Goal: Check status: Check status

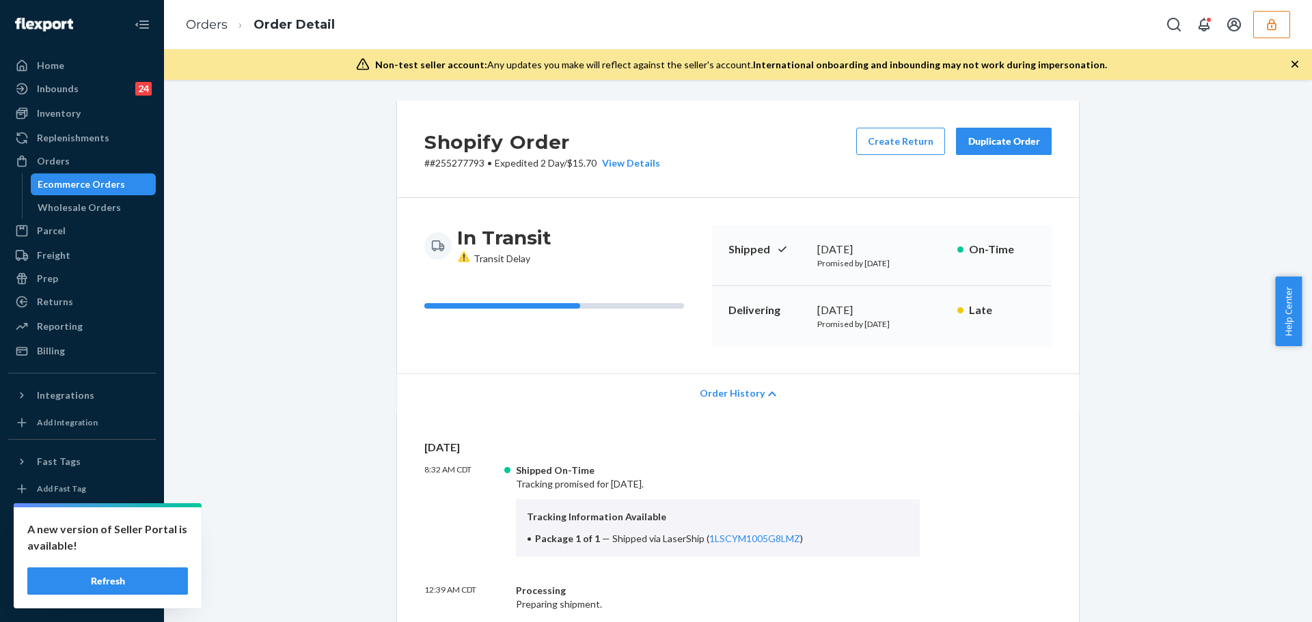
click at [1276, 31] on icon "button" at bounding box center [1272, 25] width 14 height 14
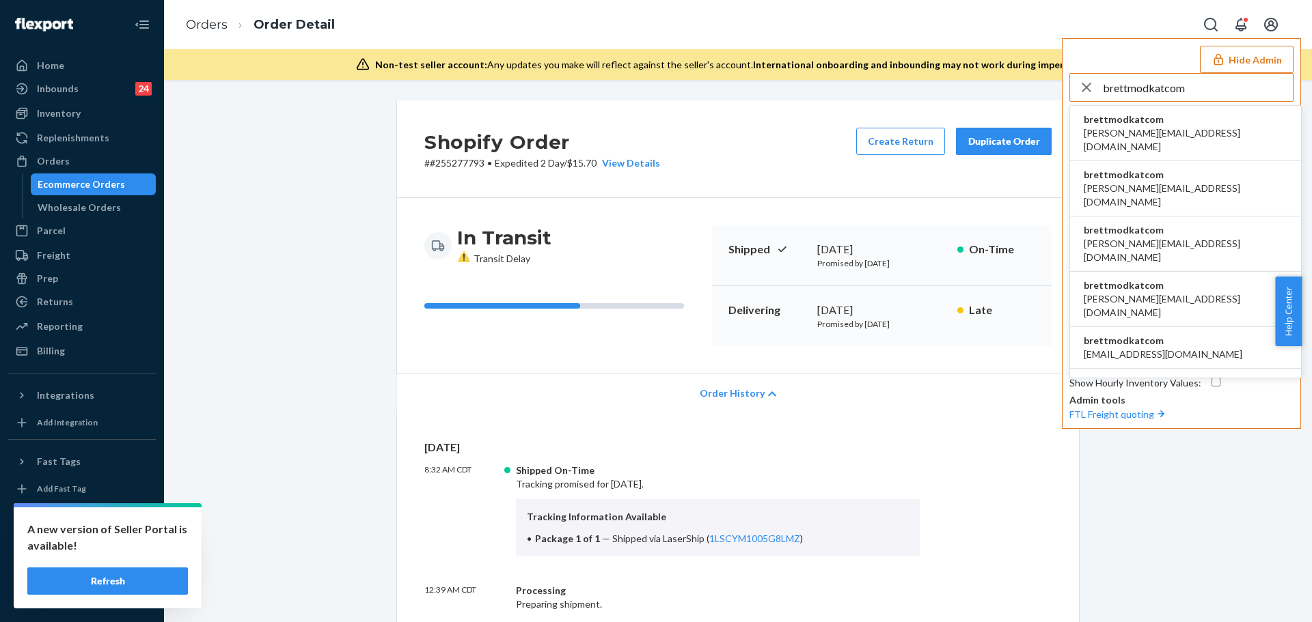
type input "brettmodkatcom"
click at [1158, 128] on span "[PERSON_NAME][EMAIL_ADDRESS][DOMAIN_NAME]" at bounding box center [1186, 139] width 204 height 27
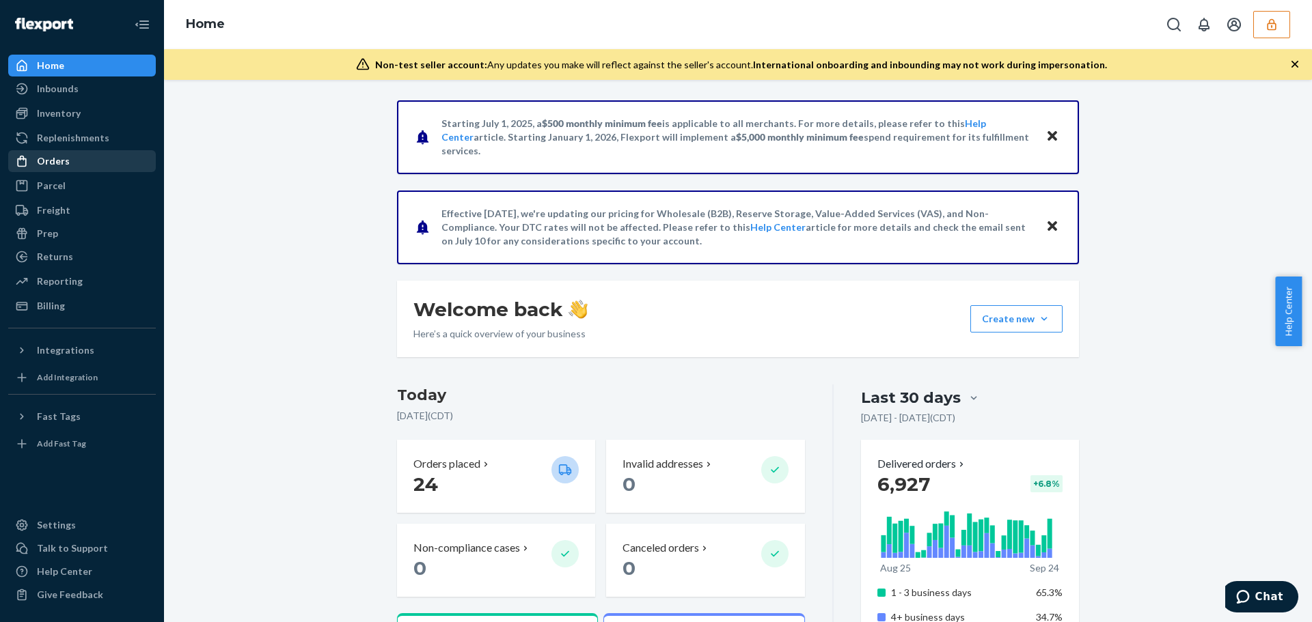
drag, startPoint x: 54, startPoint y: 163, endPoint x: 39, endPoint y: 156, distance: 16.5
click at [54, 163] on div "Orders" at bounding box center [53, 161] width 33 height 14
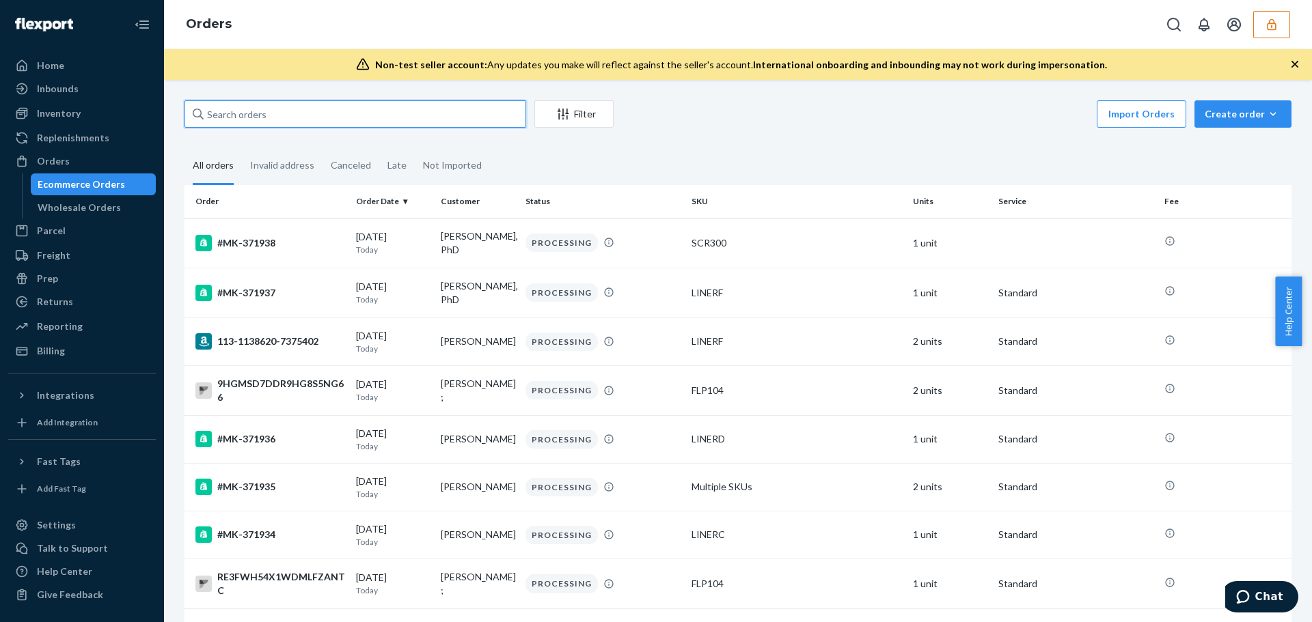
click at [305, 124] on input "text" at bounding box center [355, 113] width 342 height 27
paste input "MK-371270"
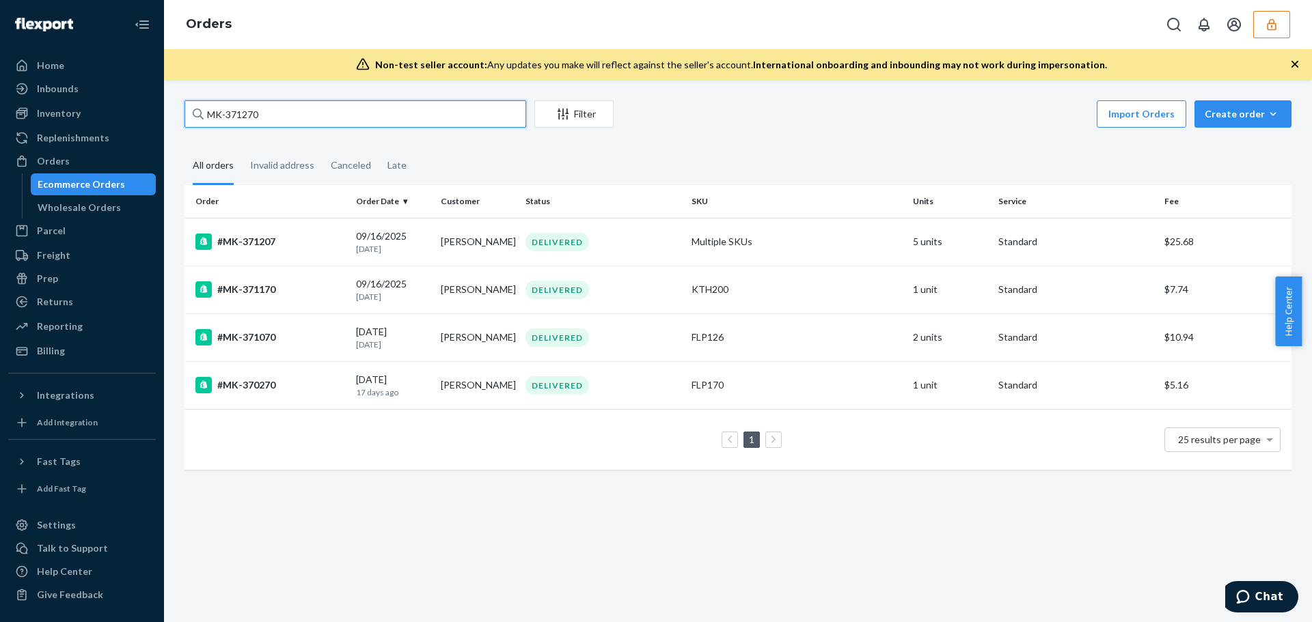
type input "MK-371270"
click at [487, 143] on div "MK-371270 Filter Import Orders Create order Ecommerce order Removal order All o…" at bounding box center [737, 291] width 1127 height 383
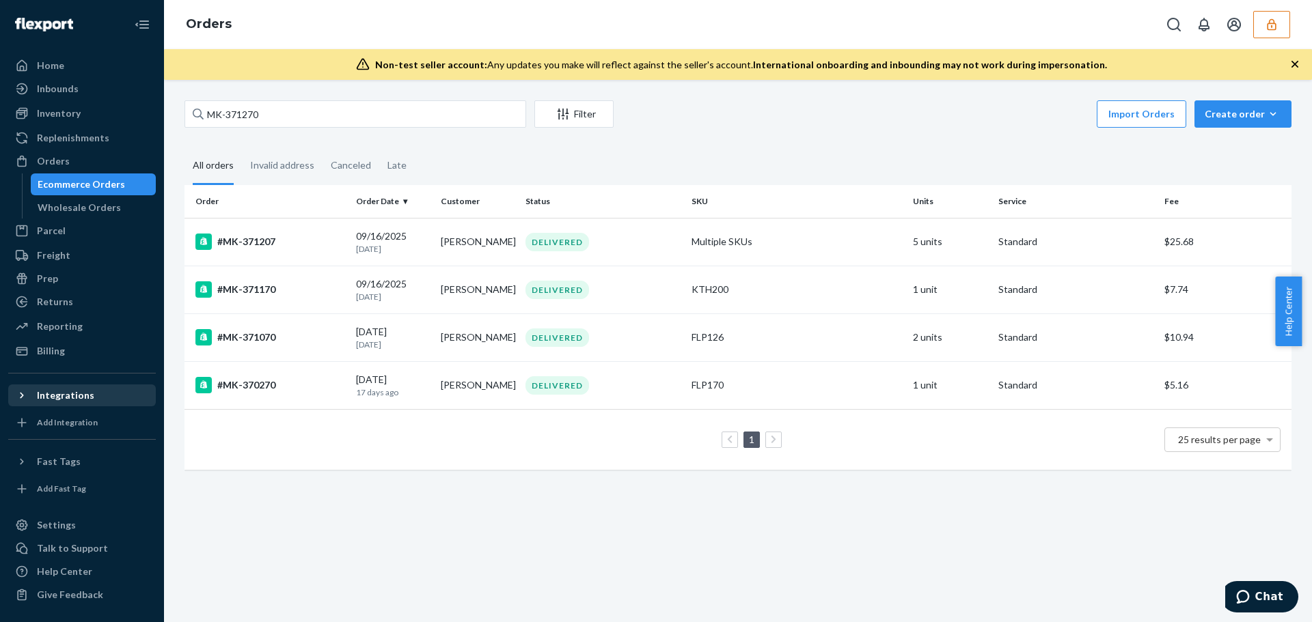
click at [36, 393] on div at bounding box center [26, 396] width 22 height 14
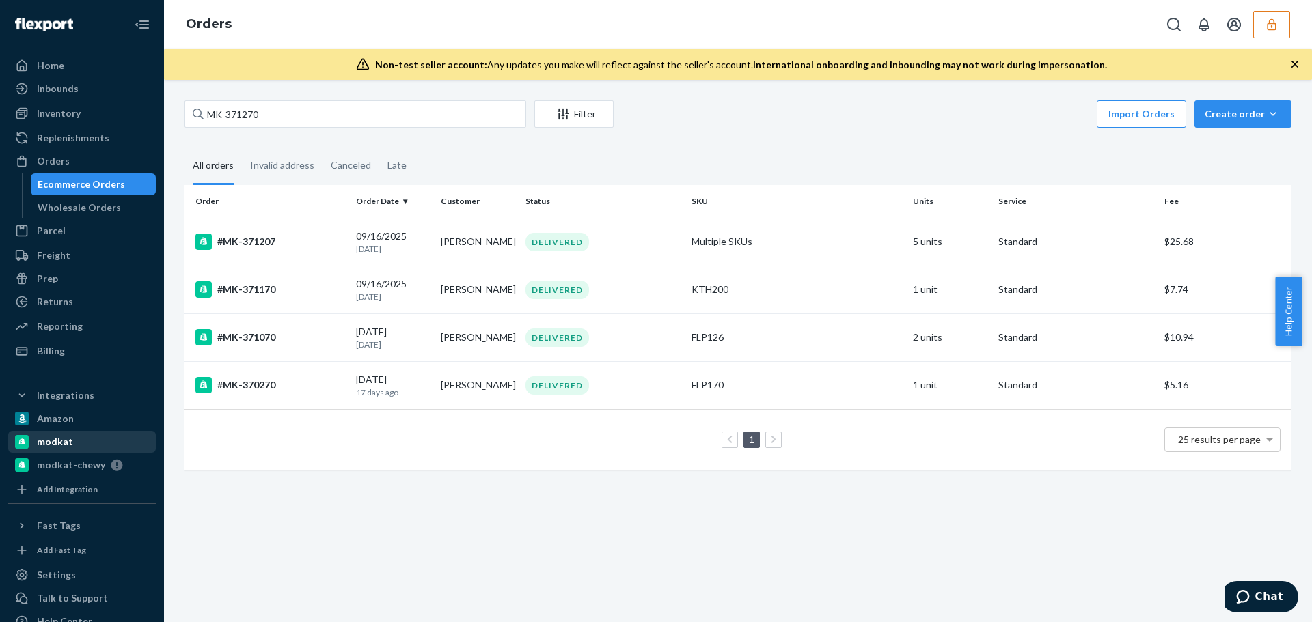
click at [51, 445] on div "modkat" at bounding box center [55, 442] width 36 height 14
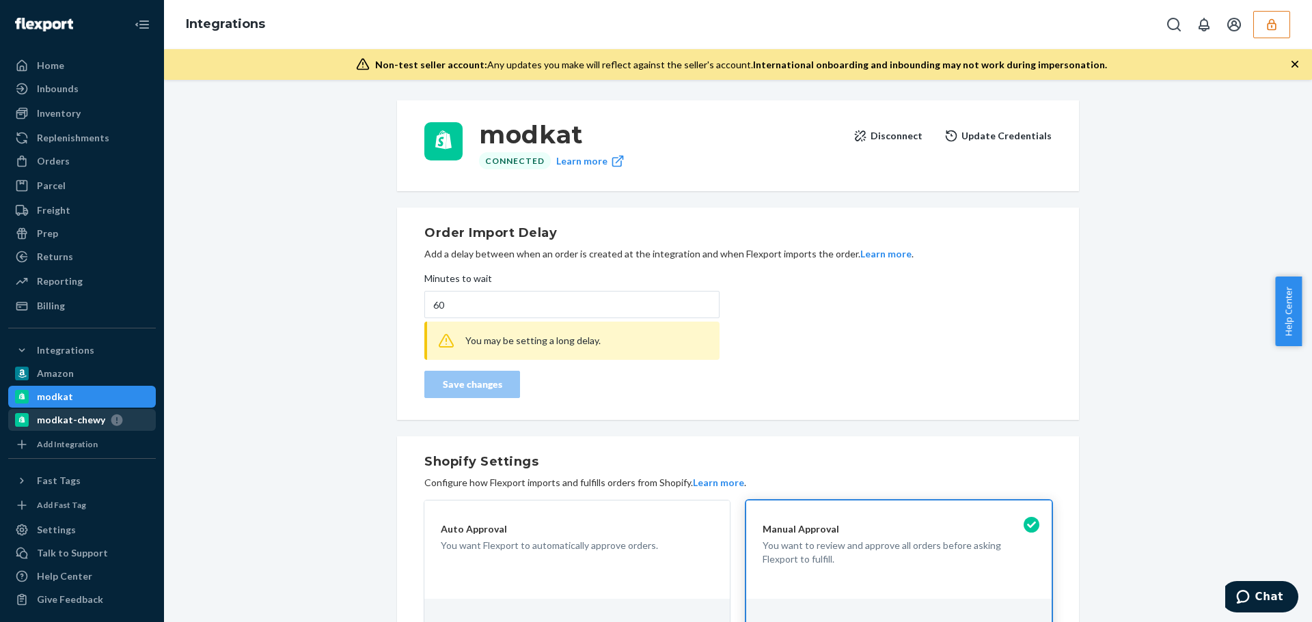
click at [65, 413] on div "modkat-chewy" at bounding box center [71, 420] width 68 height 14
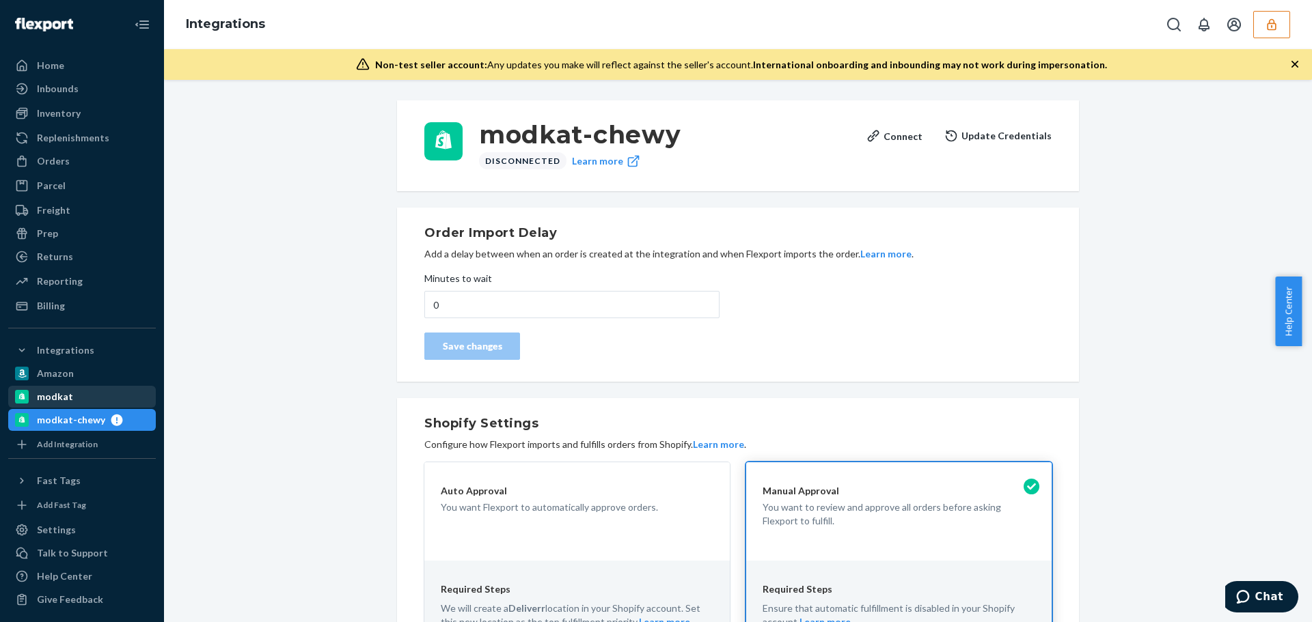
click at [62, 398] on div "modkat" at bounding box center [55, 397] width 36 height 14
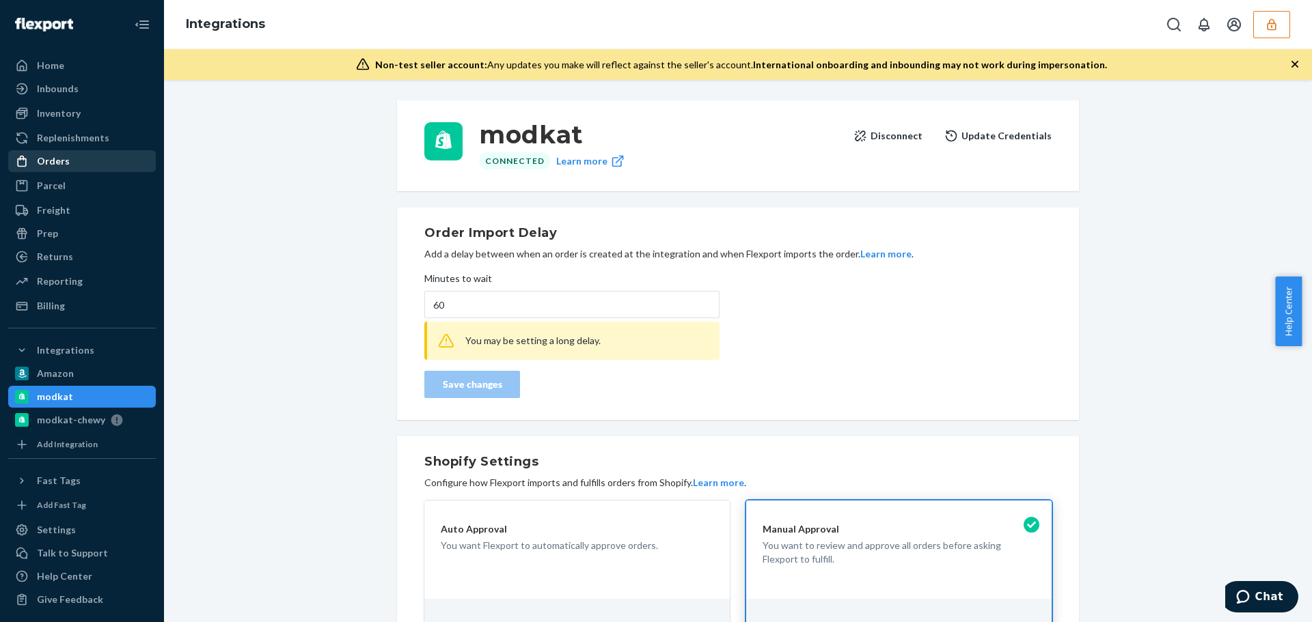
click at [82, 156] on div "Orders" at bounding box center [82, 161] width 145 height 19
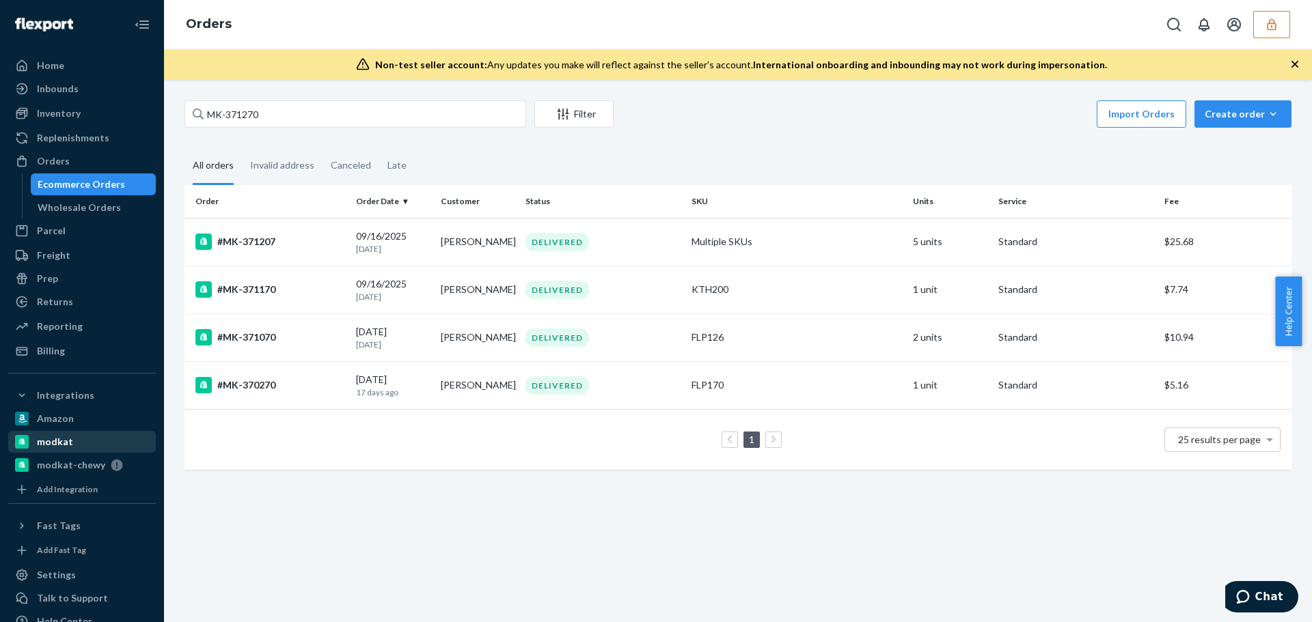
click at [48, 443] on div "modkat" at bounding box center [55, 442] width 36 height 14
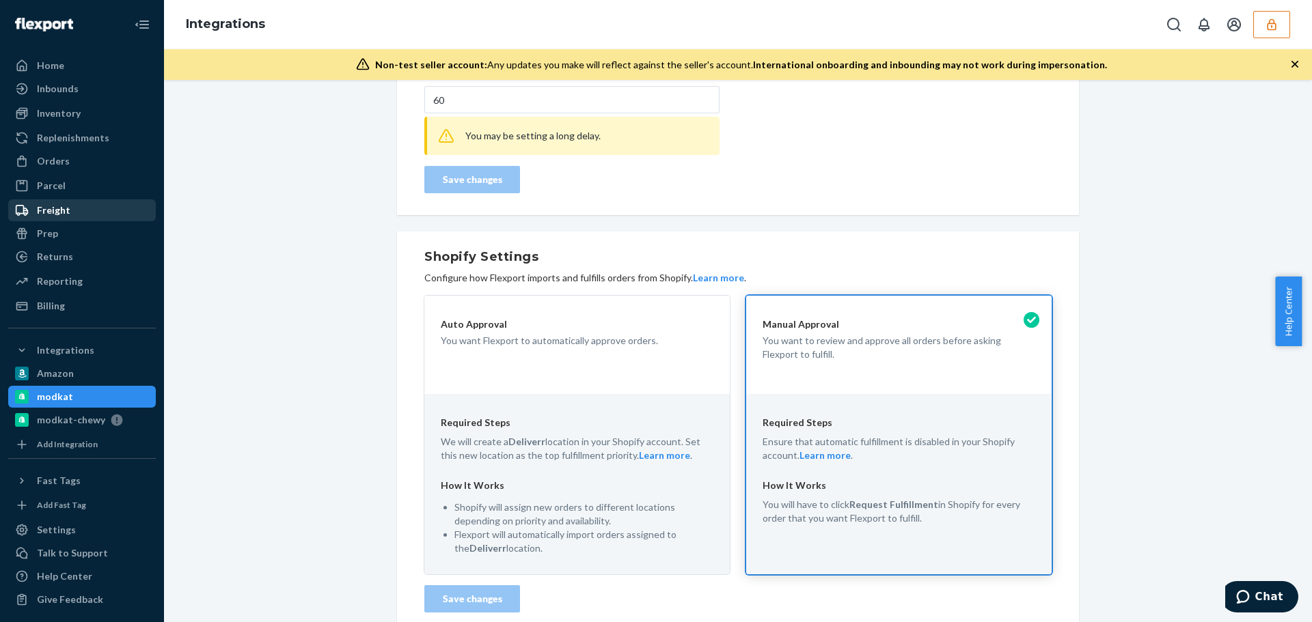
scroll to position [9, 0]
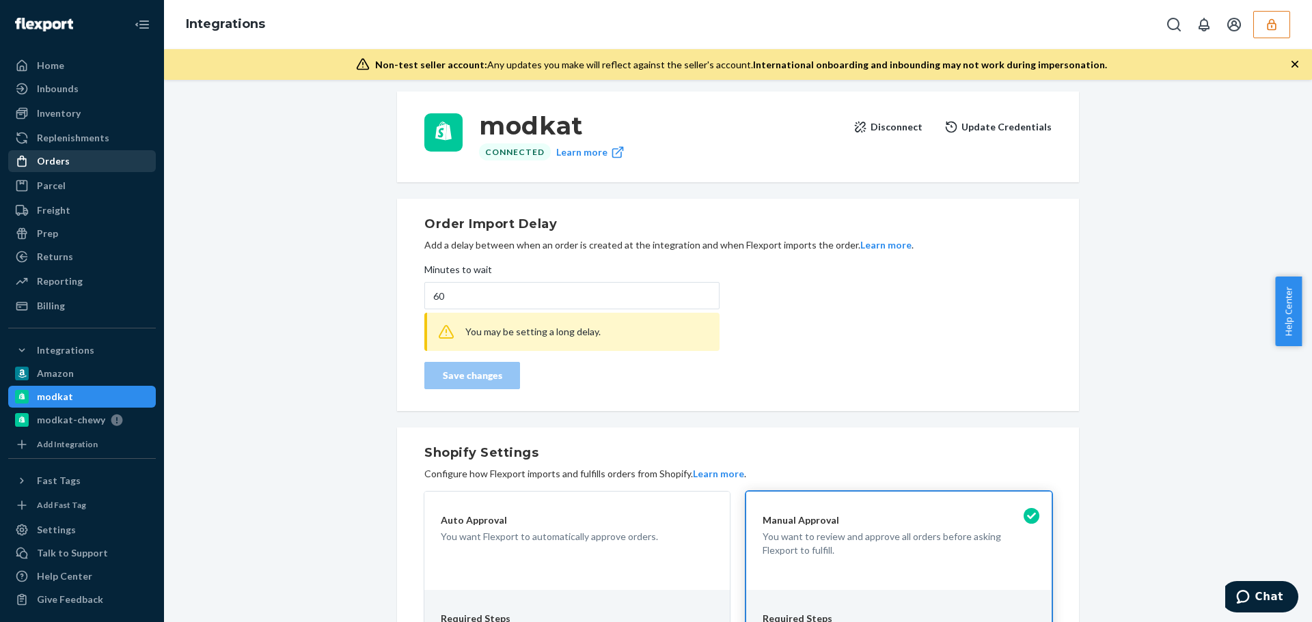
click at [38, 156] on div "Orders" at bounding box center [53, 161] width 33 height 14
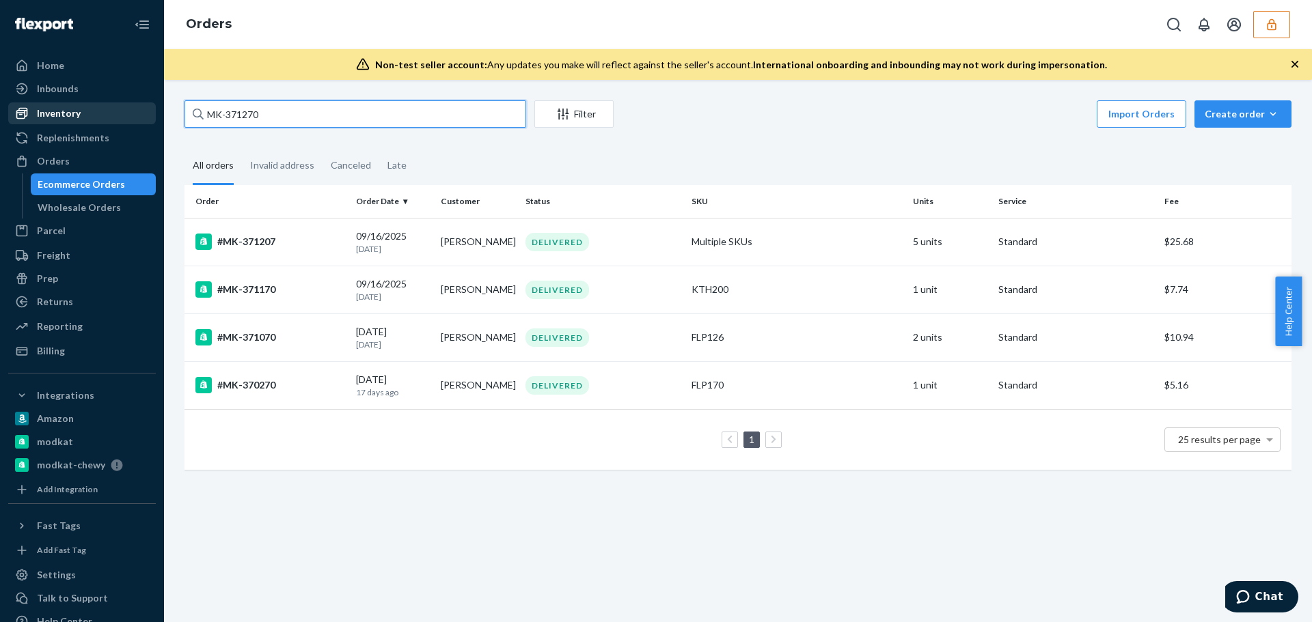
drag, startPoint x: 201, startPoint y: 119, endPoint x: 127, endPoint y: 122, distance: 73.8
click at [126, 122] on div "Home Inbounds Shipping Plans Problems Inventory Products Branded Packaging Repl…" at bounding box center [656, 311] width 1312 height 622
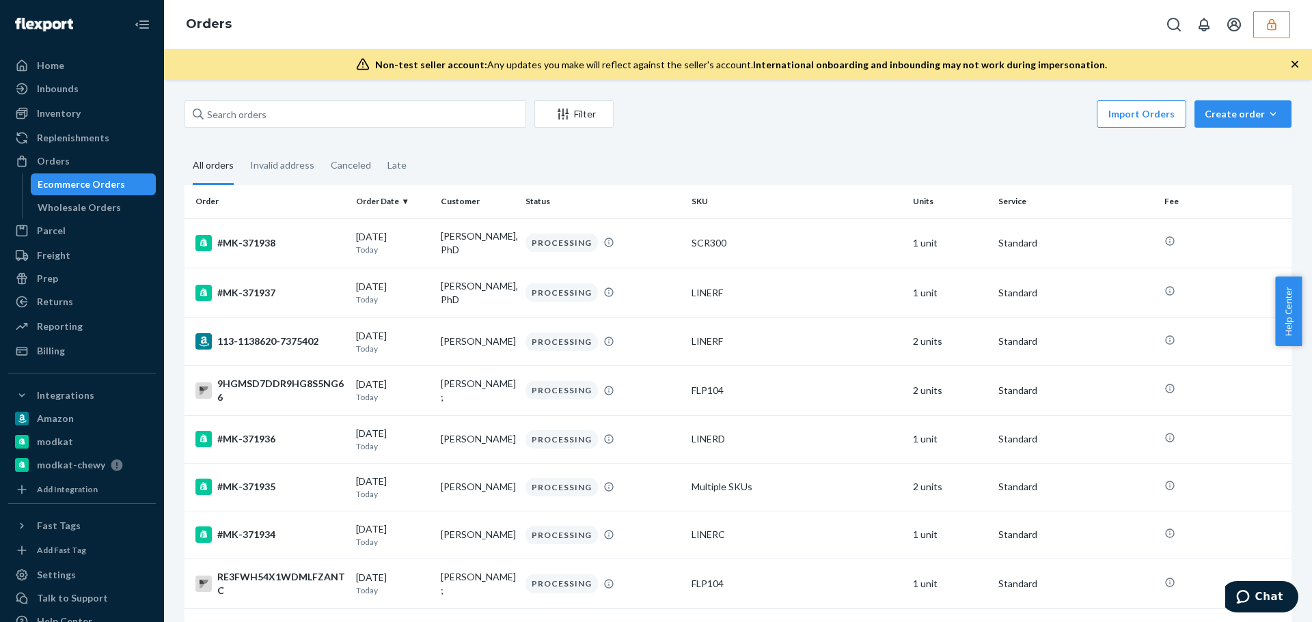
click at [72, 111] on div "Inventory" at bounding box center [59, 114] width 44 height 14
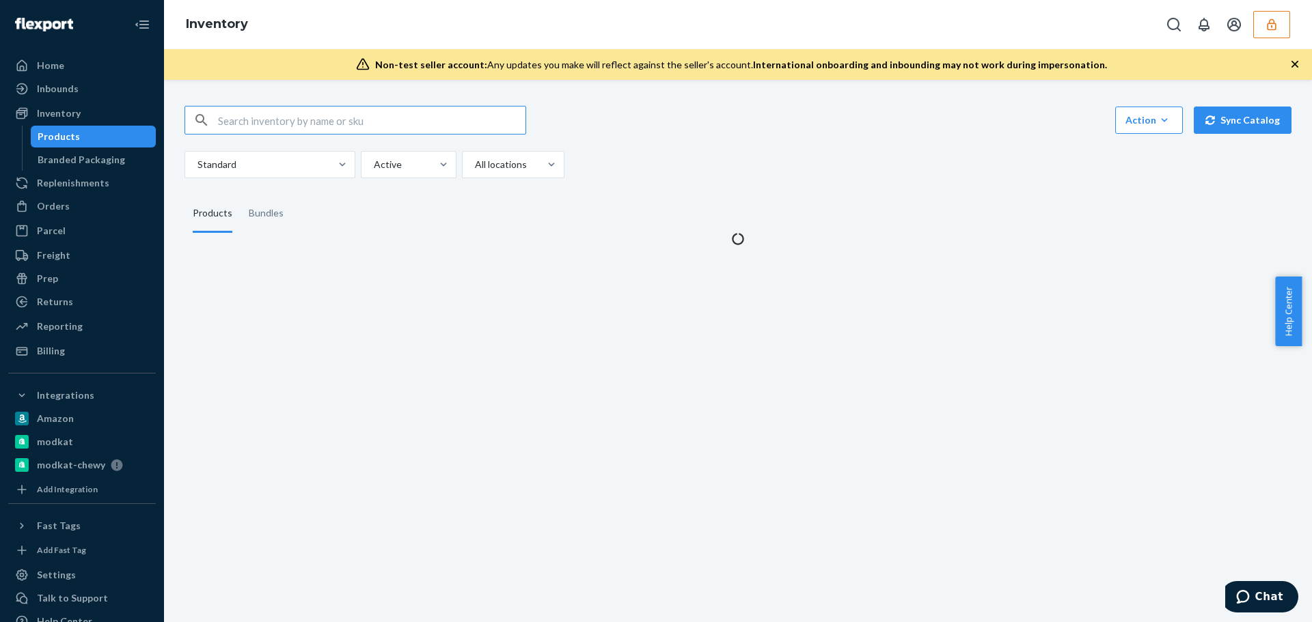
click at [310, 122] on input "text" at bounding box center [371, 120] width 307 height 27
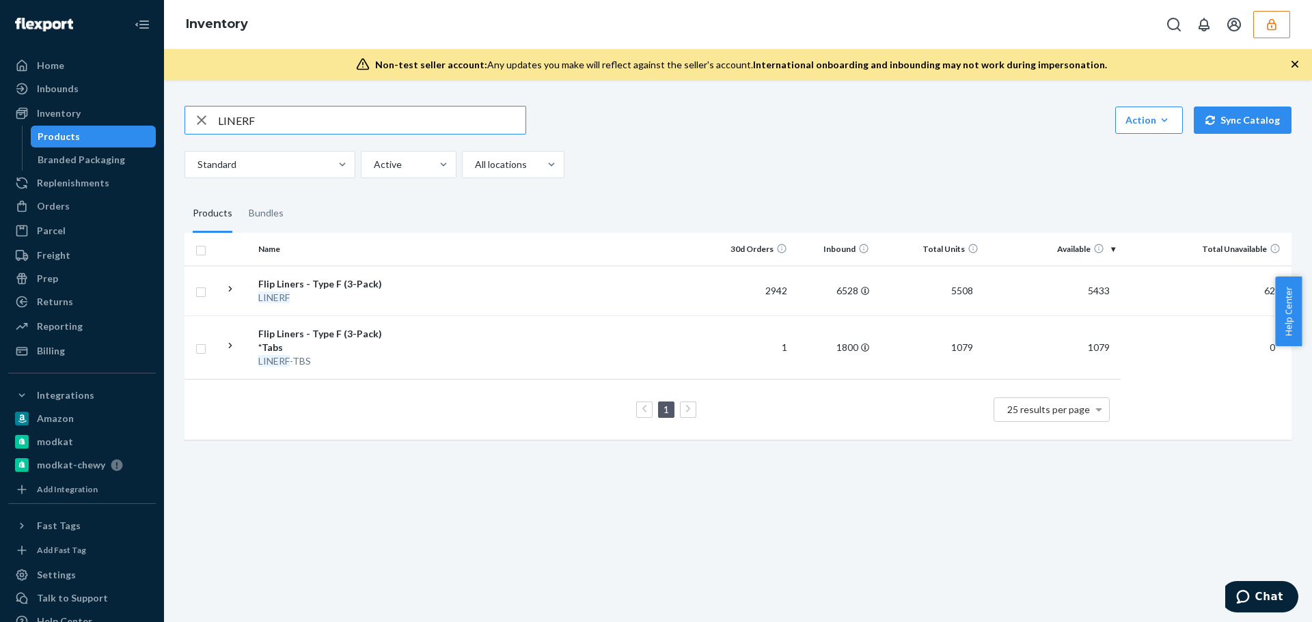
click at [346, 128] on input "LINERF" at bounding box center [371, 120] width 307 height 27
click at [348, 128] on input "FLP104" at bounding box center [371, 120] width 307 height 27
type input "KTH200"
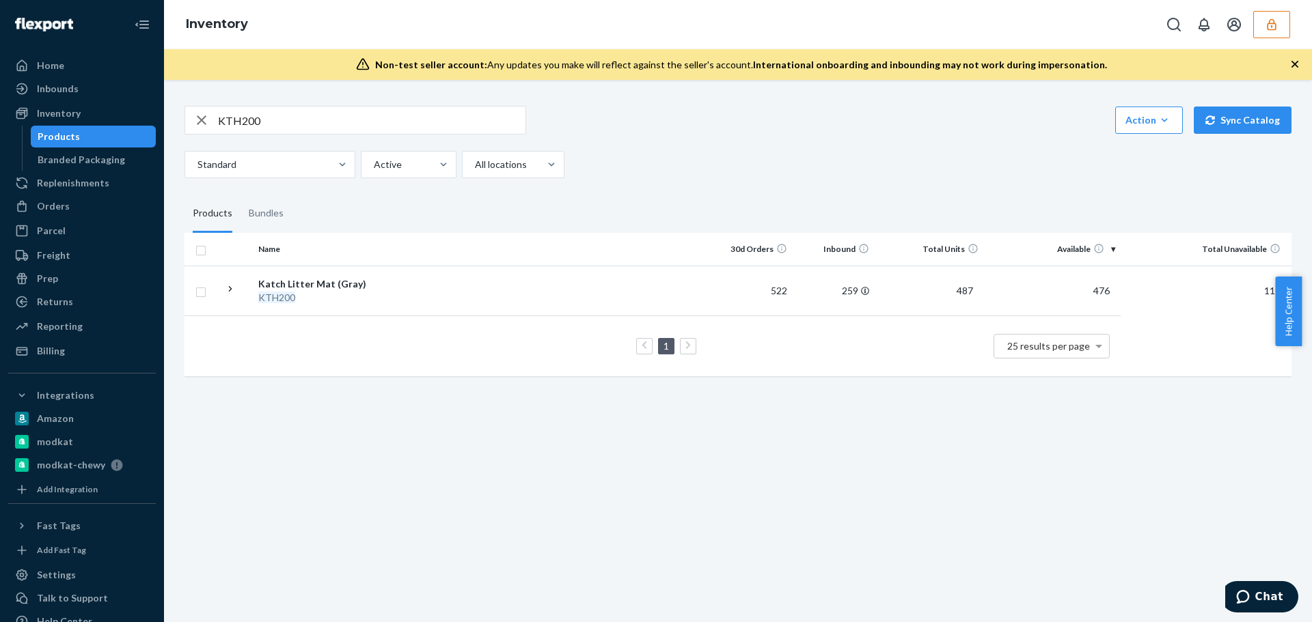
drag, startPoint x: 94, startPoint y: 203, endPoint x: 92, endPoint y: 195, distance: 8.3
click at [94, 203] on div "Orders" at bounding box center [82, 206] width 145 height 19
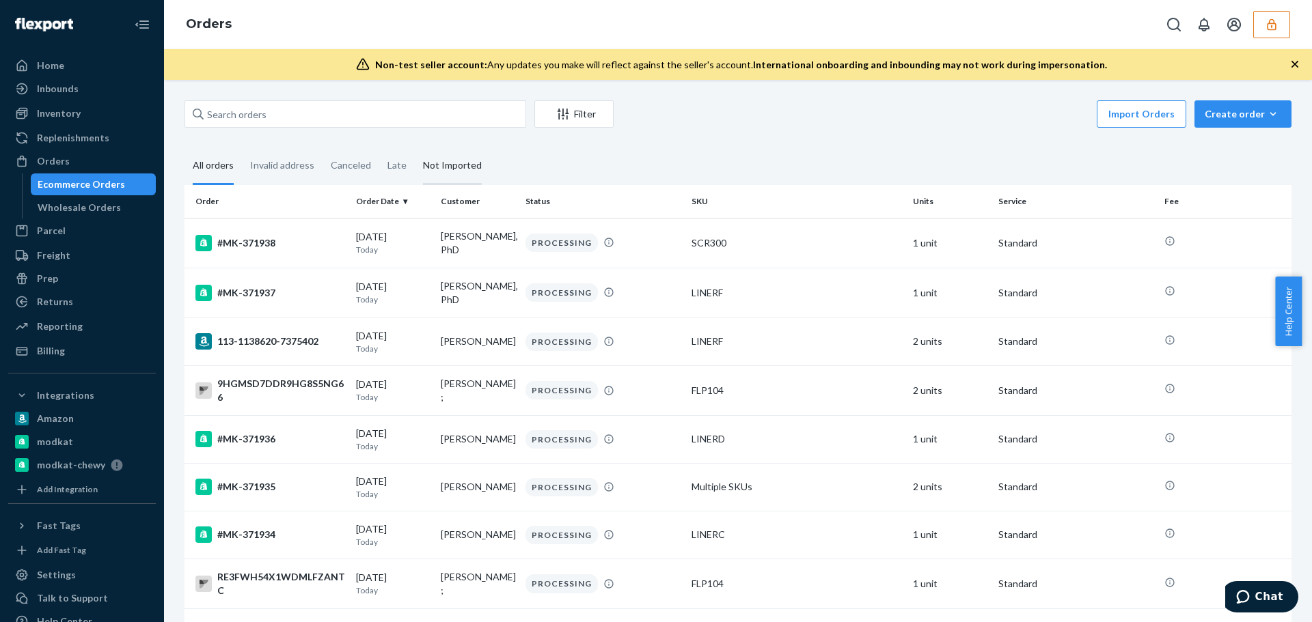
click at [454, 172] on div "Not Imported" at bounding box center [452, 167] width 59 height 38
click at [415, 148] on input "Not Imported" at bounding box center [415, 148] width 0 height 0
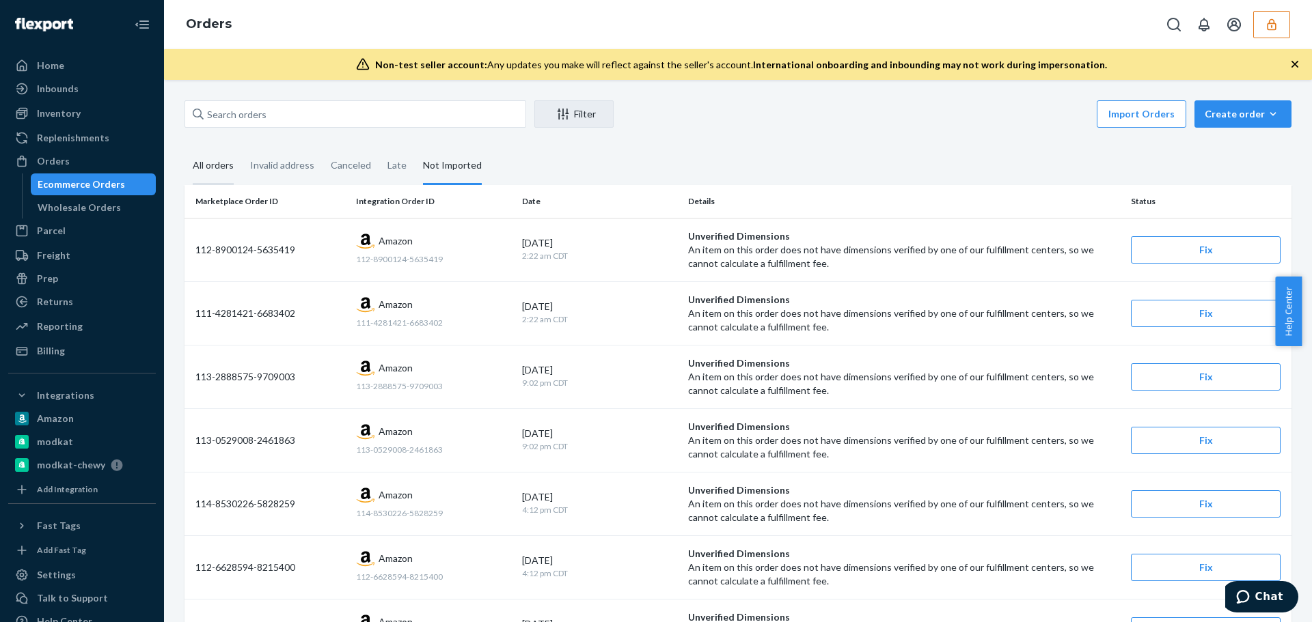
click at [223, 167] on div "All orders" at bounding box center [213, 167] width 41 height 38
click at [184, 148] on input "All orders" at bounding box center [184, 148] width 0 height 0
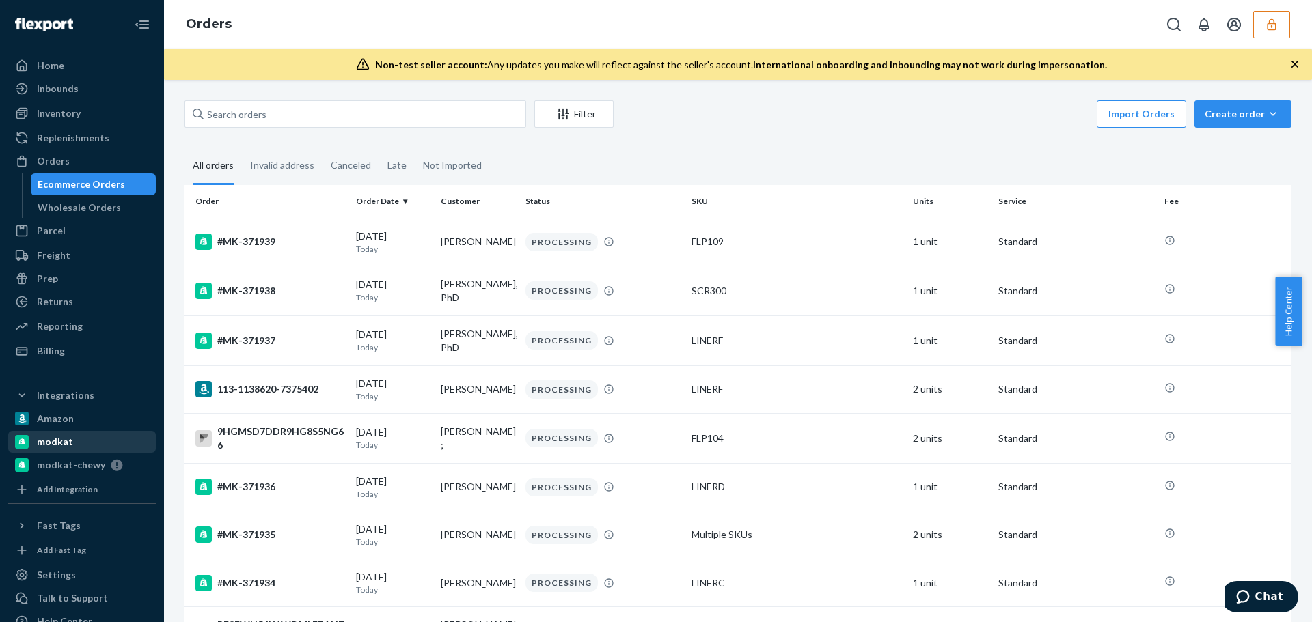
click at [58, 441] on div "modkat" at bounding box center [55, 442] width 36 height 14
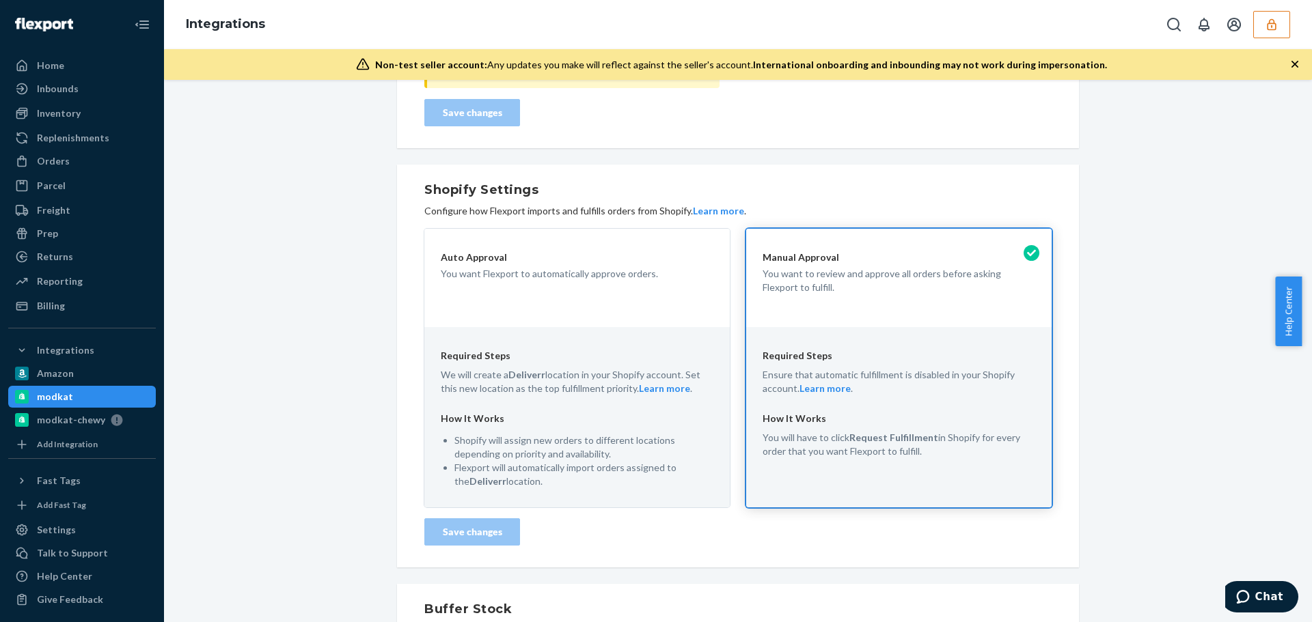
scroll to position [340, 0]
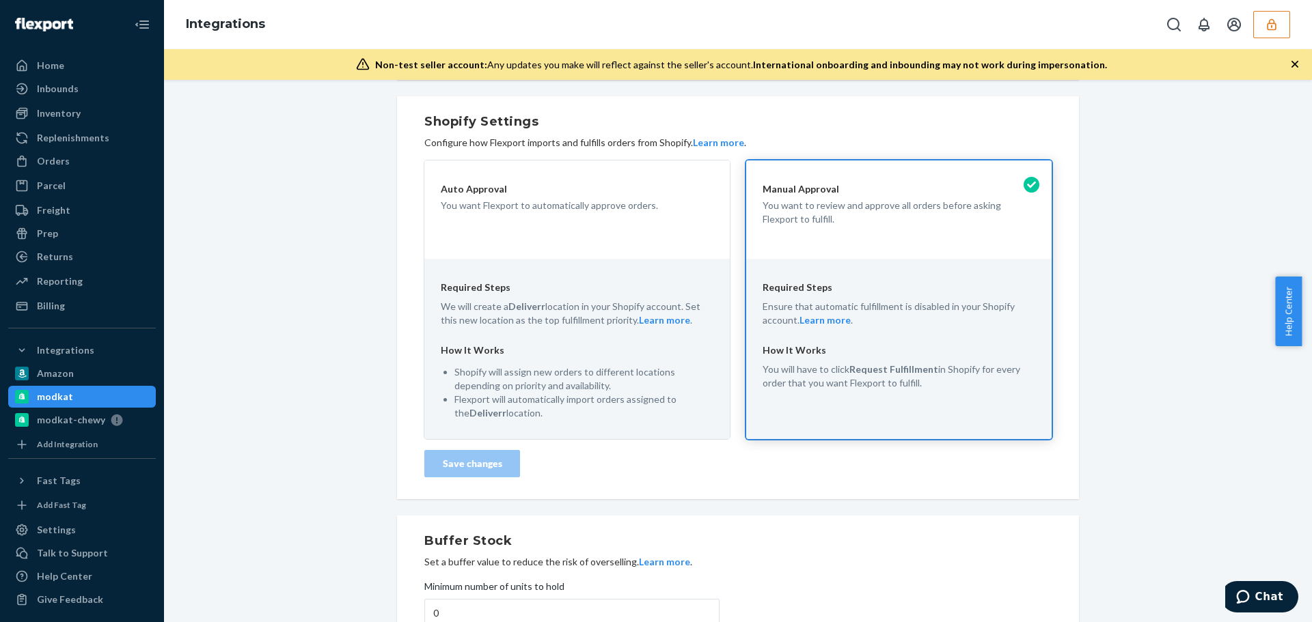
drag, startPoint x: 351, startPoint y: 439, endPoint x: 121, endPoint y: 439, distance: 229.6
click at [350, 439] on div "modkat Connected Learn more Disconnect Update Credentials Order Import Delay Ad…" at bounding box center [737, 255] width 1127 height 1007
click at [189, 376] on div "modkat Connected Learn more Disconnect Update Credentials Order Import Delay Ad…" at bounding box center [737, 255] width 1127 height 1007
click at [105, 421] on icon at bounding box center [114, 420] width 18 height 12
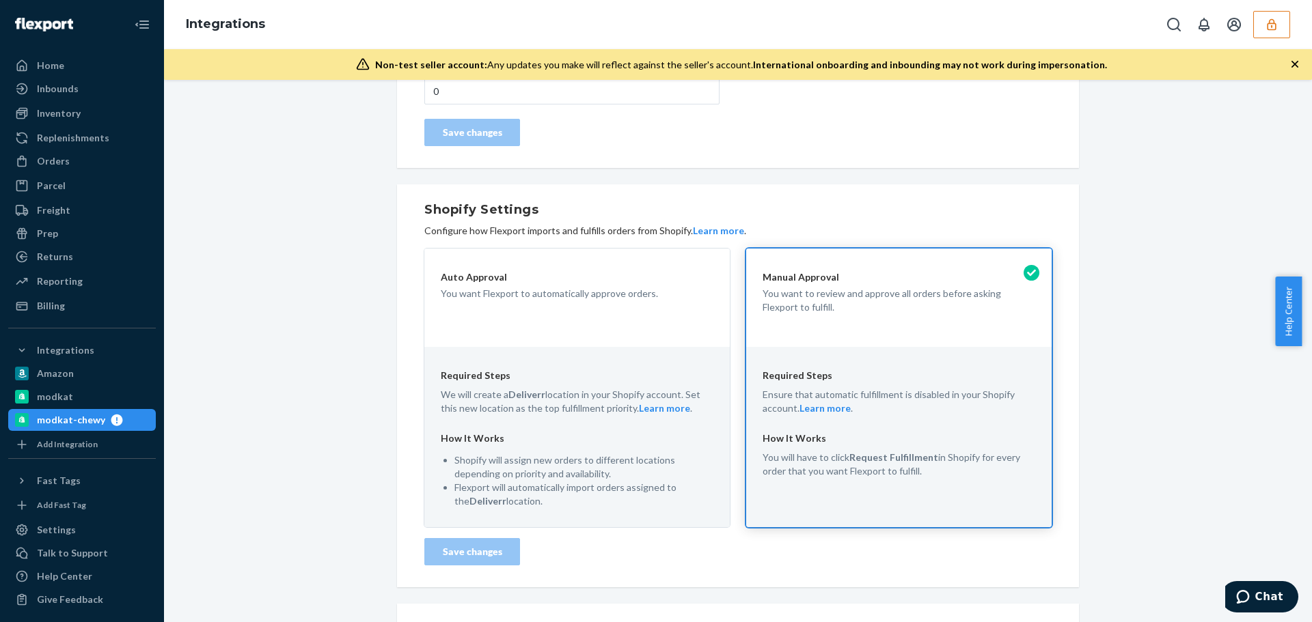
scroll to position [439, 0]
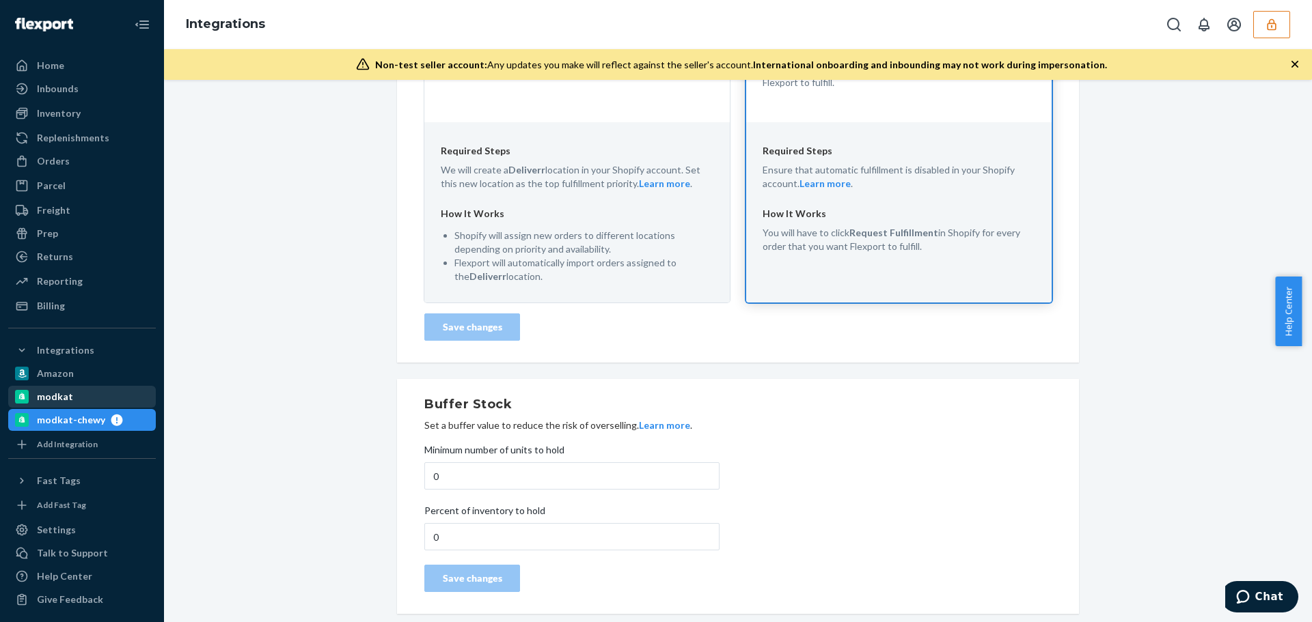
click at [97, 399] on div "modkat" at bounding box center [82, 396] width 145 height 19
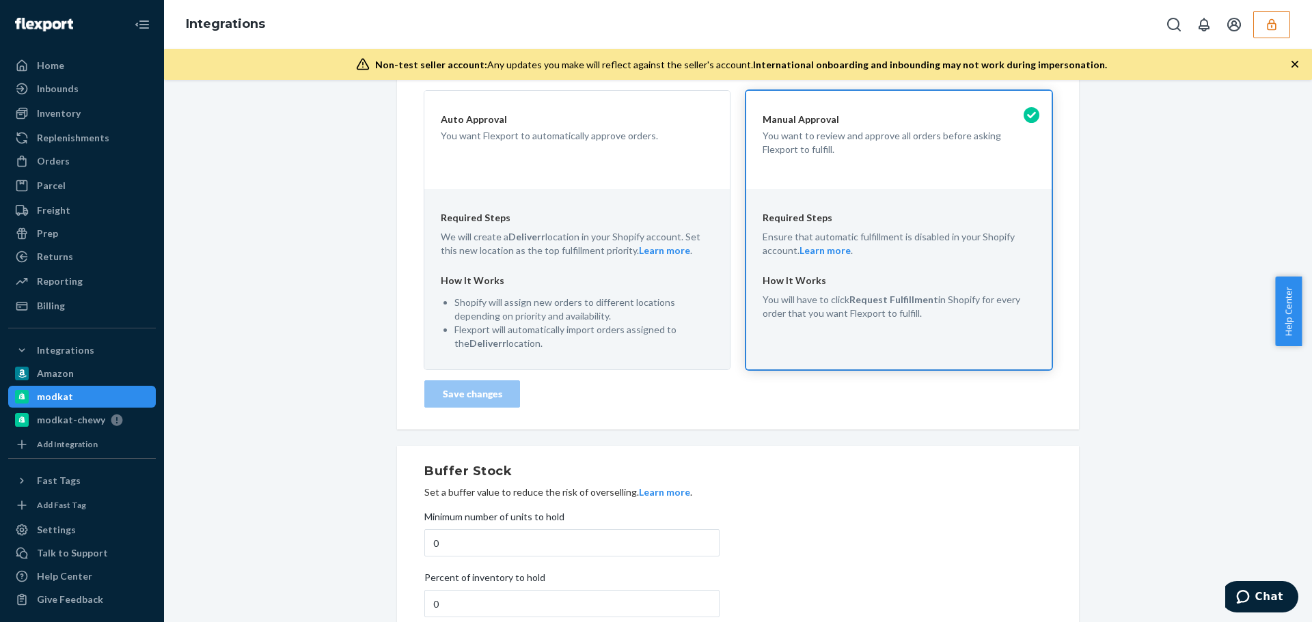
scroll to position [205, 0]
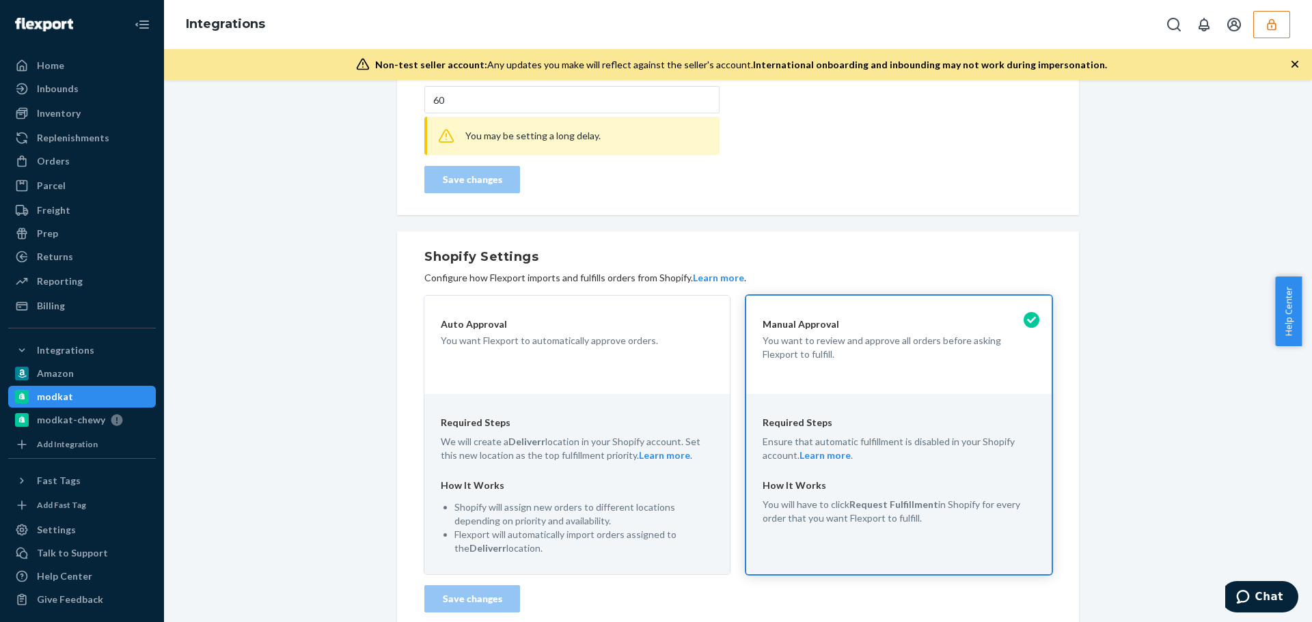
drag, startPoint x: 351, startPoint y: 261, endPoint x: 329, endPoint y: 263, distance: 22.0
click at [350, 262] on div "modkat Connected Learn more Disconnect Update Credentials Order Import Delay Ad…" at bounding box center [737, 390] width 1127 height 1007
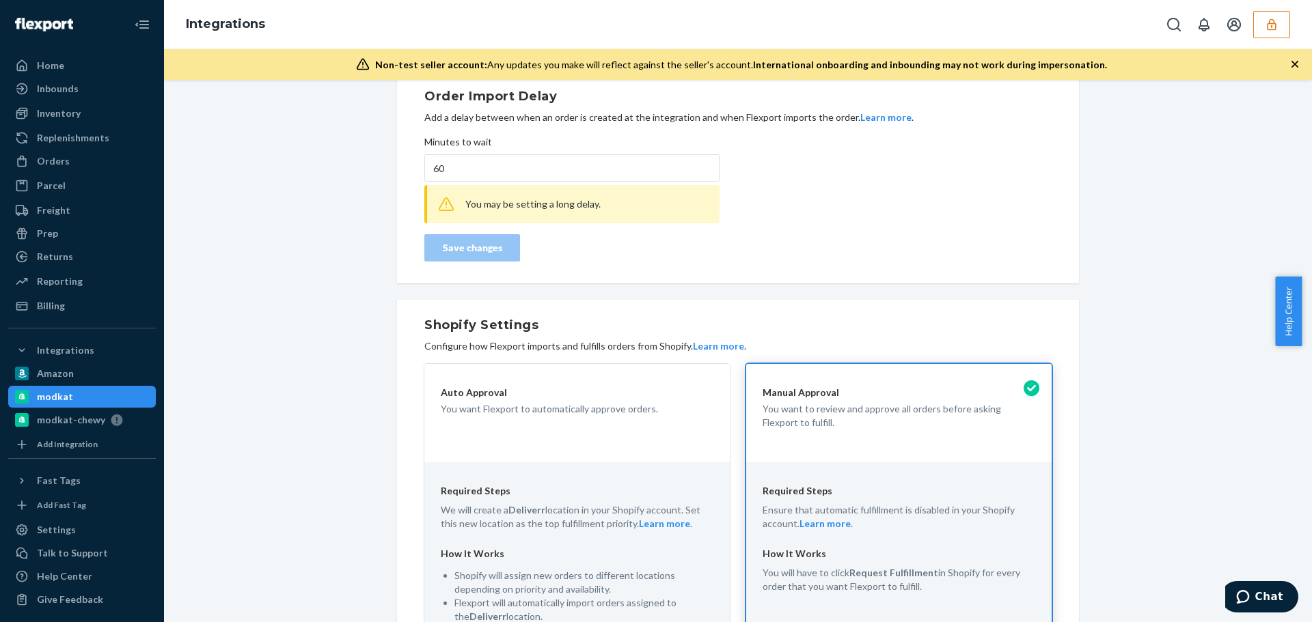
click at [180, 372] on div "modkat Connected Learn more Disconnect Update Credentials Order Import Delay Ad…" at bounding box center [737, 459] width 1127 height 1007
click at [296, 340] on div "modkat Connected Learn more Disconnect Update Credentials Order Import Delay Ad…" at bounding box center [737, 459] width 1127 height 1007
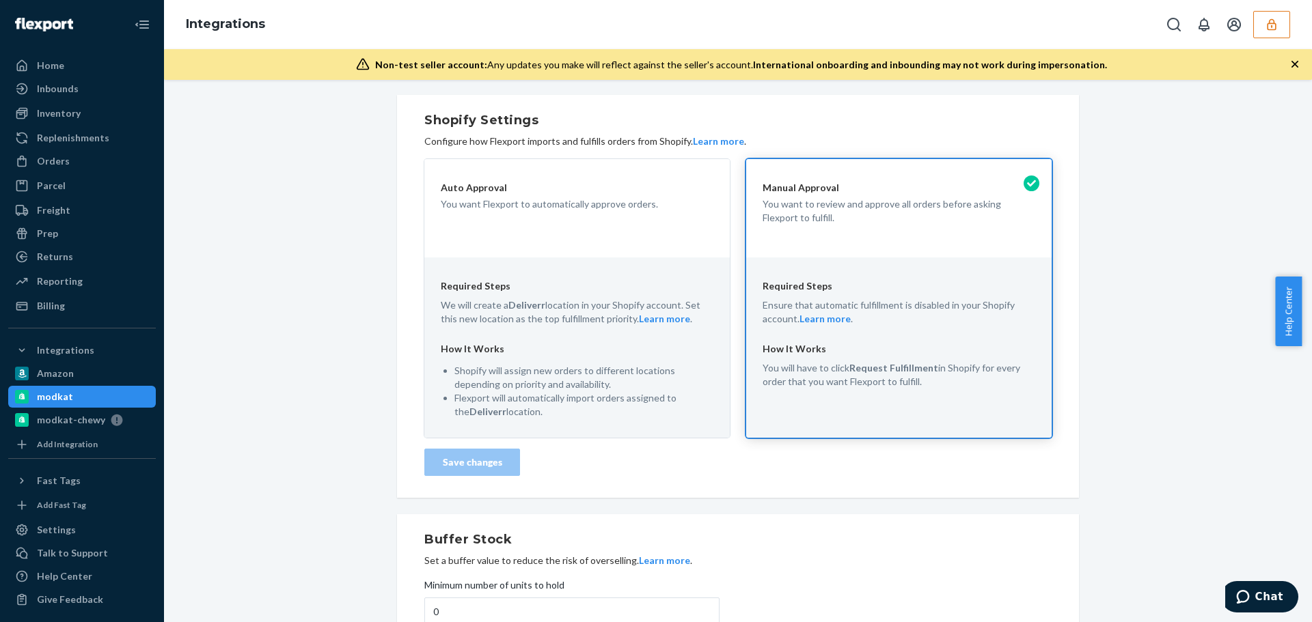
scroll to position [477, 0]
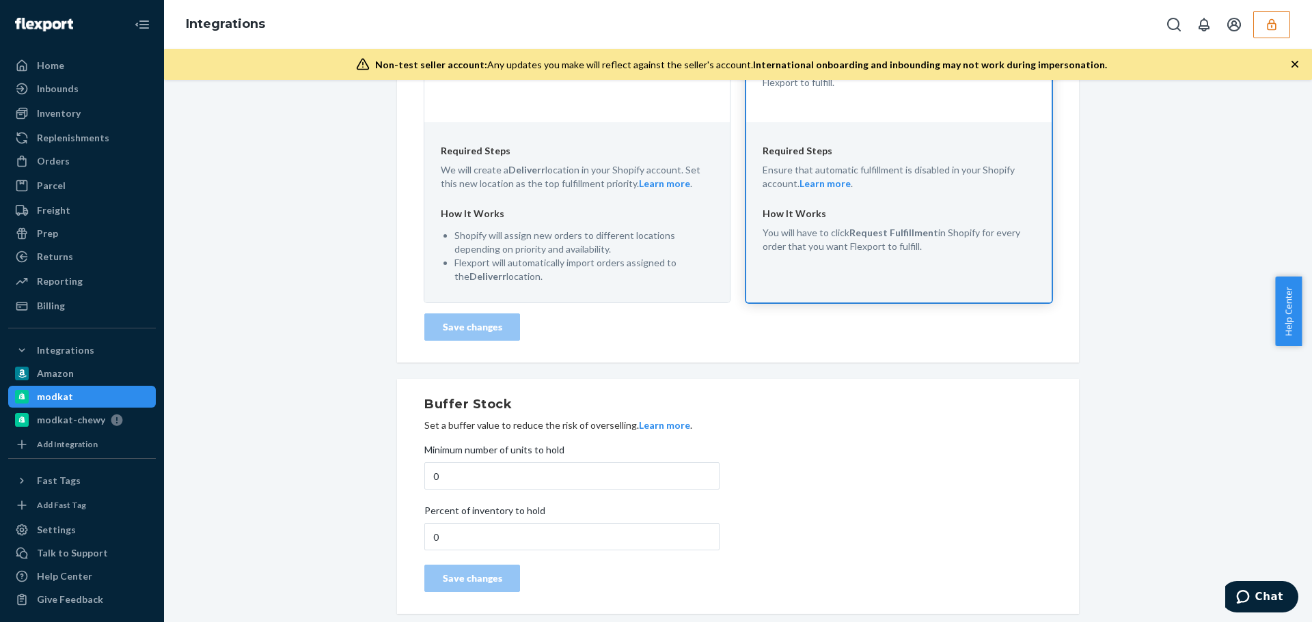
click at [1265, 29] on icon "button" at bounding box center [1272, 25] width 14 height 14
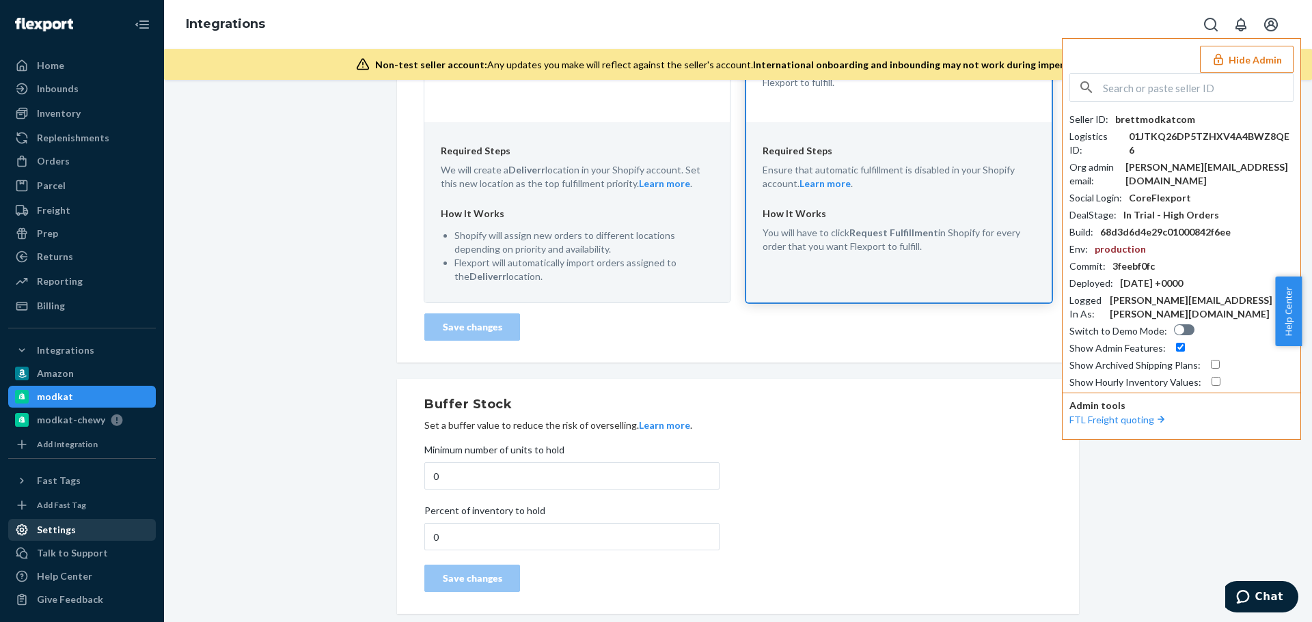
click at [56, 530] on div "Settings" at bounding box center [56, 530] width 39 height 14
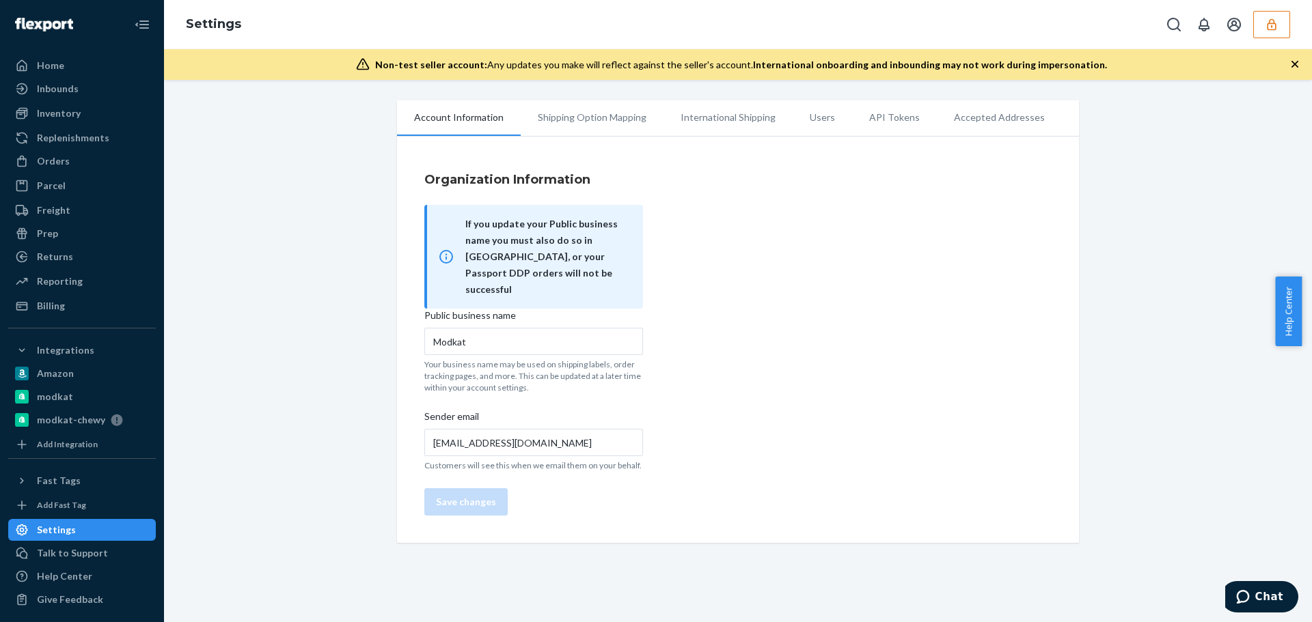
click at [793, 114] on li "Users" at bounding box center [822, 117] width 59 height 34
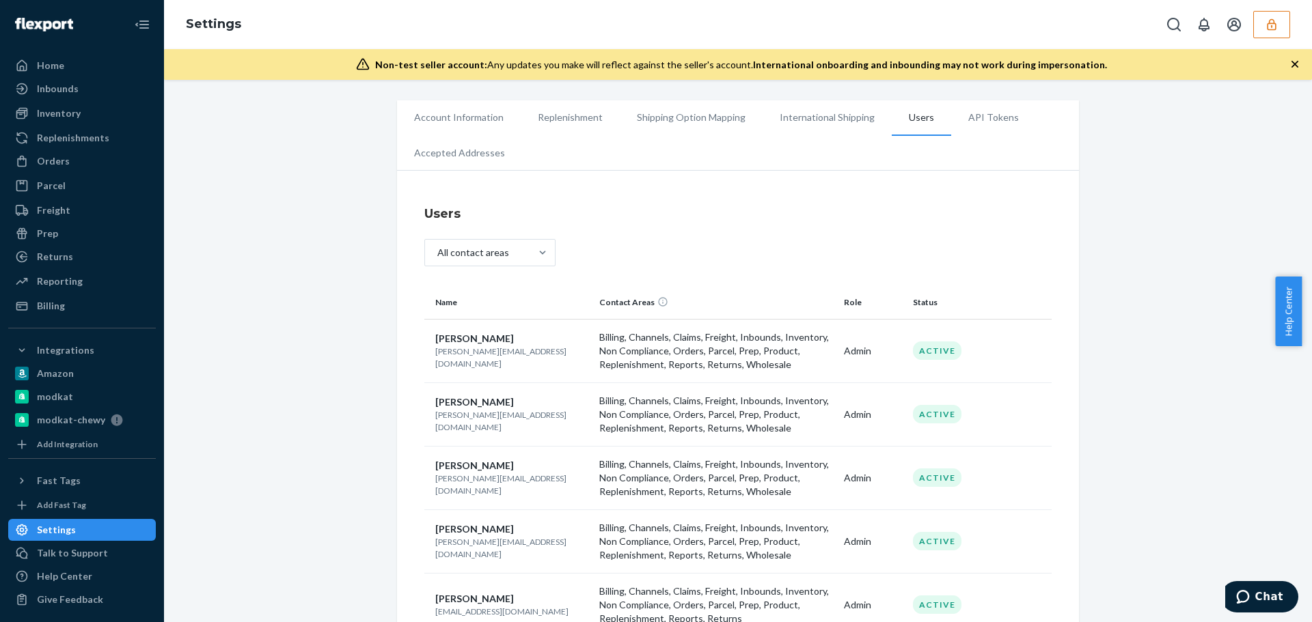
click at [322, 399] on div "Account Information Replenishment Shipping Option Mapping International Shippin…" at bounding box center [737, 477] width 1127 height 754
click at [64, 403] on div "modkat" at bounding box center [55, 397] width 36 height 14
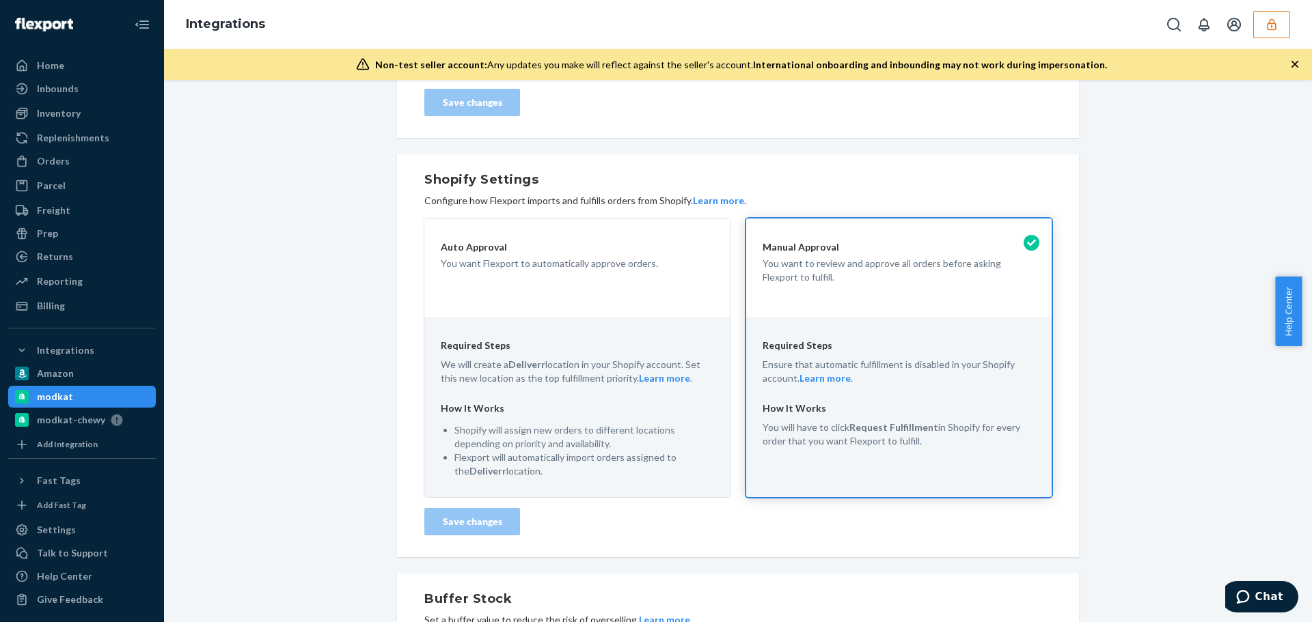
scroll to position [351, 0]
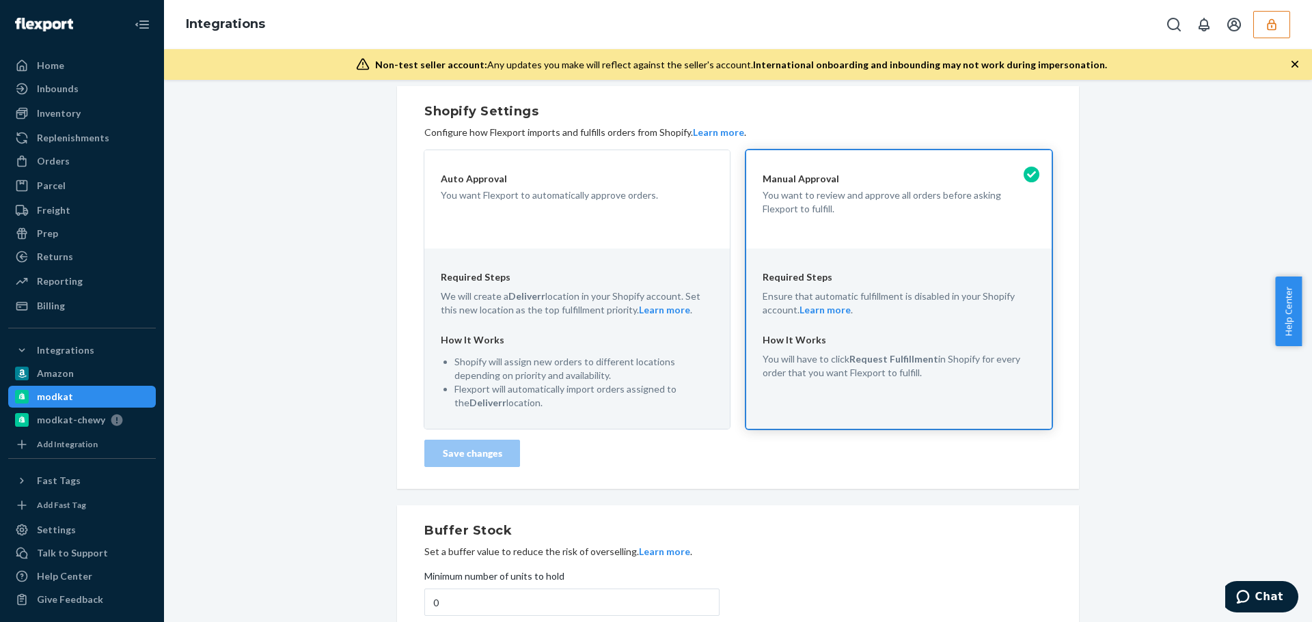
drag, startPoint x: 758, startPoint y: 357, endPoint x: 958, endPoint y: 373, distance: 200.2
click at [958, 373] on p "You will have to click Request Fulfillment in Shopify for every order that you …" at bounding box center [898, 366] width 273 height 27
drag, startPoint x: 923, startPoint y: 372, endPoint x: 771, endPoint y: 366, distance: 151.8
click at [771, 366] on p "You will have to click Request Fulfillment in Shopify for every order that you …" at bounding box center [898, 366] width 273 height 27
click at [767, 361] on p "You will have to click Request Fulfillment in Shopify for every order that you …" at bounding box center [898, 366] width 273 height 27
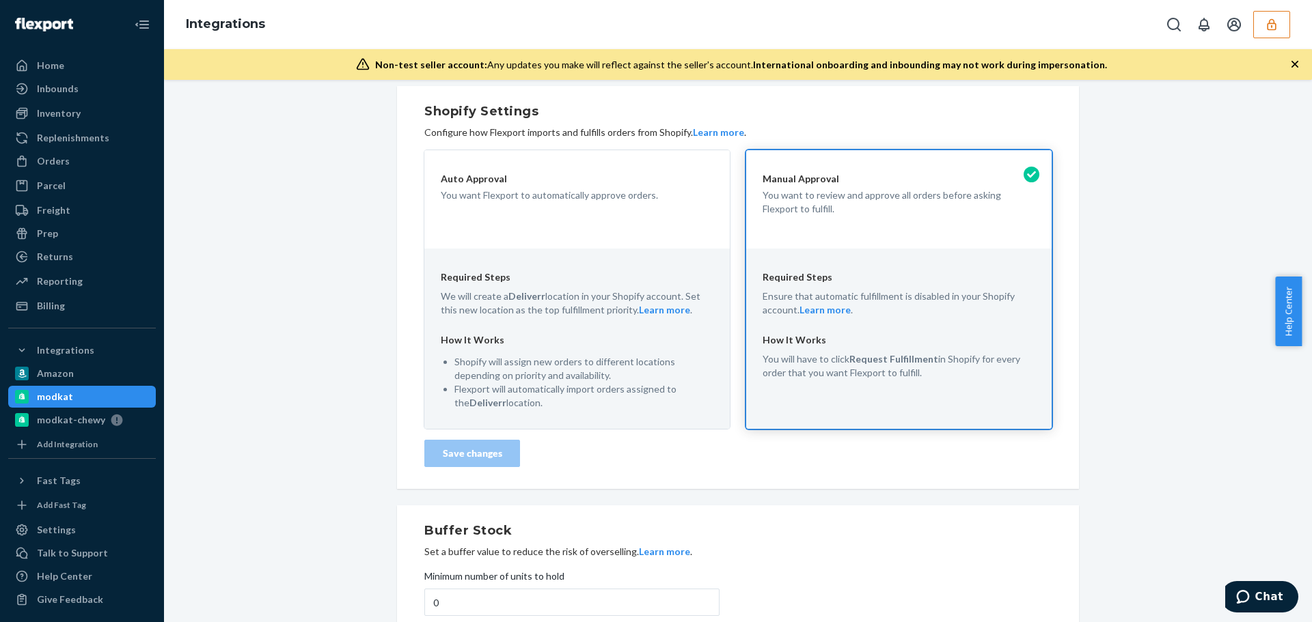
click at [767, 361] on p "You will have to click Request Fulfillment in Shopify for every order that you …" at bounding box center [898, 366] width 273 height 27
click at [286, 368] on div "modkat Connected Learn more Disconnect Update Credentials Order Import Delay Ad…" at bounding box center [737, 245] width 1127 height 1007
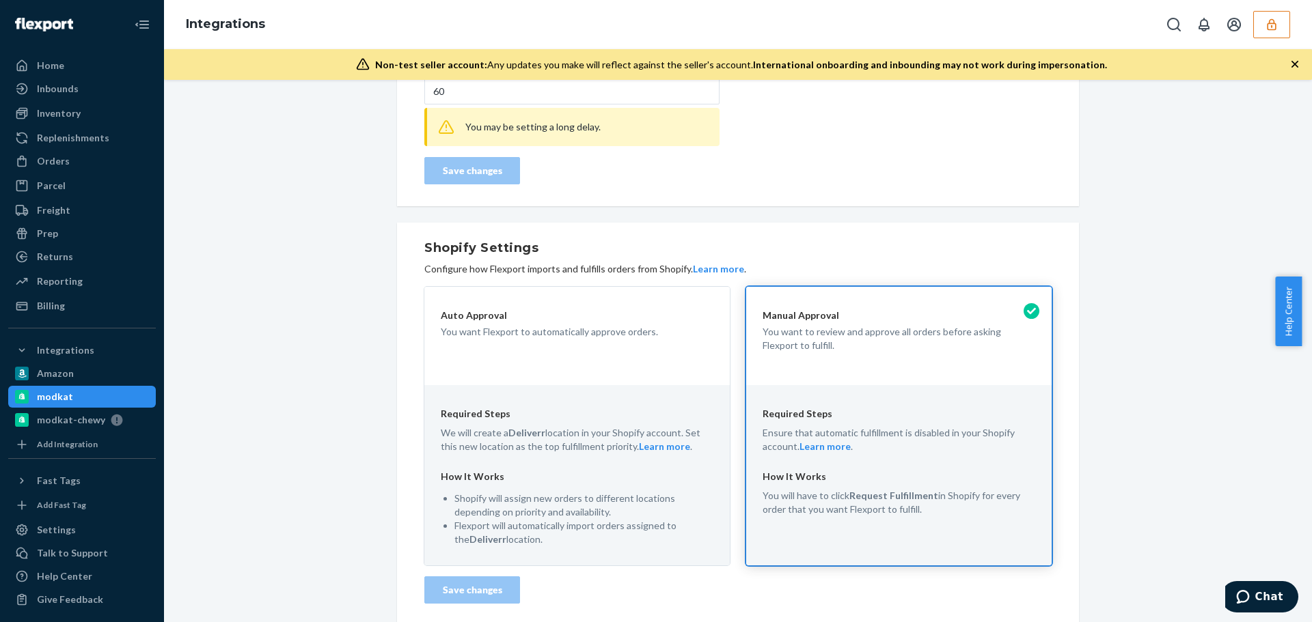
scroll to position [146, 0]
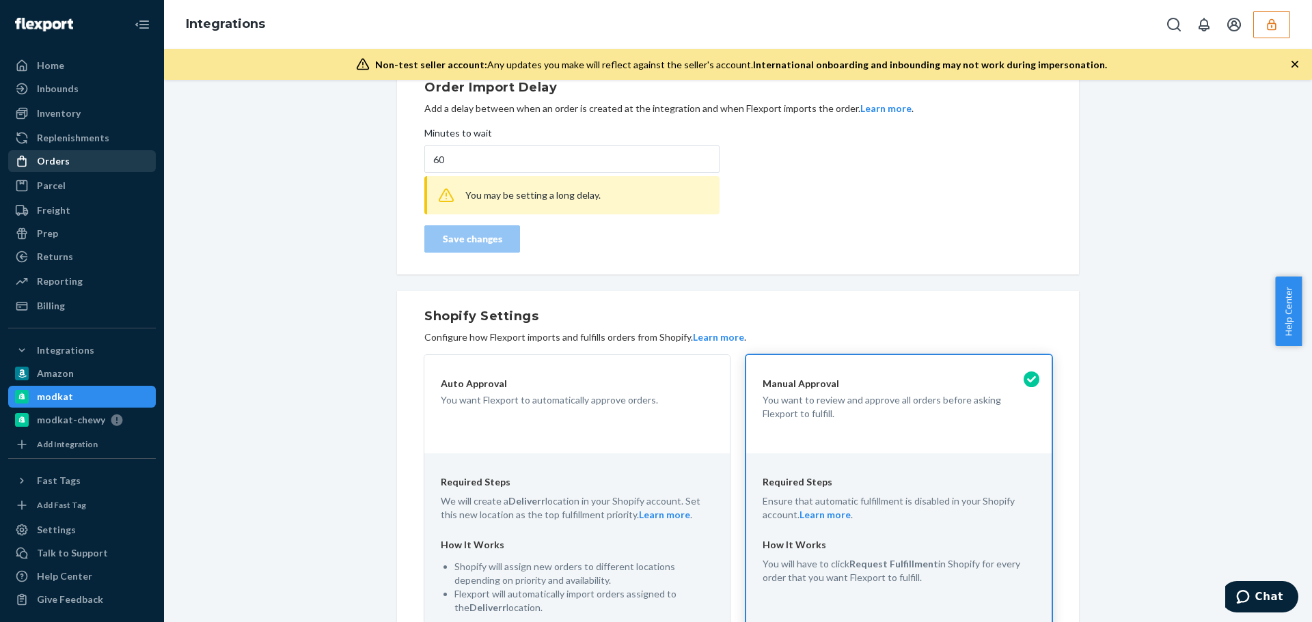
click at [68, 167] on div "Orders" at bounding box center [82, 161] width 145 height 19
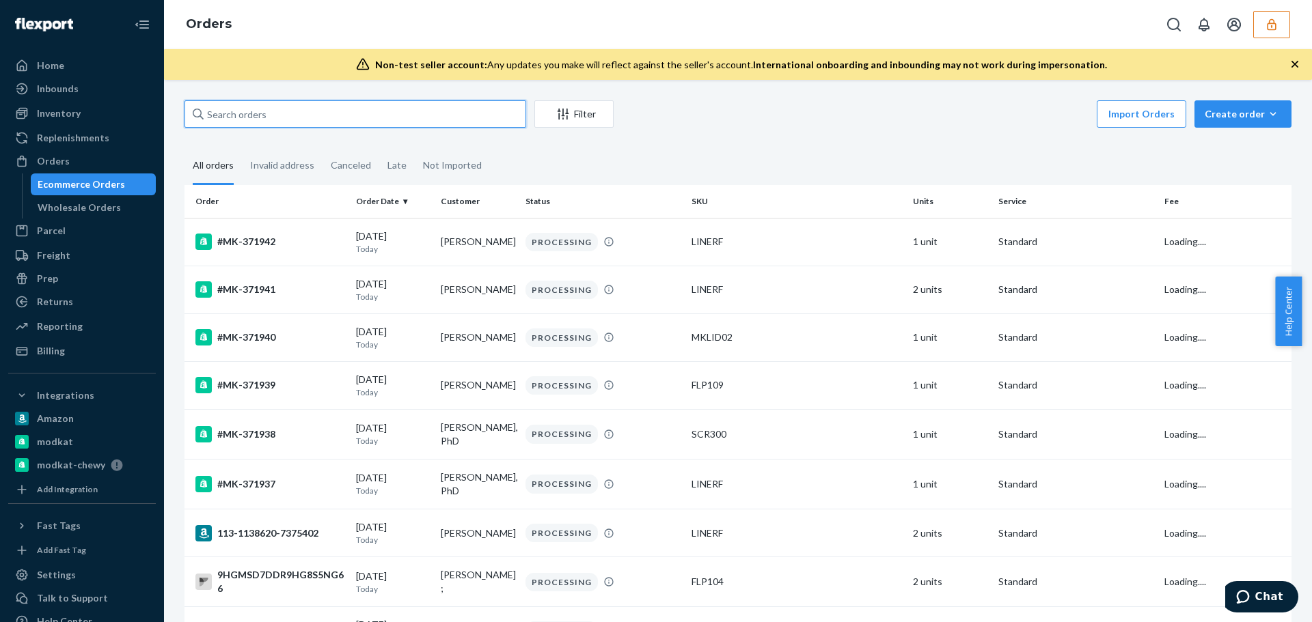
click at [253, 113] on input "text" at bounding box center [355, 113] width 342 height 27
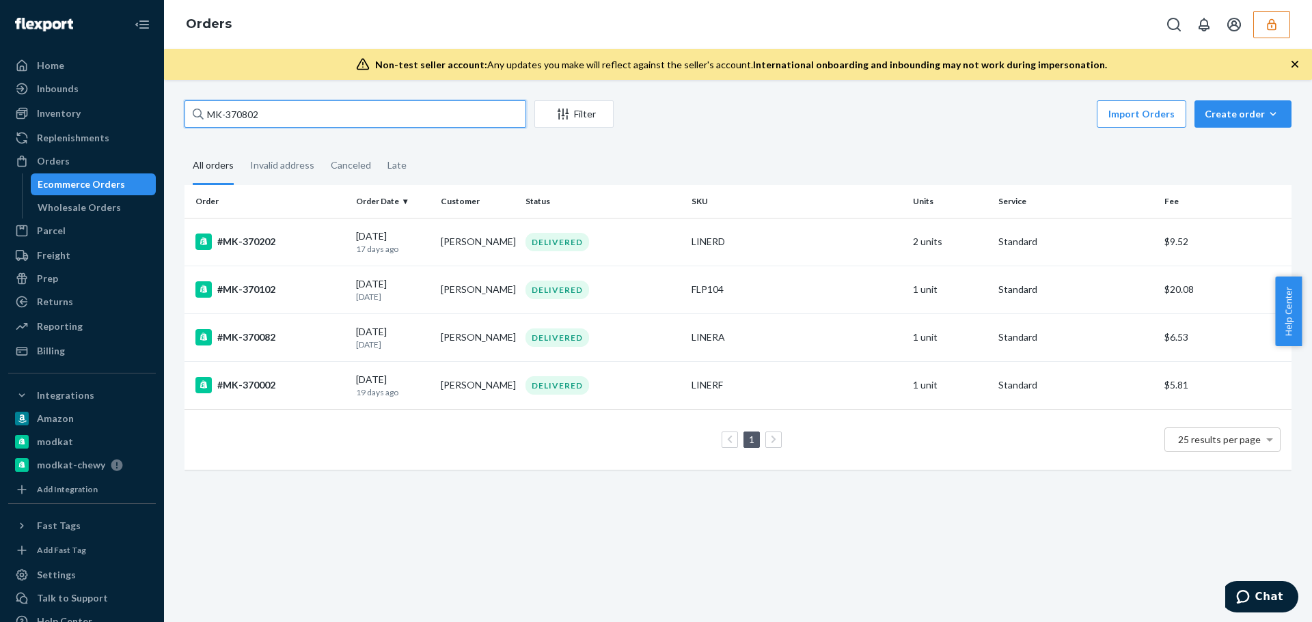
type input "MK-370802"
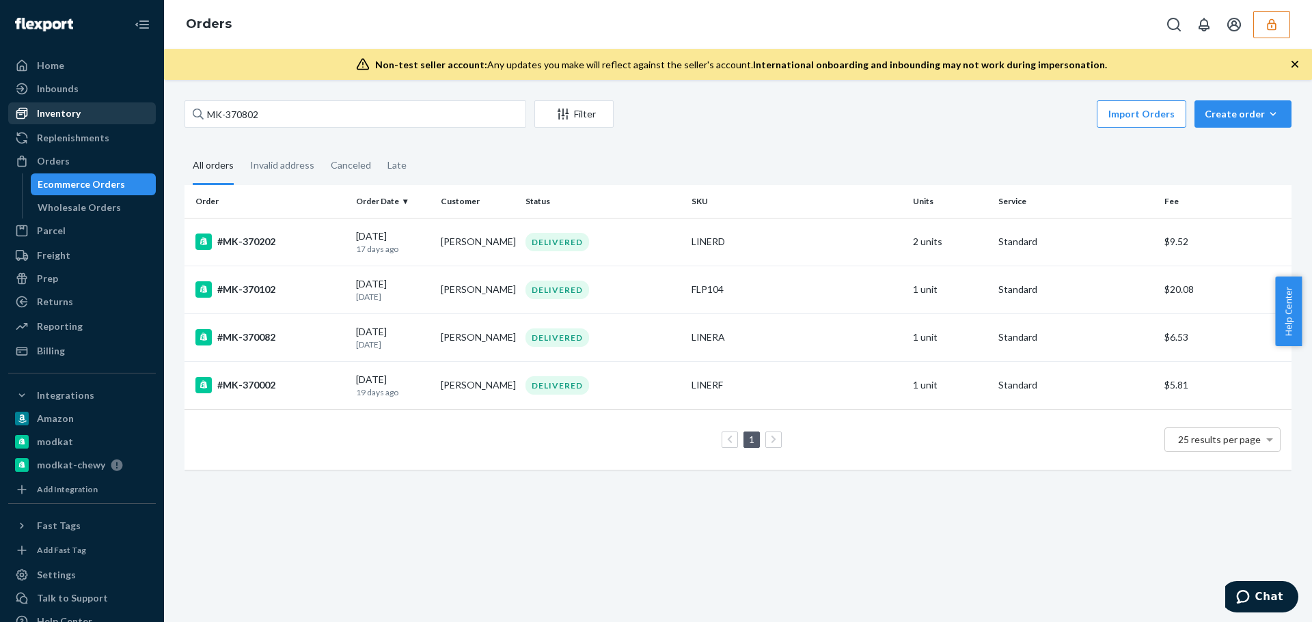
click at [58, 115] on div "Inventory" at bounding box center [59, 114] width 44 height 14
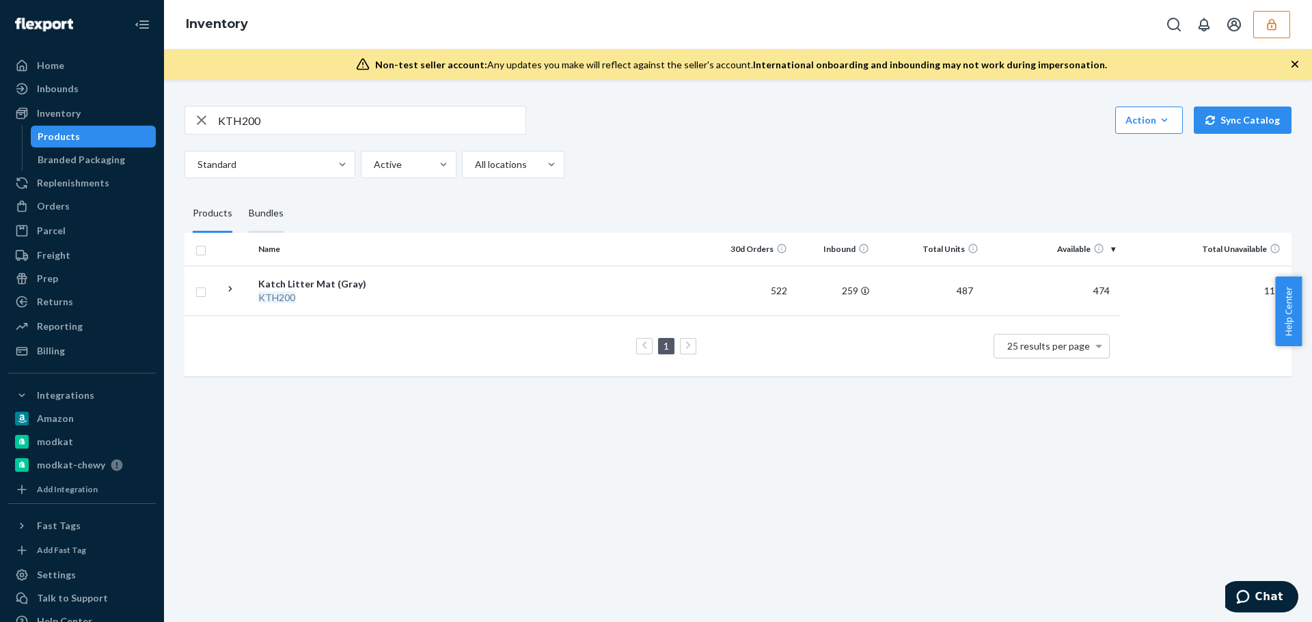
click at [258, 211] on div "Bundles" at bounding box center [266, 214] width 35 height 38
click at [241, 195] on input "Bundles" at bounding box center [241, 195] width 0 height 0
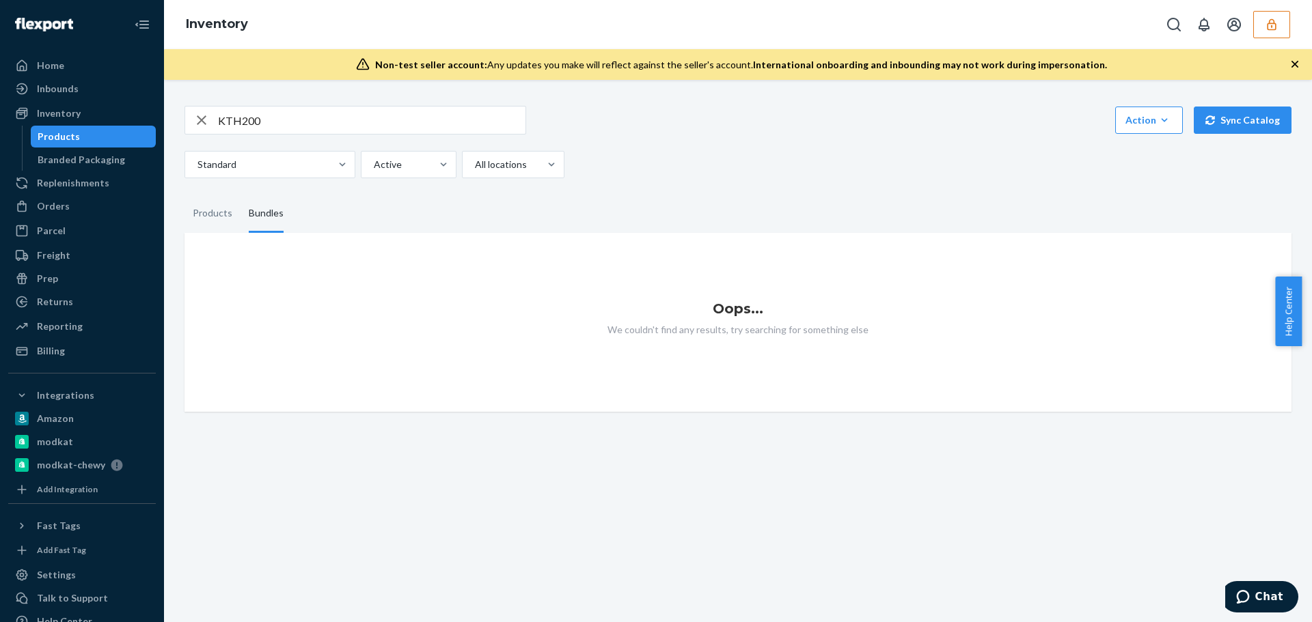
click at [1261, 20] on button "button" at bounding box center [1271, 24] width 37 height 27
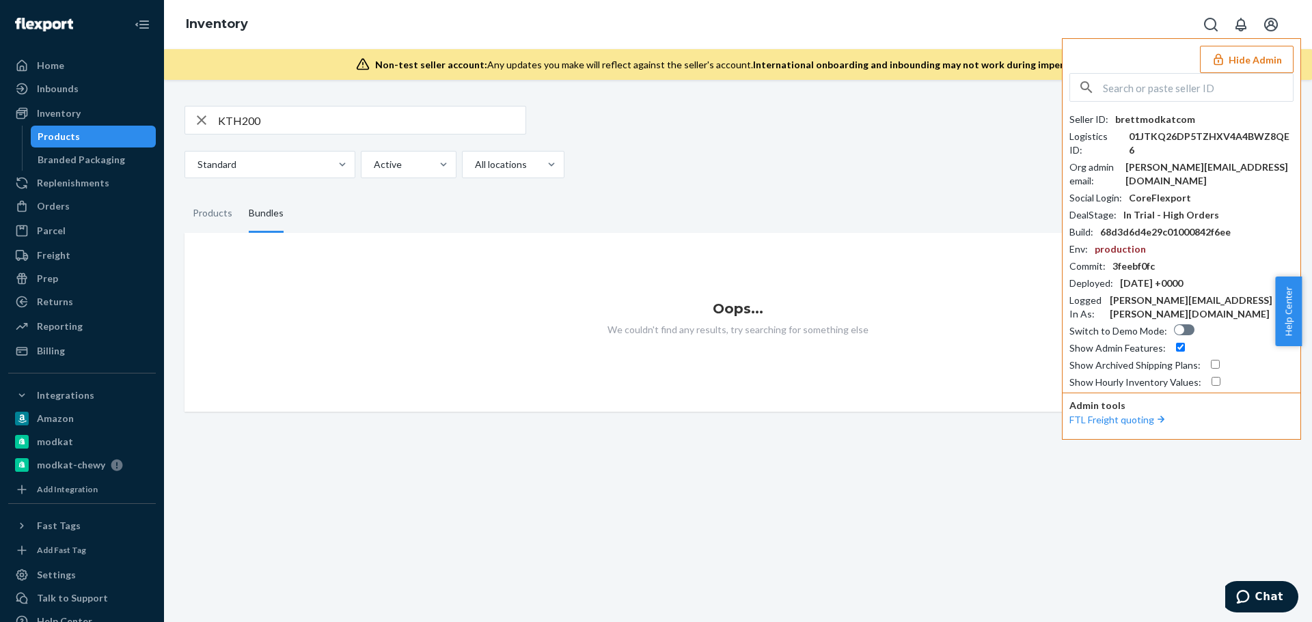
click at [1248, 58] on button "Hide Admin" at bounding box center [1247, 59] width 94 height 27
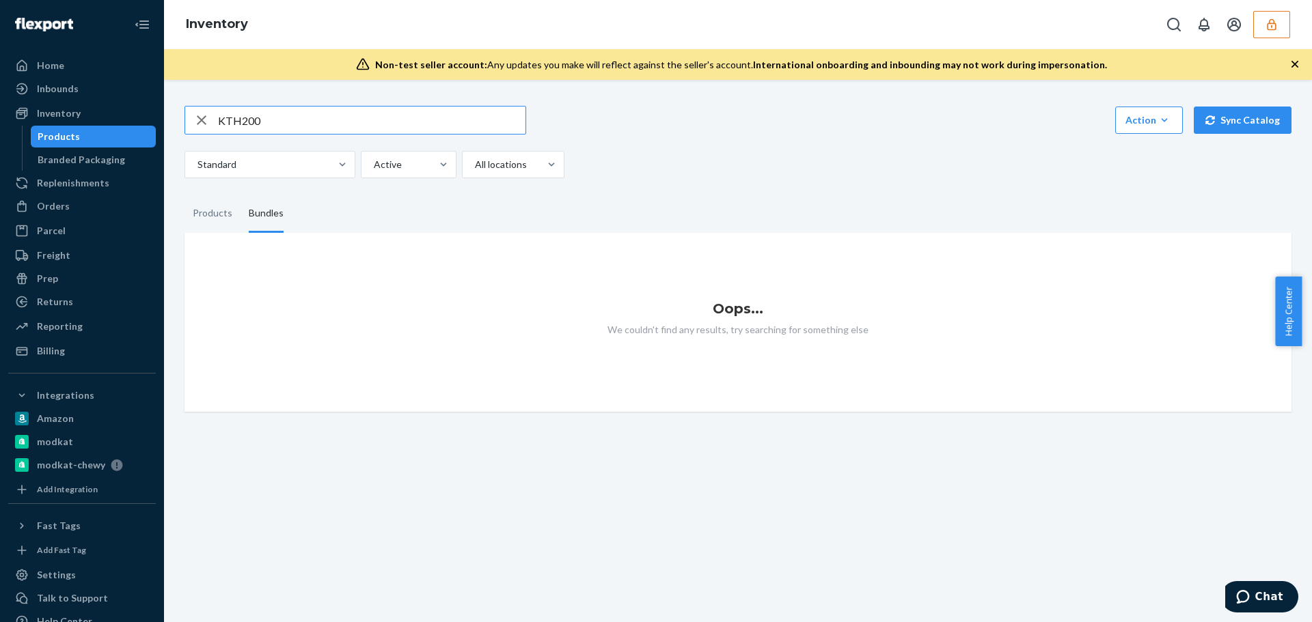
drag, startPoint x: 292, startPoint y: 119, endPoint x: 166, endPoint y: 140, distance: 127.5
click at [166, 140] on div "KTH200 Action Create product Create bundle Bulk create products Bulk update pro…" at bounding box center [738, 351] width 1148 height 542
type input "Tidy Up Kit"
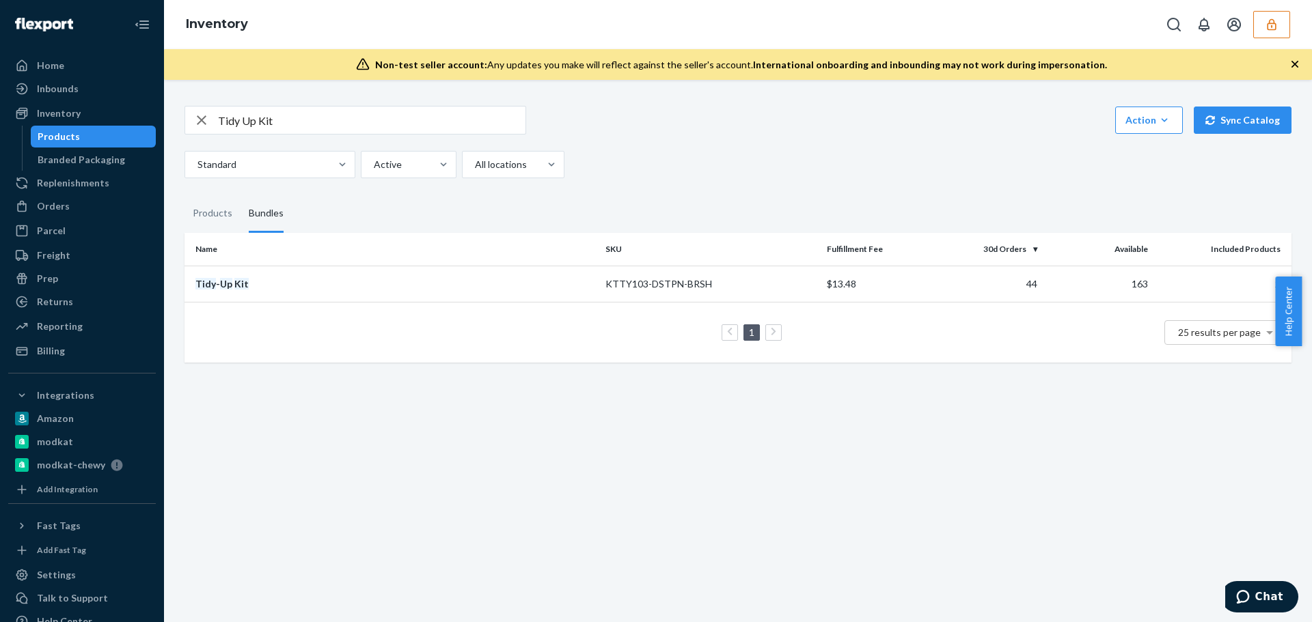
click at [425, 434] on div "Tidy Up Kit Action Create product Create bundle Bulk create products Bulk updat…" at bounding box center [738, 351] width 1148 height 542
click at [506, 278] on div "Tidy - Up Kit" at bounding box center [394, 284] width 399 height 14
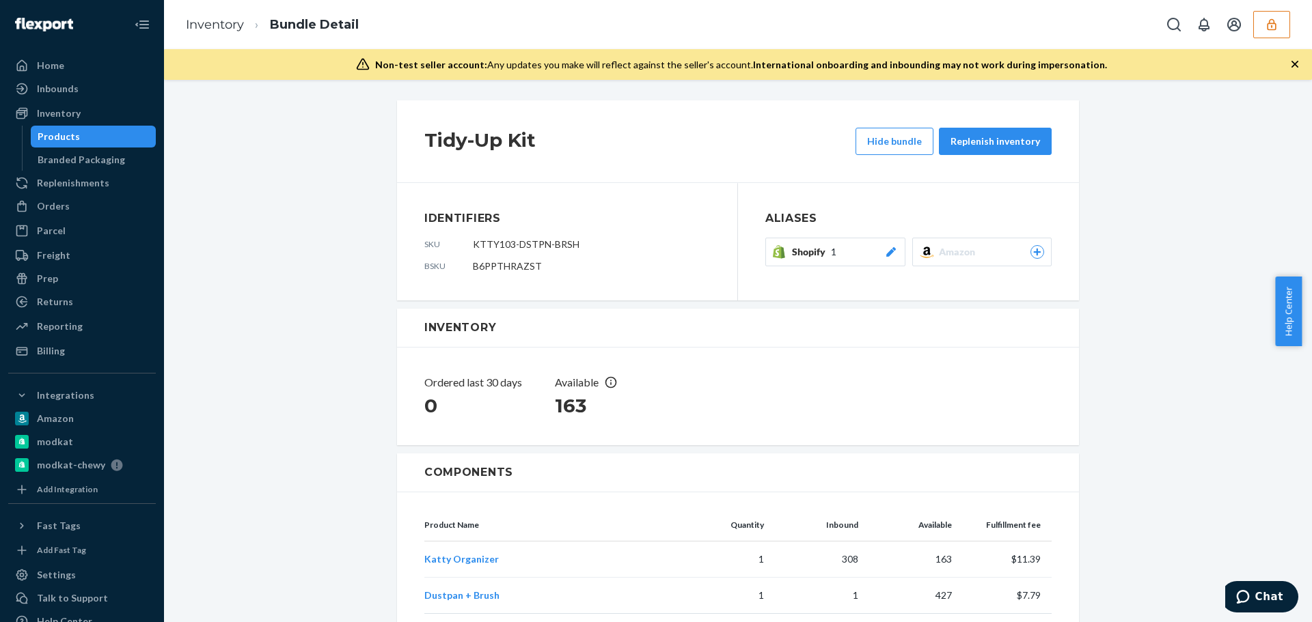
scroll to position [133, 0]
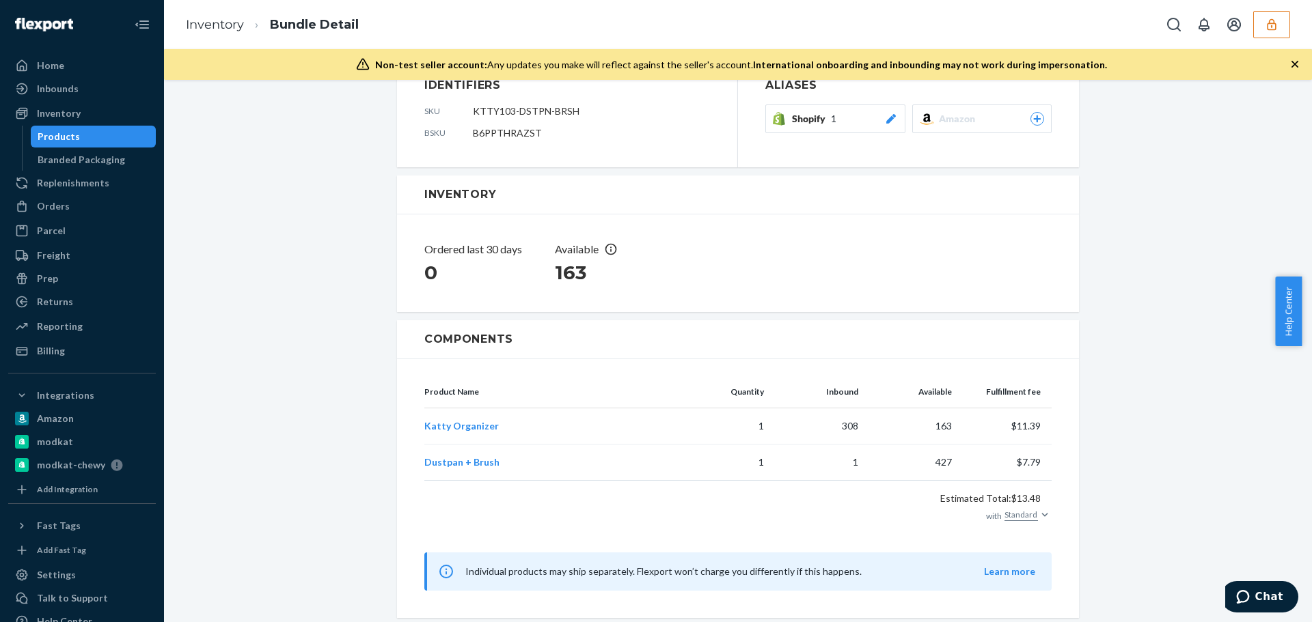
click at [322, 454] on div "Tidy-Up Kit Hide bundle Replenish inventory Identifiers sku KTTY103-DSTPN-BRSH …" at bounding box center [737, 292] width 1127 height 659
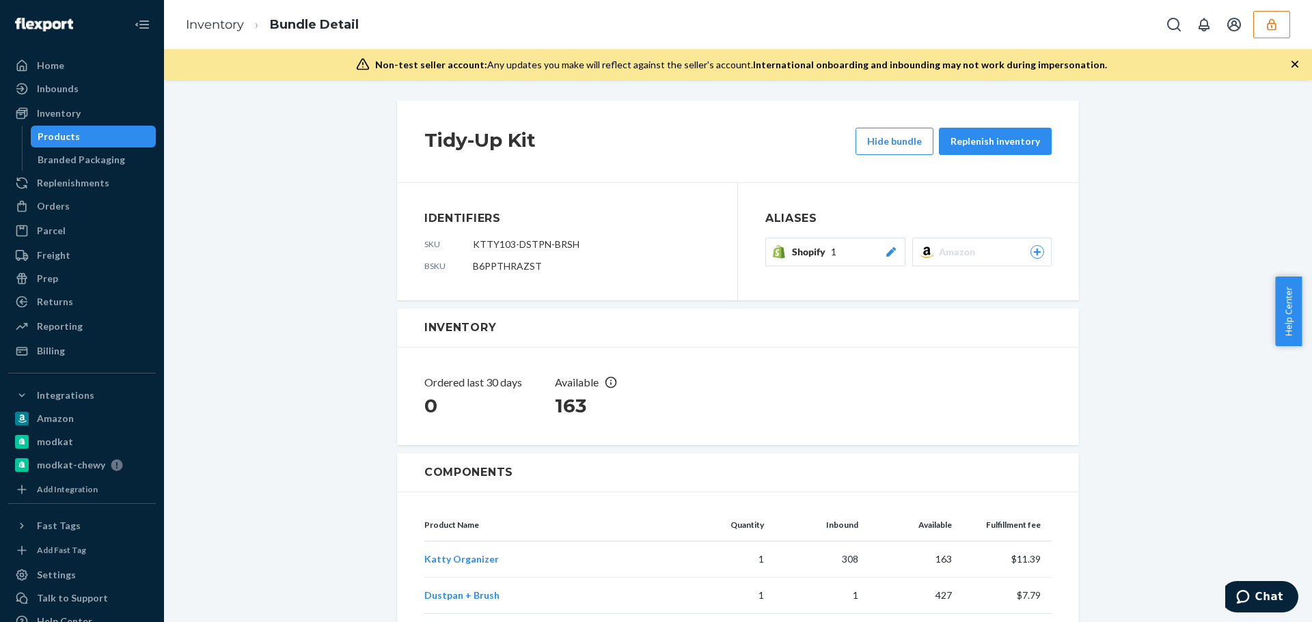
click at [273, 391] on div "Tidy-Up Kit Hide bundle Replenish inventory Identifiers sku KTTY103-DSTPN-BRSH …" at bounding box center [737, 425] width 1127 height 659
click at [1266, 27] on icon "button" at bounding box center [1272, 25] width 14 height 14
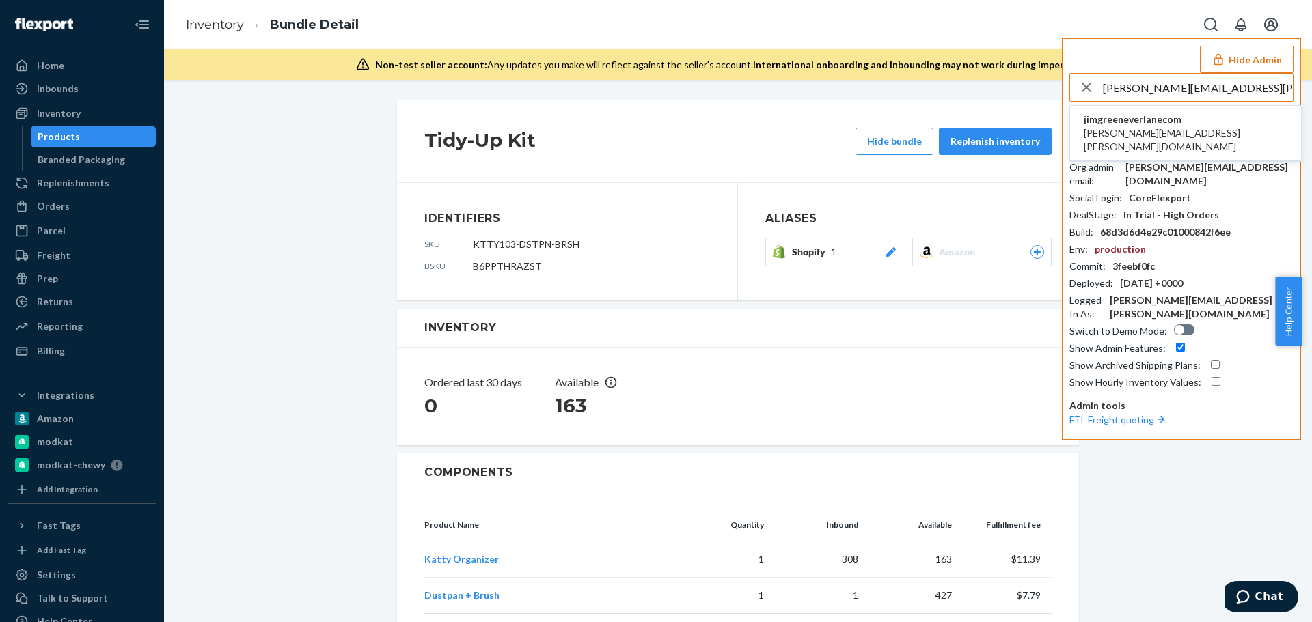
type input "rachel.scaman@everlane.com"
click at [1177, 125] on span "jimgreeneverlanecom" at bounding box center [1186, 120] width 204 height 14
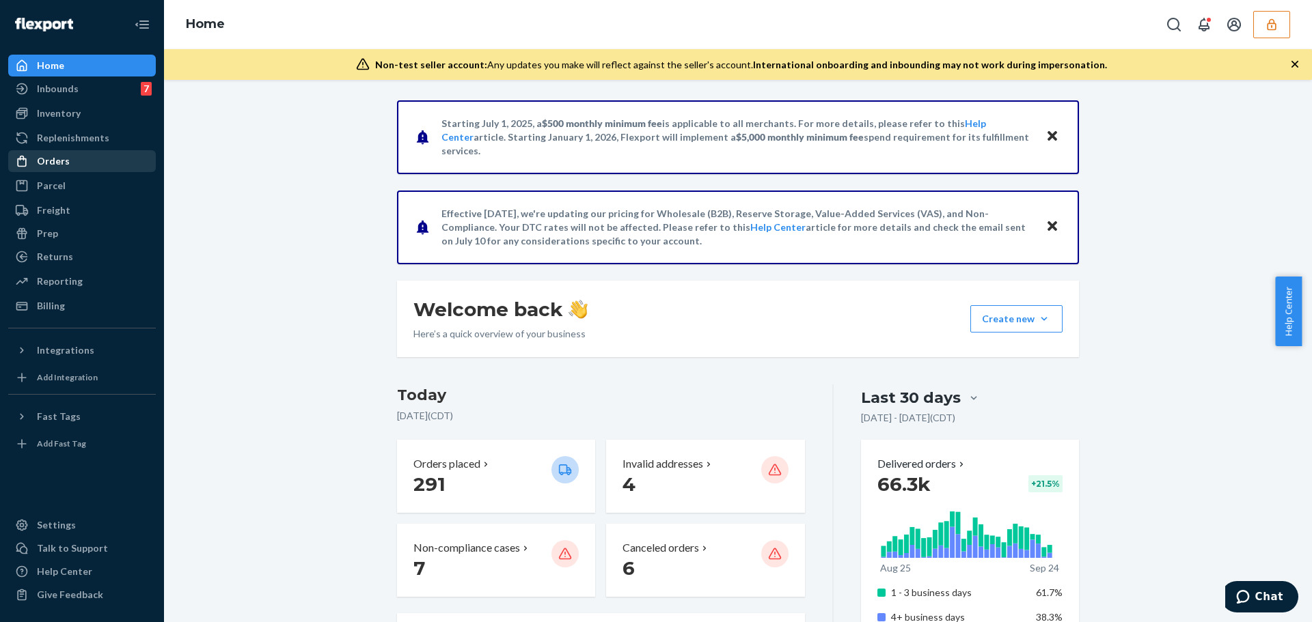
drag, startPoint x: 41, startPoint y: 167, endPoint x: 14, endPoint y: 167, distance: 26.6
click at [41, 167] on div "Orders" at bounding box center [53, 161] width 33 height 14
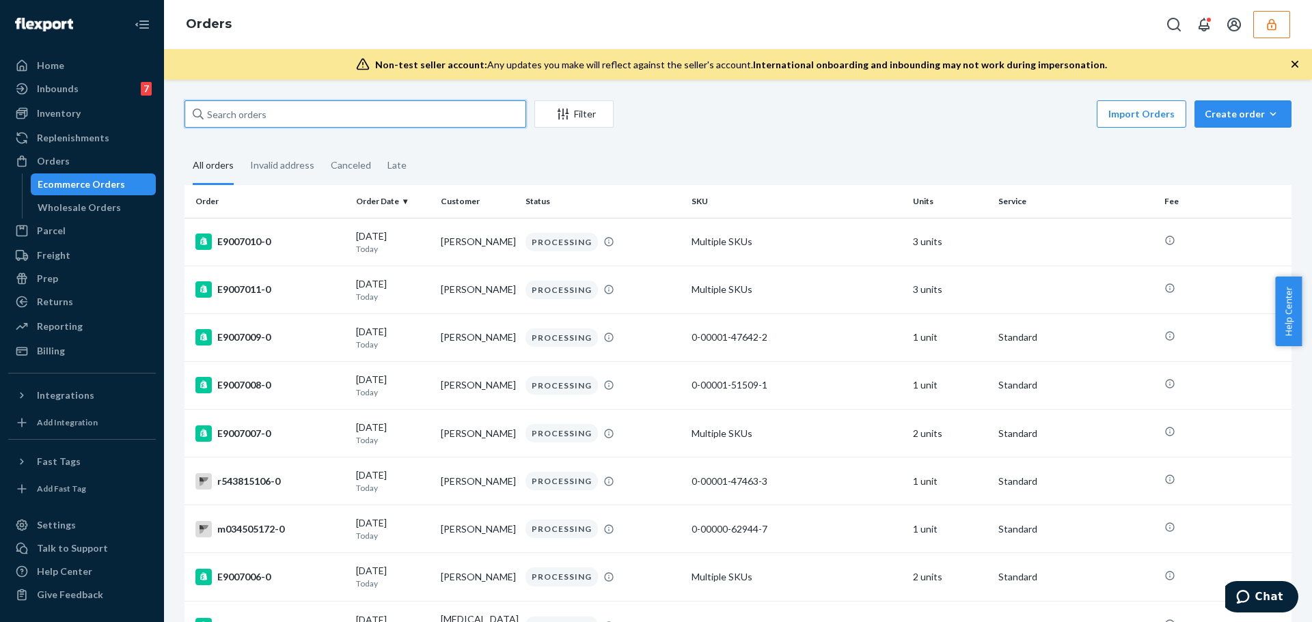
click at [277, 117] on input "text" at bounding box center [355, 113] width 342 height 27
paste input "136337633"
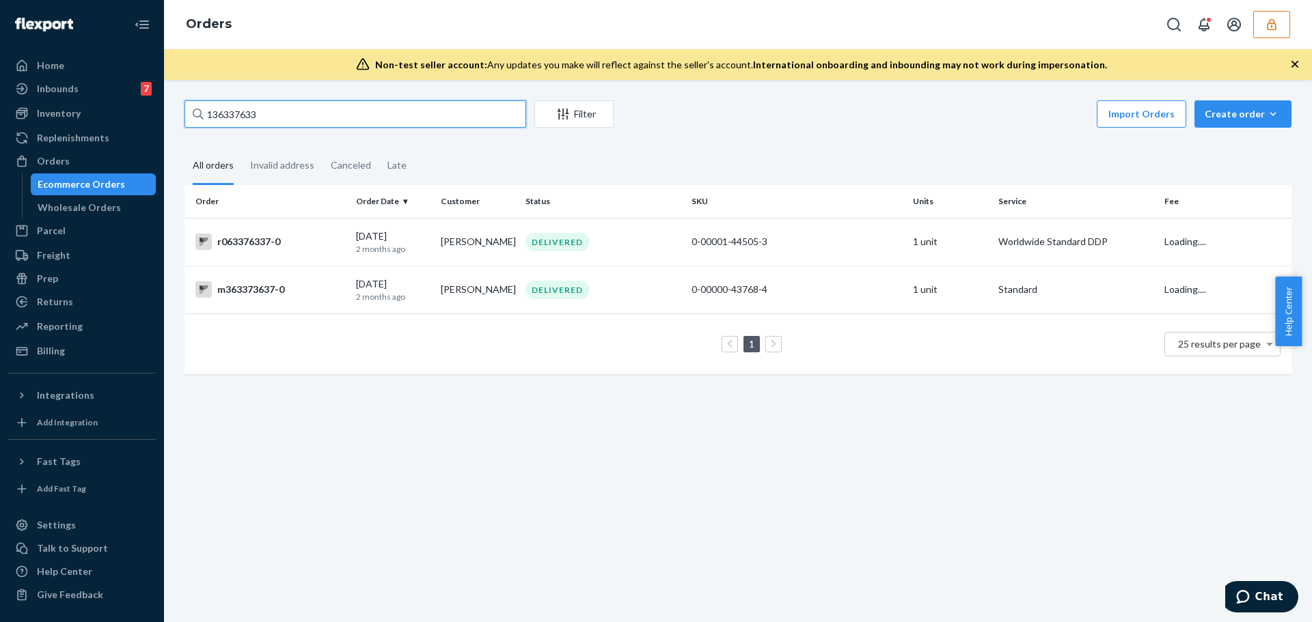
type input "136337633"
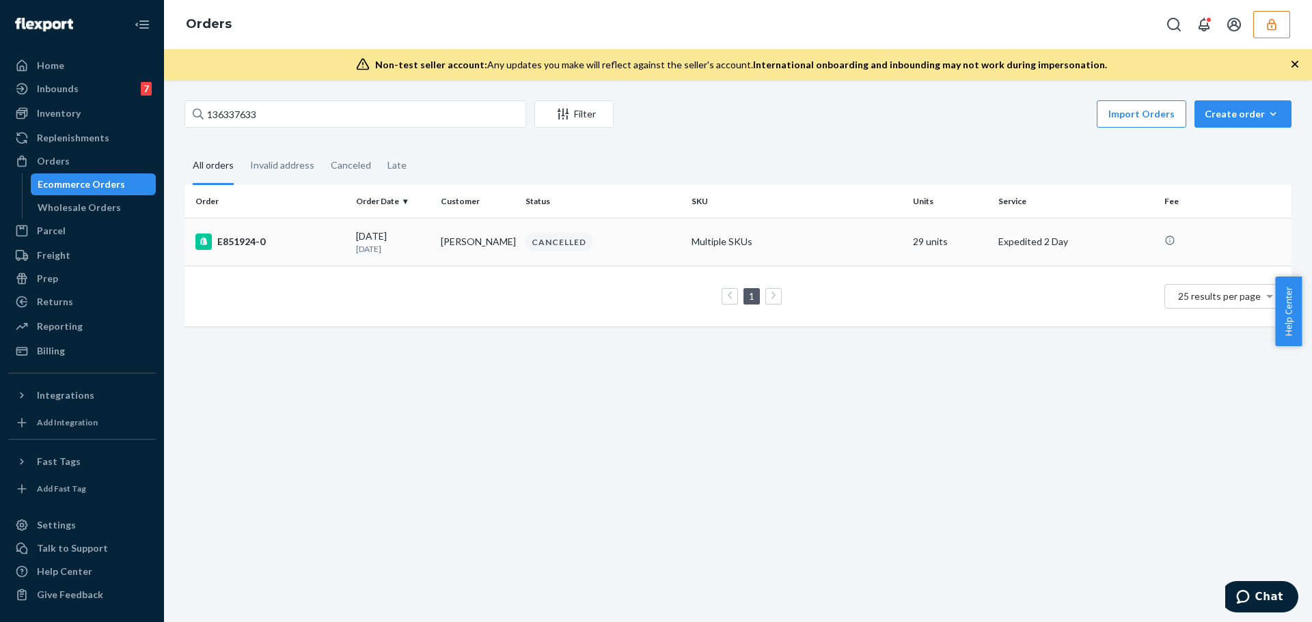
click at [410, 257] on td "09/08/2025 16 days ago" at bounding box center [393, 242] width 85 height 48
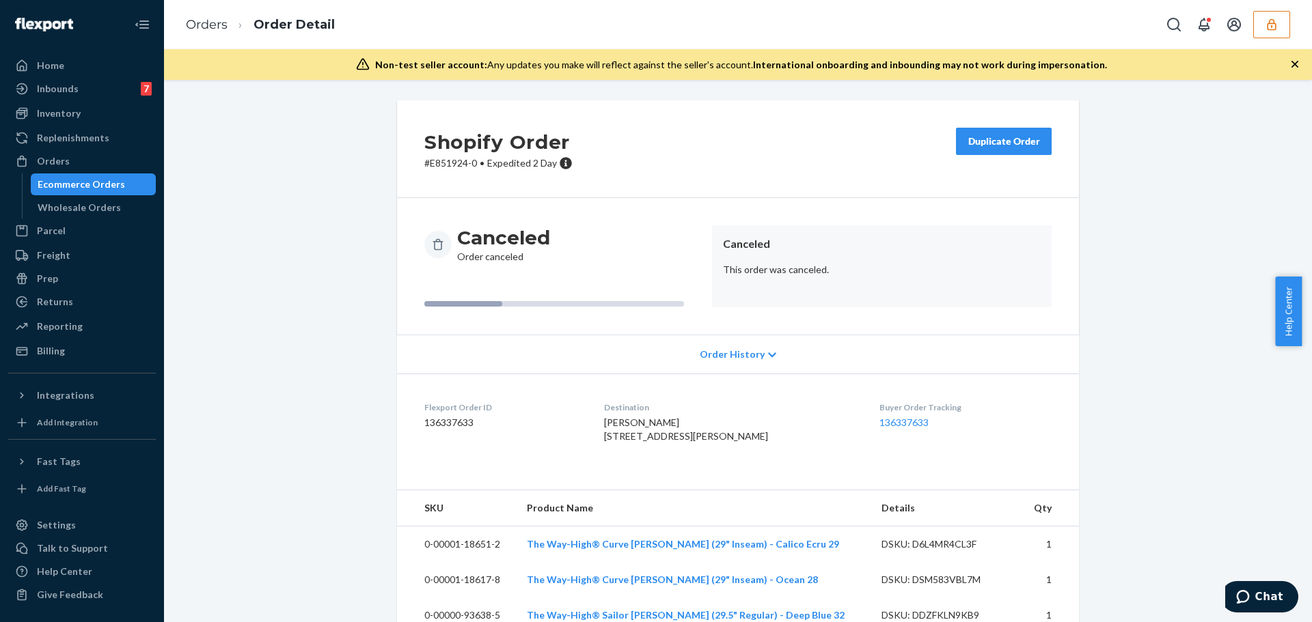
click at [747, 338] on div "Order History" at bounding box center [738, 354] width 682 height 39
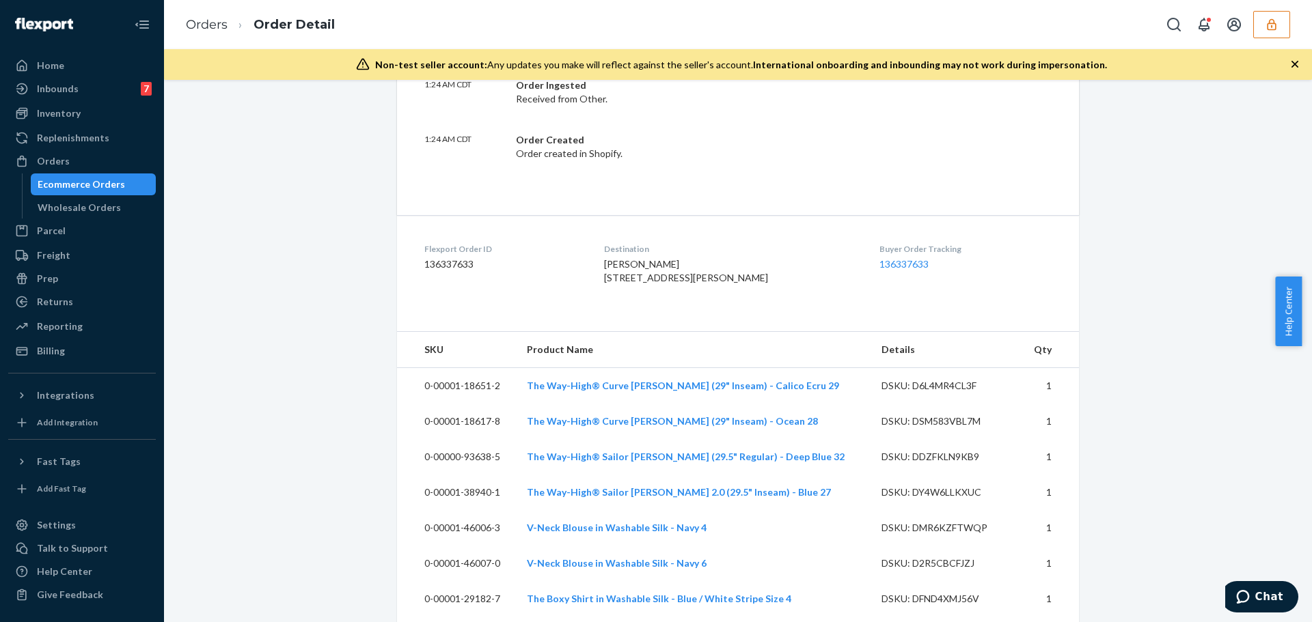
scroll to position [387, 0]
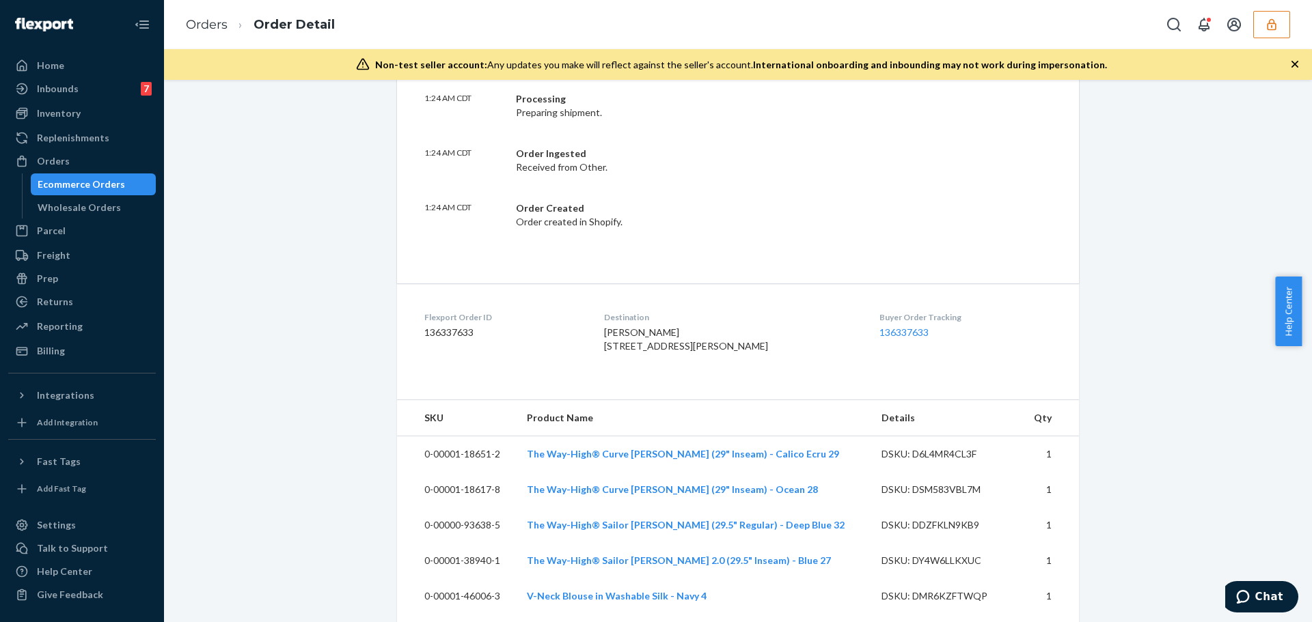
click at [437, 329] on dd "136337633" at bounding box center [503, 333] width 158 height 14
copy dd "136337633"
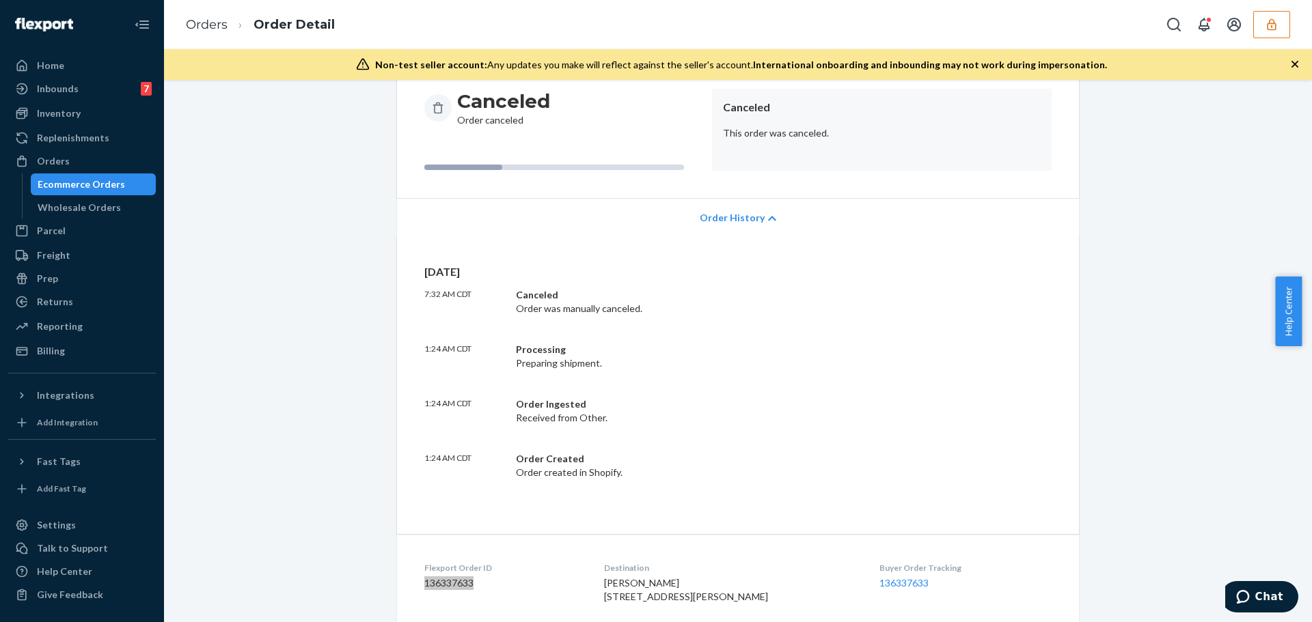
scroll to position [273, 0]
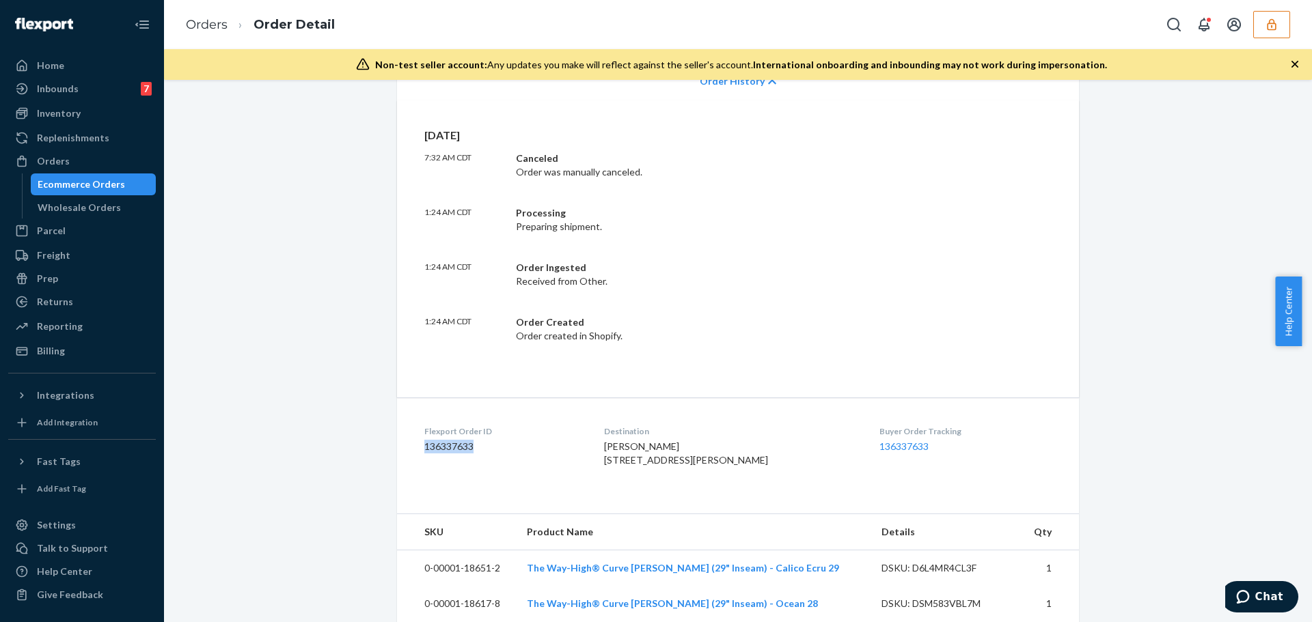
drag, startPoint x: 632, startPoint y: 463, endPoint x: 669, endPoint y: 488, distance: 44.7
click at [669, 467] on div "Courtney Archibald 1777 MIDWAY LN HEBER CITY, UT 84032-5005 US" at bounding box center [731, 453] width 254 height 27
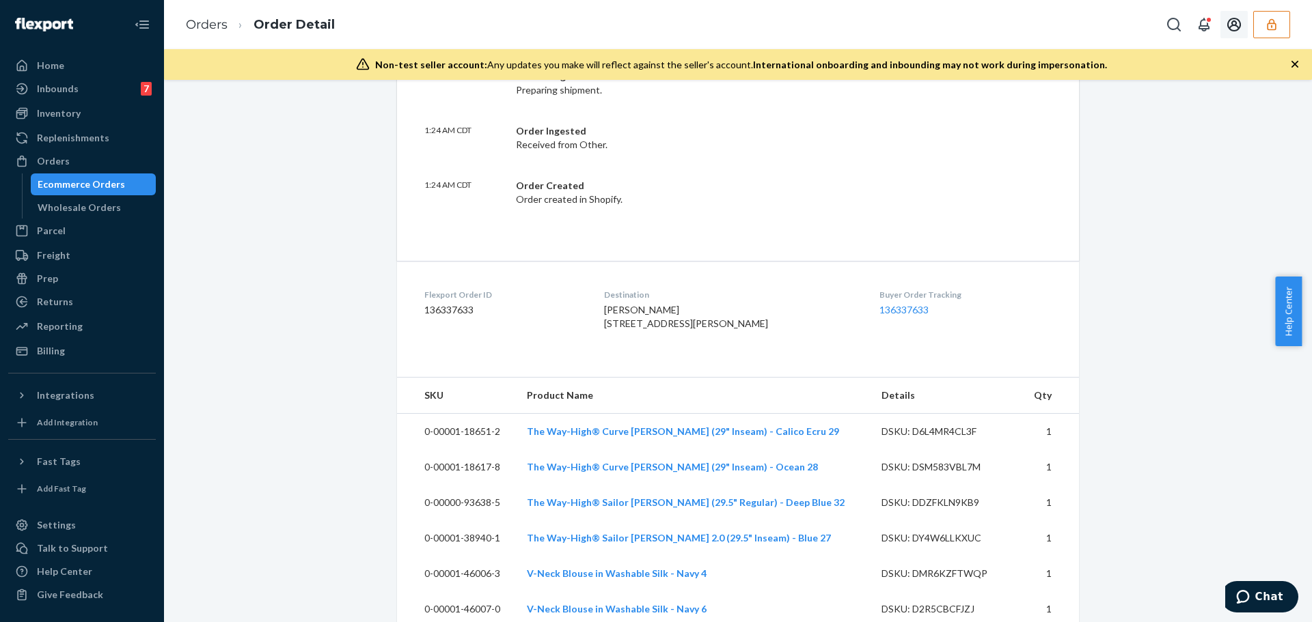
click at [1269, 27] on icon "button" at bounding box center [1272, 25] width 14 height 14
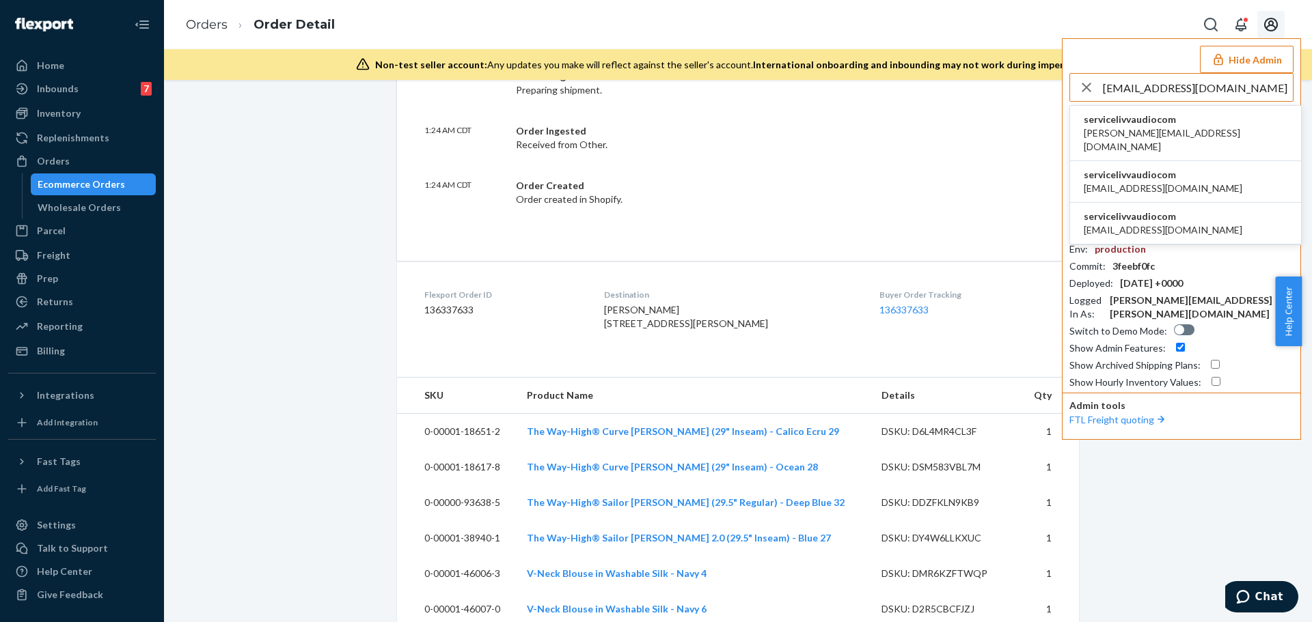
type input "service@livvaudio.com"
click at [1154, 129] on span "david@livvaudio.com" at bounding box center [1186, 139] width 204 height 27
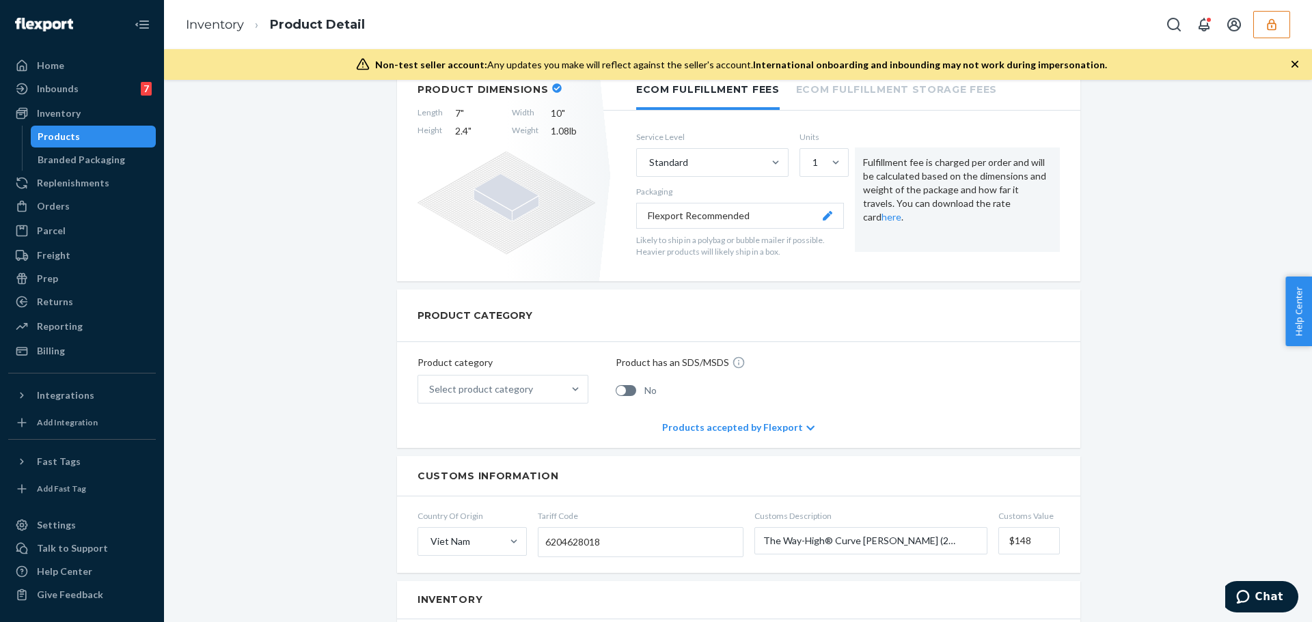
scroll to position [410, 0]
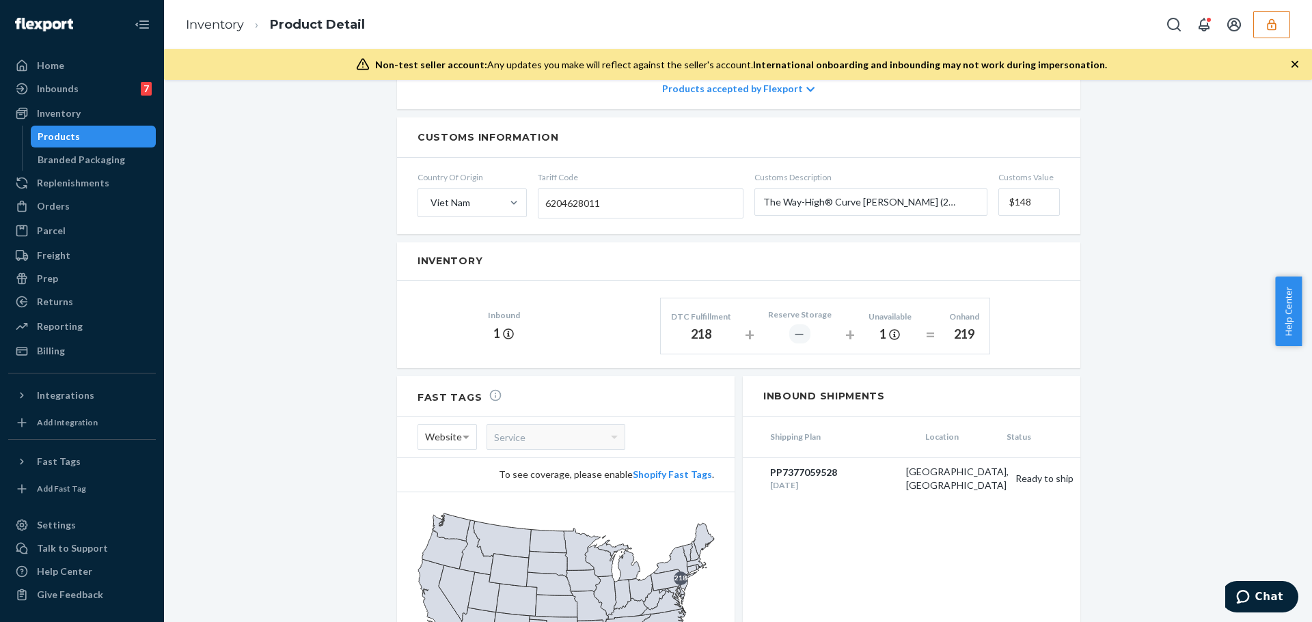
scroll to position [544, 0]
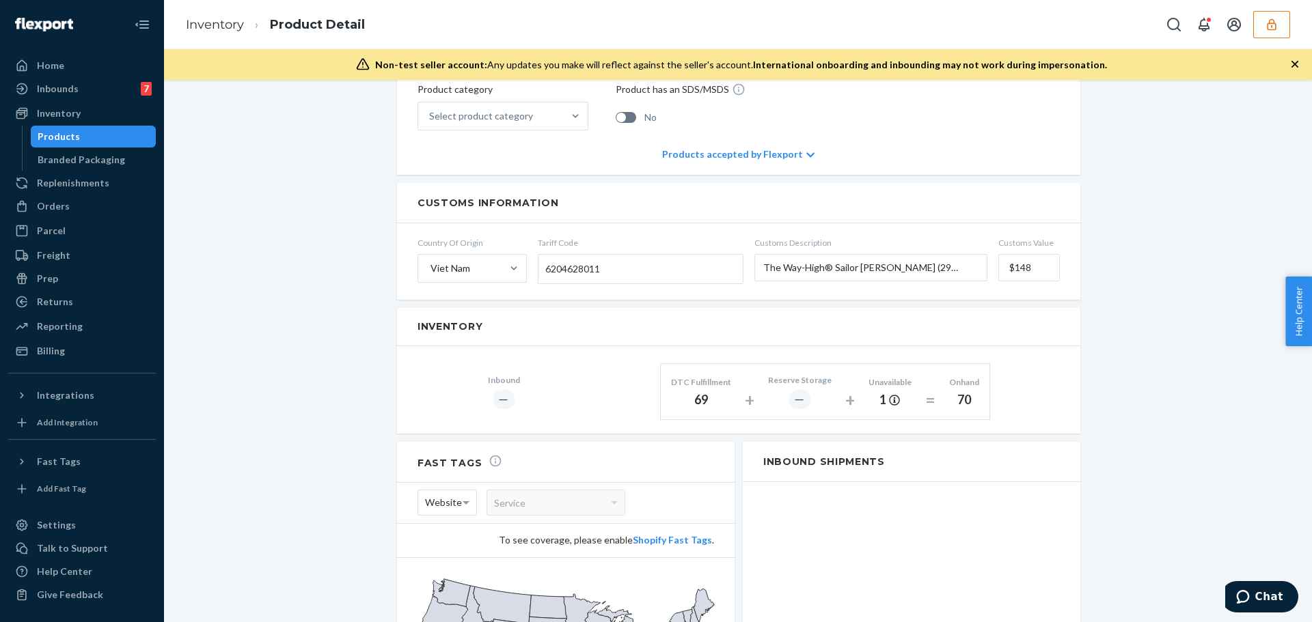
scroll to position [615, 0]
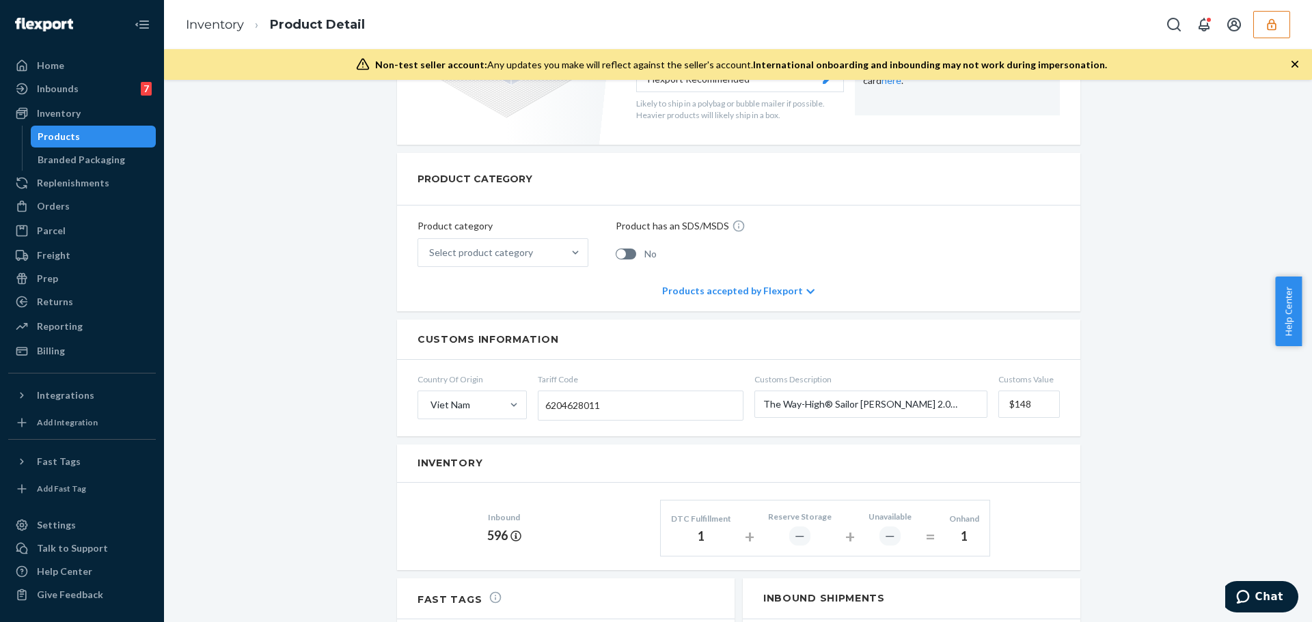
scroll to position [615, 0]
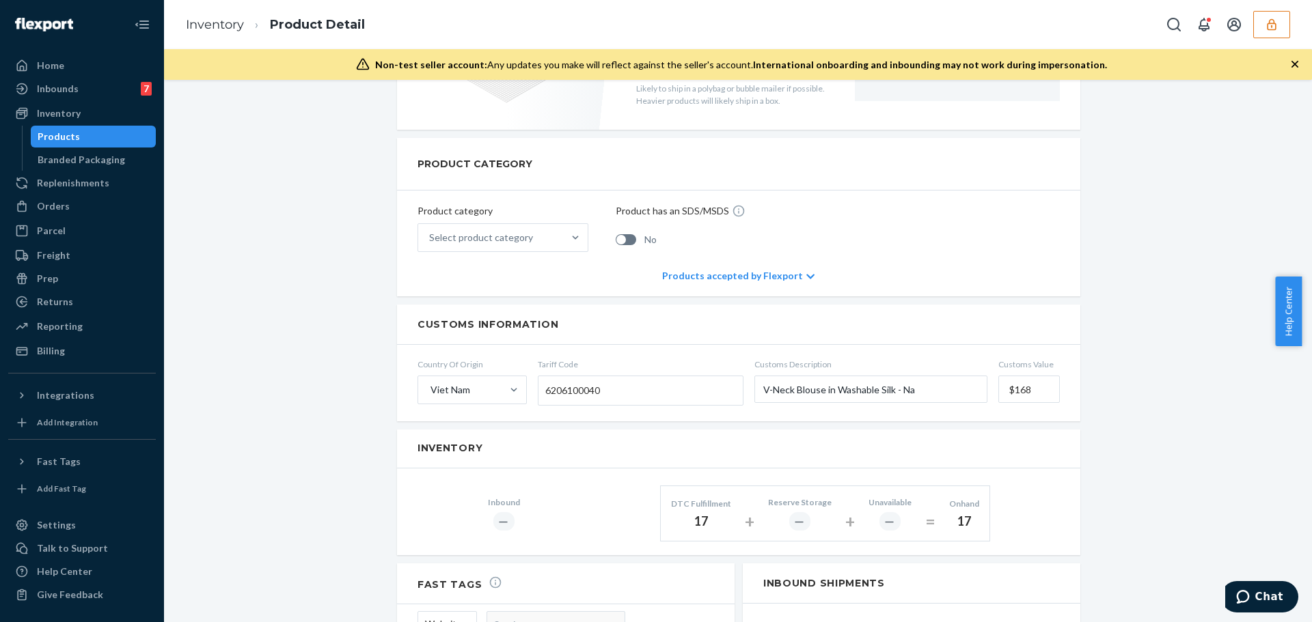
scroll to position [547, 0]
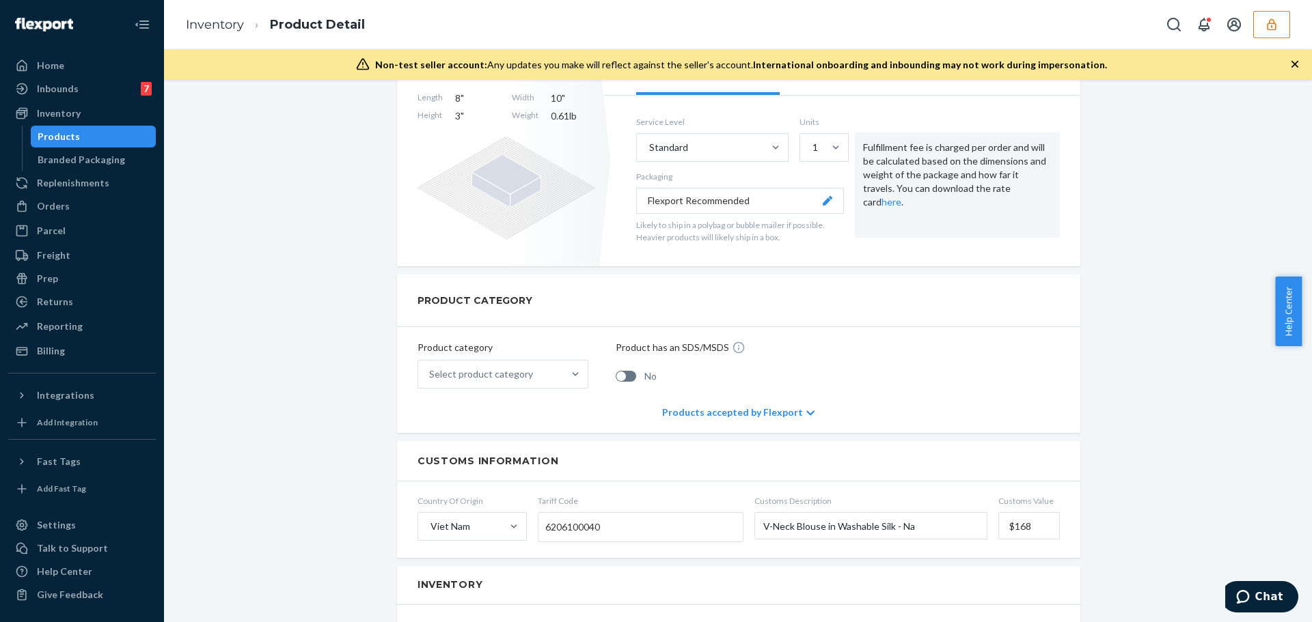
scroll to position [478, 0]
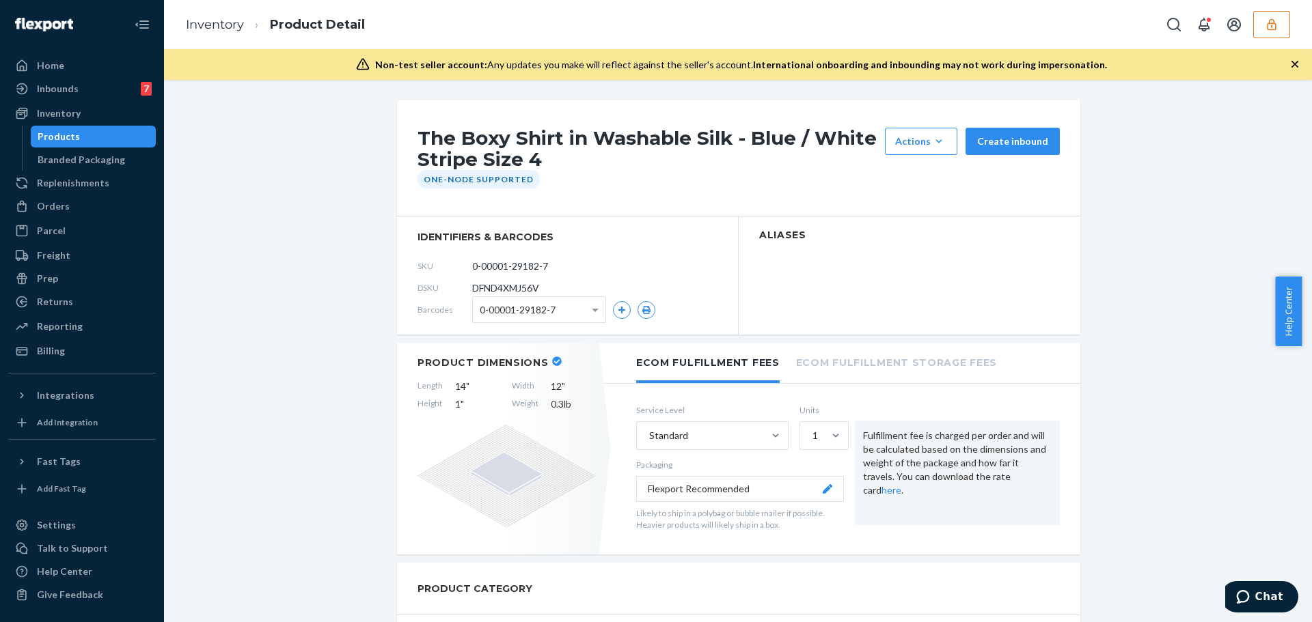
scroll to position [547, 0]
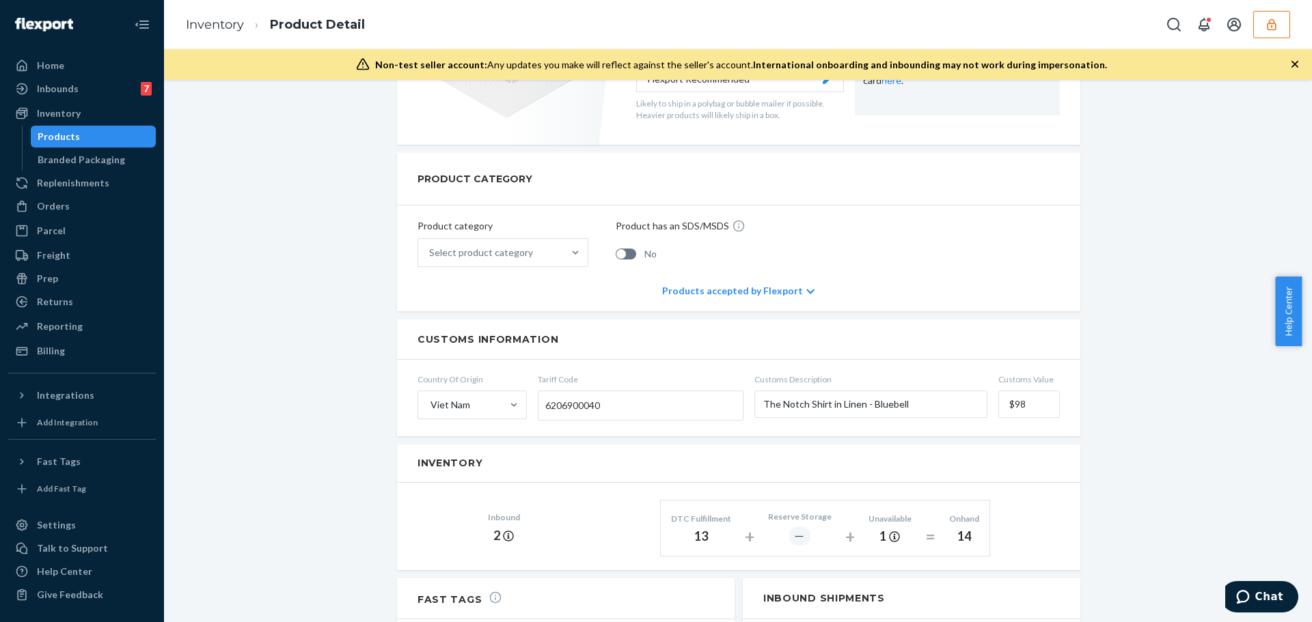
scroll to position [615, 0]
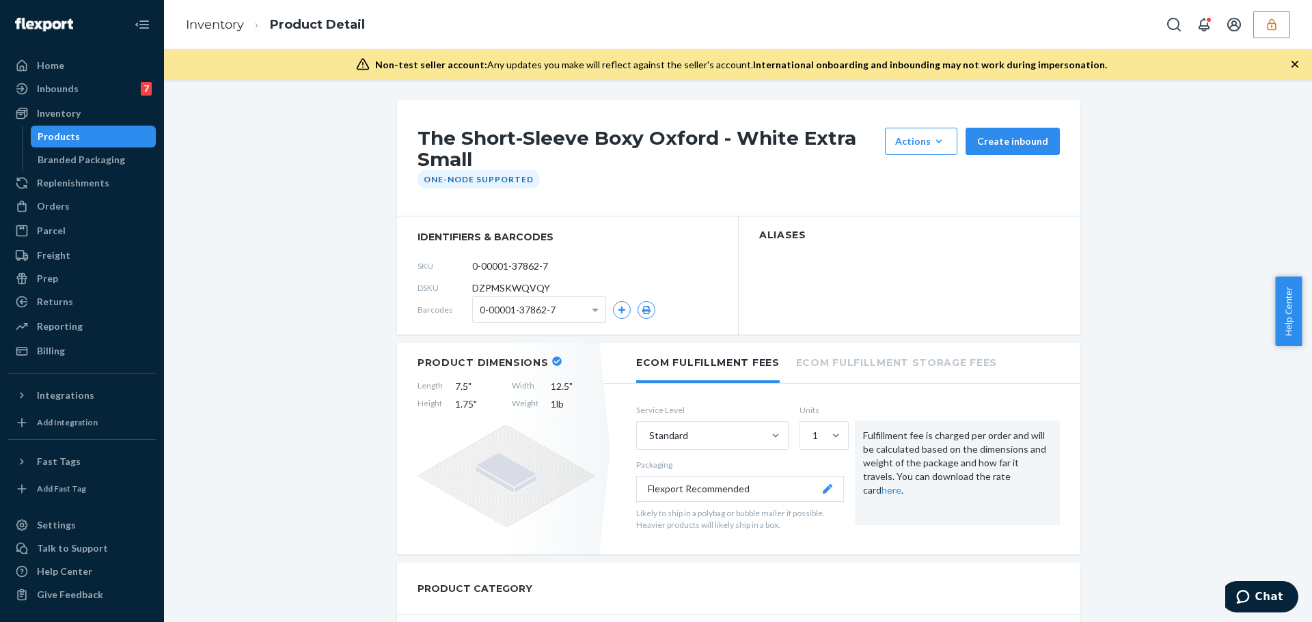
scroll to position [478, 0]
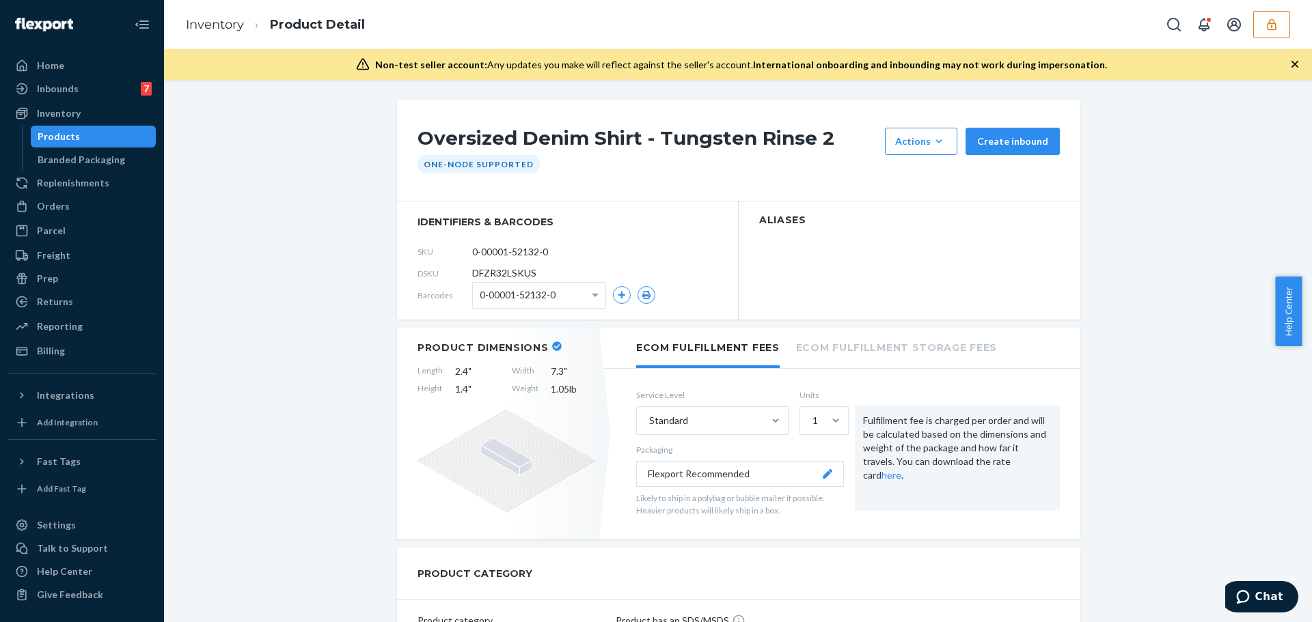
scroll to position [410, 0]
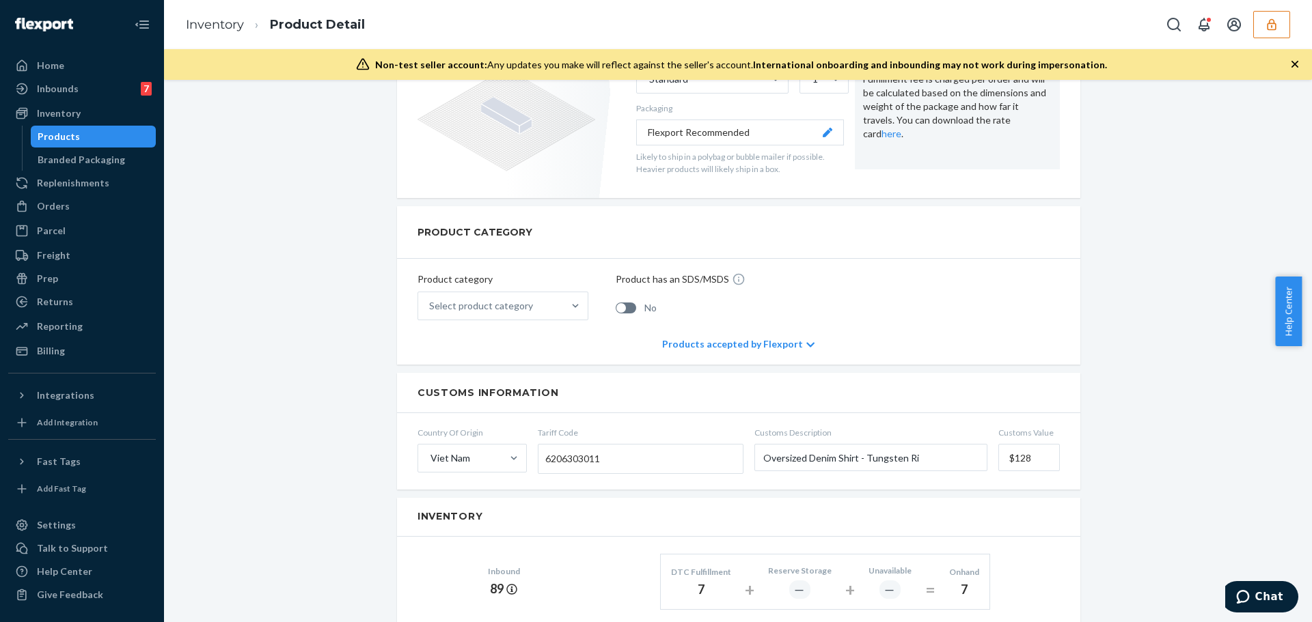
scroll to position [410, 0]
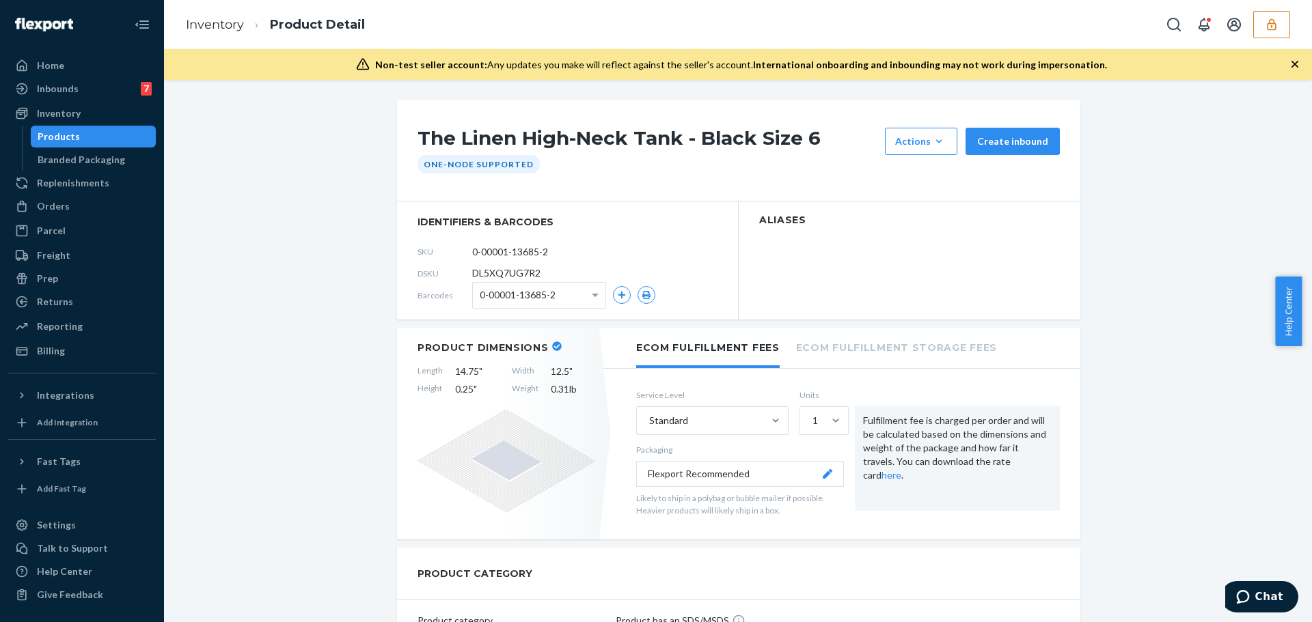
scroll to position [410, 0]
click at [489, 249] on input "0-00001-38081-1" at bounding box center [533, 251] width 107 height 26
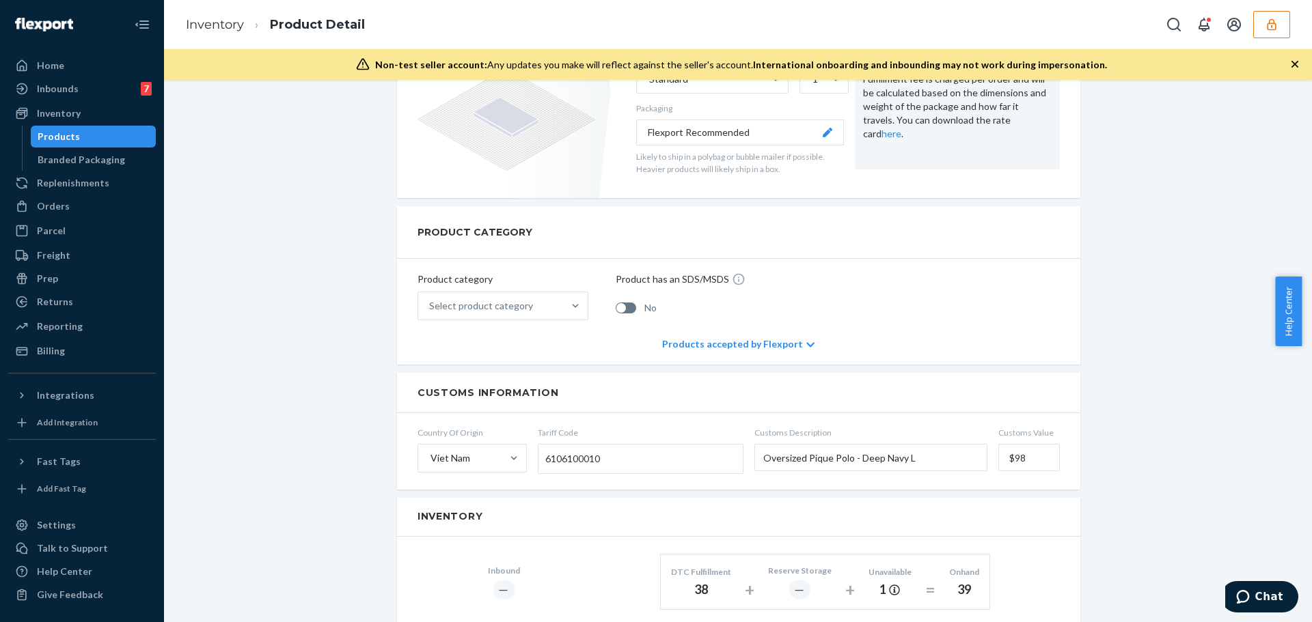
scroll to position [273, 0]
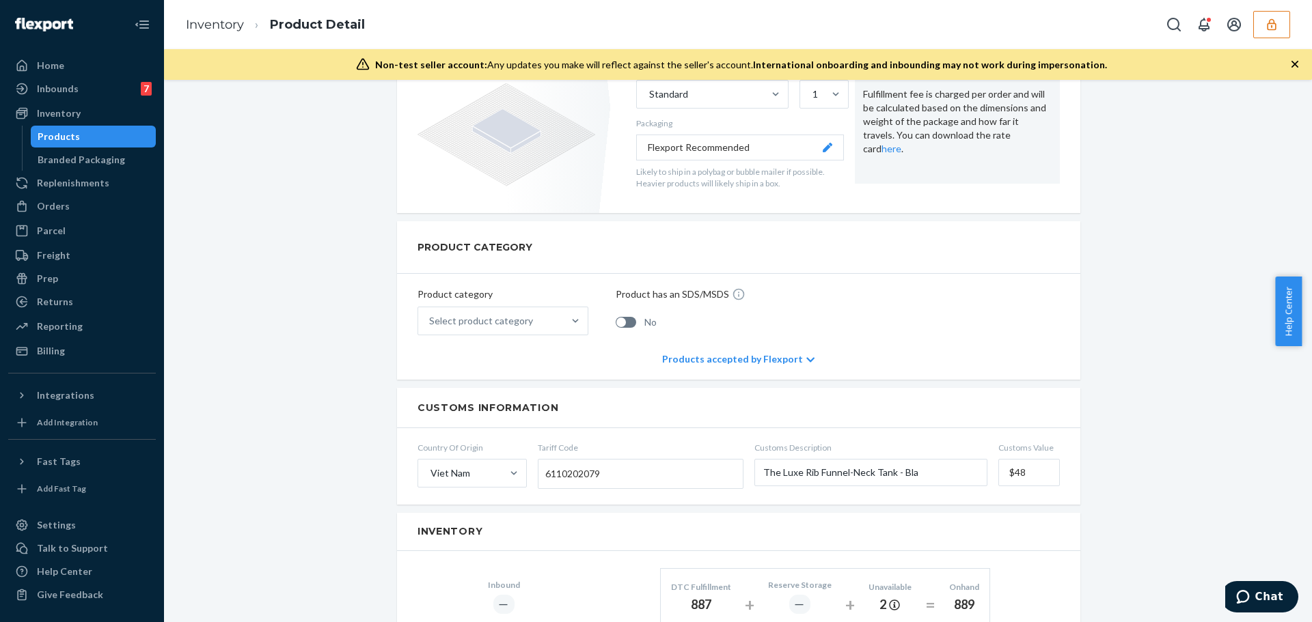
scroll to position [273, 0]
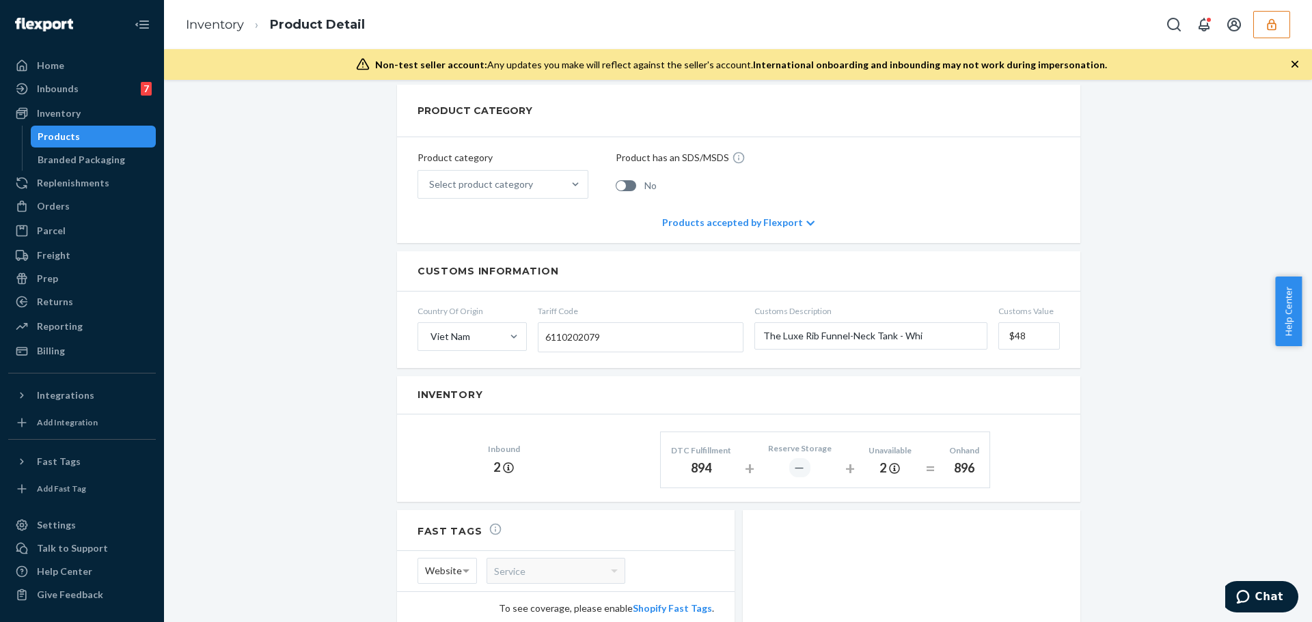
scroll to position [547, 0]
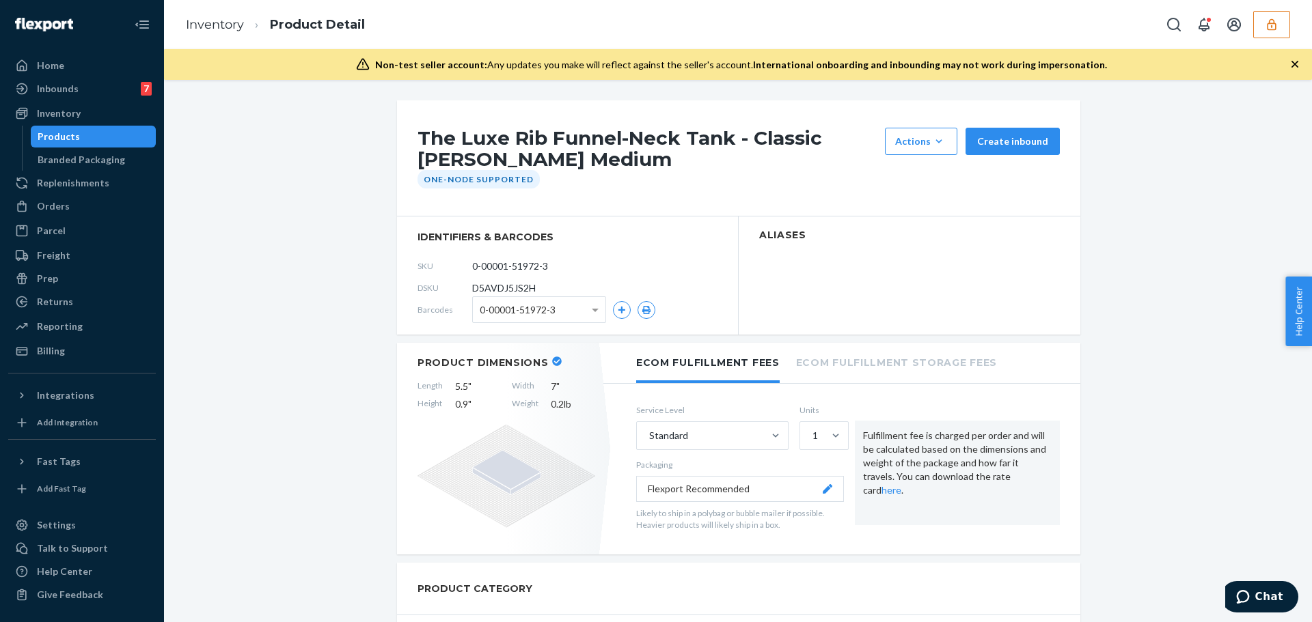
scroll to position [410, 0]
click at [512, 271] on input "0-00001-47028-4" at bounding box center [533, 266] width 107 height 26
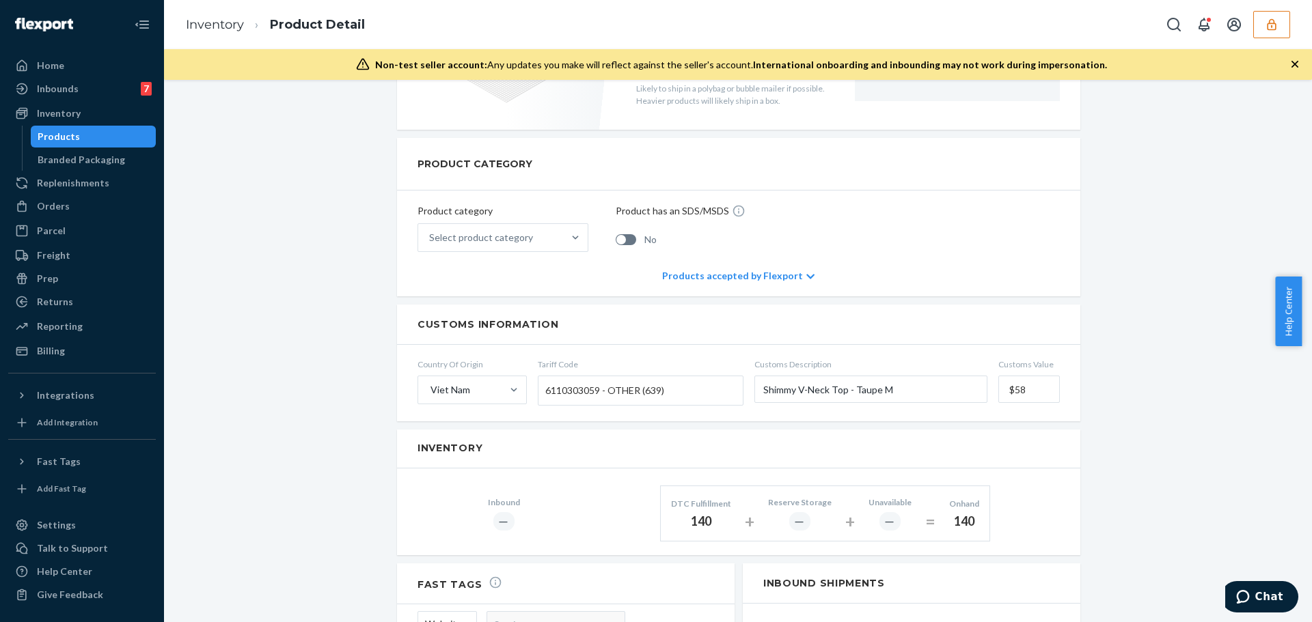
scroll to position [478, 0]
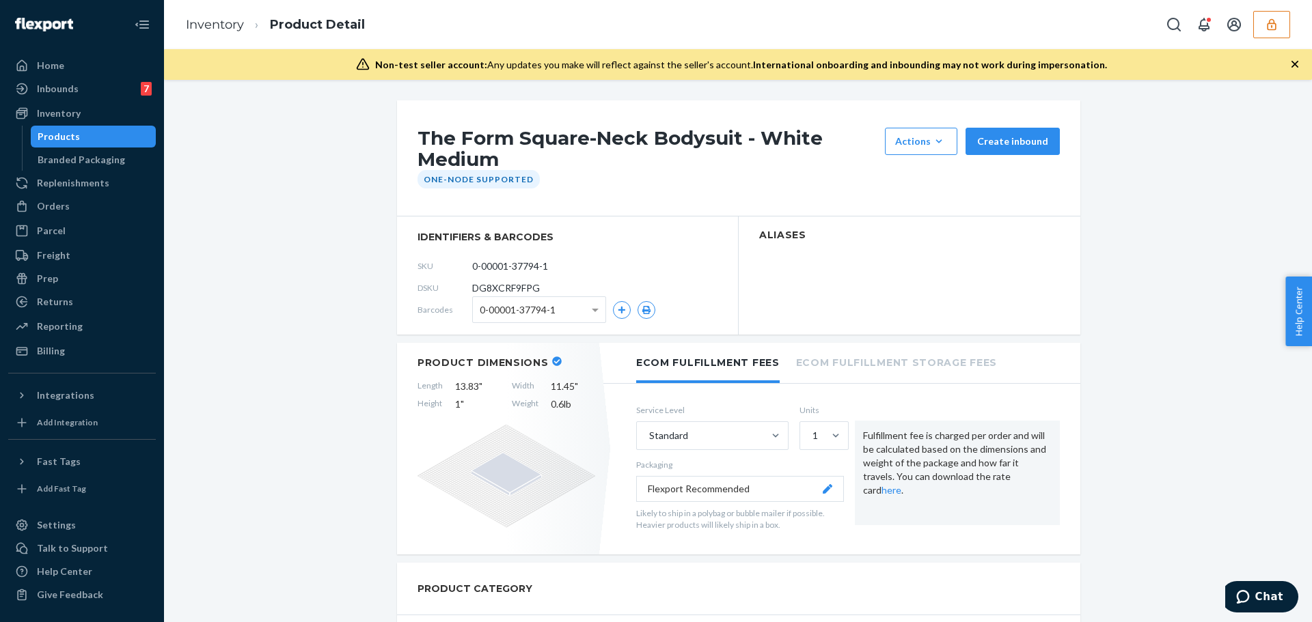
scroll to position [410, 0]
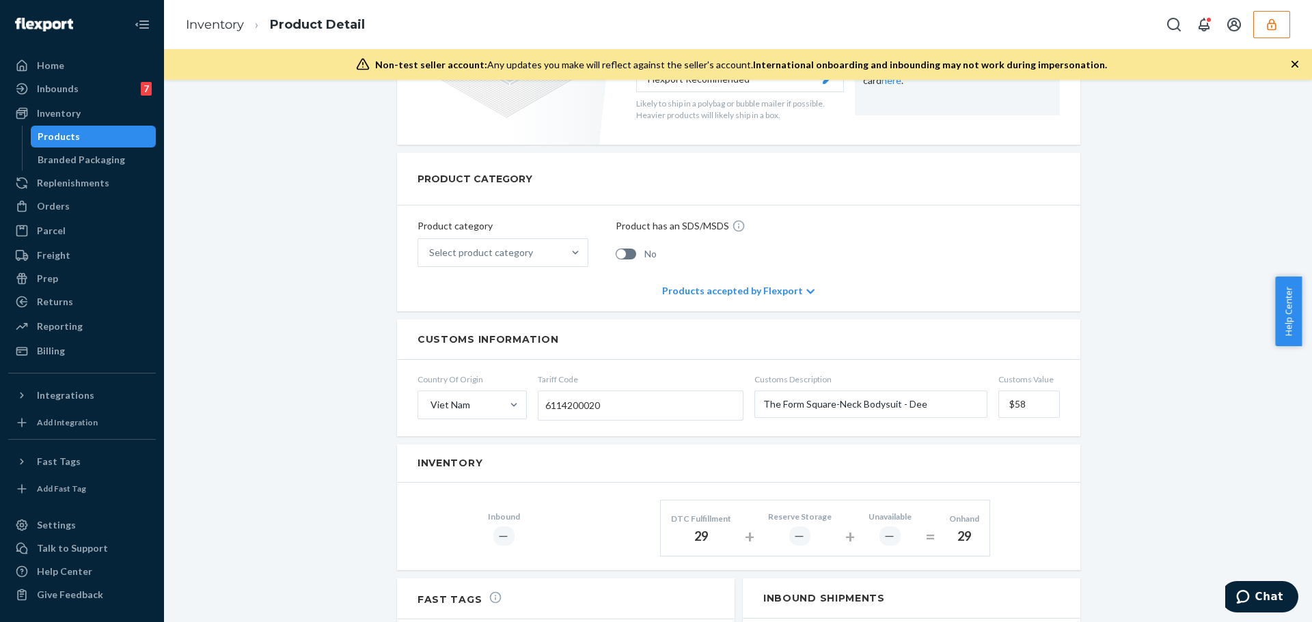
scroll to position [478, 0]
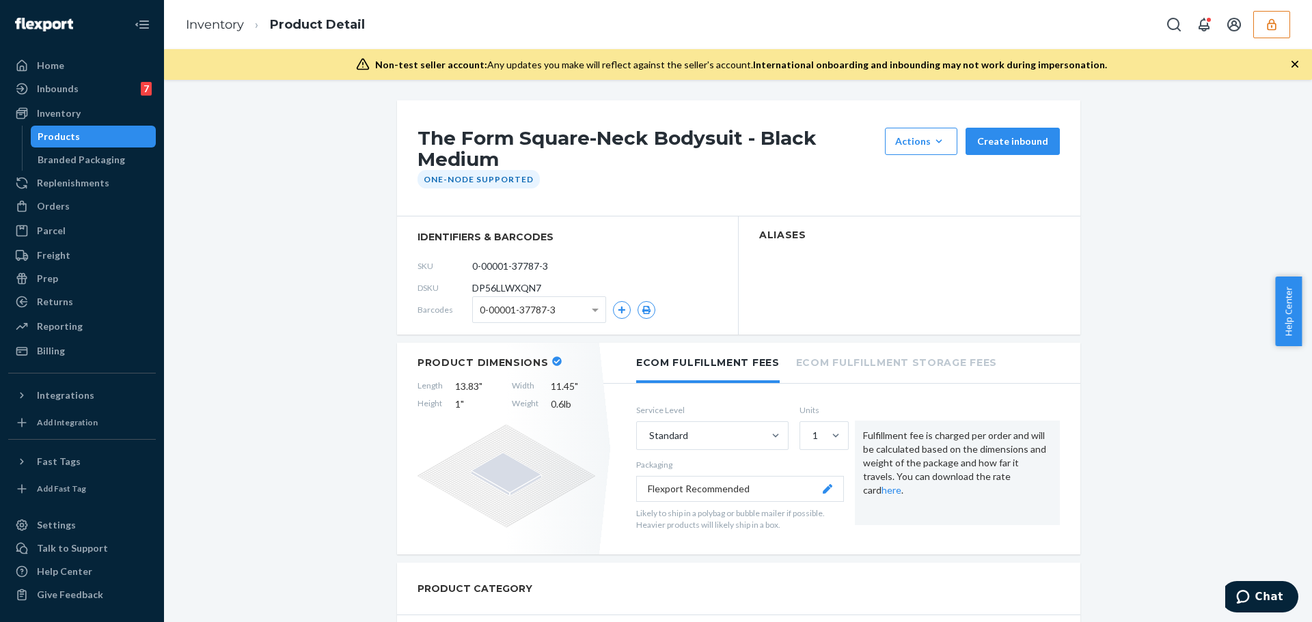
scroll to position [478, 0]
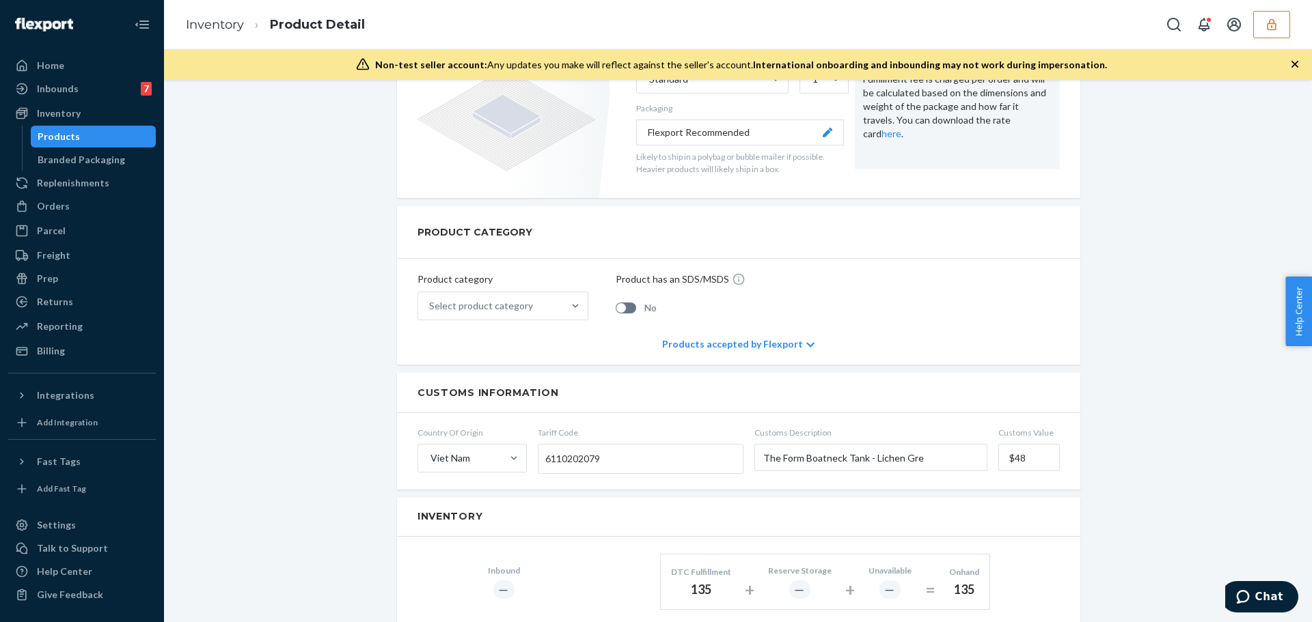
scroll to position [547, 0]
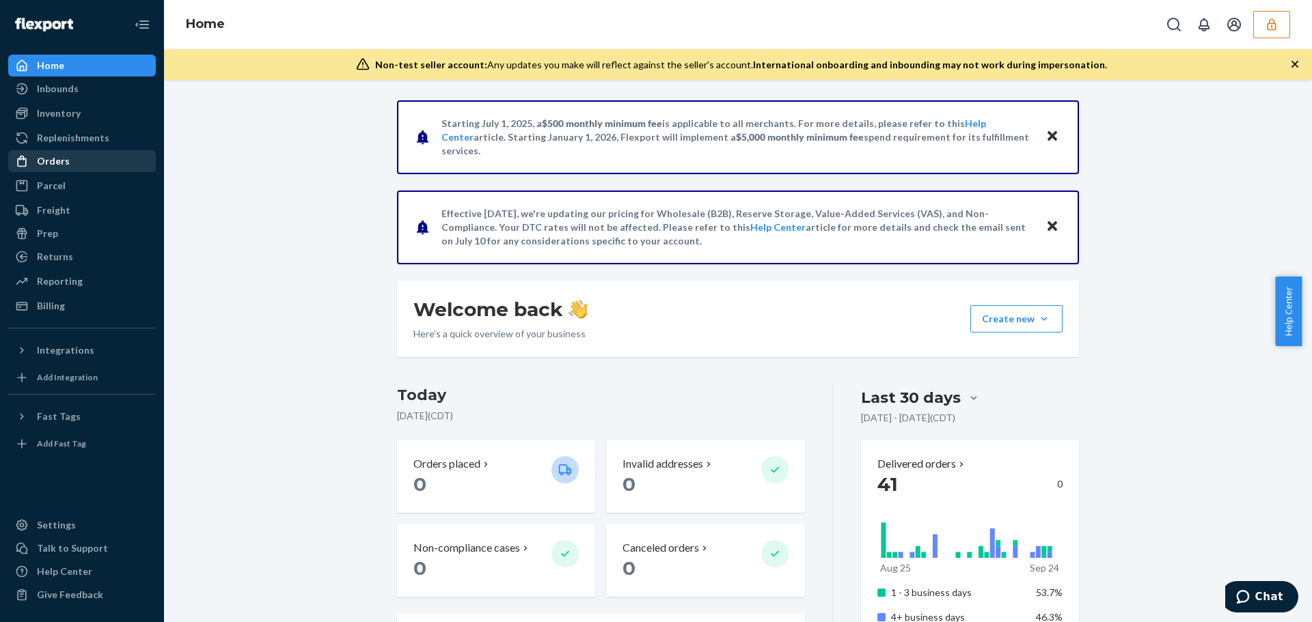
click at [53, 166] on div "Orders" at bounding box center [53, 161] width 33 height 14
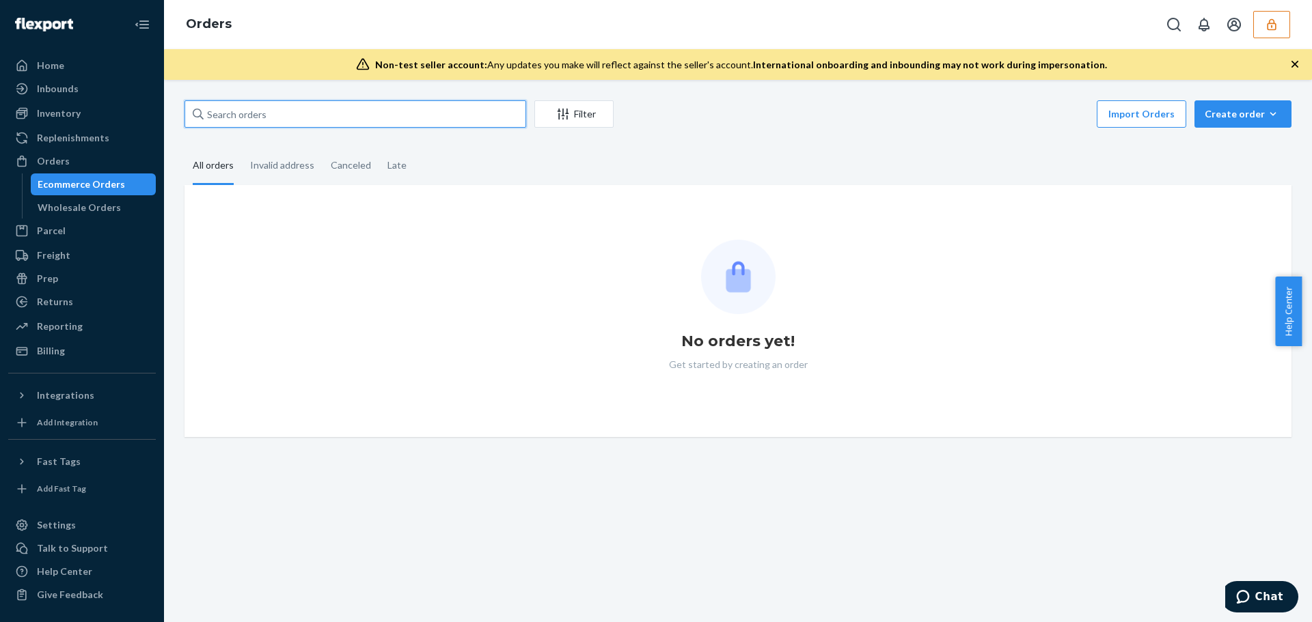
click at [281, 112] on input "text" at bounding box center [355, 113] width 342 height 27
paste input "136980604"
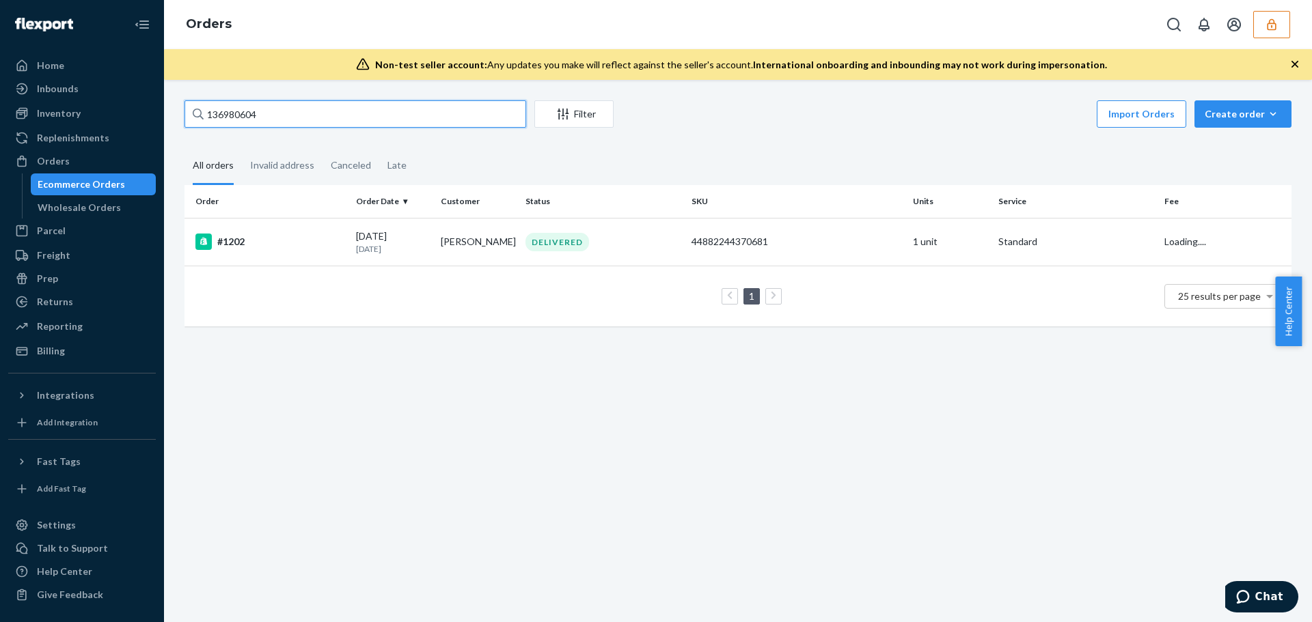
type input "136980604"
click at [329, 258] on td "#1202" at bounding box center [267, 242] width 166 height 48
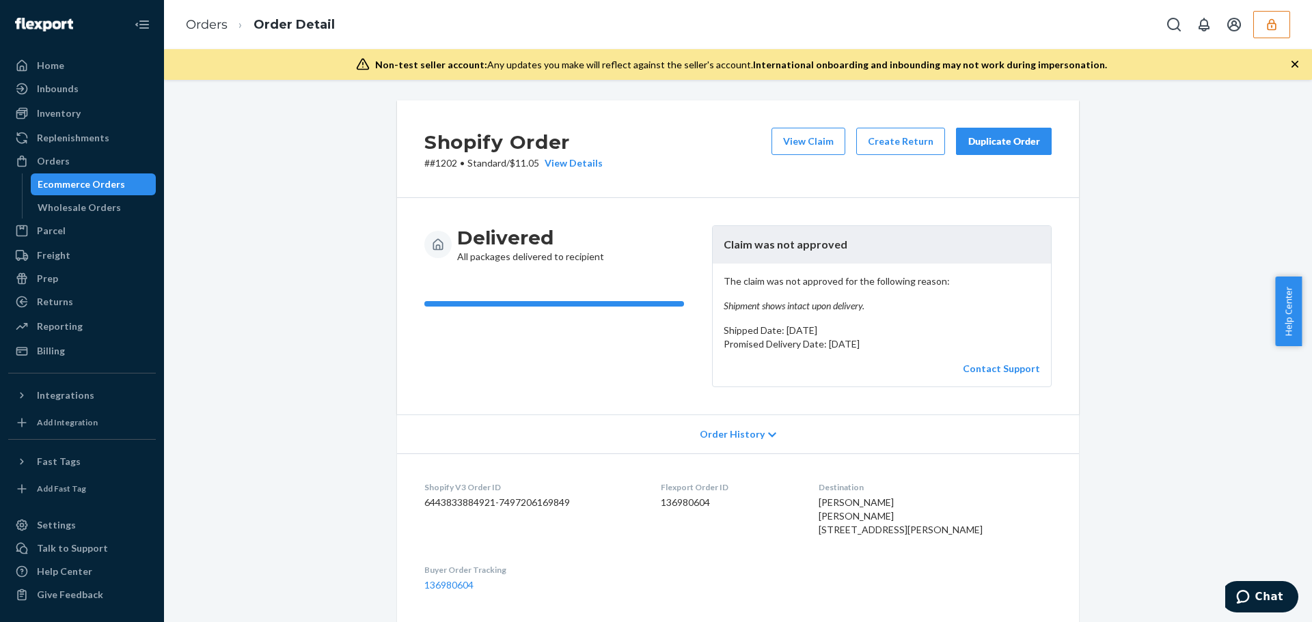
click at [726, 432] on span "Order History" at bounding box center [732, 435] width 65 height 14
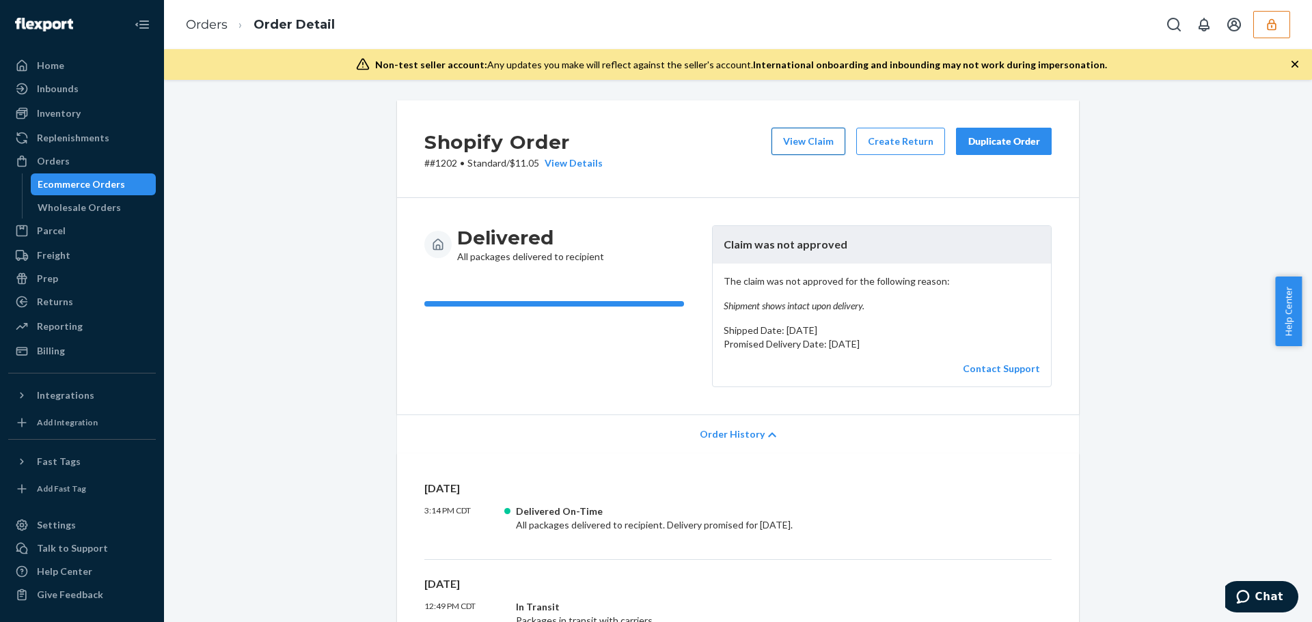
click at [808, 147] on button "View Claim" at bounding box center [808, 141] width 74 height 27
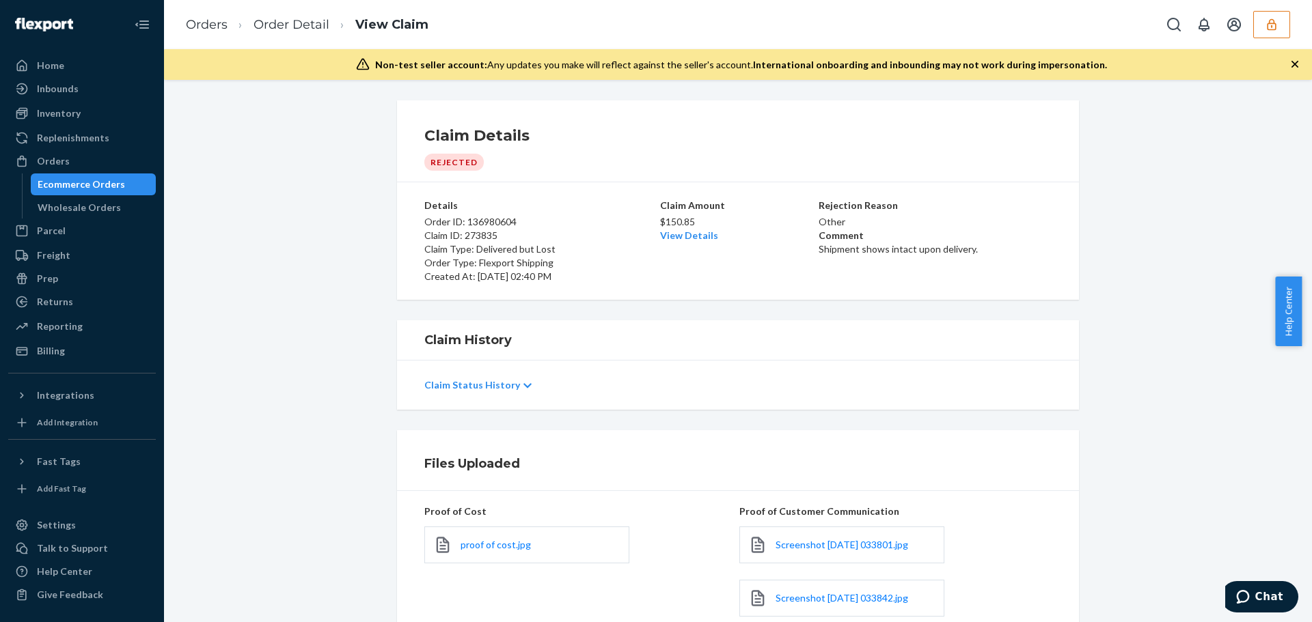
click at [492, 220] on p "Order ID: 136980604" at bounding box center [540, 222] width 233 height 14
copy p "136980604"
click at [1279, 25] on button "button" at bounding box center [1271, 24] width 37 height 27
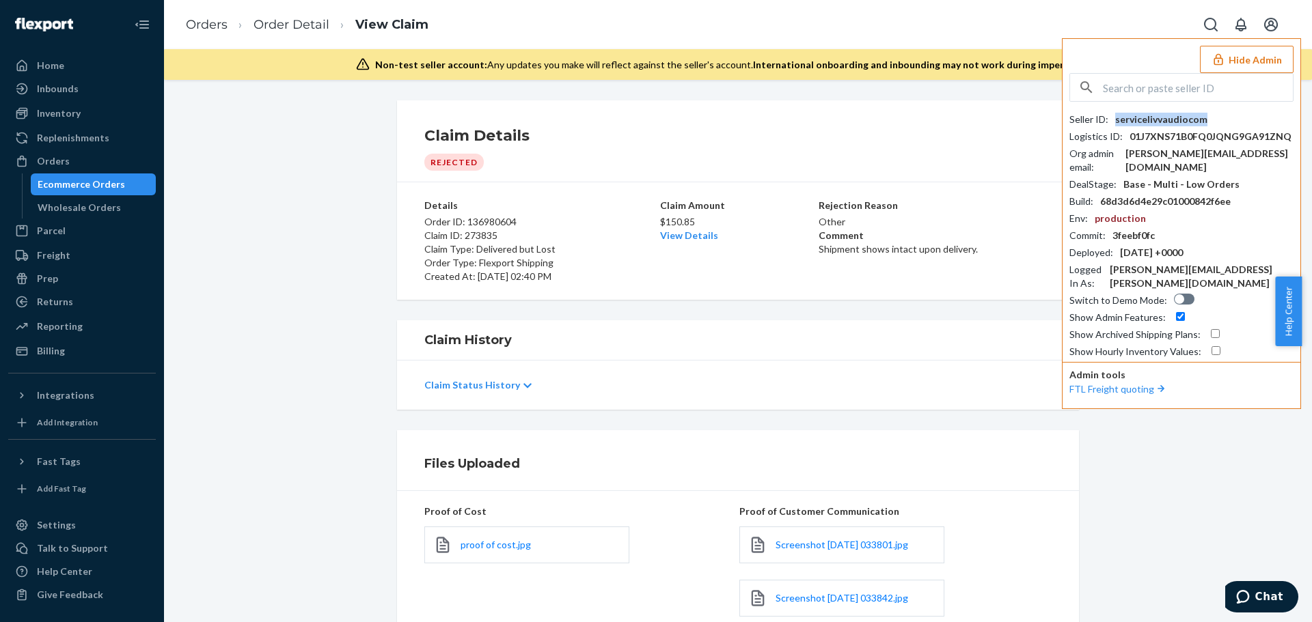
click at [1158, 118] on div "servicelivvaudiocom" at bounding box center [1161, 120] width 92 height 14
click at [1197, 92] on input "text" at bounding box center [1198, 87] width 190 height 27
paste input "mikesundaycitizenco"
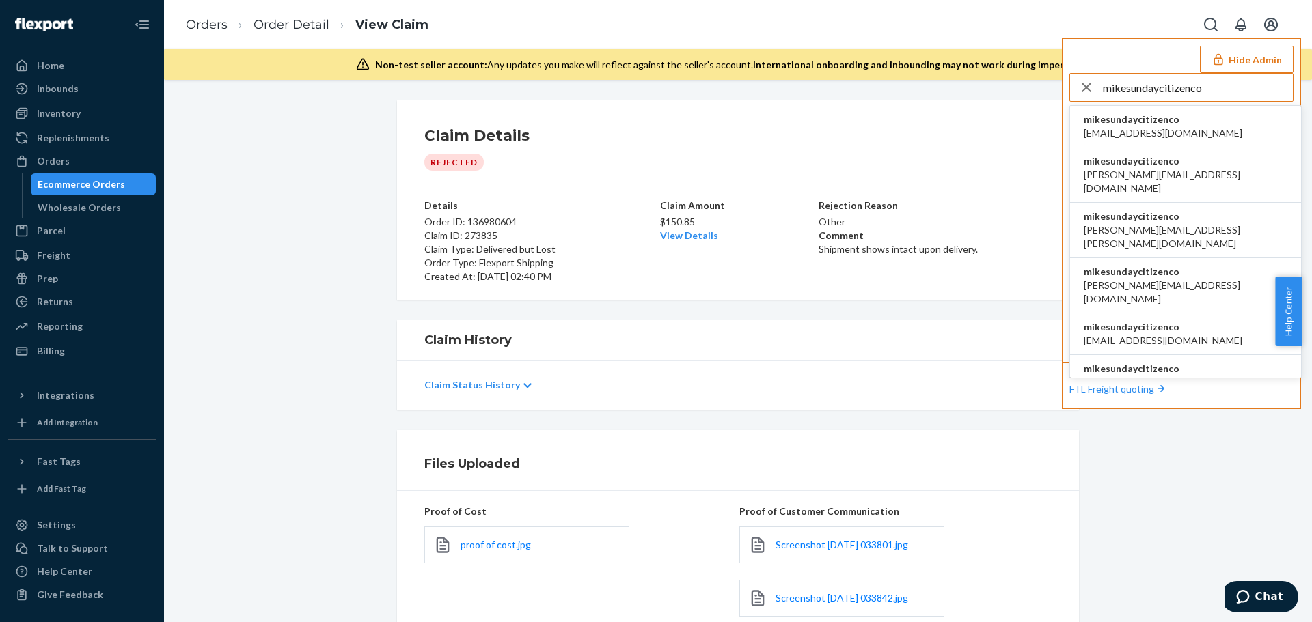
type input "mikesundaycitizenco"
click at [1203, 122] on span "mikesundaycitizenco" at bounding box center [1163, 120] width 159 height 14
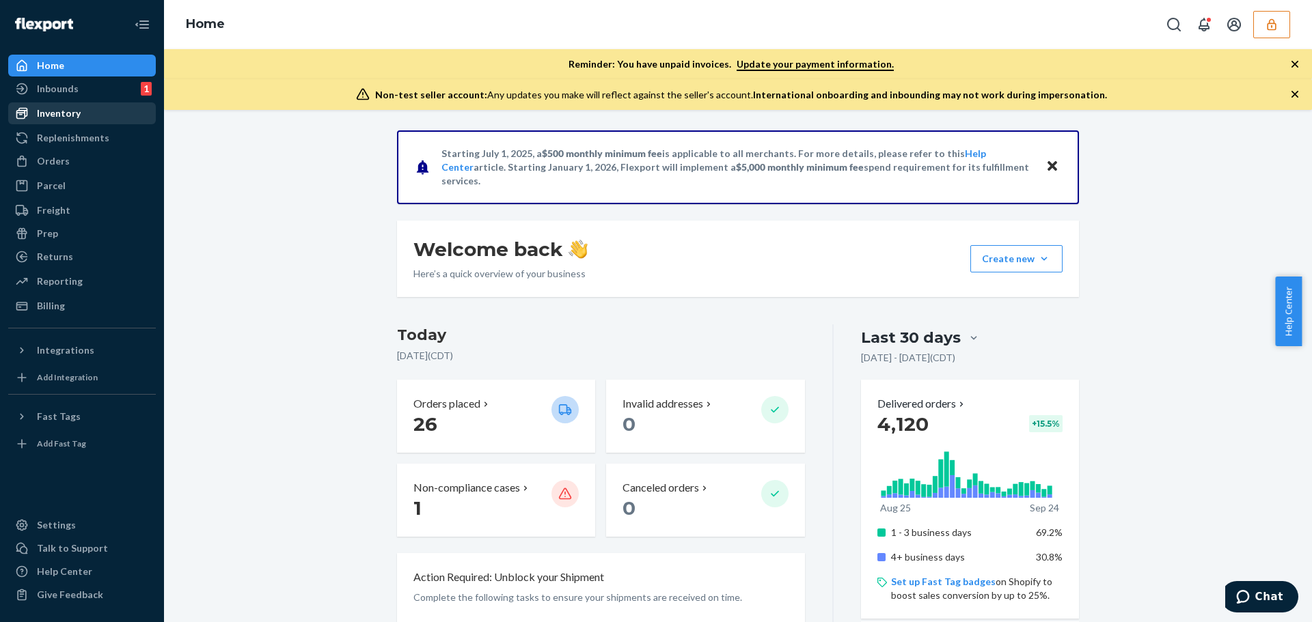
click at [96, 114] on div "Inventory" at bounding box center [82, 113] width 145 height 19
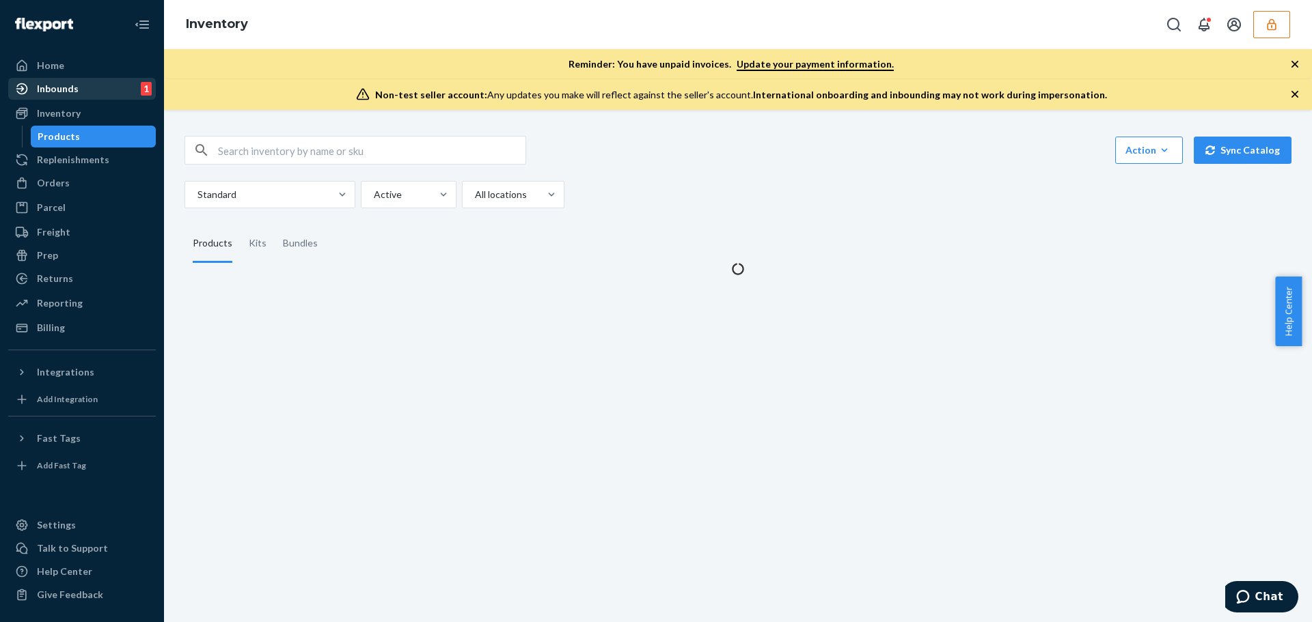
click at [92, 82] on div "Inbounds 1" at bounding box center [82, 88] width 145 height 19
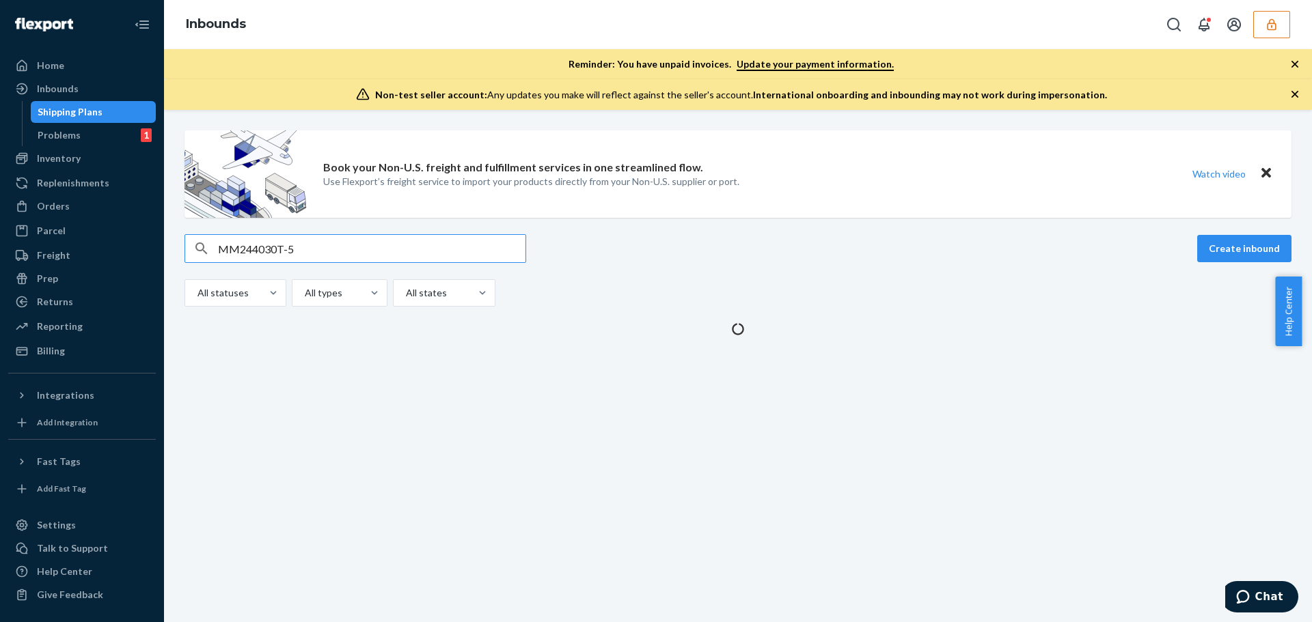
type input "MM244030T-5"
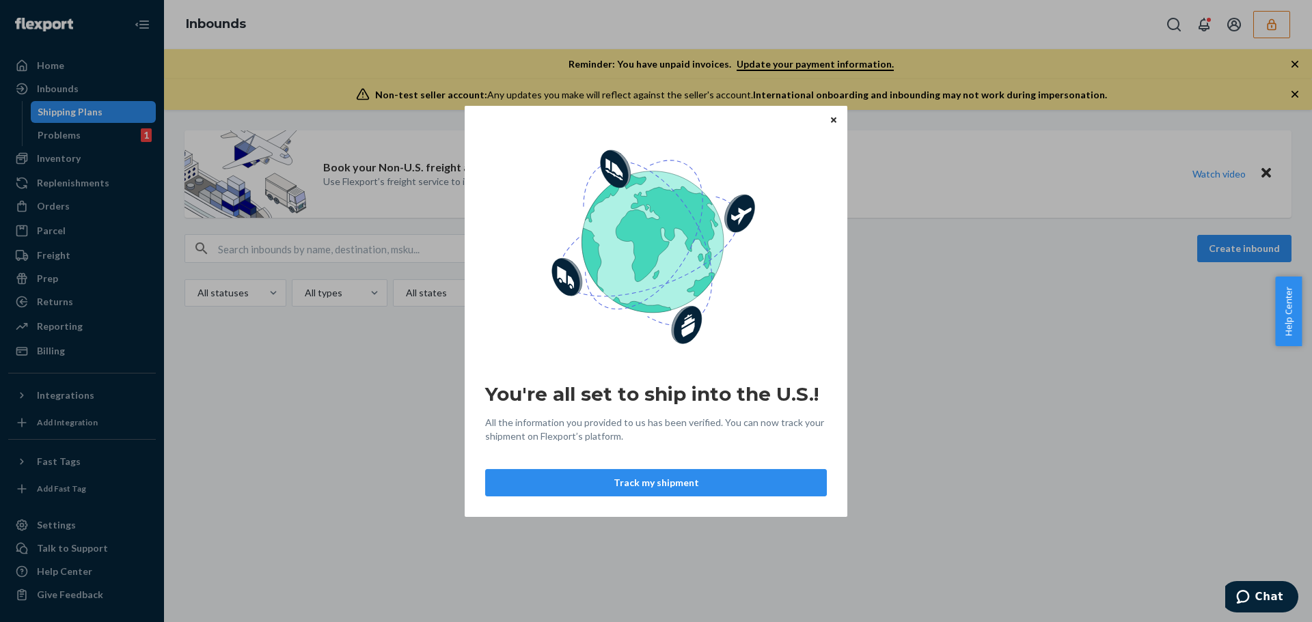
click at [831, 119] on icon "Close" at bounding box center [833, 120] width 5 height 8
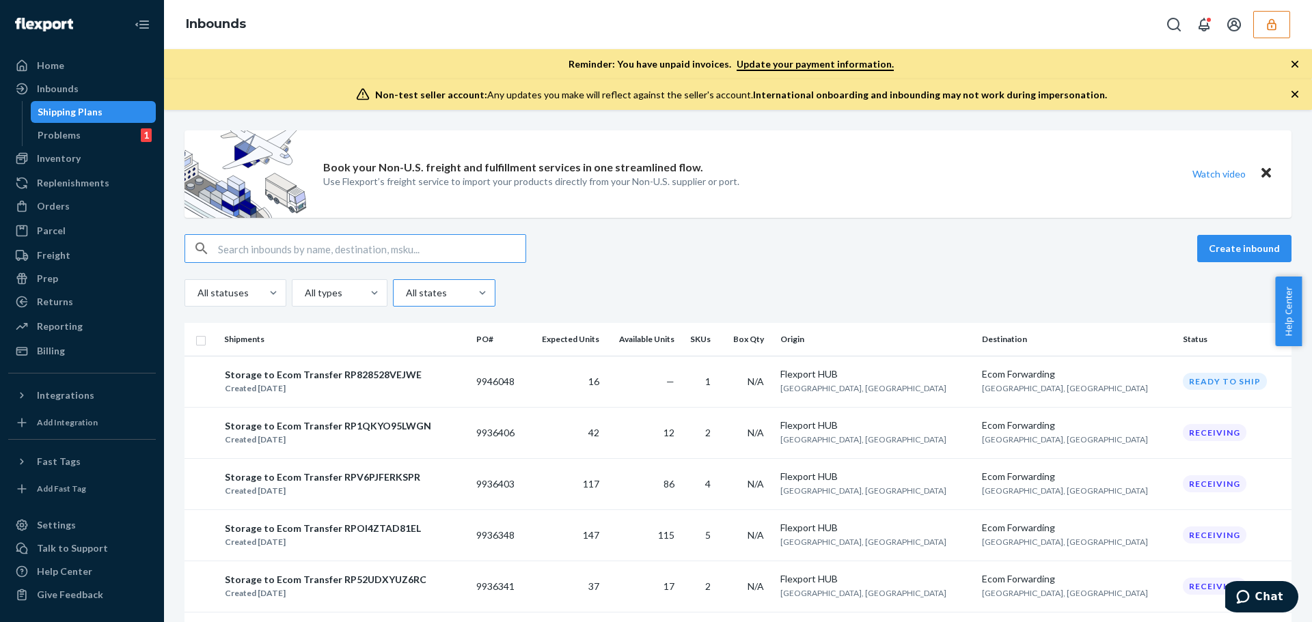
paste input "MM244030T-5"
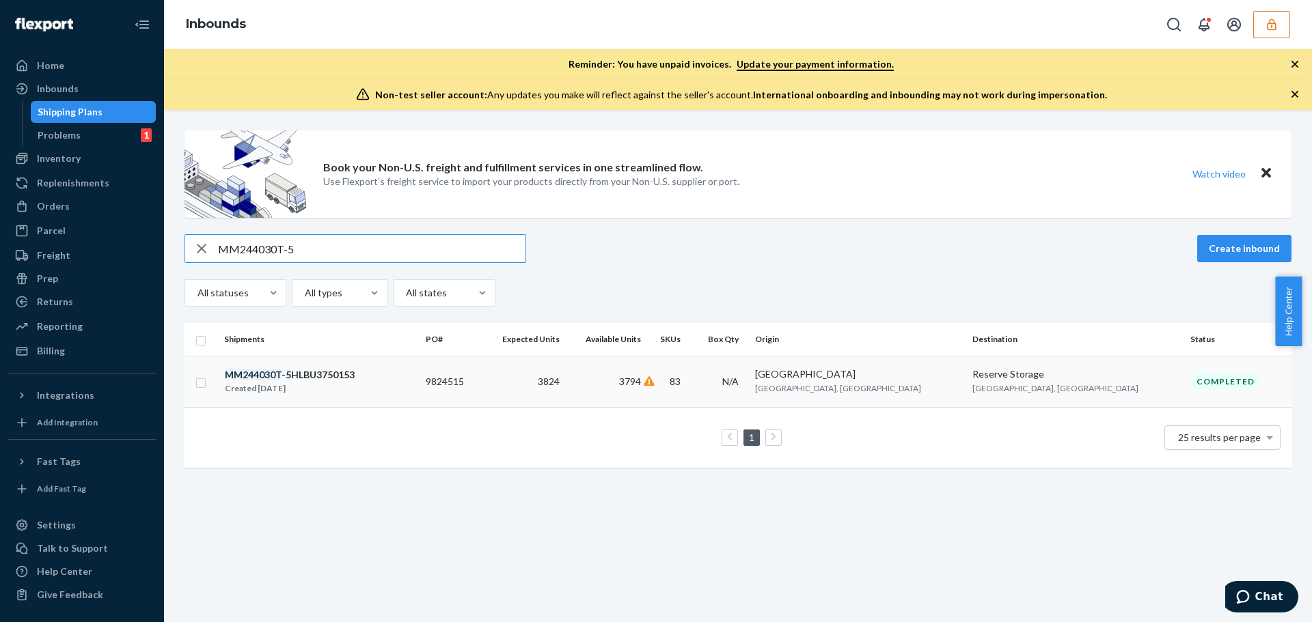
type input "MM244030T-5"
click at [481, 357] on td "9824515" at bounding box center [450, 381] width 61 height 51
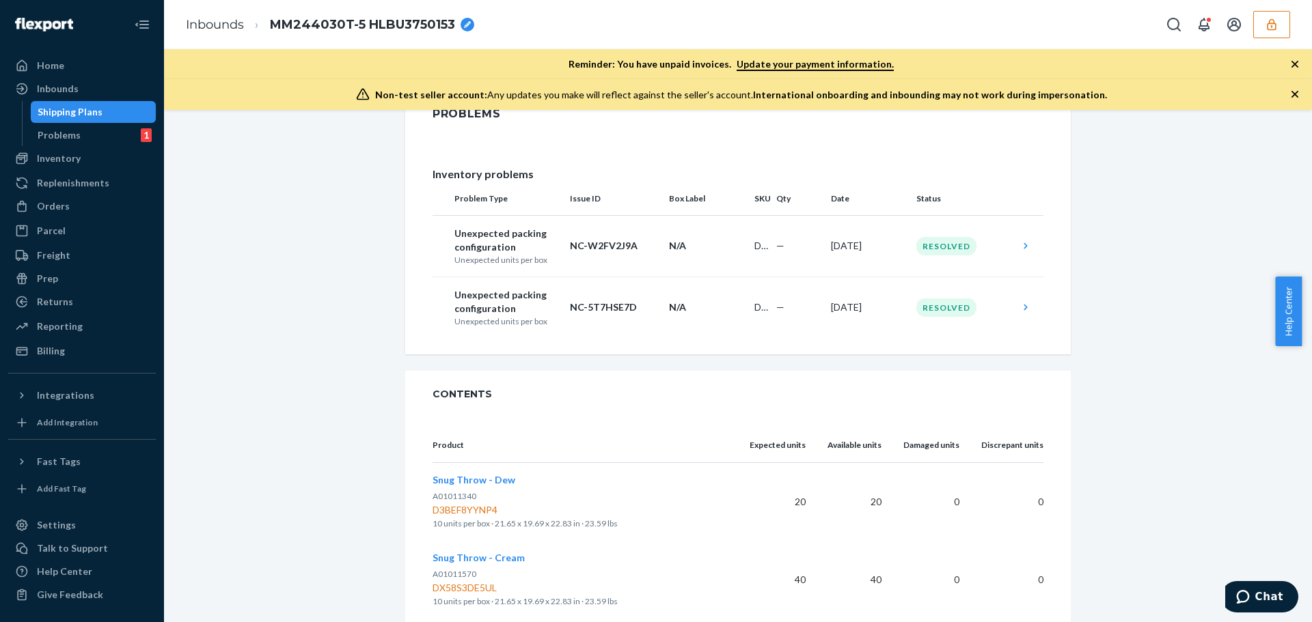
scroll to position [760, 0]
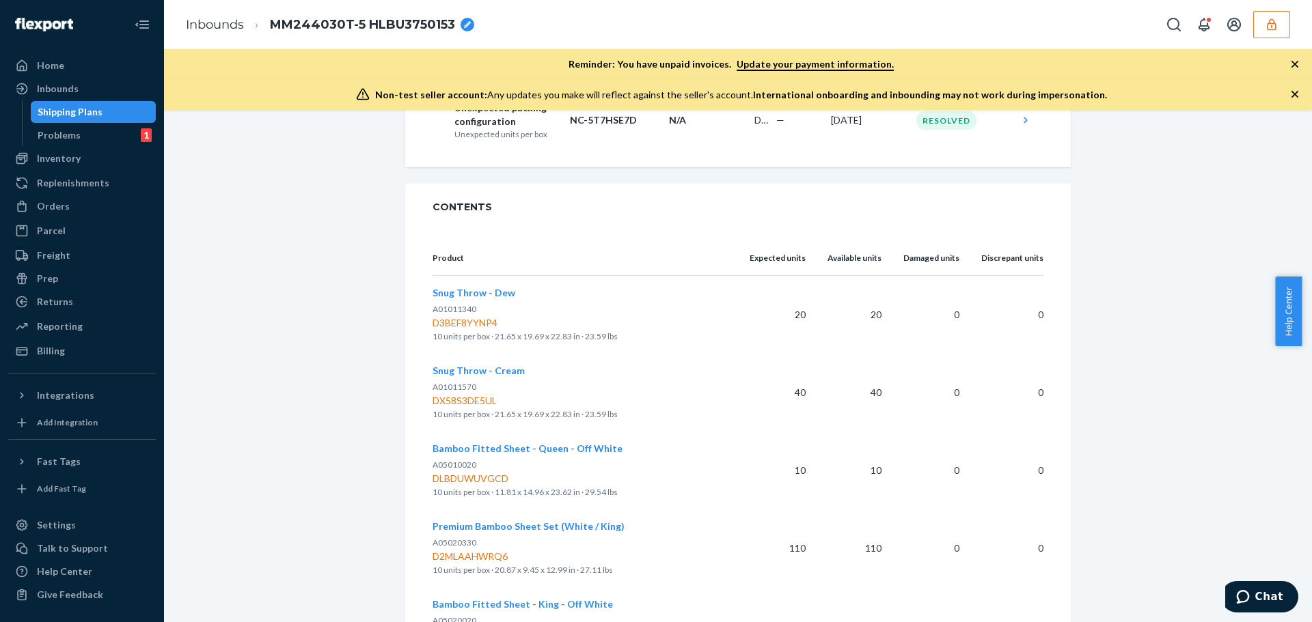
scroll to position [1007, 0]
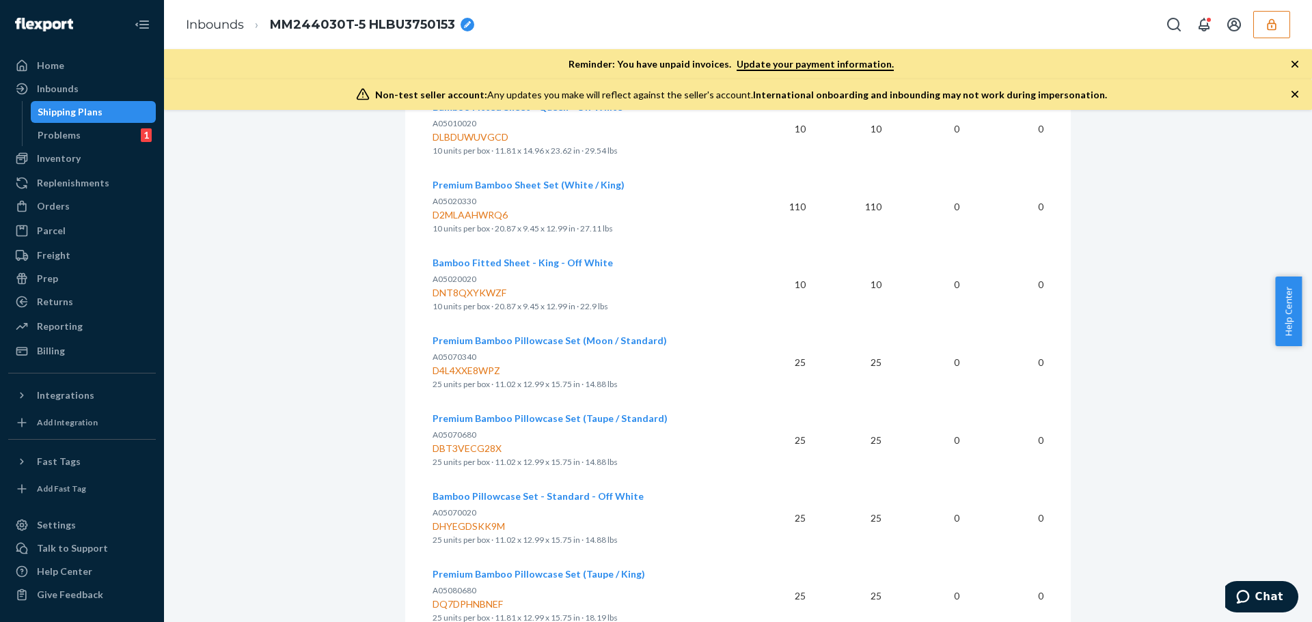
click at [544, 418] on span "Premium Bamboo Pillowcase Set (Taupe / Standard)" at bounding box center [549, 419] width 235 height 12
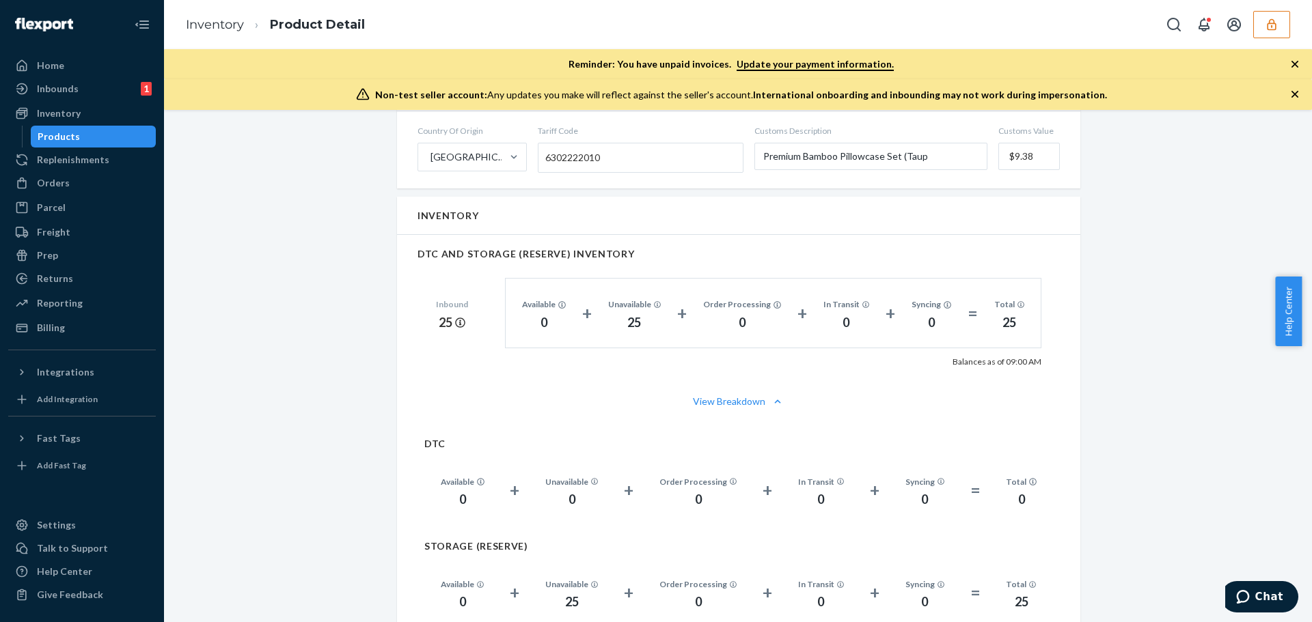
scroll to position [957, 0]
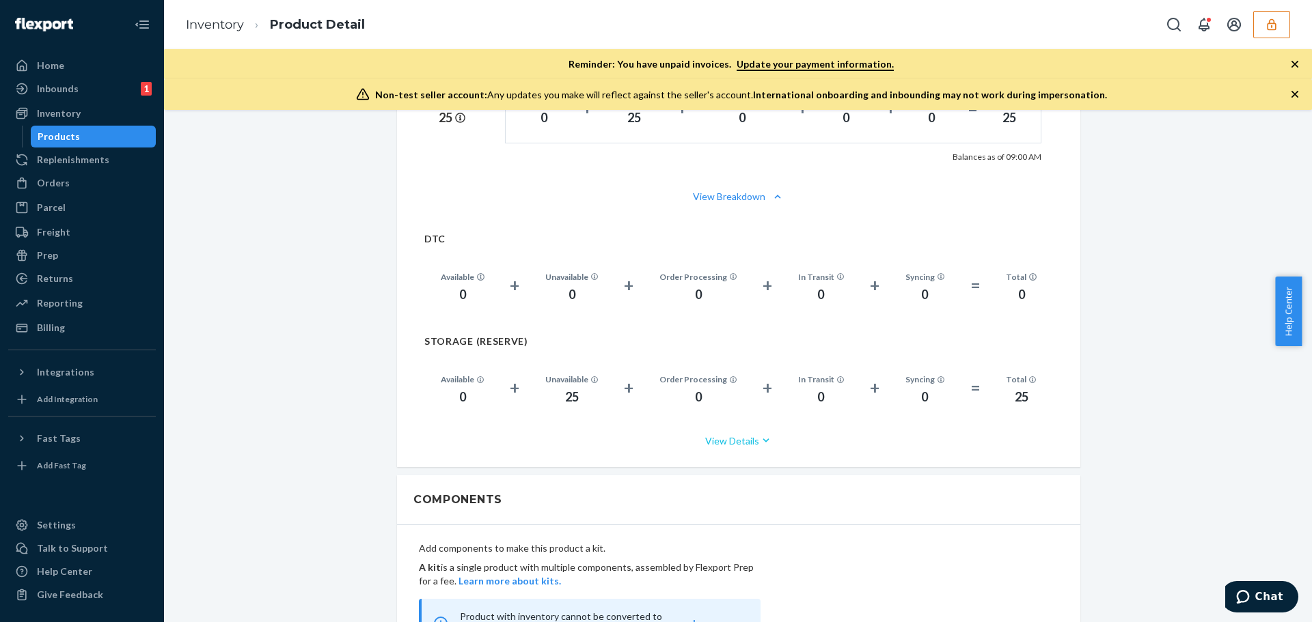
click at [717, 428] on button "View Details" at bounding box center [738, 441] width 629 height 36
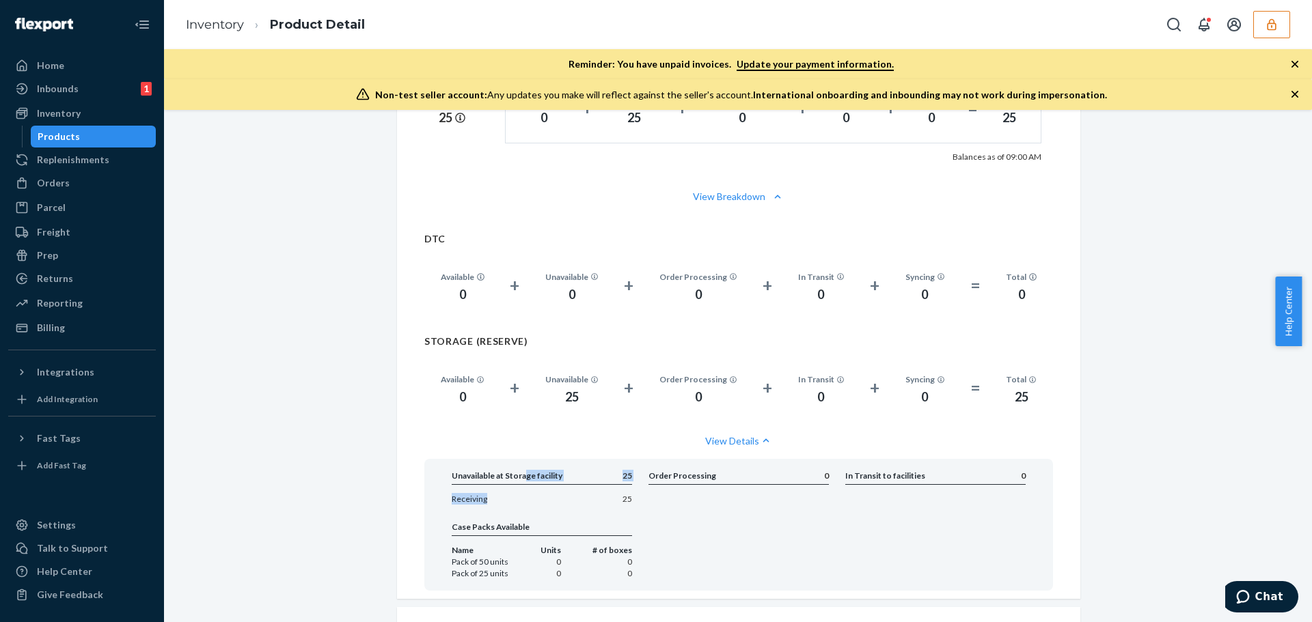
drag, startPoint x: 520, startPoint y: 463, endPoint x: 534, endPoint y: 483, distance: 25.0
click at [534, 483] on div "Unavailable at Storage facility 25 Receiving 25" at bounding box center [542, 487] width 180 height 35
click at [534, 493] on div "Receiving 25" at bounding box center [542, 499] width 180 height 12
click at [51, 90] on div "Inbounds" at bounding box center [58, 89] width 42 height 14
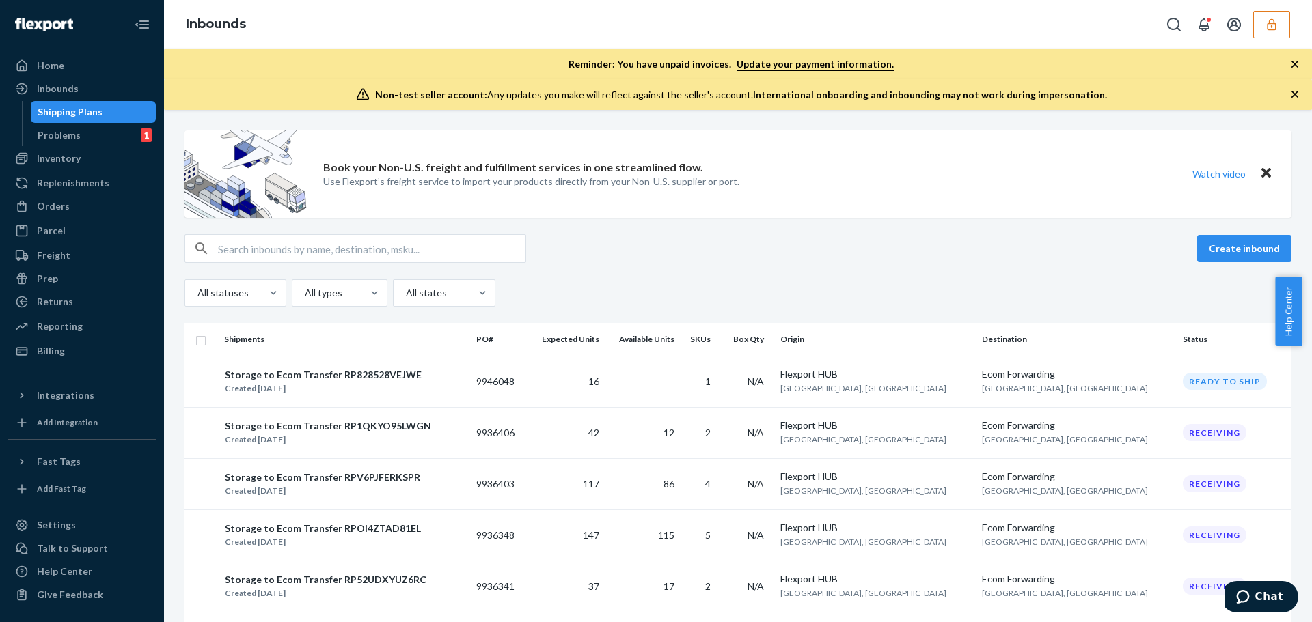
click at [299, 249] on input "text" at bounding box center [371, 248] width 307 height 27
paste input "MM244030T-5"
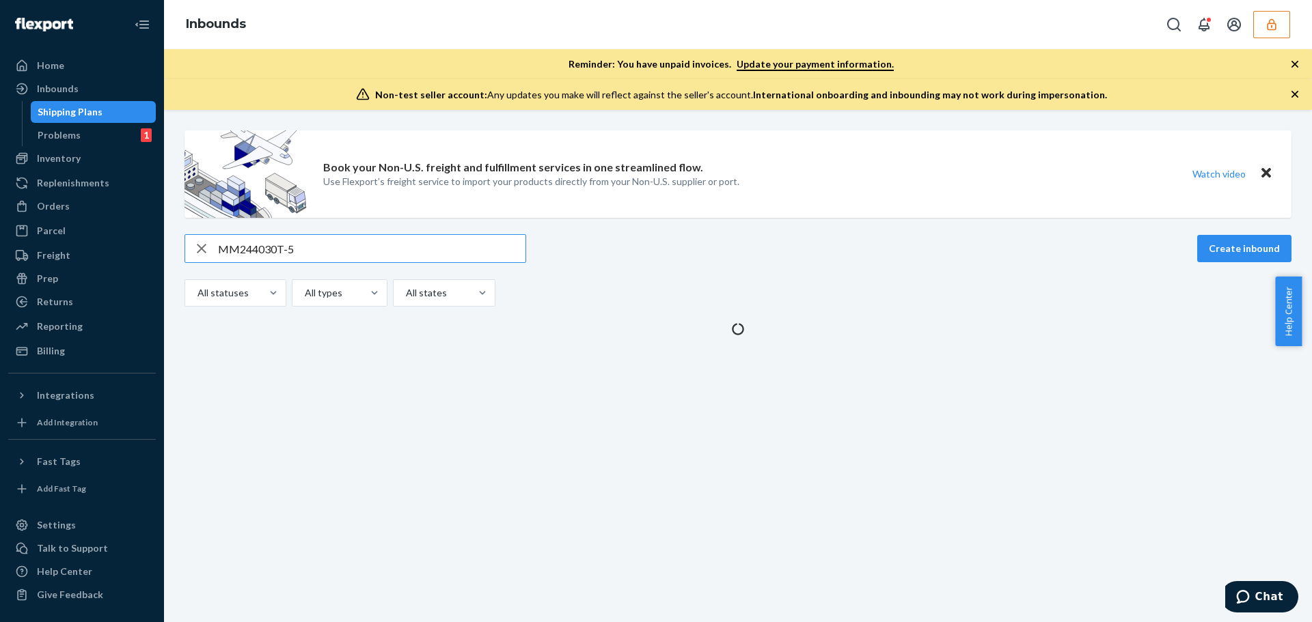
type input "MM244030T-5"
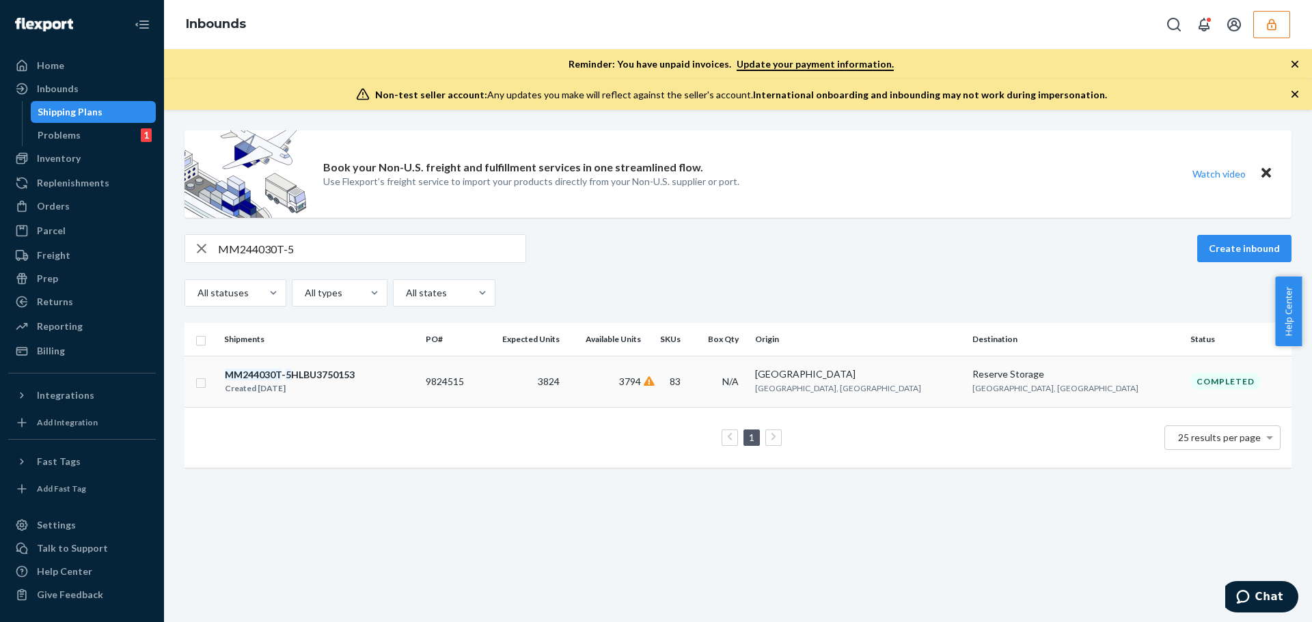
click at [309, 381] on div "MM244030T - 5 HLBU3750153" at bounding box center [290, 375] width 130 height 14
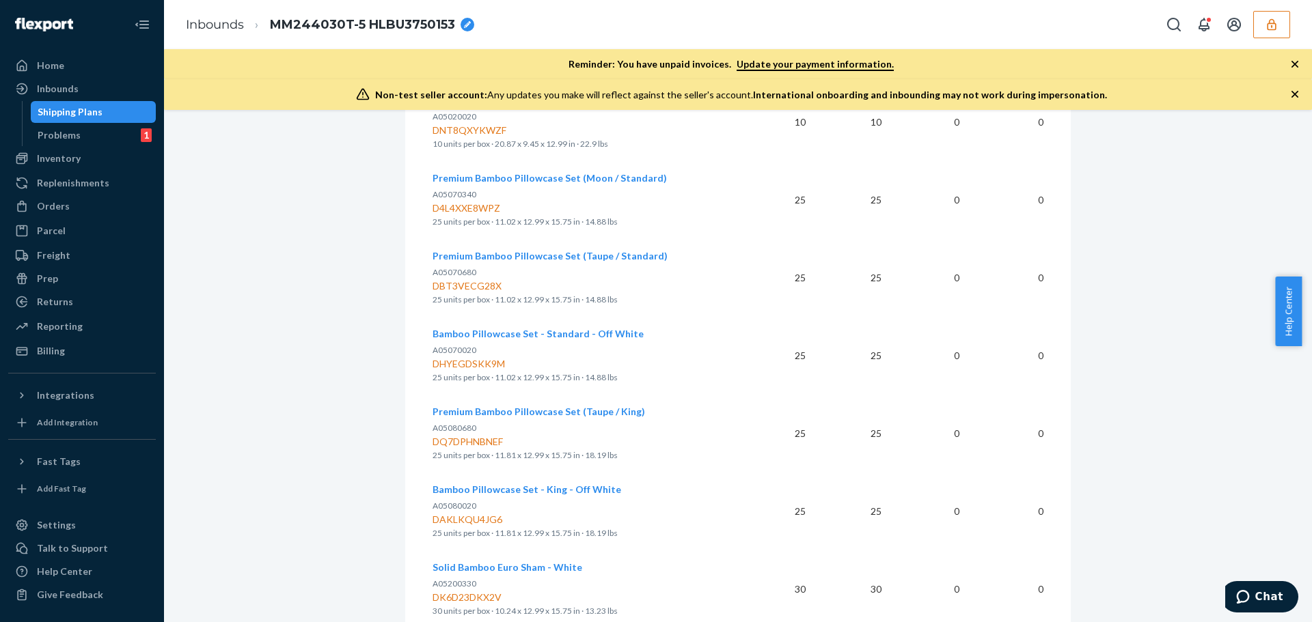
scroll to position [1238, 0]
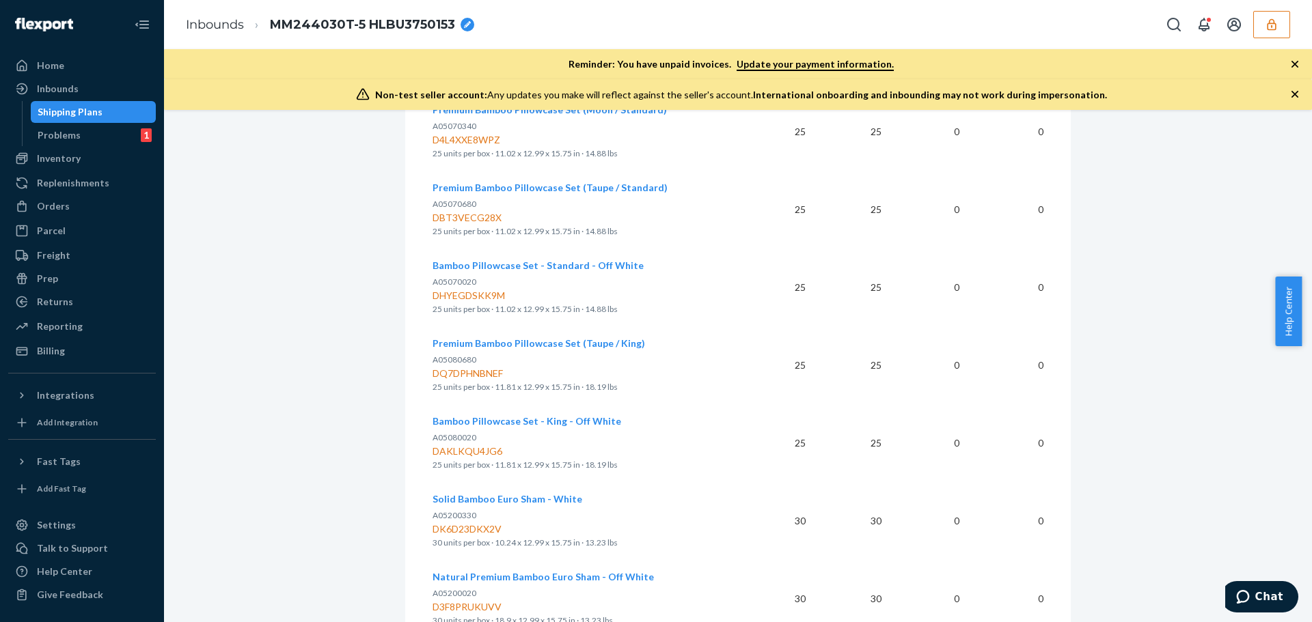
click at [488, 192] on span "Premium Bamboo Pillowcase Set (Taupe / Standard)" at bounding box center [549, 188] width 235 height 12
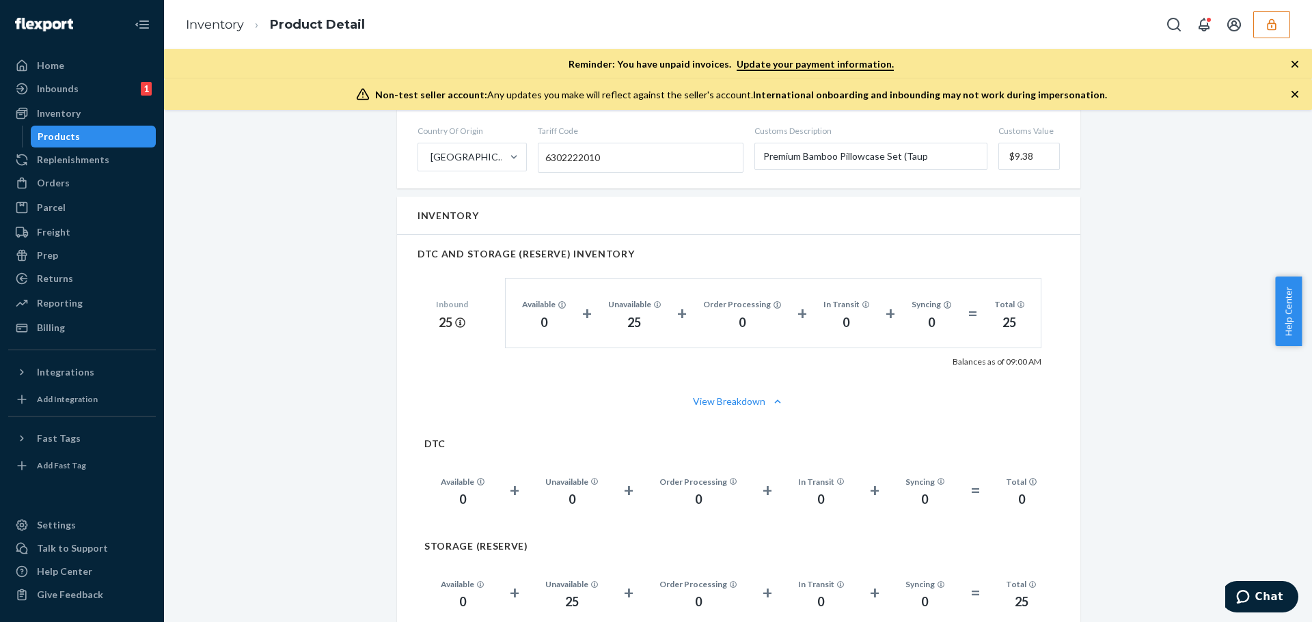
scroll to position [957, 0]
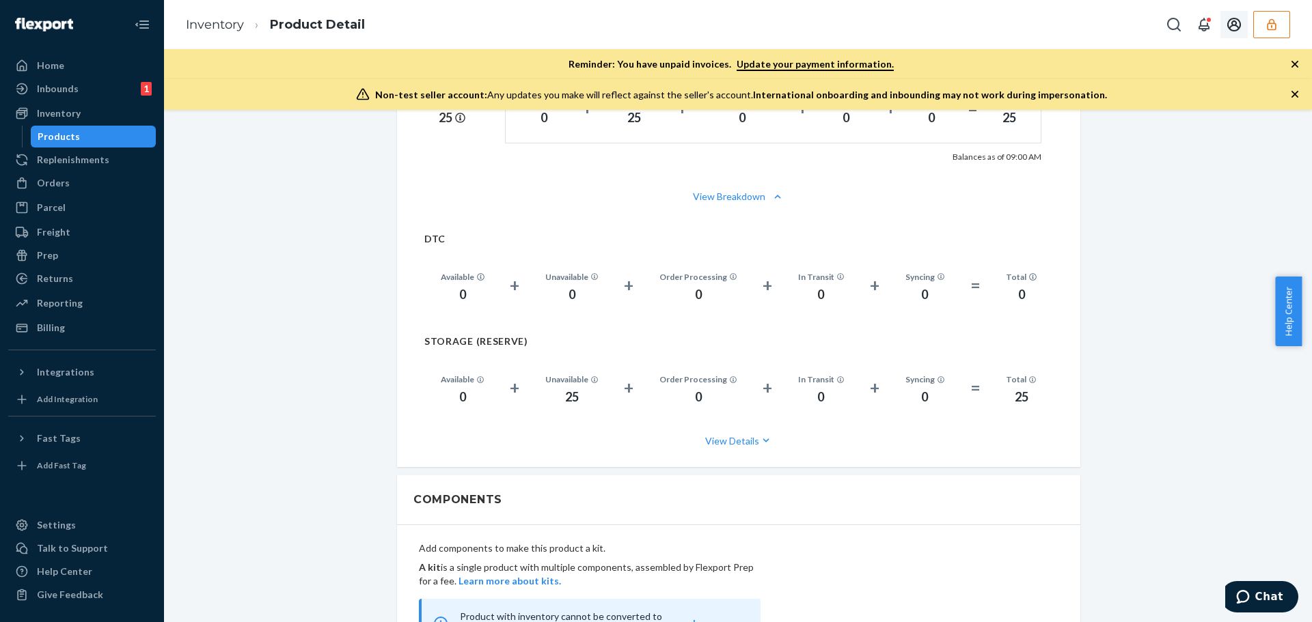
click at [1282, 23] on button "button" at bounding box center [1271, 24] width 37 height 27
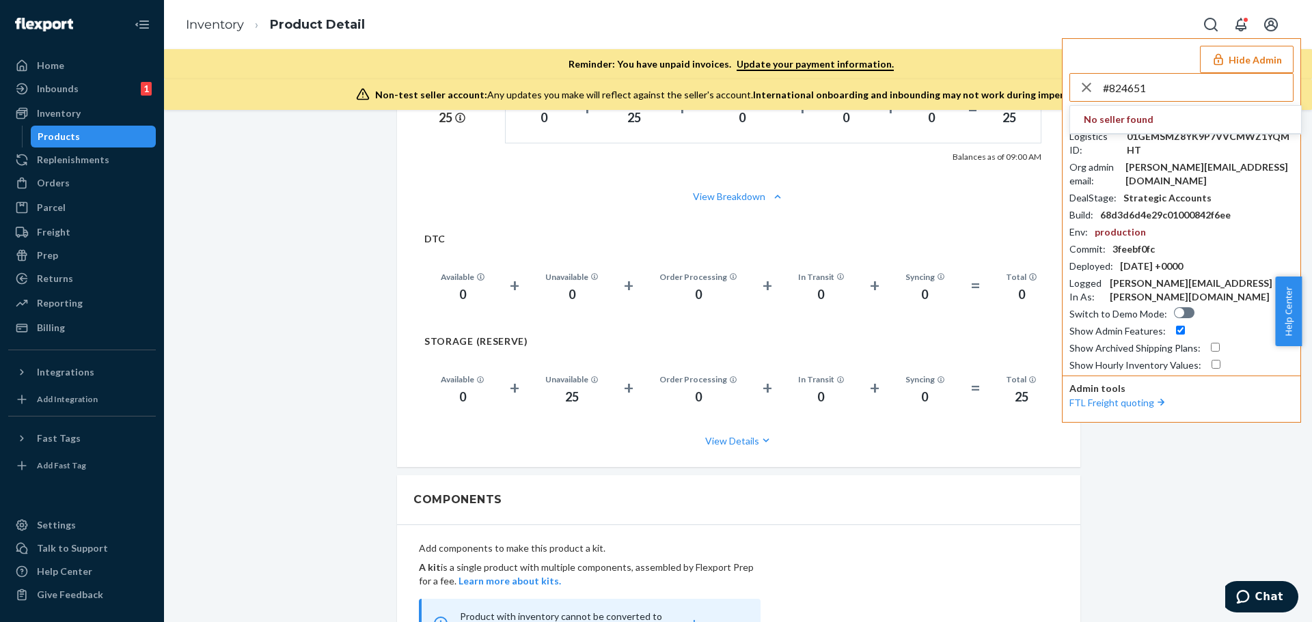
click at [1157, 83] on input "#824651" at bounding box center [1198, 87] width 190 height 27
paste input "trycomfrtgmailcom"
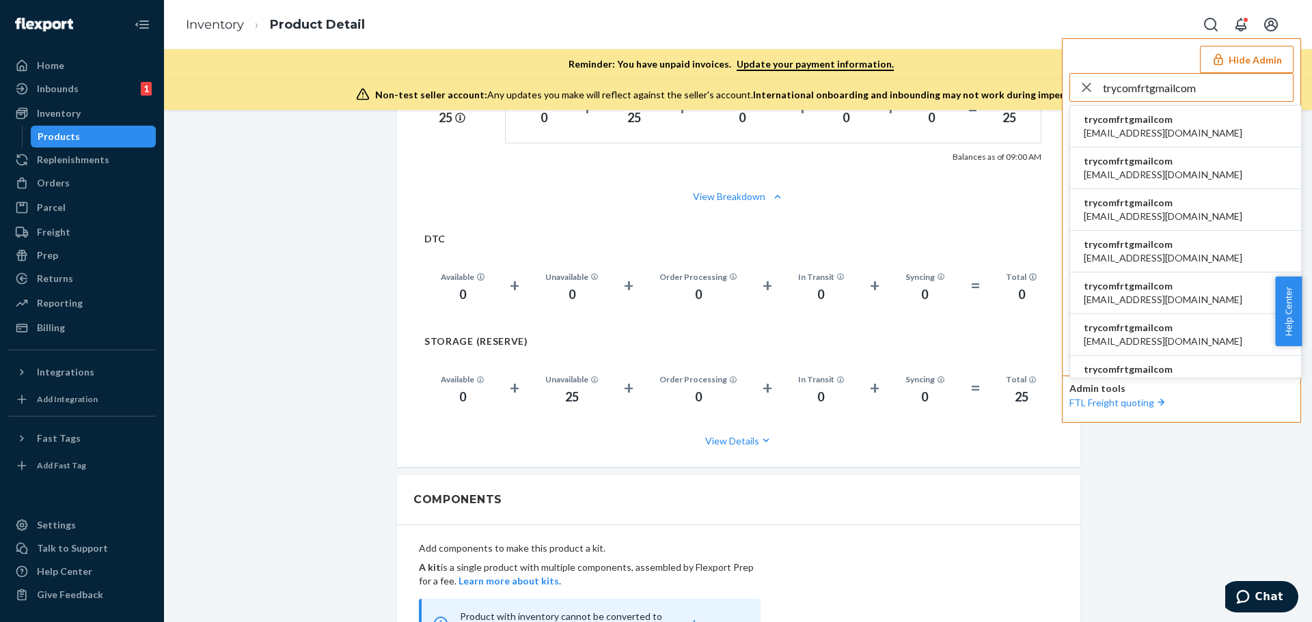
type input "trycomfrtgmailcom"
click at [1153, 129] on span "abby@sh-shc.com" at bounding box center [1163, 133] width 159 height 14
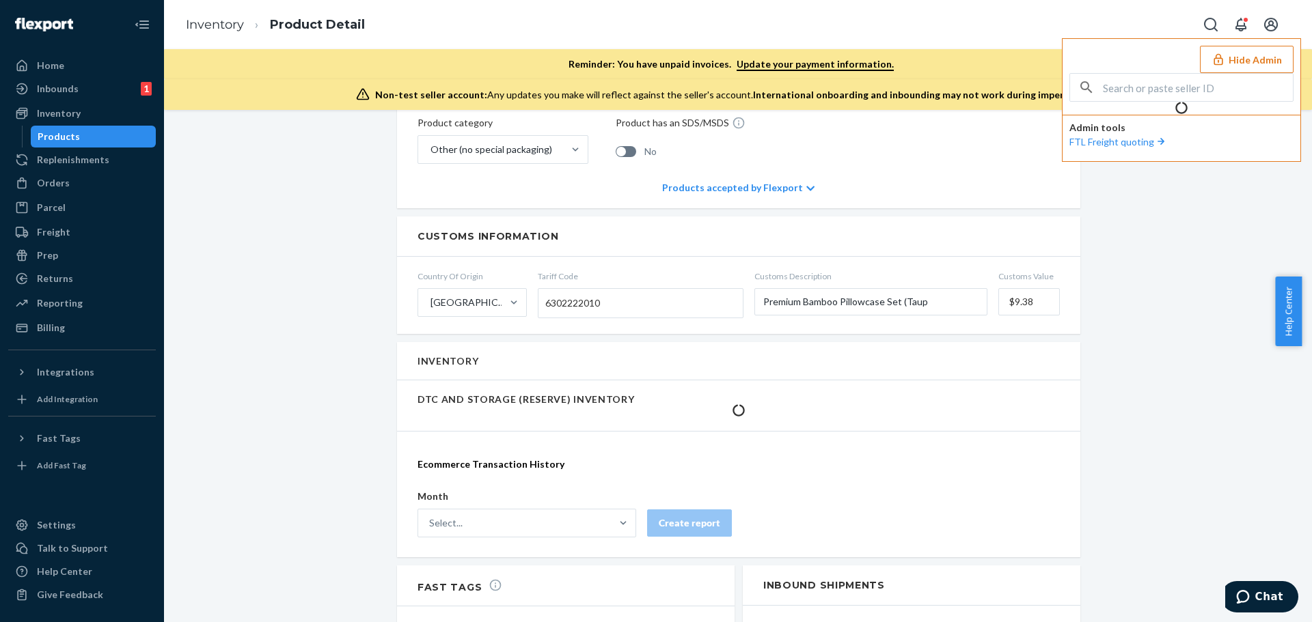
scroll to position [696, 0]
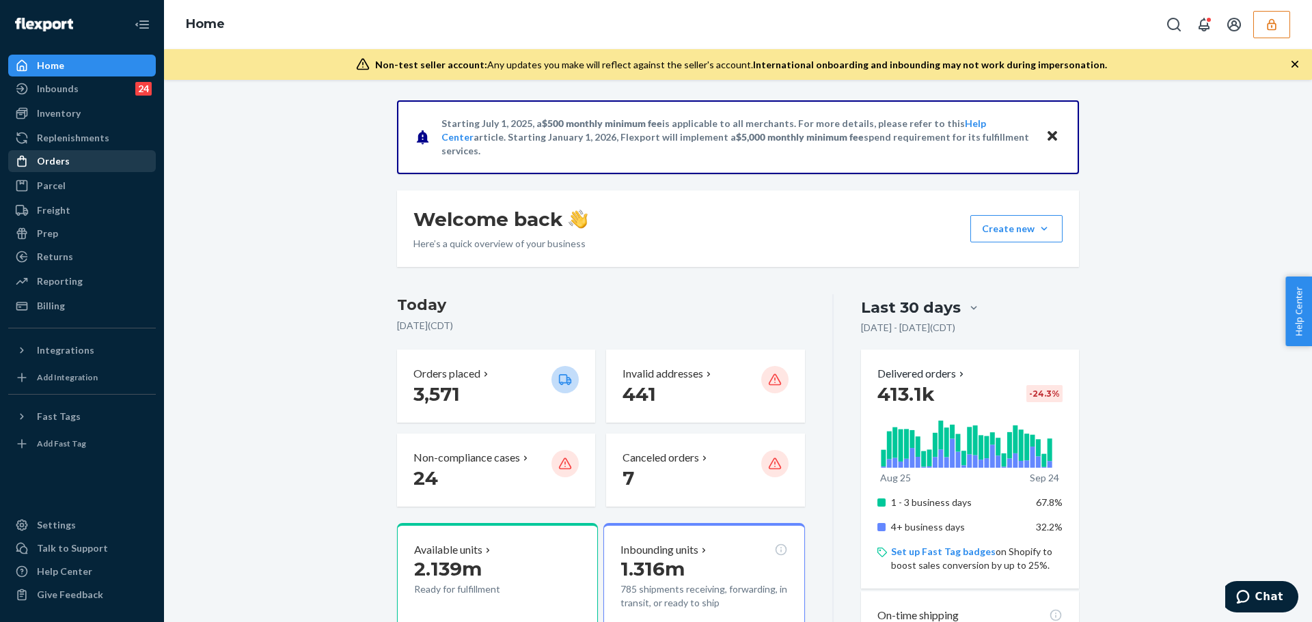
click at [52, 169] on div "Orders" at bounding box center [82, 161] width 145 height 19
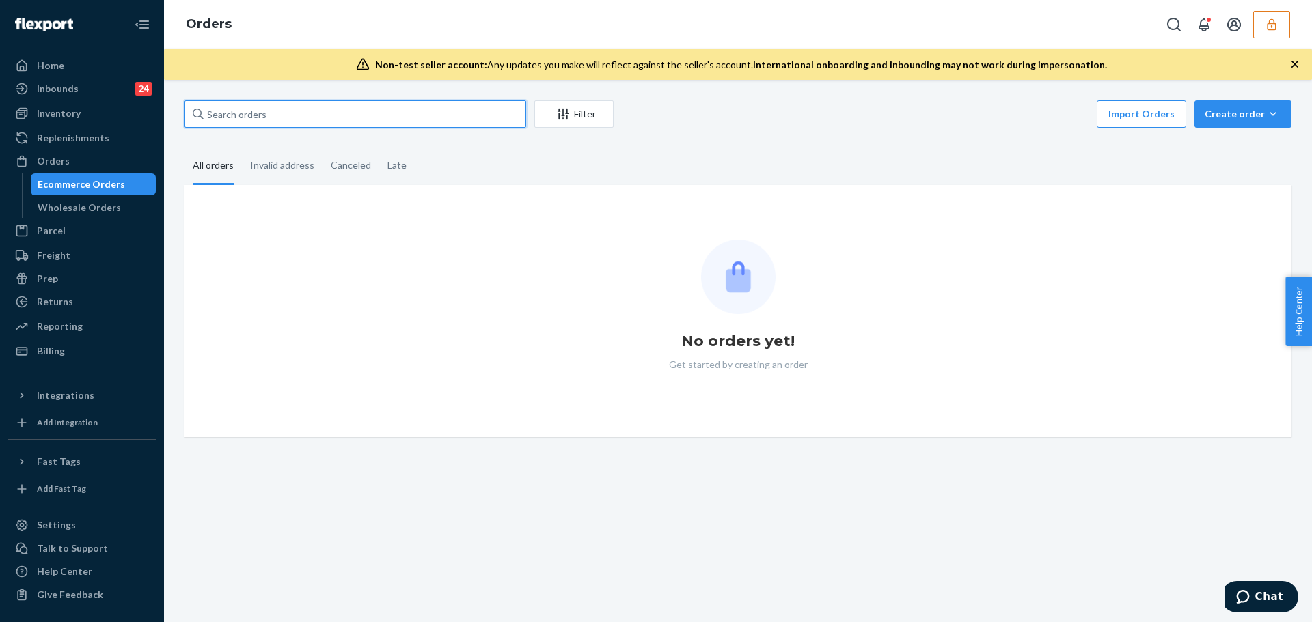
click at [314, 124] on input "text" at bounding box center [355, 113] width 342 height 27
paste input "136690597"
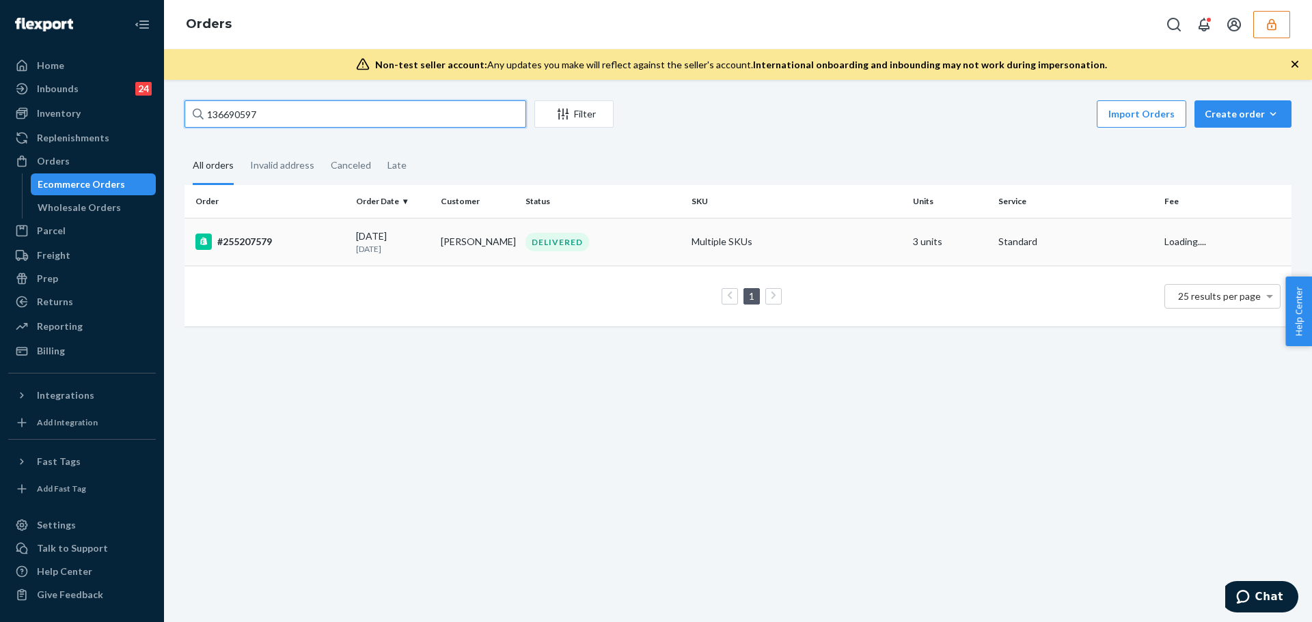
type input "136690597"
click at [305, 232] on td "#255207579" at bounding box center [267, 242] width 166 height 48
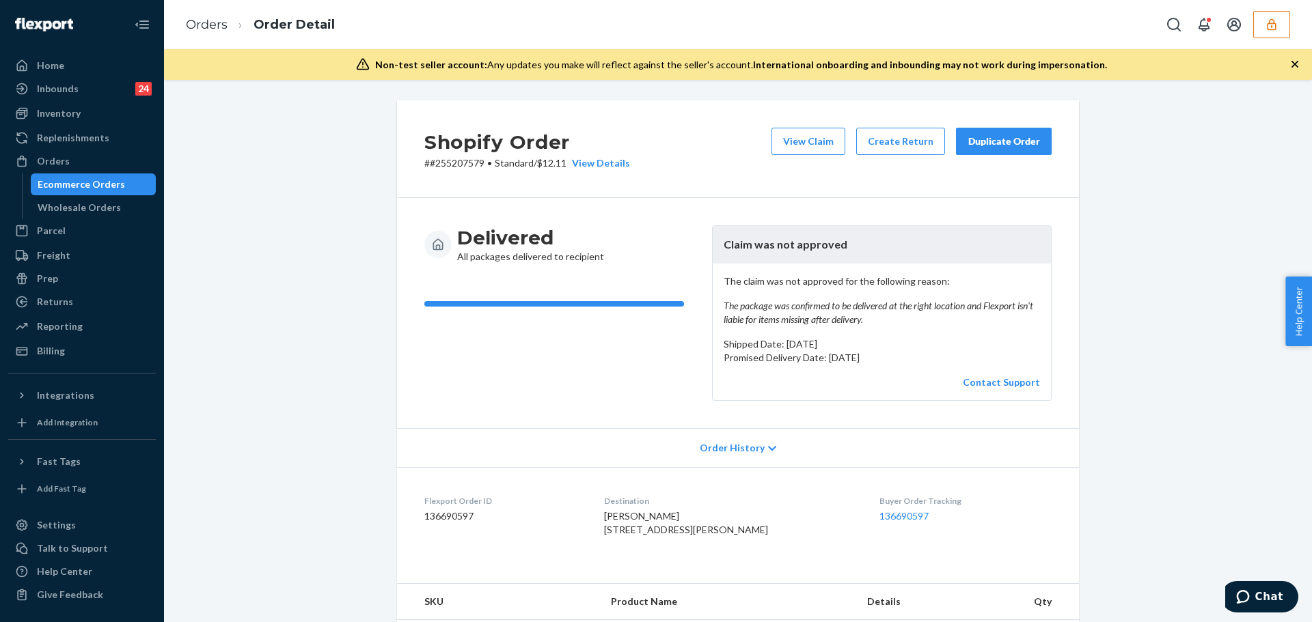
click at [750, 459] on div "Order History" at bounding box center [738, 447] width 682 height 39
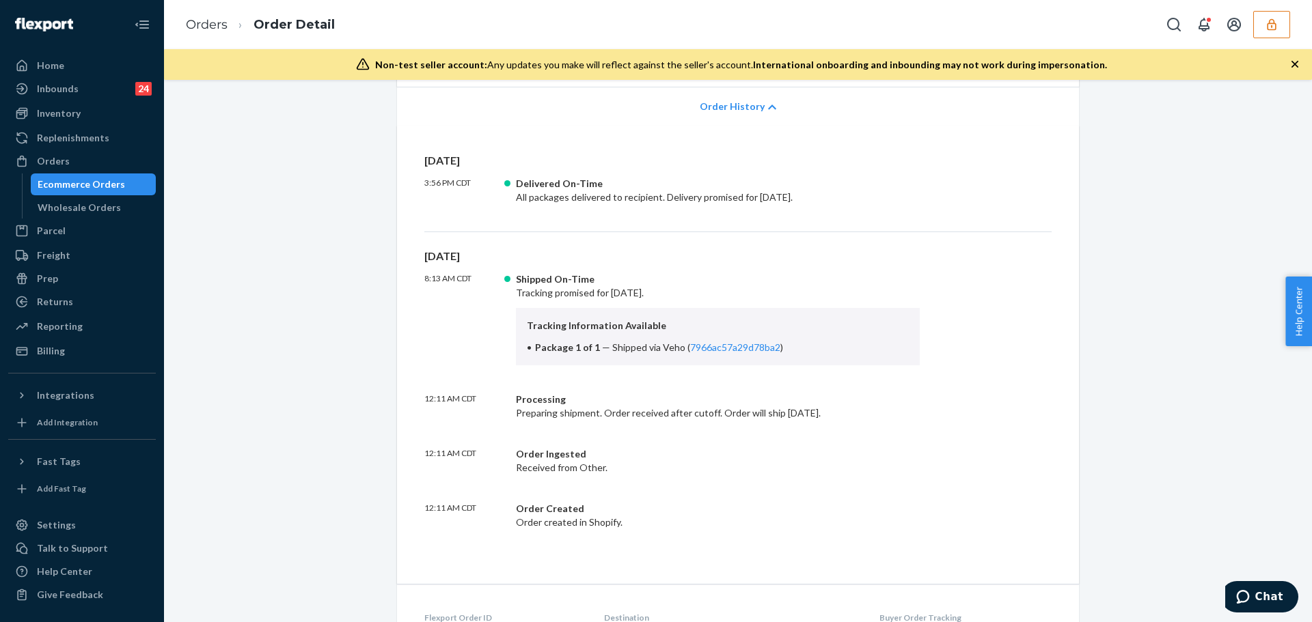
scroll to position [547, 0]
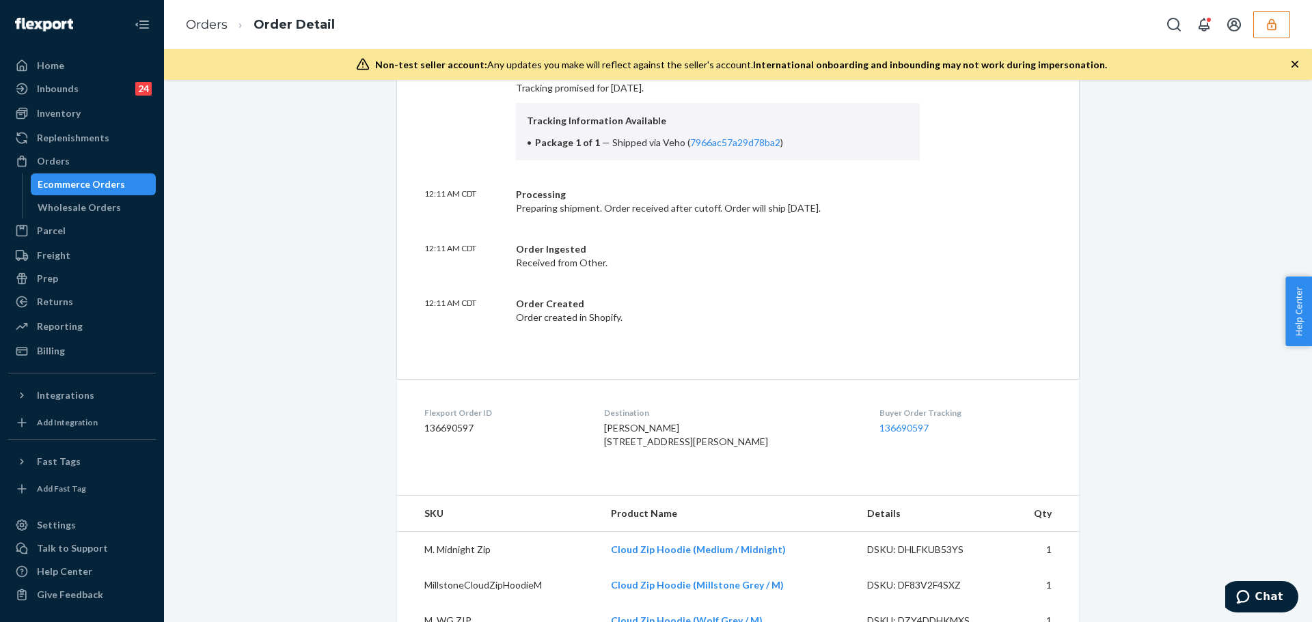
drag, startPoint x: 711, startPoint y: 142, endPoint x: 731, endPoint y: 150, distance: 21.2
click at [731, 150] on div "Tracking Information Available Package 1 of 1 — Shipped via Veho ( 7966ac57a29d…" at bounding box center [718, 131] width 404 height 57
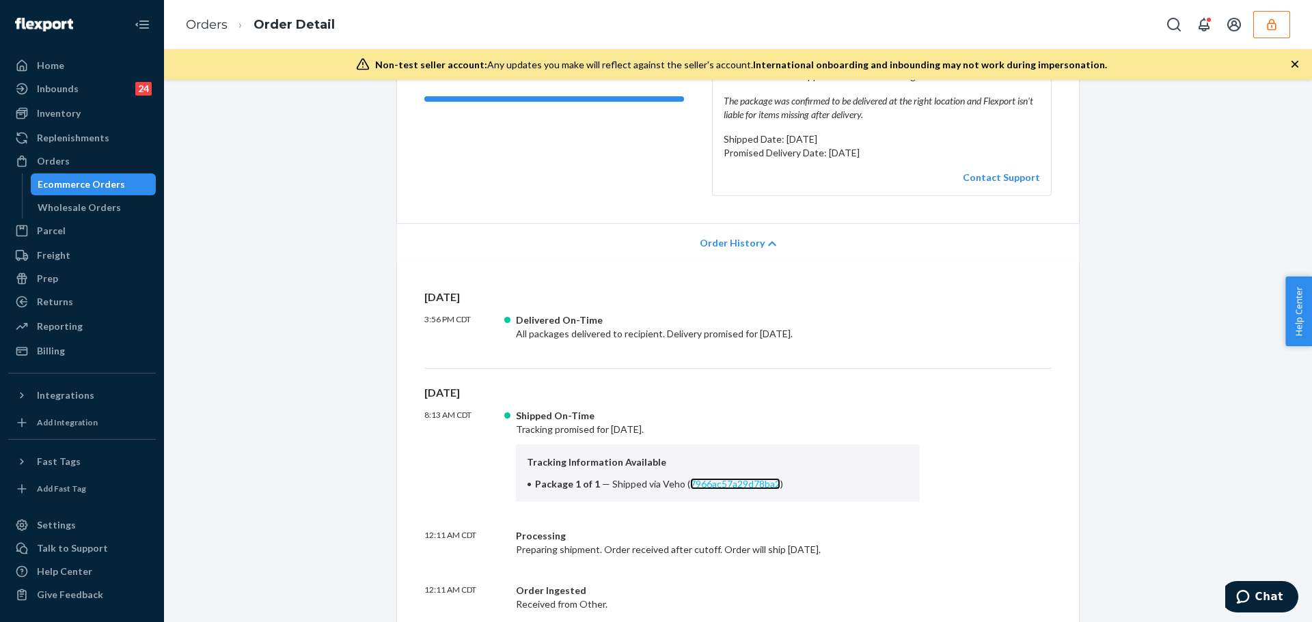
scroll to position [0, 0]
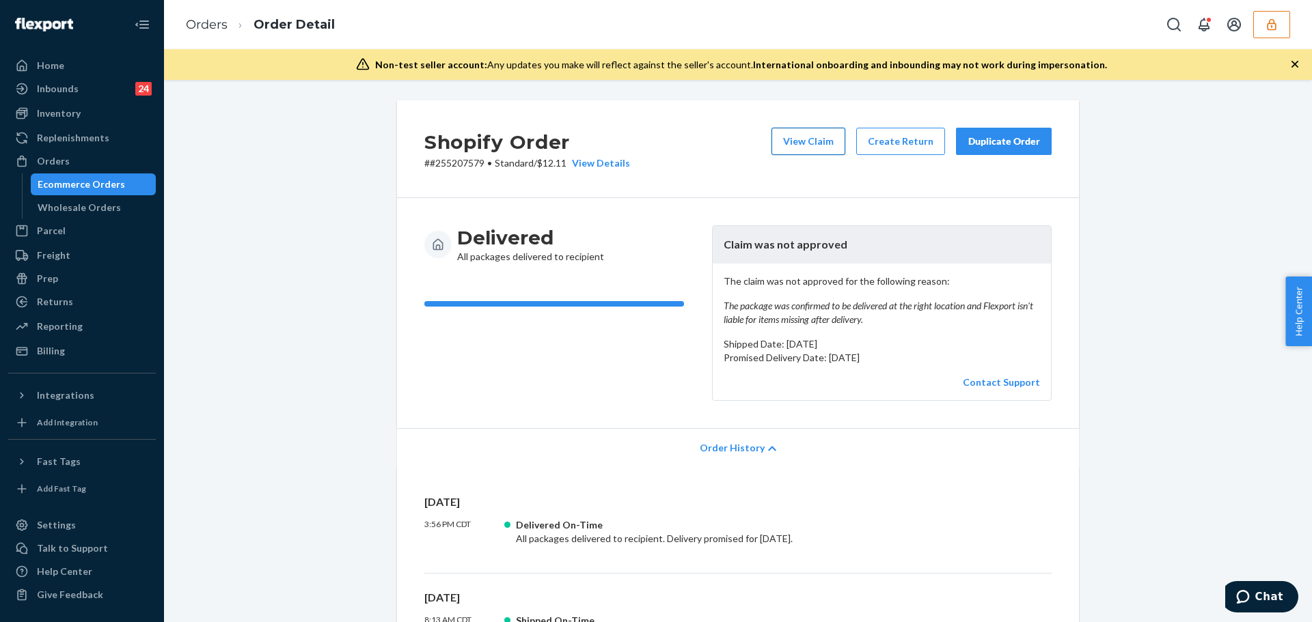
click at [829, 130] on button "View Claim" at bounding box center [808, 141] width 74 height 27
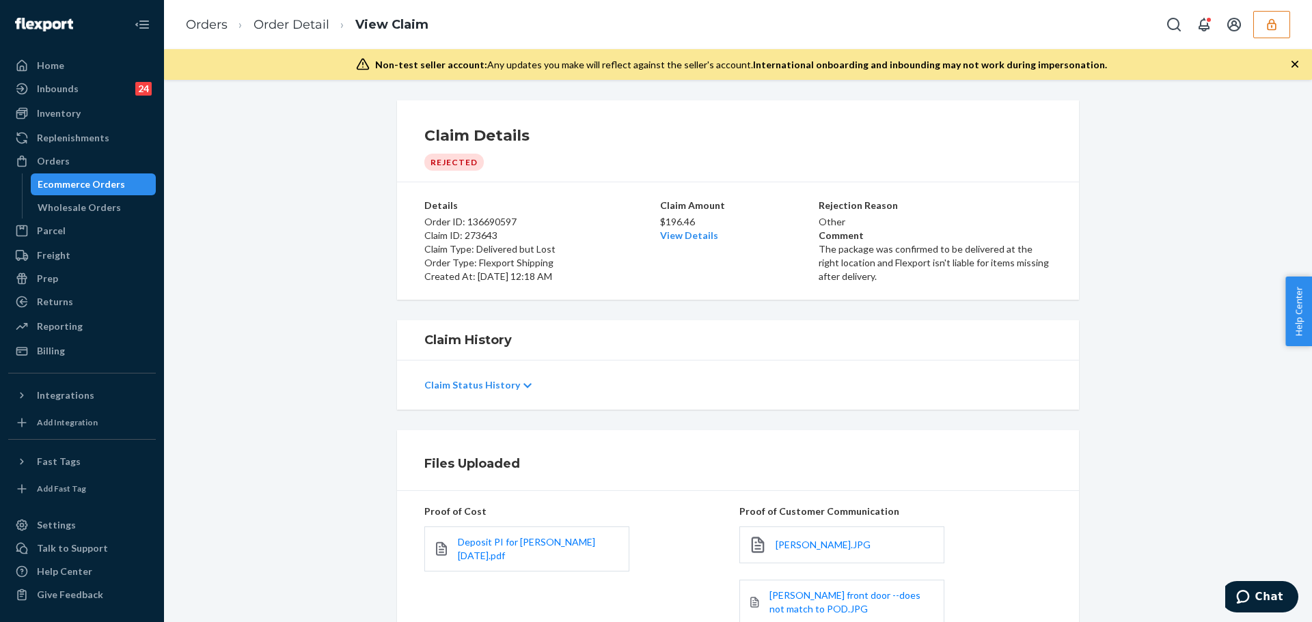
scroll to position [119, 0]
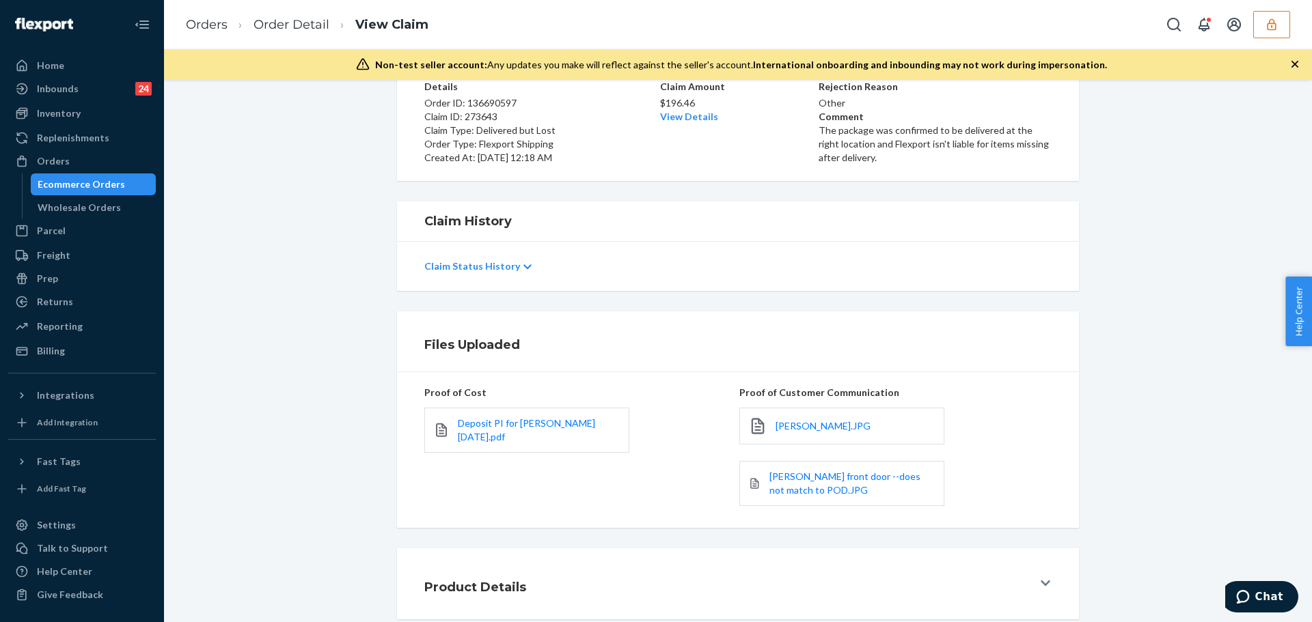
click at [1274, 25] on icon "button" at bounding box center [1272, 25] width 14 height 14
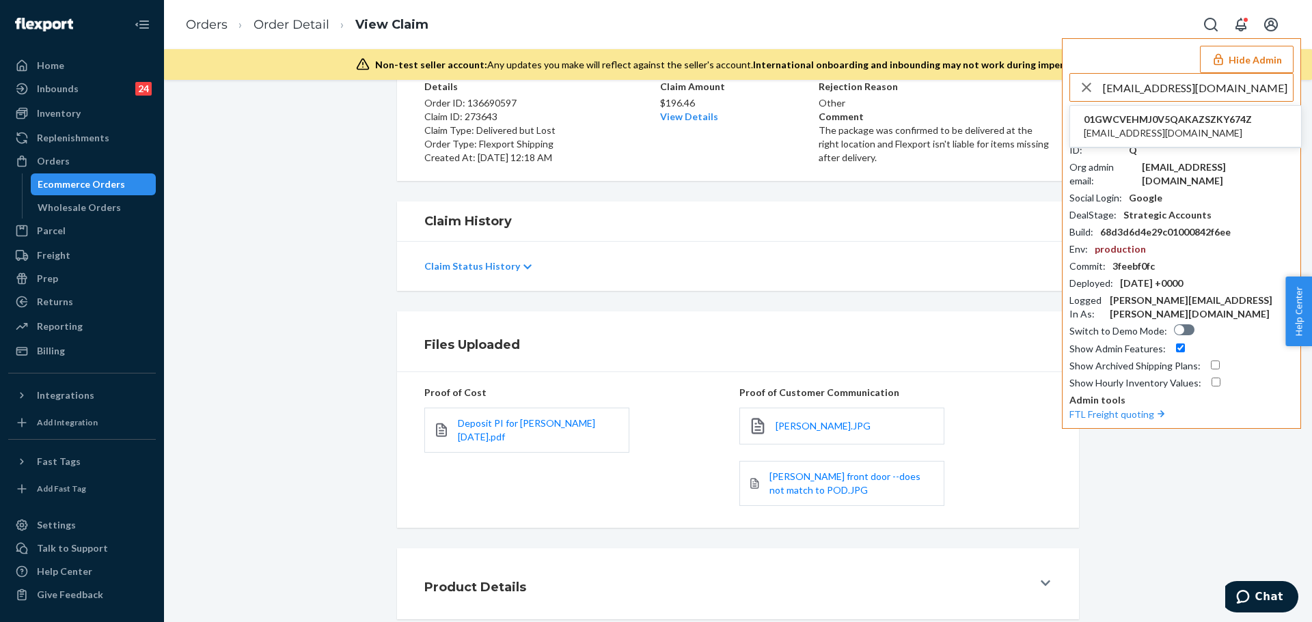
type input "[EMAIL_ADDRESS][DOMAIN_NAME]"
click at [1126, 120] on span "01GWCVEHMJ0V5QAKAZSZKY674Z" at bounding box center [1168, 120] width 168 height 14
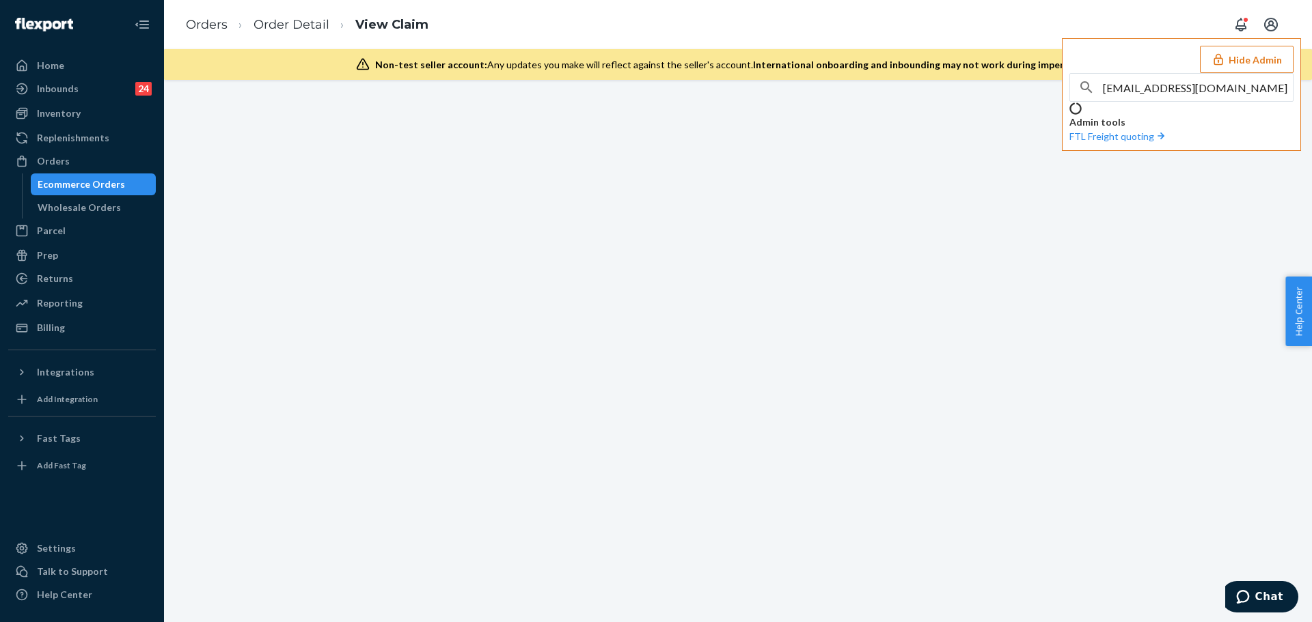
scroll to position [0, 0]
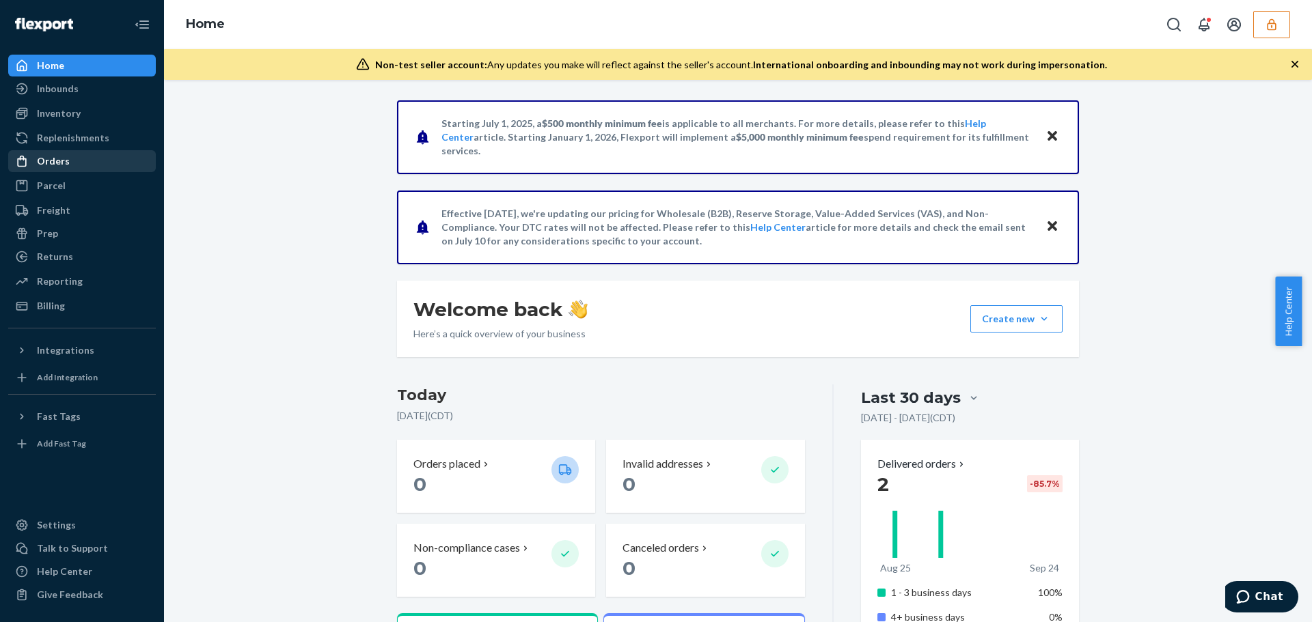
click at [72, 161] on div "Orders" at bounding box center [82, 161] width 145 height 19
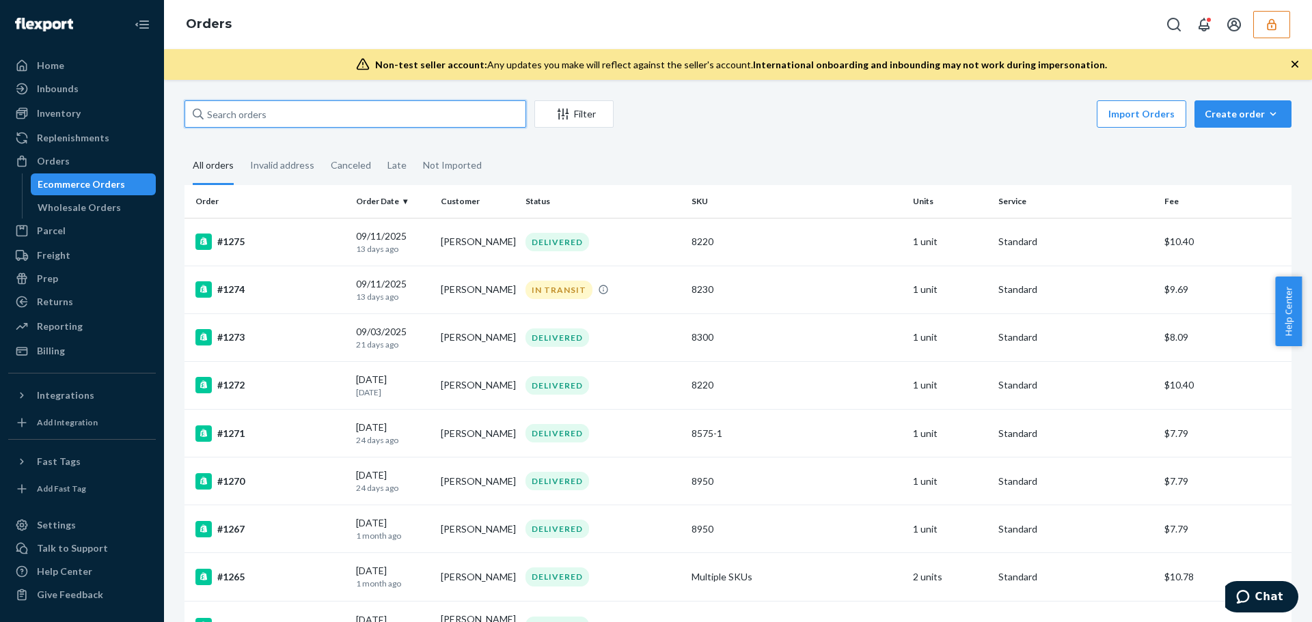
click at [245, 112] on input "text" at bounding box center [355, 113] width 342 height 27
paste input "1274"
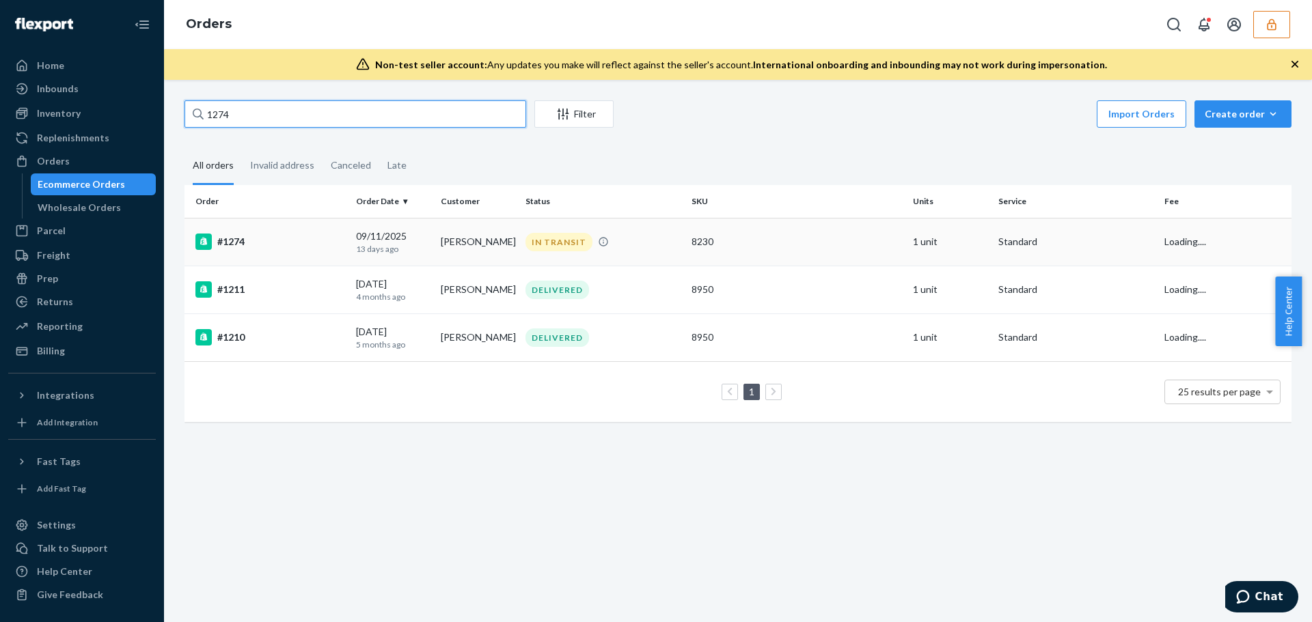
type input "1274"
click at [267, 242] on div "#1274" at bounding box center [270, 242] width 150 height 16
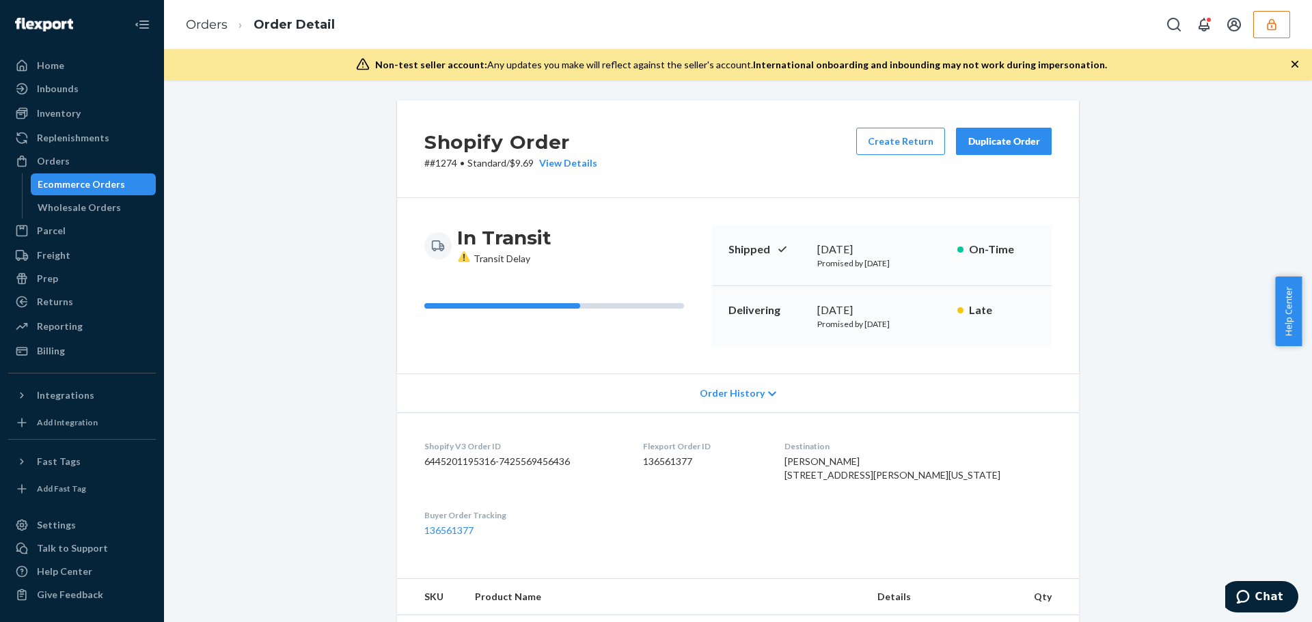
click at [696, 400] on div "Order History" at bounding box center [738, 393] width 682 height 39
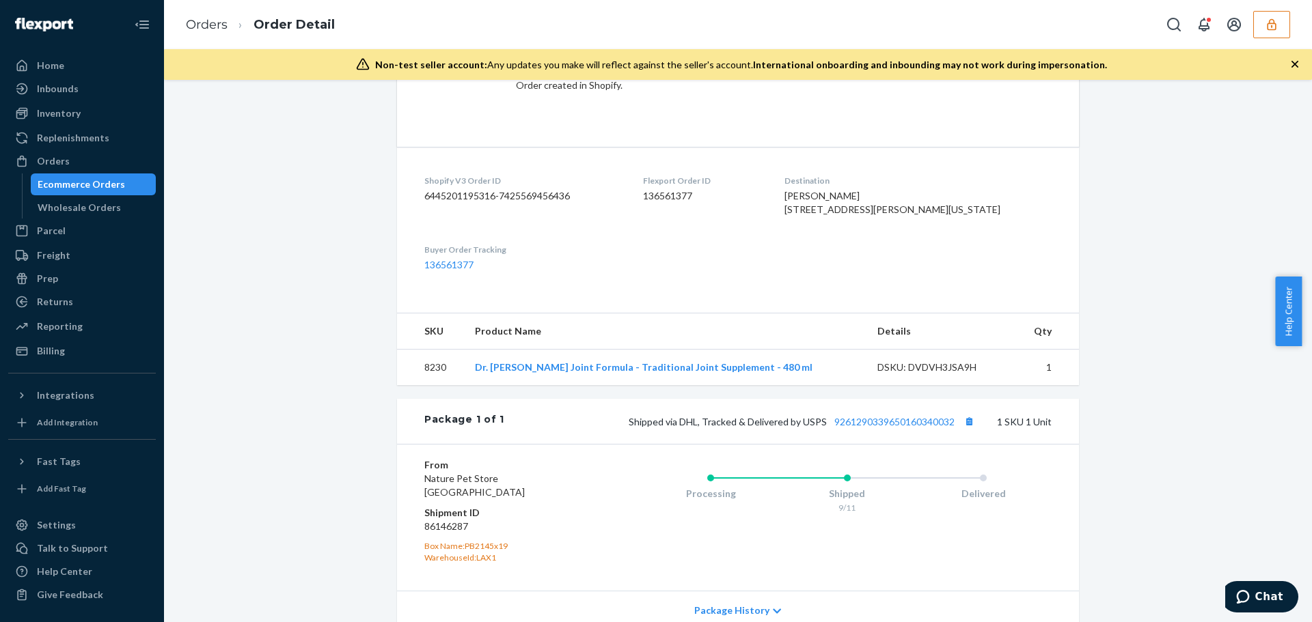
scroll to position [820, 0]
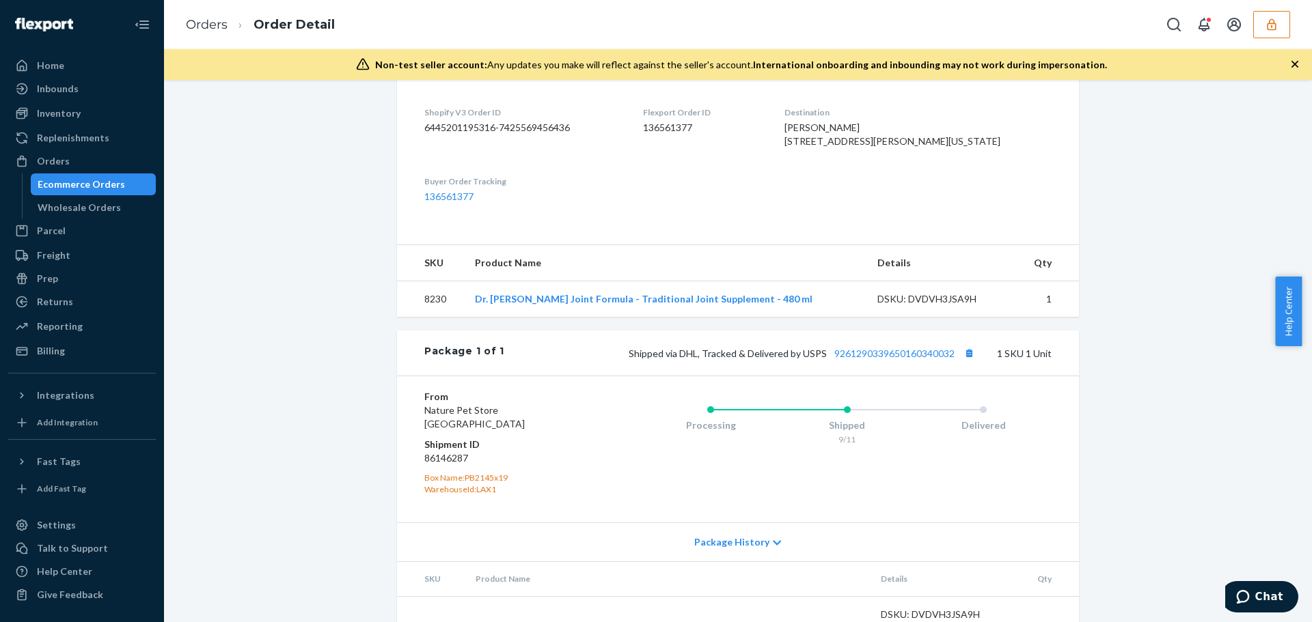
click at [439, 465] on dd "86146287" at bounding box center [505, 459] width 163 height 14
click at [437, 493] on dl "From Nature Pet Store [GEOGRAPHIC_DATA] Shipment ID 86146287 Box Name: PB2145x1…" at bounding box center [505, 442] width 163 height 105
click at [439, 465] on dd "86146287" at bounding box center [505, 459] width 163 height 14
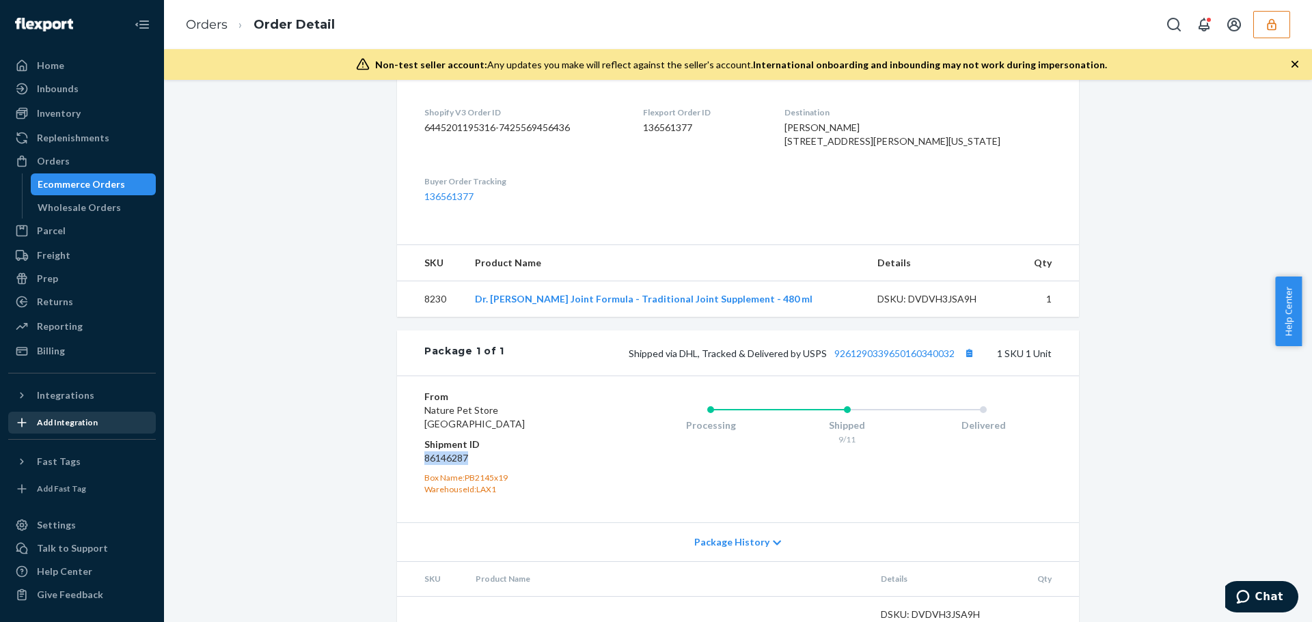
copy dd "86146287"
click at [47, 398] on div "Integrations" at bounding box center [65, 396] width 57 height 14
click at [83, 417] on div "Shopify" at bounding box center [82, 418] width 145 height 19
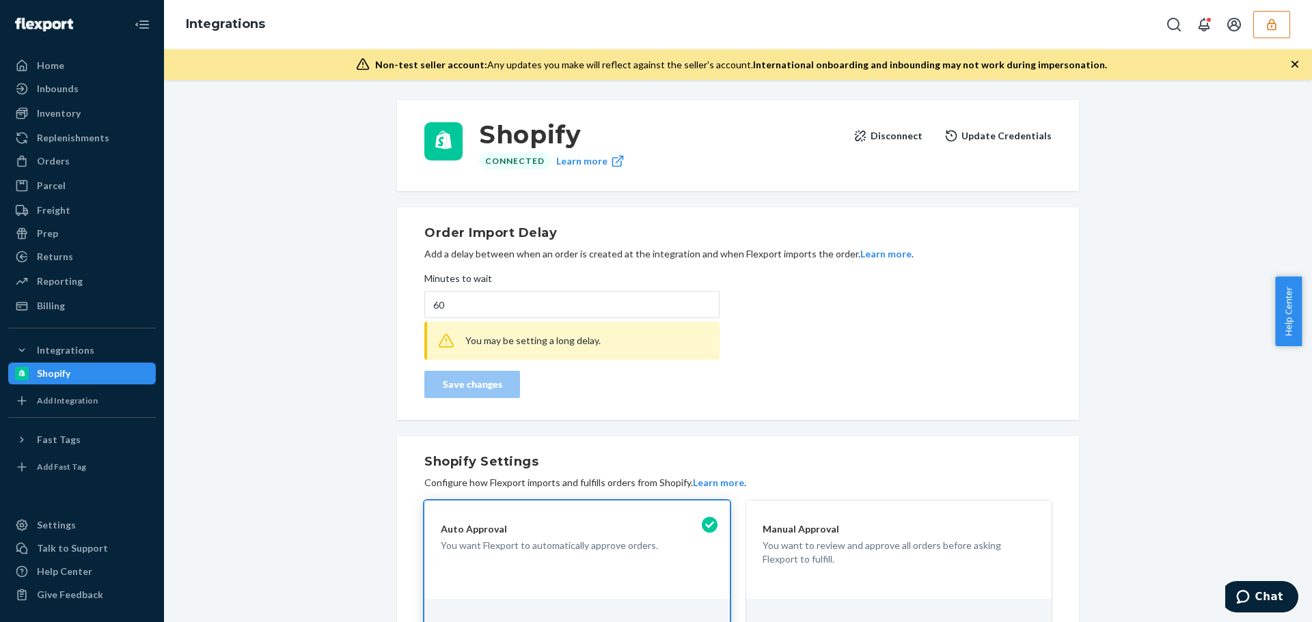
click at [1263, 28] on button "button" at bounding box center [1271, 24] width 37 height 27
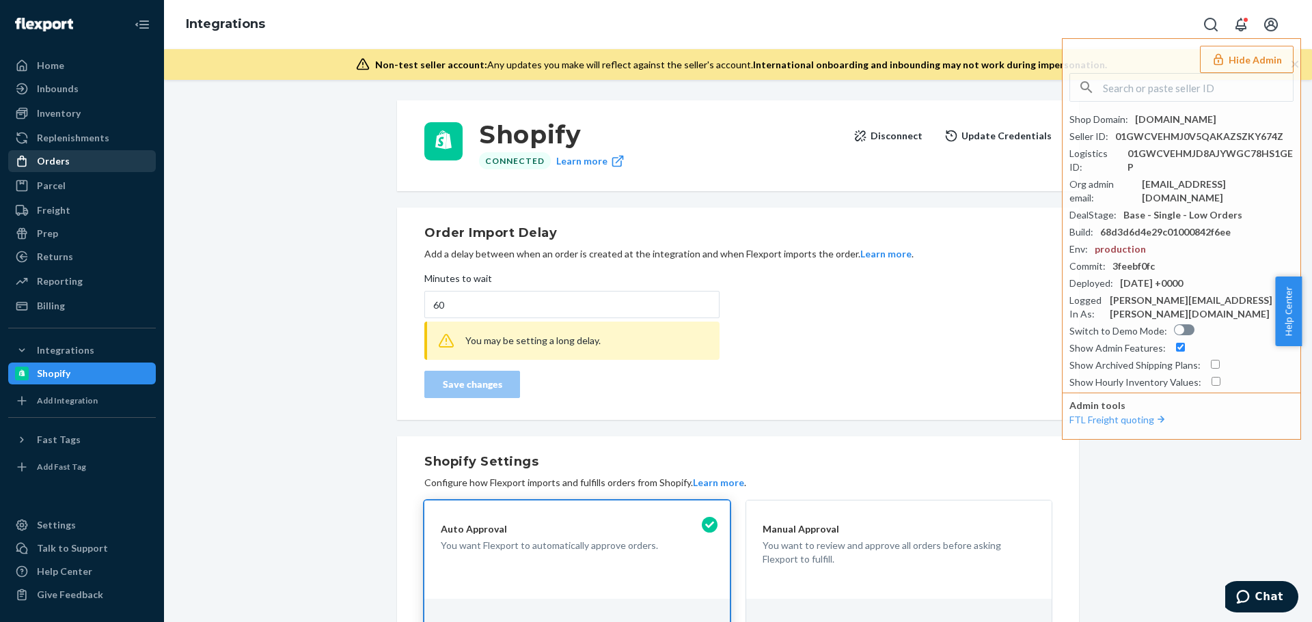
click at [73, 167] on div "Orders" at bounding box center [82, 161] width 145 height 19
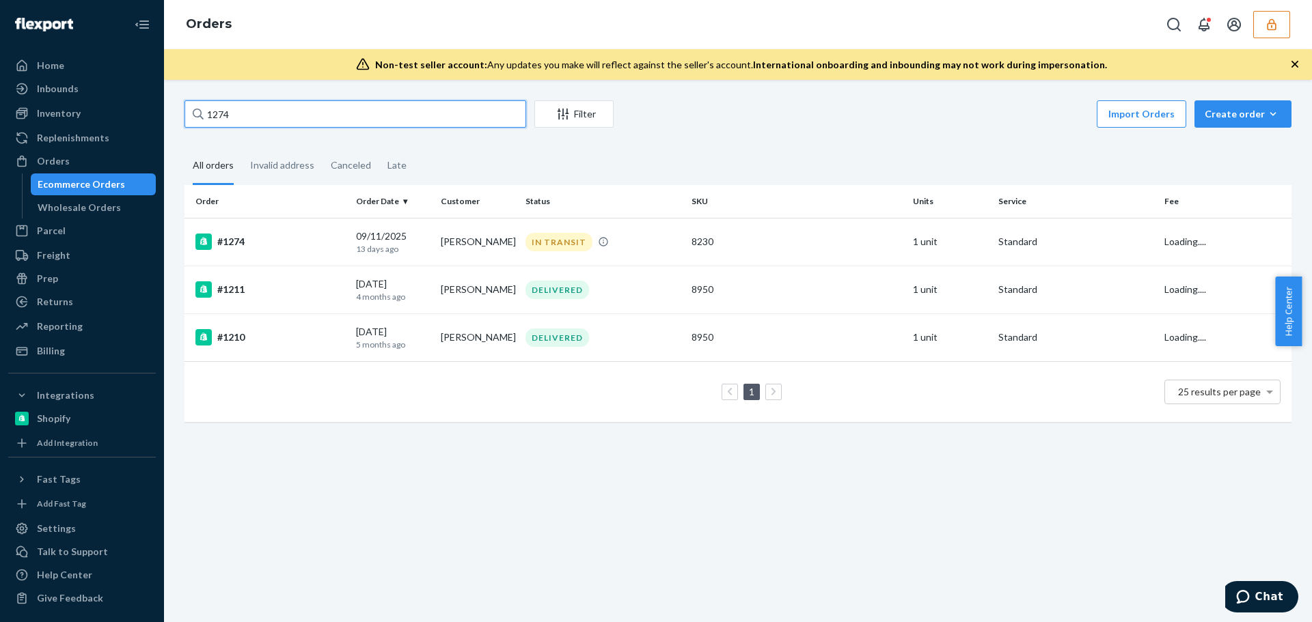
click at [210, 108] on input "1274" at bounding box center [355, 113] width 342 height 27
click at [480, 598] on div "1274 Filter Import Orders Create order Ecommerce order Removal order All orders…" at bounding box center [738, 351] width 1148 height 542
click at [583, 527] on div "1274 Filter Import Orders Create order Ecommerce order Removal order All orders…" at bounding box center [738, 351] width 1148 height 542
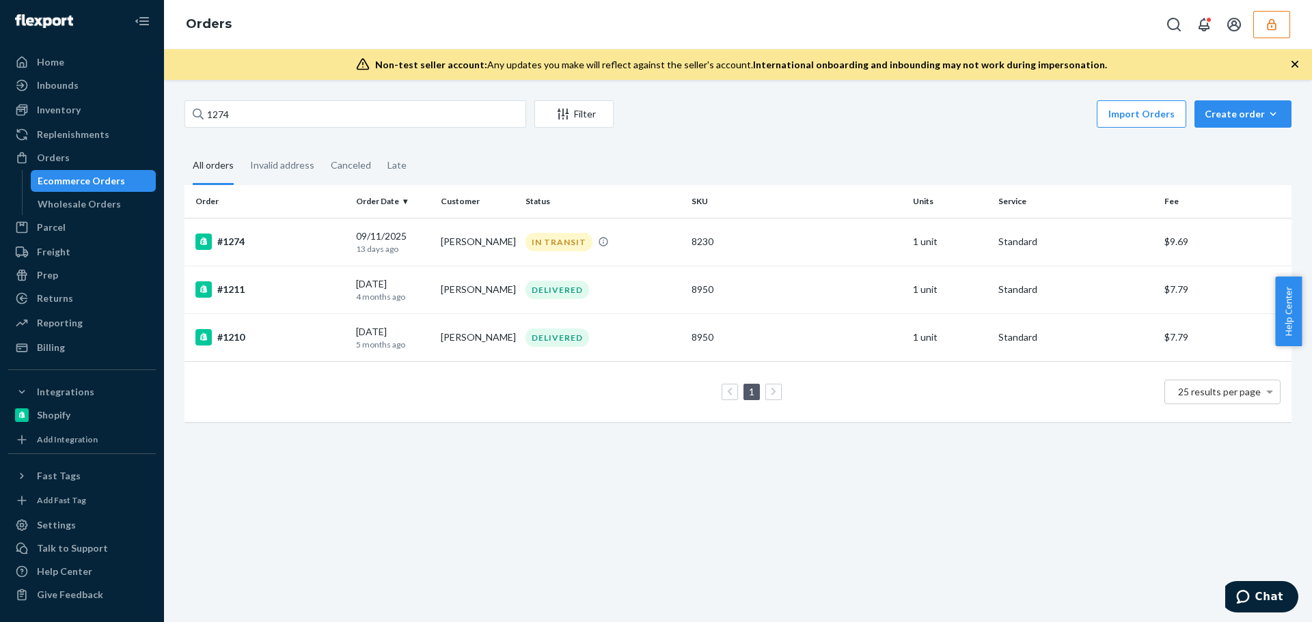
click at [250, 511] on div "1274 Filter Import Orders Create order Ecommerce order Removal order All orders…" at bounding box center [738, 351] width 1148 height 542
click at [362, 235] on div "09/11/2025 13 days ago" at bounding box center [393, 242] width 74 height 25
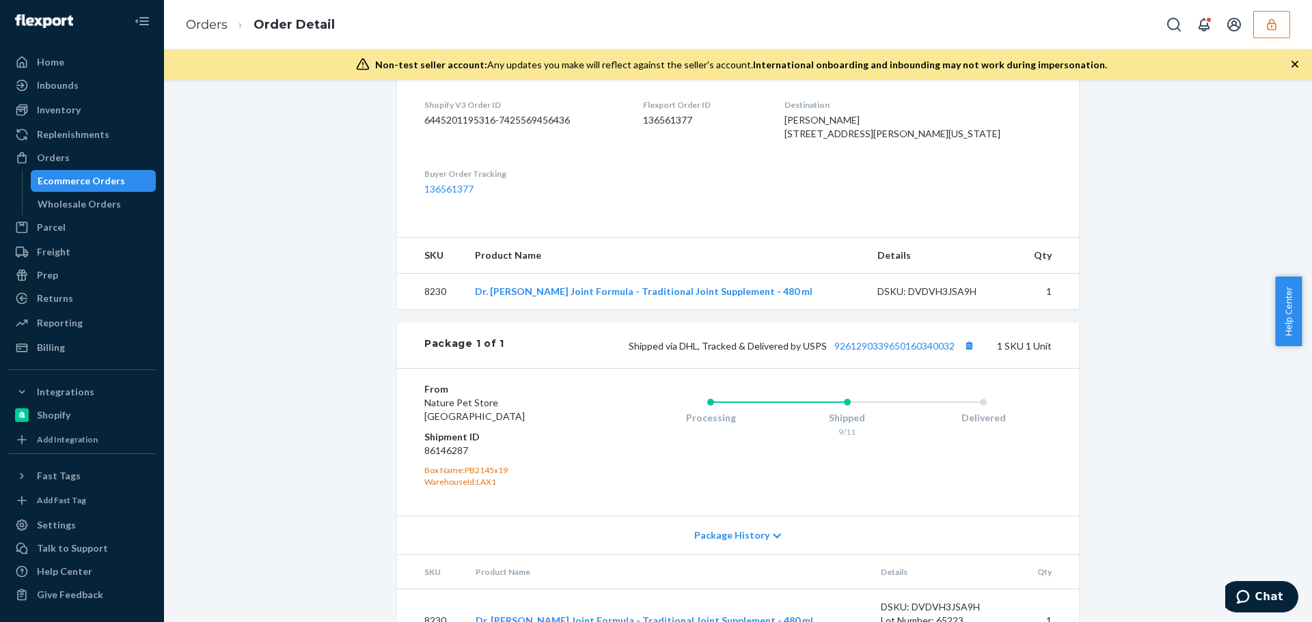
scroll to position [410, 0]
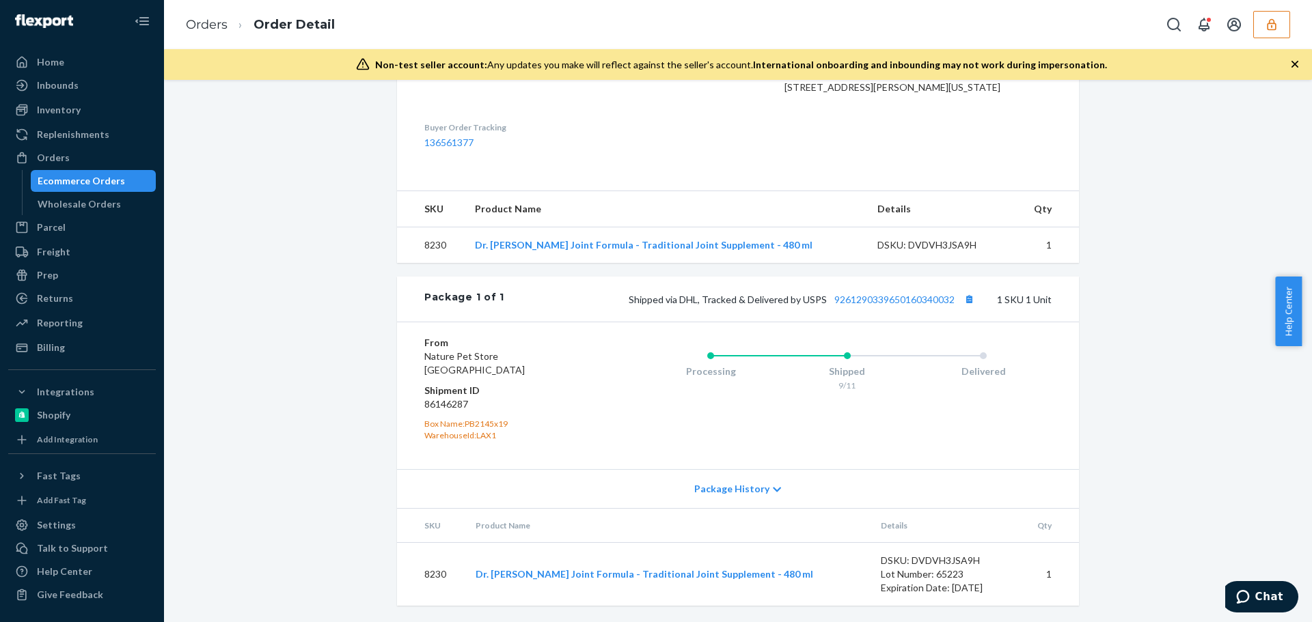
click at [439, 411] on dd "86146287" at bounding box center [505, 405] width 163 height 14
copy dd "86146287"
click at [209, 26] on link "Orders" at bounding box center [207, 24] width 42 height 15
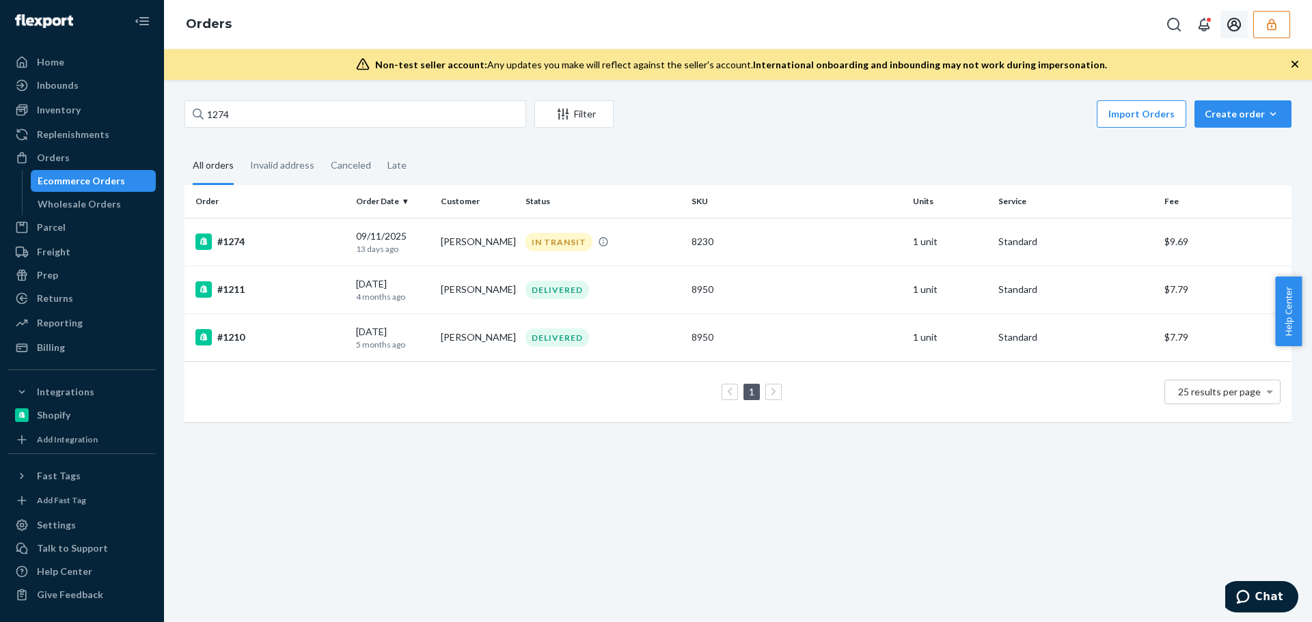
click at [1278, 27] on button "button" at bounding box center [1271, 24] width 37 height 27
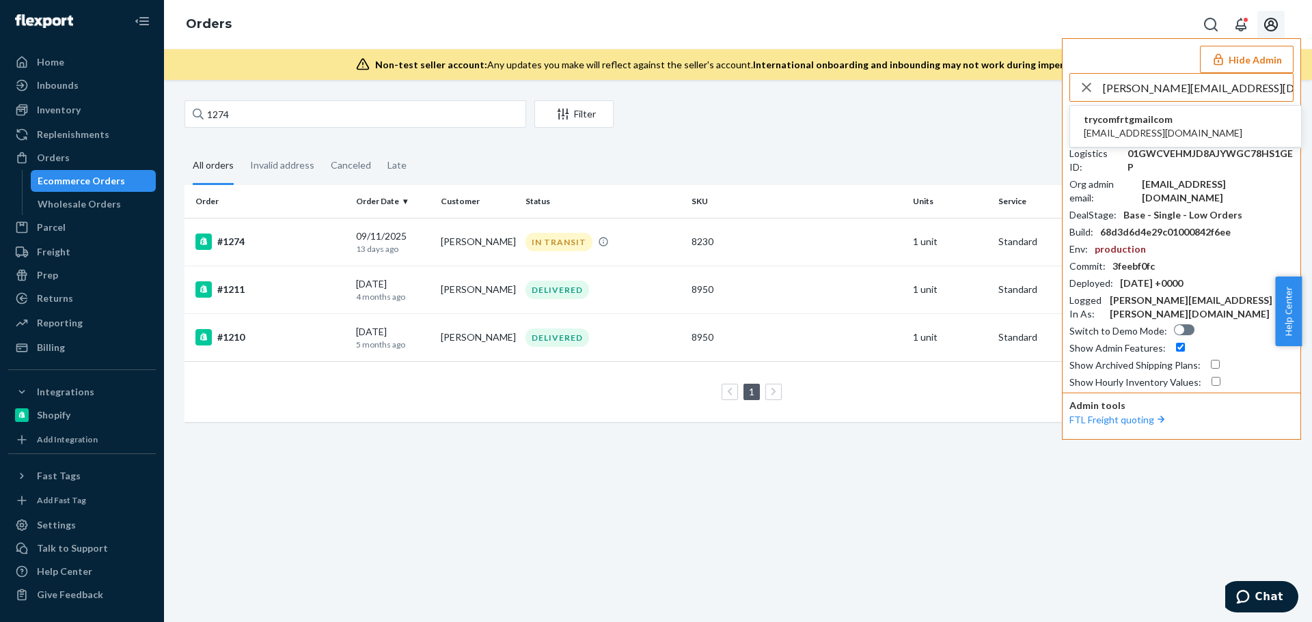
type input "jerson.hufanda08@gmail.com"
click at [1192, 143] on li "trycomfrtgmailcom jersonhufanda08@gmail.com" at bounding box center [1185, 127] width 231 height 42
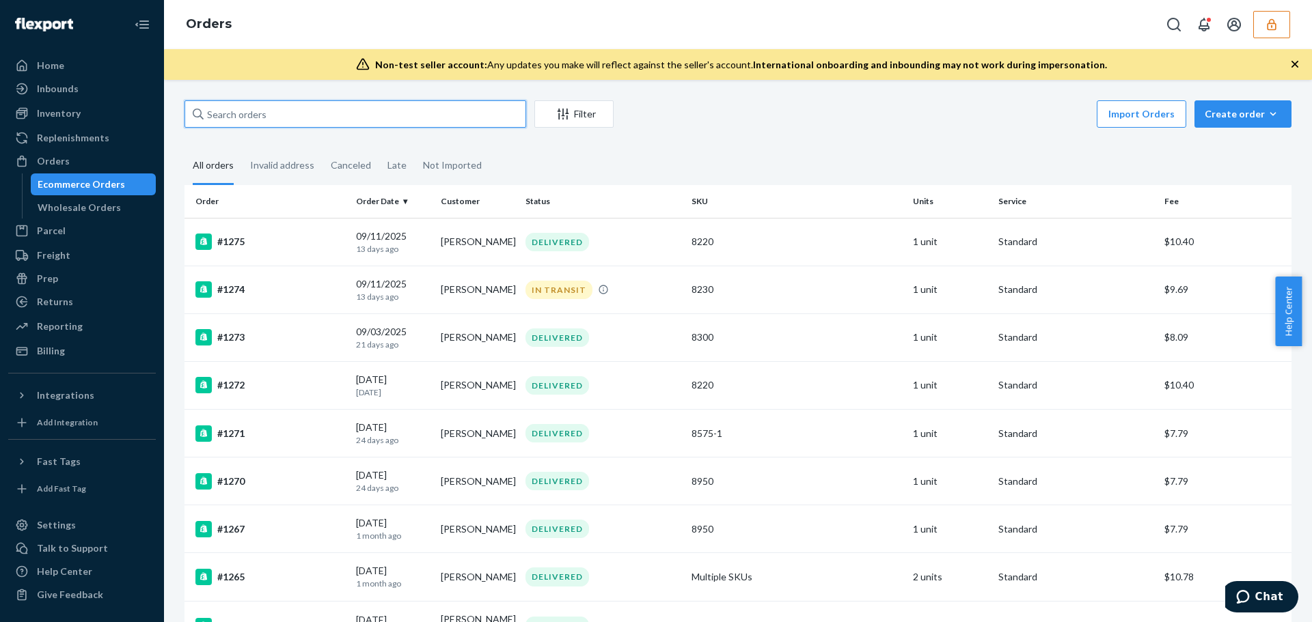
click at [235, 113] on input "text" at bounding box center [355, 113] width 342 height 27
paste input "1278"
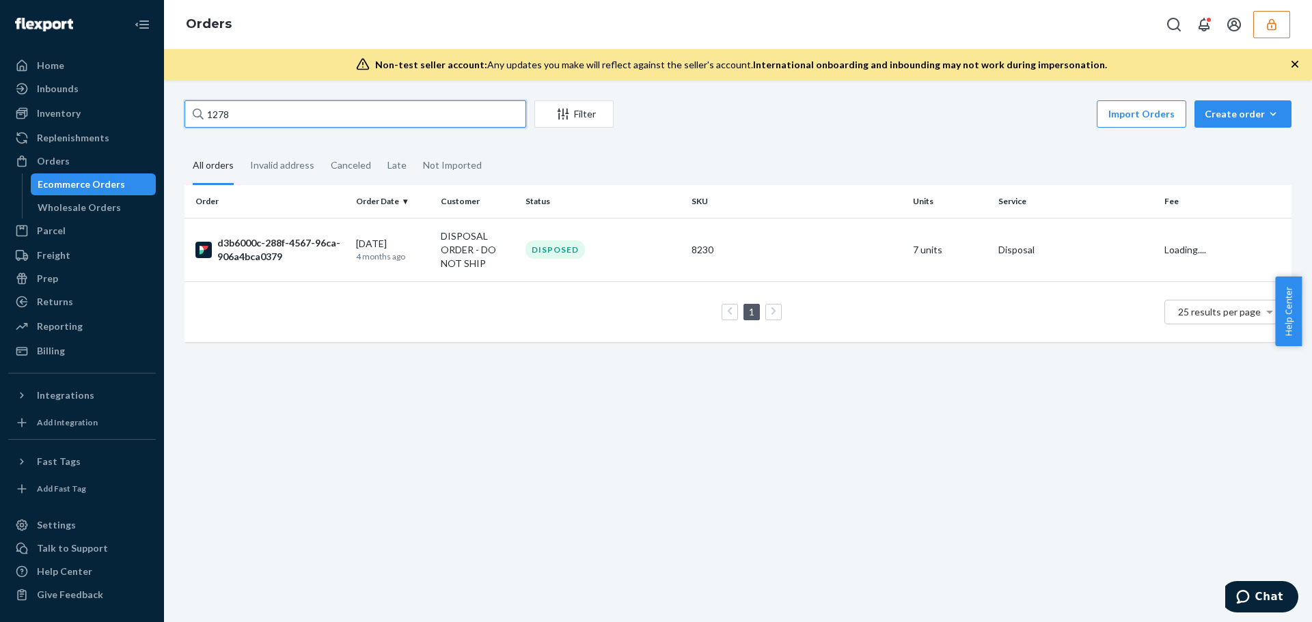
type input "1278"
click at [435, 256] on td "DISPOSAL ORDER - DO NOT SHIP" at bounding box center [477, 250] width 85 height 64
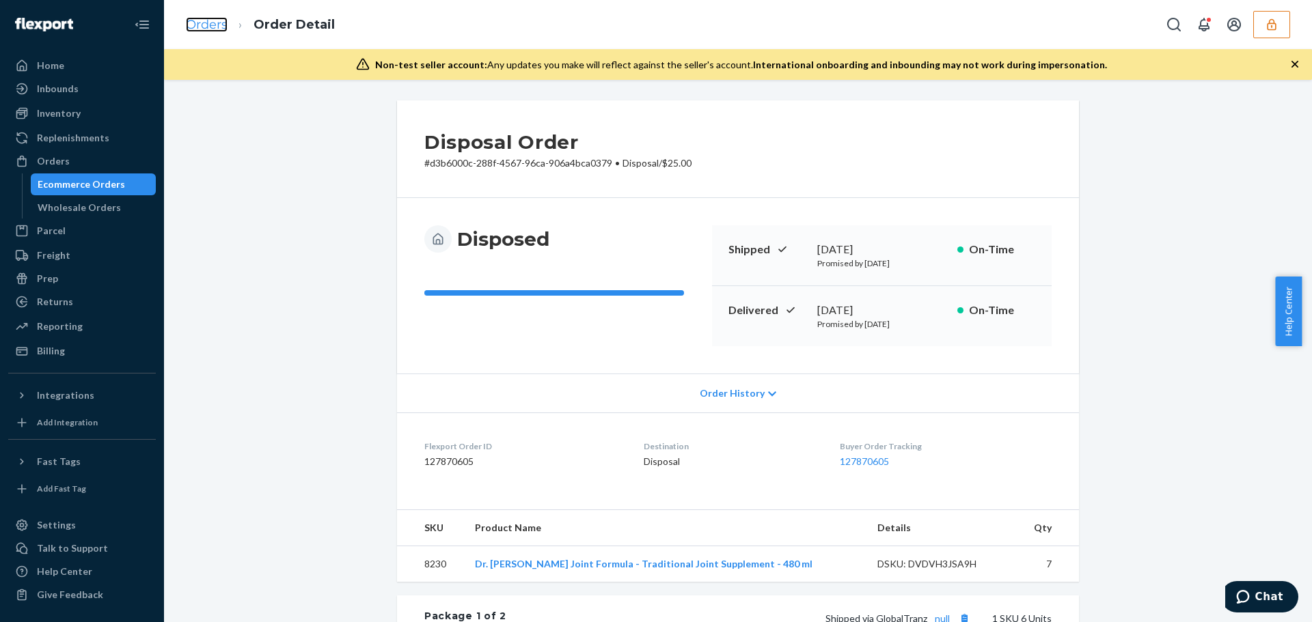
click at [208, 25] on link "Orders" at bounding box center [207, 24] width 42 height 15
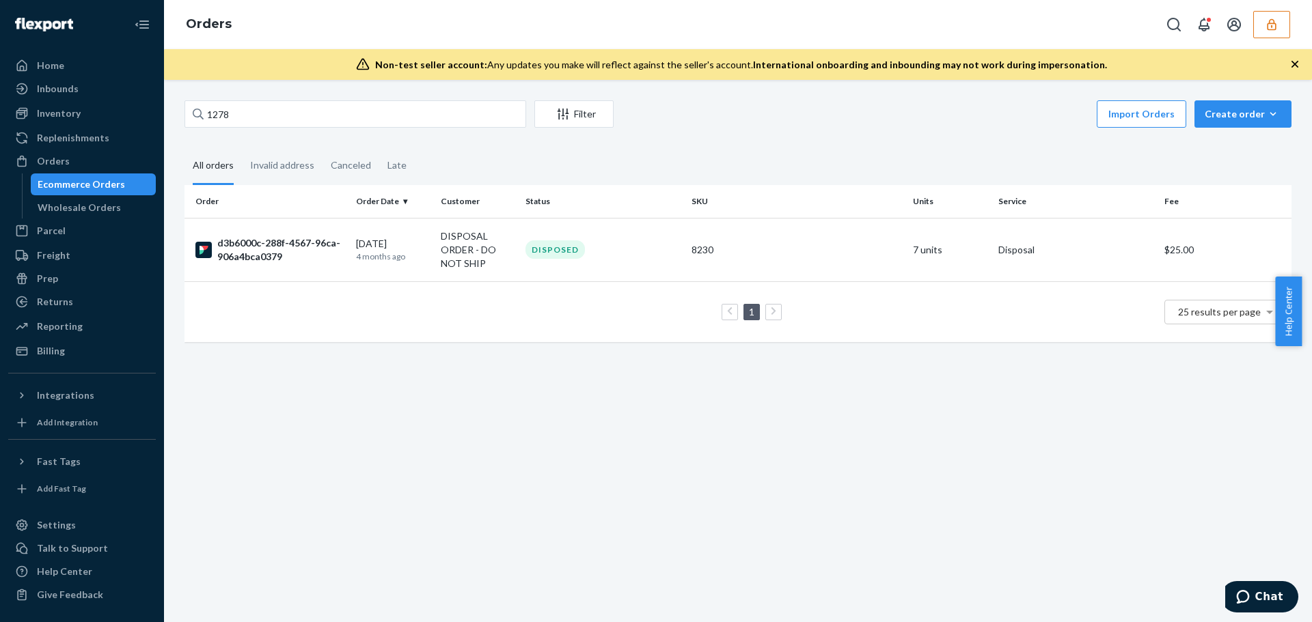
click at [1274, 30] on icon "button" at bounding box center [1272, 25] width 14 height 14
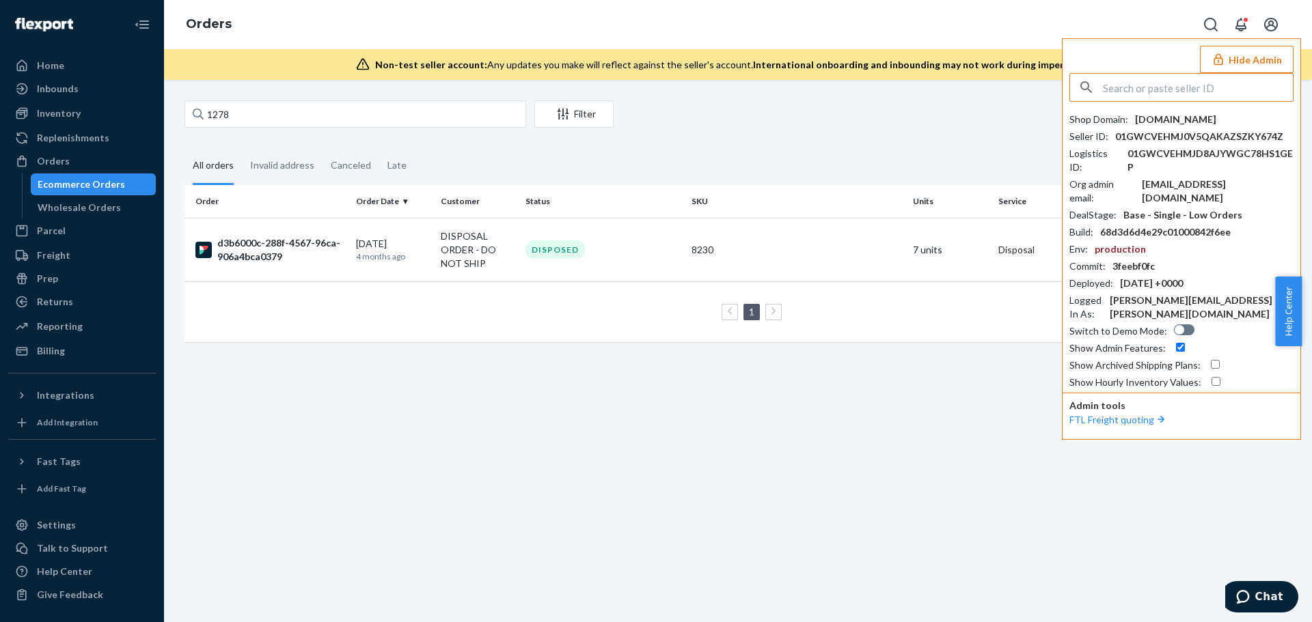
click at [490, 439] on div "1278 Filter Import Orders Create order Ecommerce order Removal order All orders…" at bounding box center [738, 351] width 1148 height 542
click at [1233, 60] on button "Hide Admin" at bounding box center [1247, 59] width 94 height 27
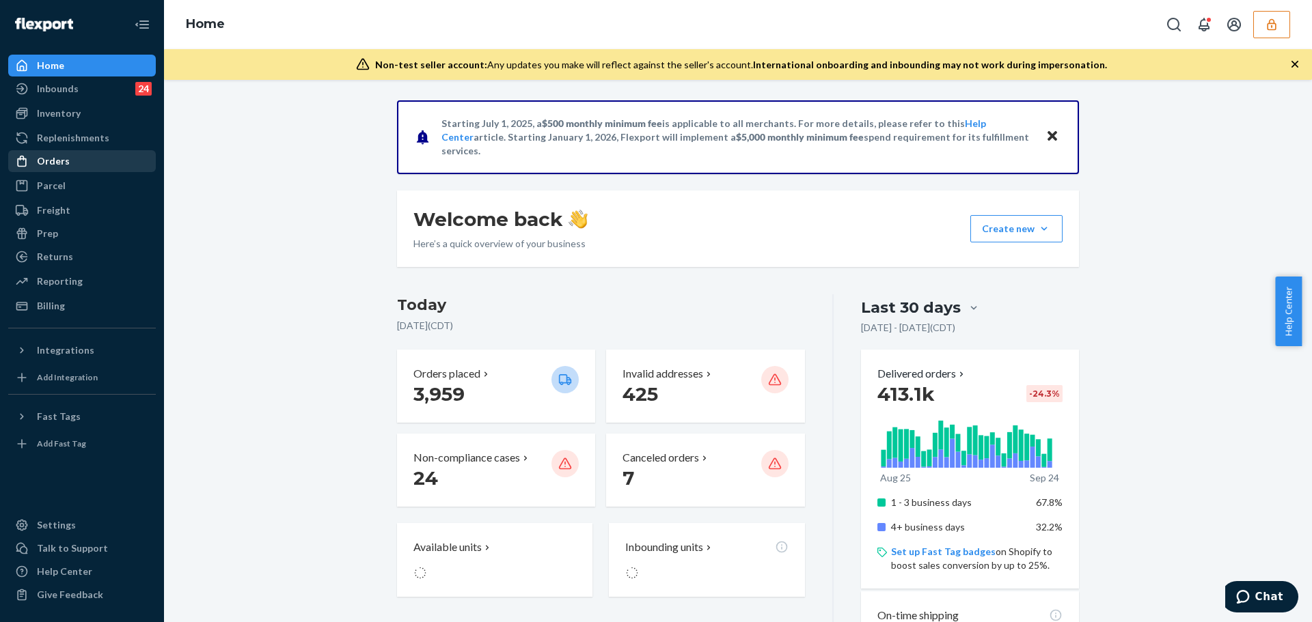
click at [75, 156] on div "Orders" at bounding box center [82, 161] width 145 height 19
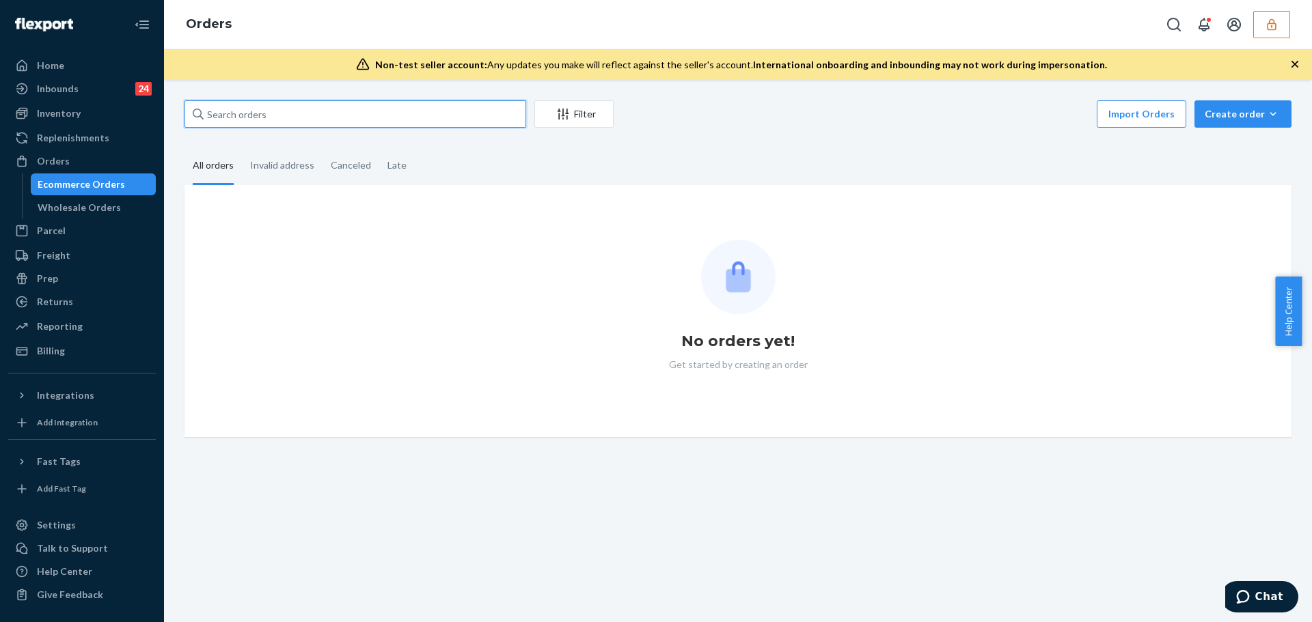
click at [267, 105] on input "text" at bounding box center [355, 113] width 342 height 27
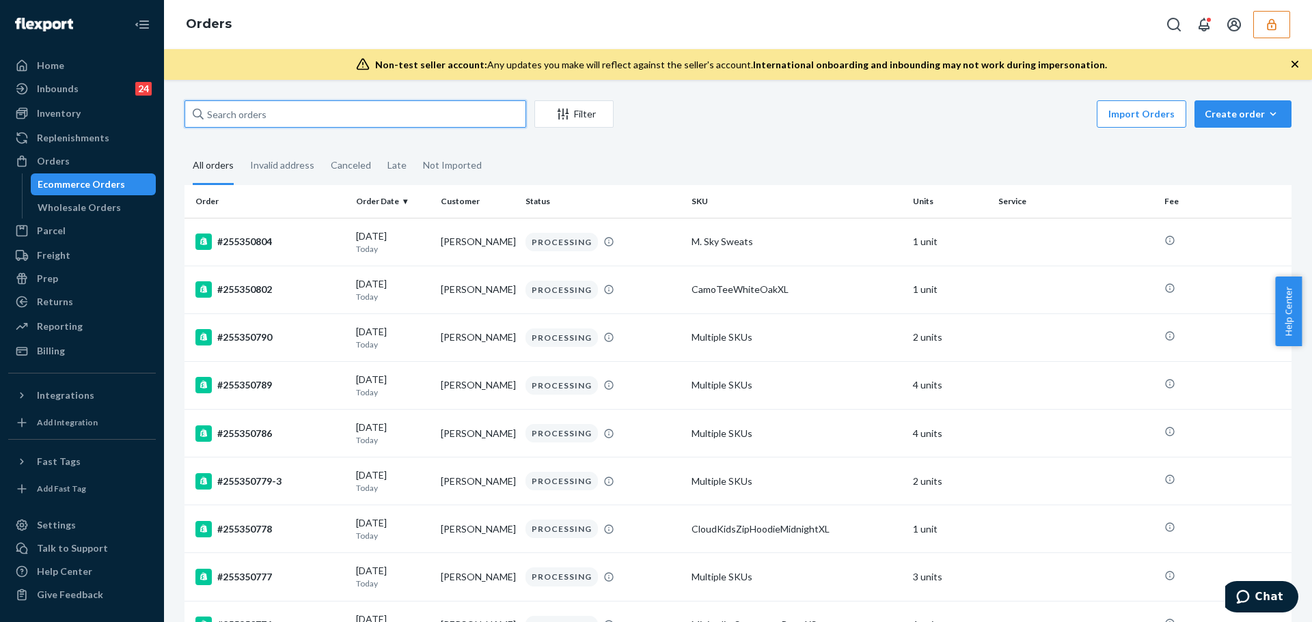
paste input "BKMPIBE3GE"
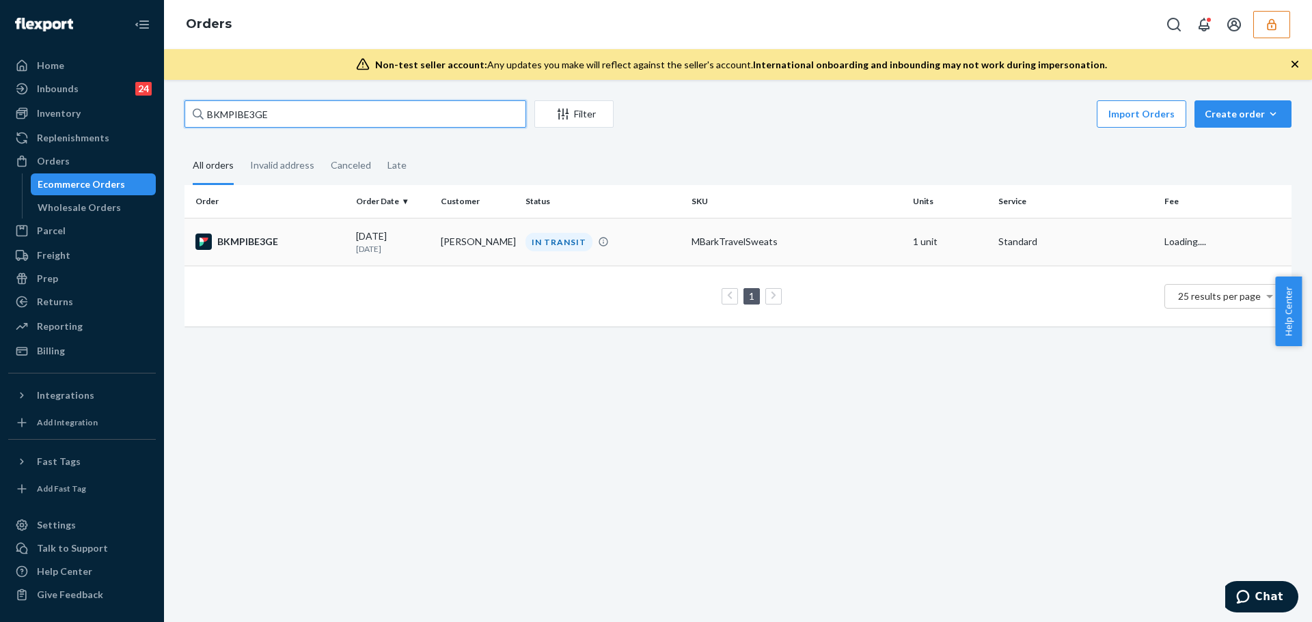
type input "BKMPIBE3GE"
click at [309, 234] on div "BKMPIBE3GE" at bounding box center [270, 242] width 150 height 16
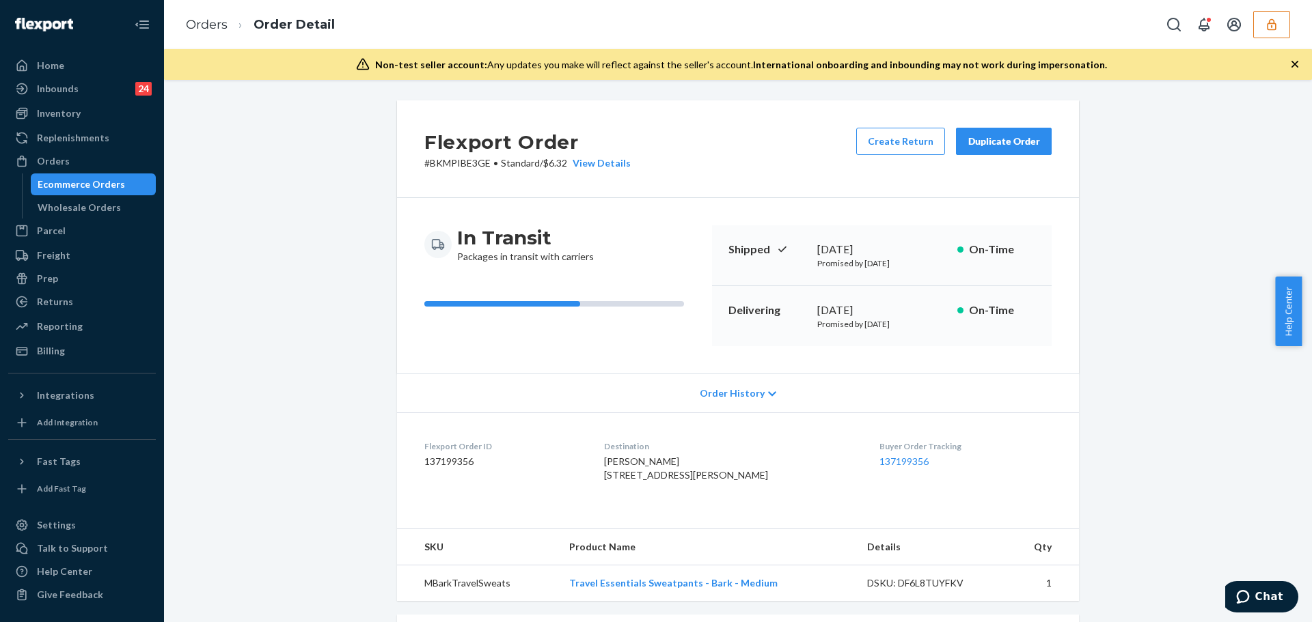
click at [679, 392] on div "Order History" at bounding box center [738, 393] width 682 height 39
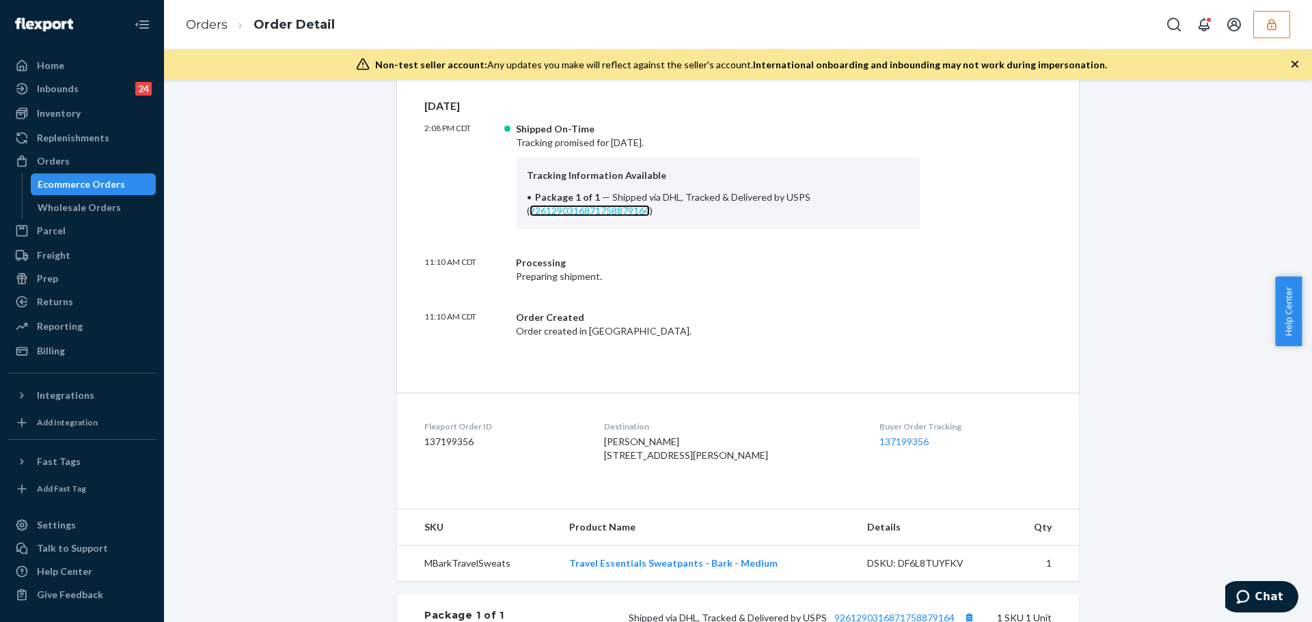
scroll to position [659, 0]
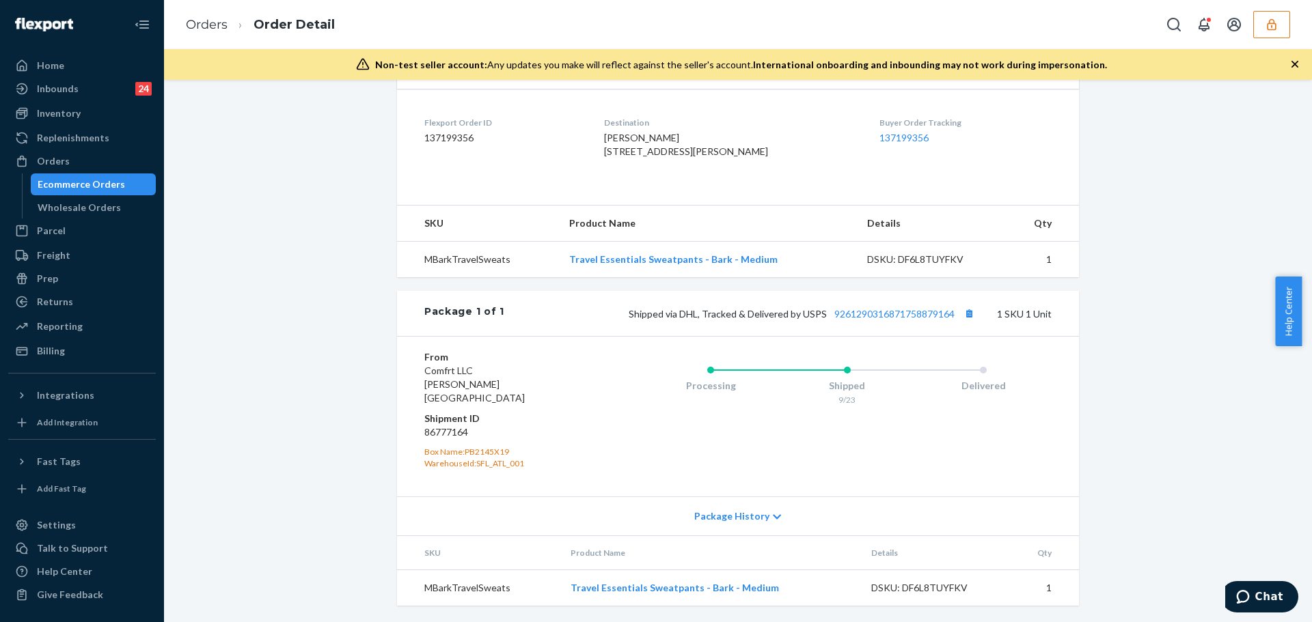
click at [437, 437] on dd "86777164" at bounding box center [505, 433] width 163 height 14
copy dd "86777164"
click at [1264, 19] on button "button" at bounding box center [1271, 24] width 37 height 27
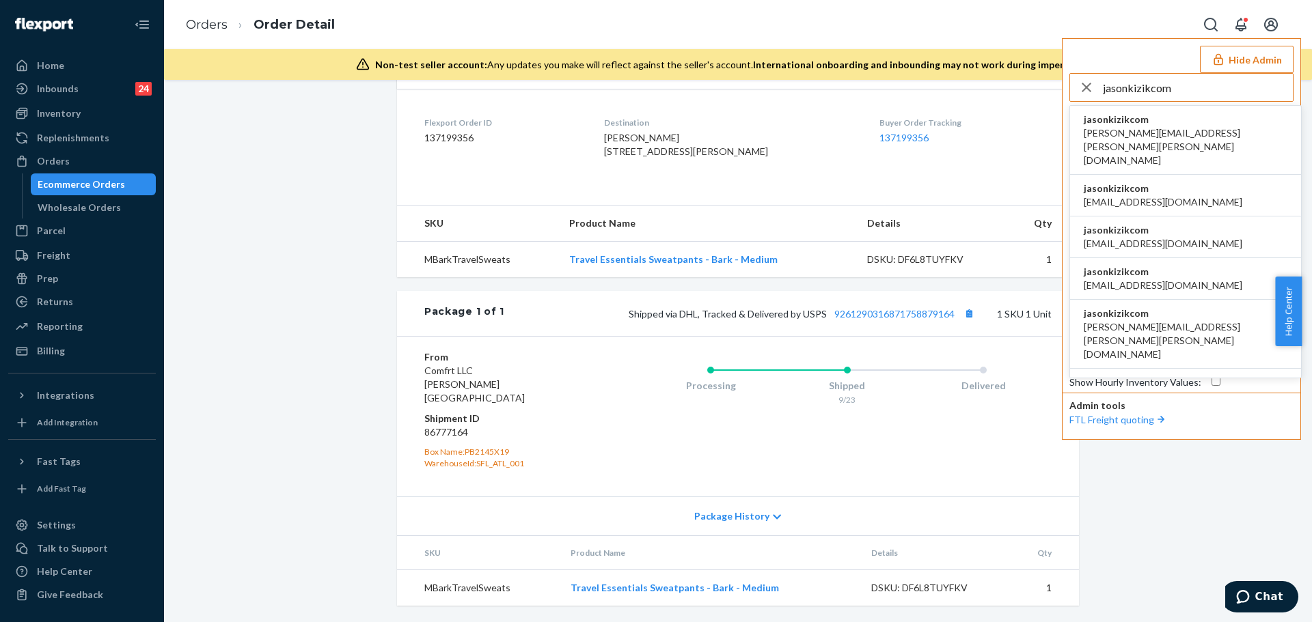
type input "jasonkizikcom"
click at [1132, 131] on span "amanda.madsen@kizik.com" at bounding box center [1186, 146] width 204 height 41
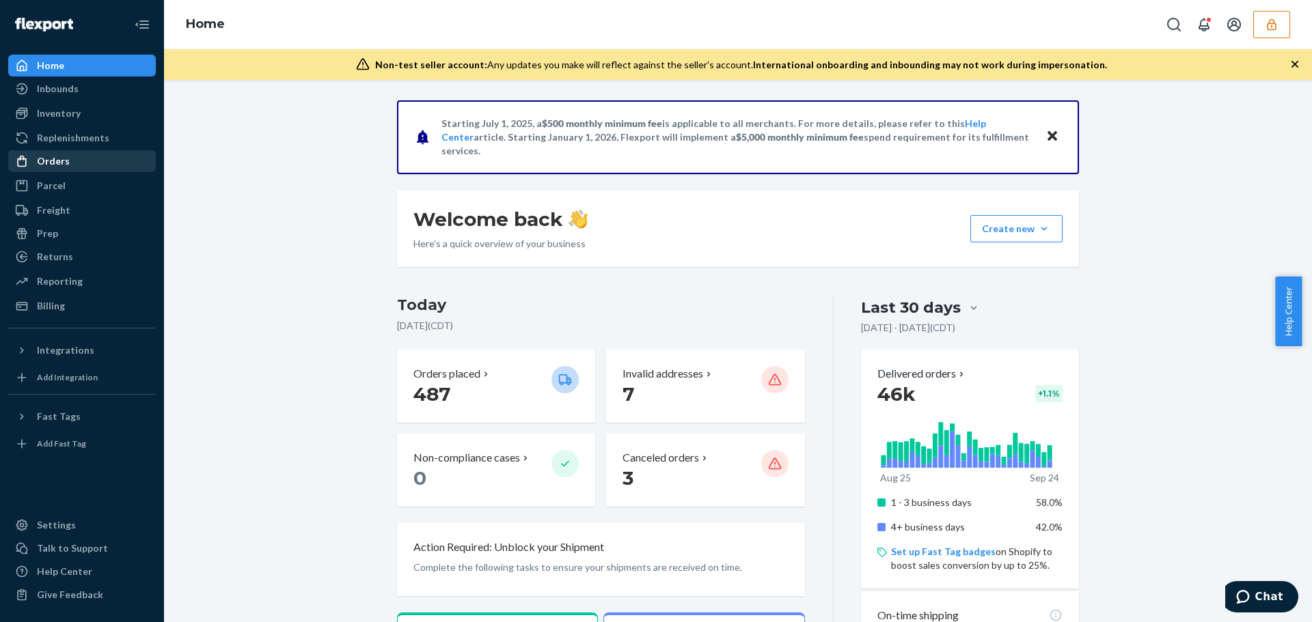
click at [113, 154] on div "Orders" at bounding box center [82, 161] width 145 height 19
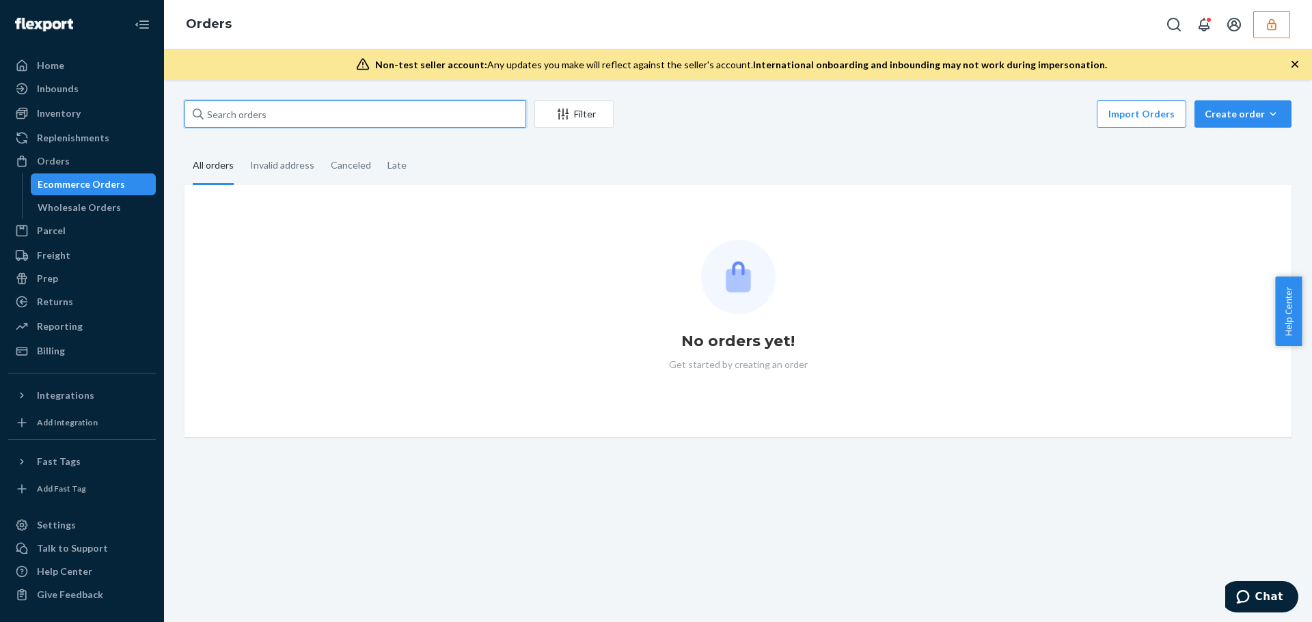
click at [234, 110] on input "text" at bounding box center [355, 113] width 342 height 27
paste input "3770673"
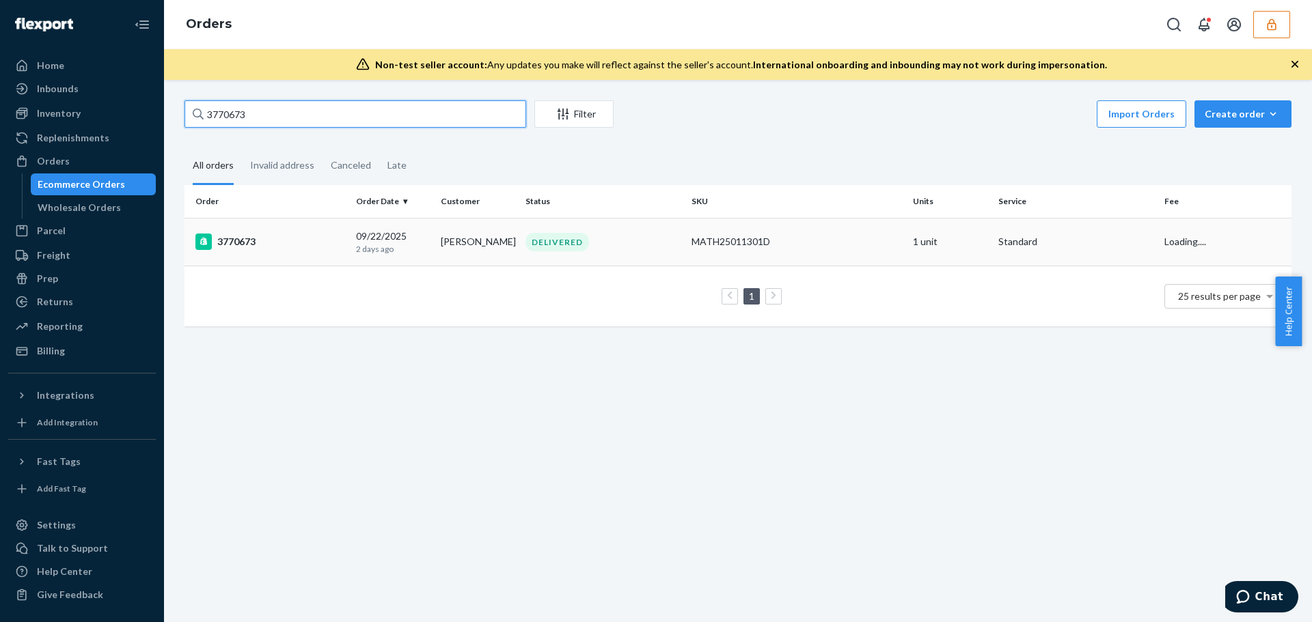
type input "3770673"
click at [271, 249] on div "3770673" at bounding box center [270, 242] width 150 height 16
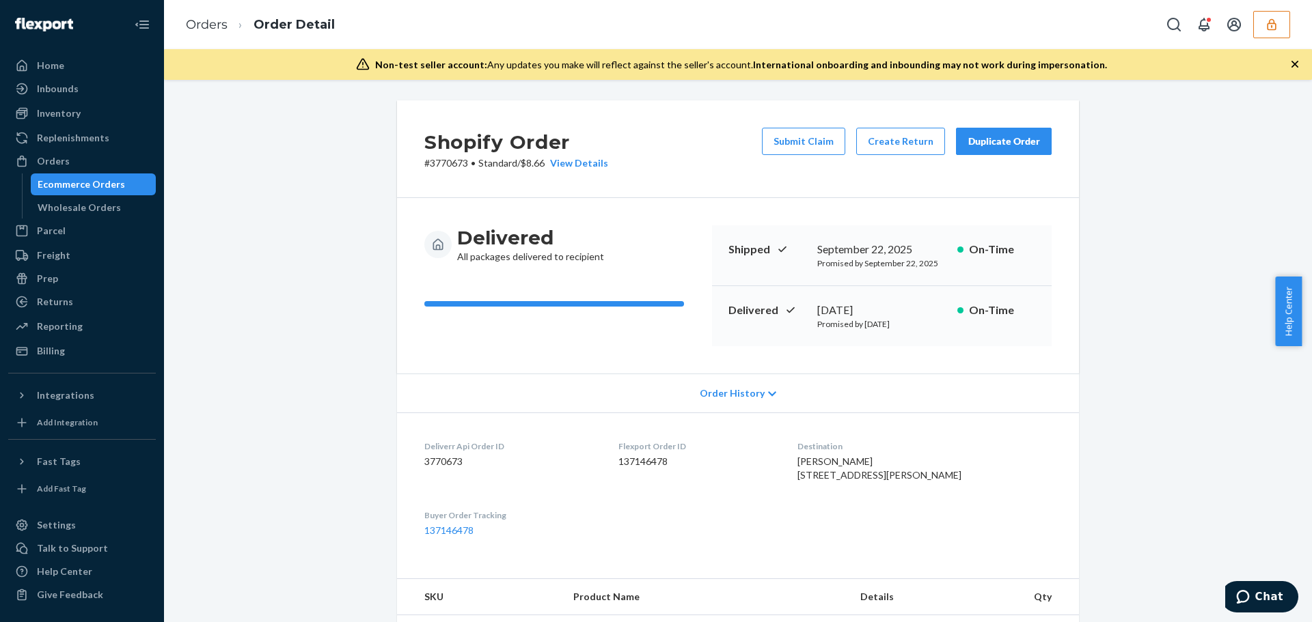
click at [805, 391] on div "Order History" at bounding box center [738, 393] width 682 height 39
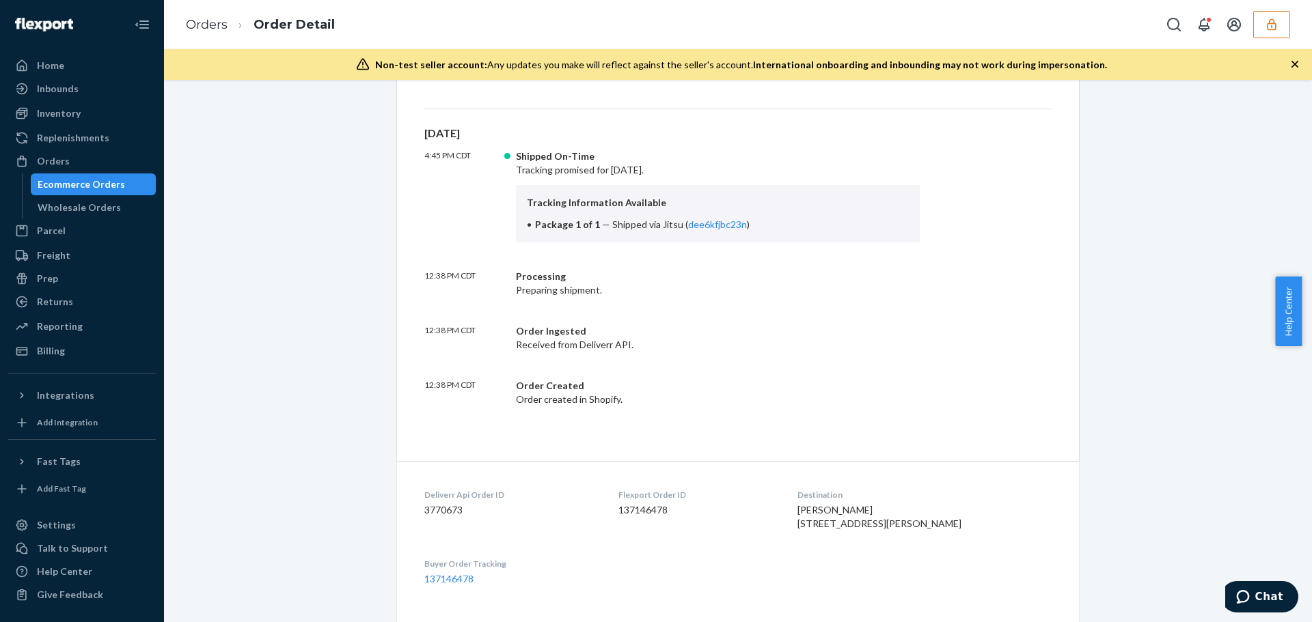
scroll to position [752, 0]
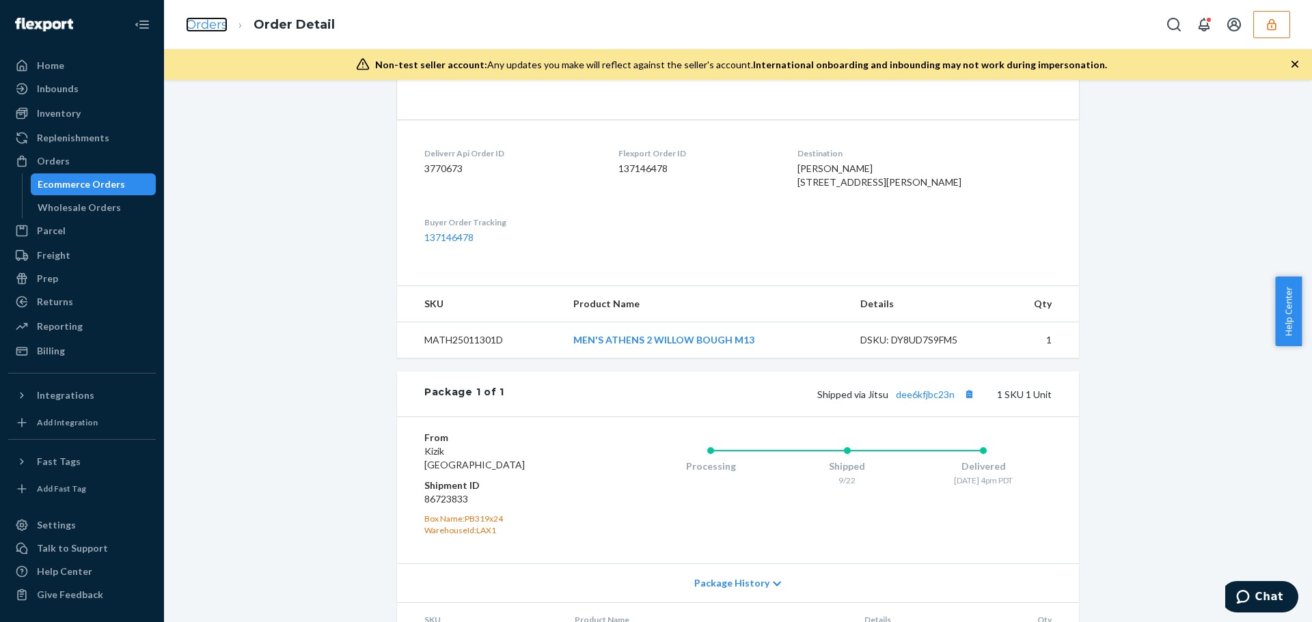
click at [202, 27] on link "Orders" at bounding box center [207, 24] width 42 height 15
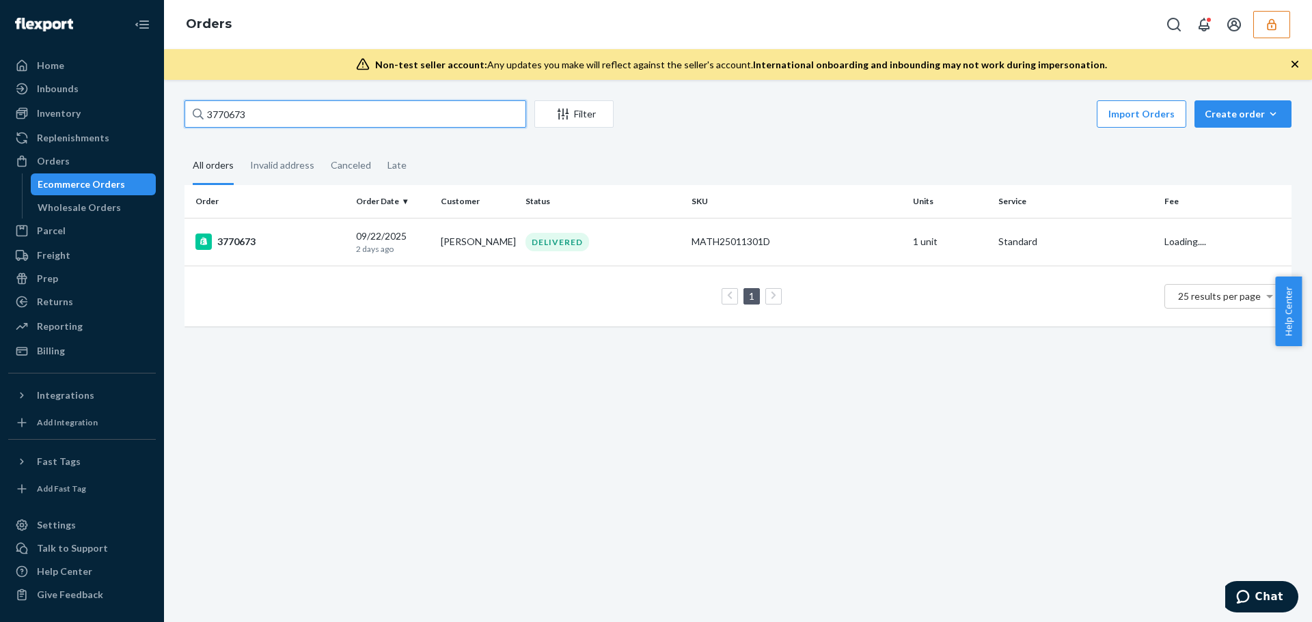
click at [233, 119] on input "3770673" at bounding box center [355, 113] width 342 height 27
paste input "381"
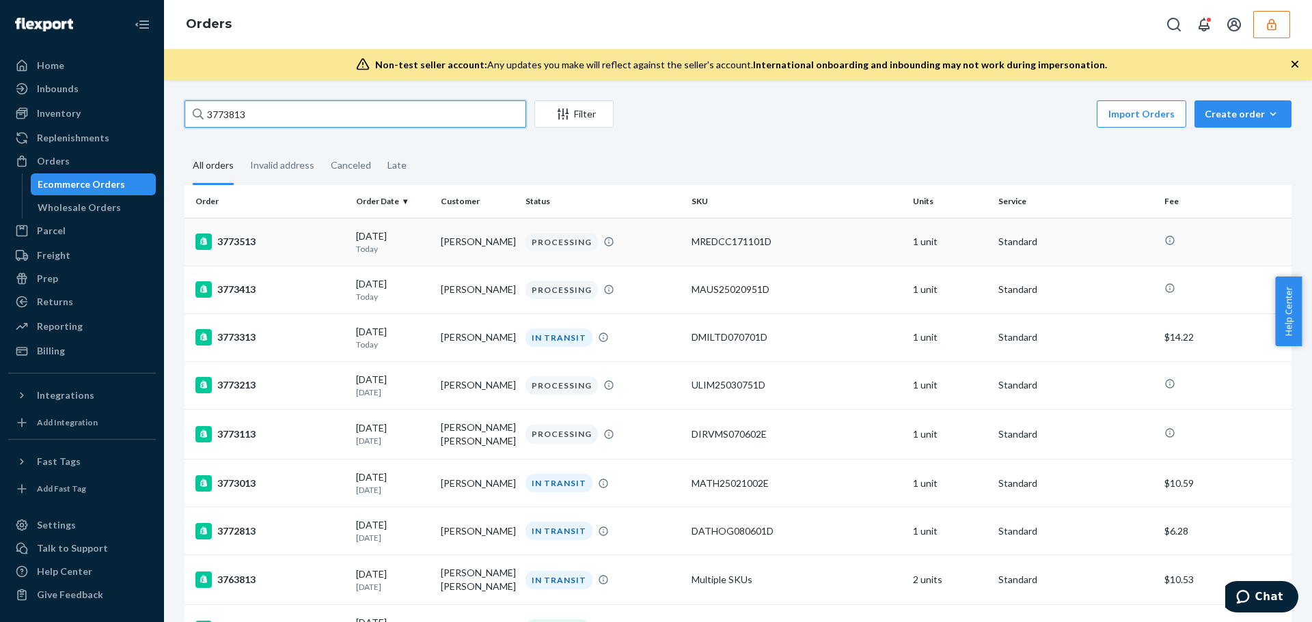
type input "3773813"
click at [322, 241] on div "3773513" at bounding box center [270, 242] width 150 height 16
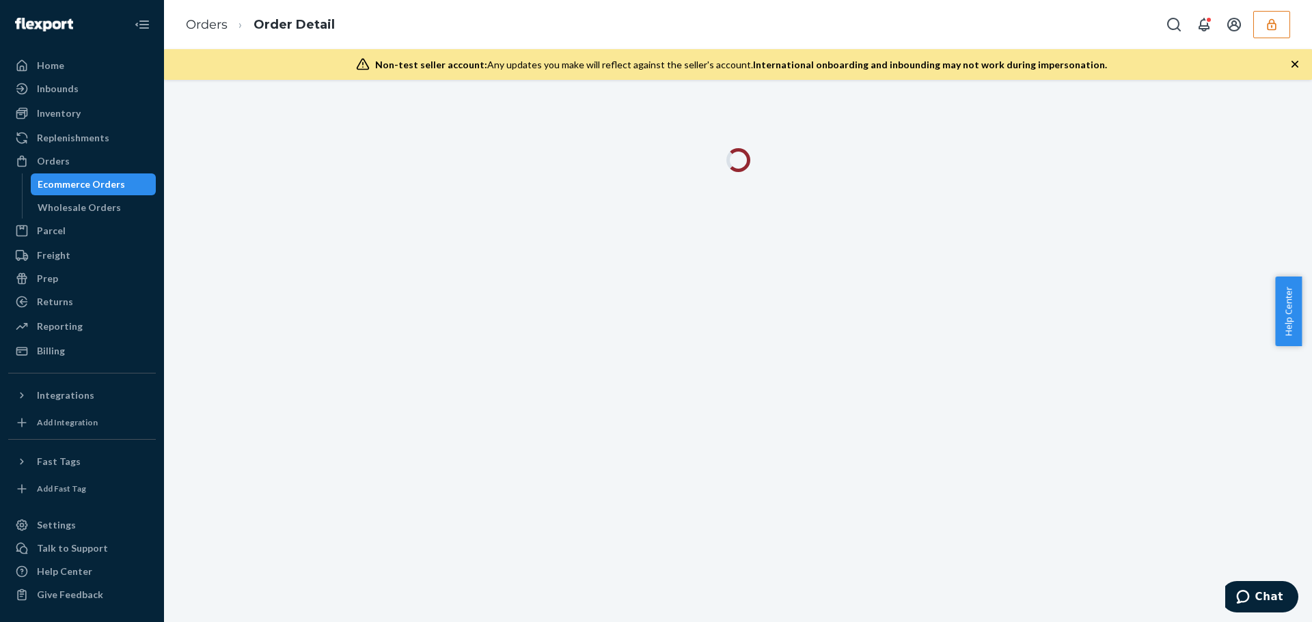
click at [241, 267] on div at bounding box center [738, 351] width 1148 height 542
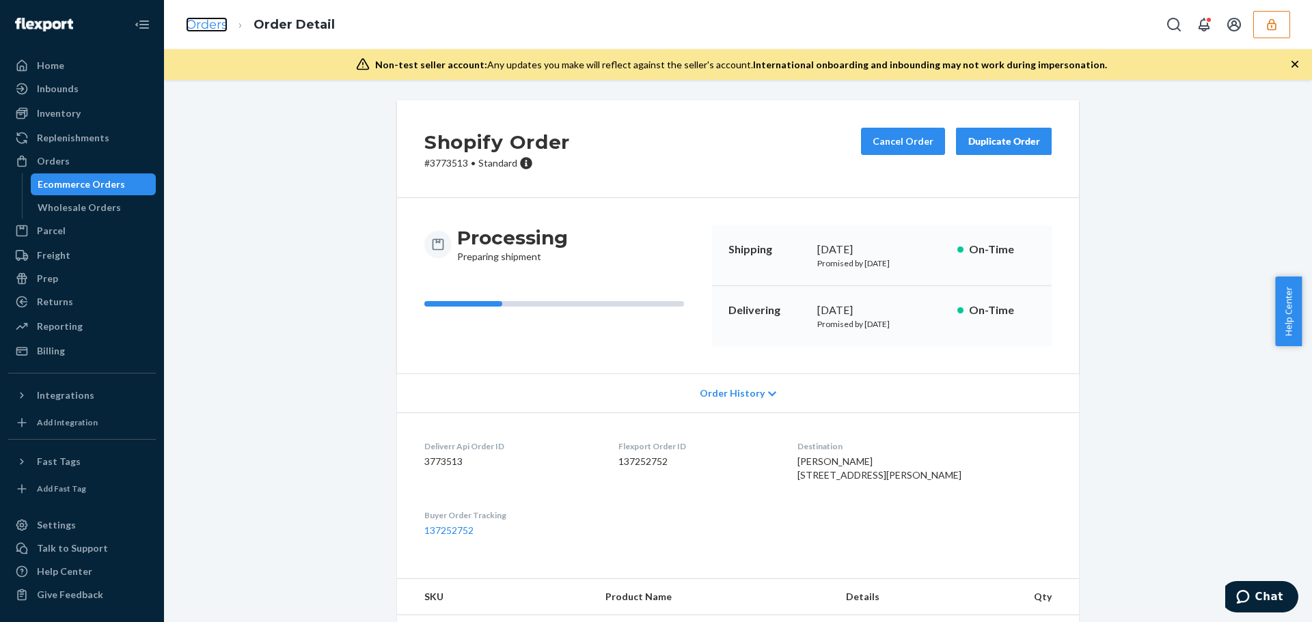
click at [217, 25] on link "Orders" at bounding box center [207, 24] width 42 height 15
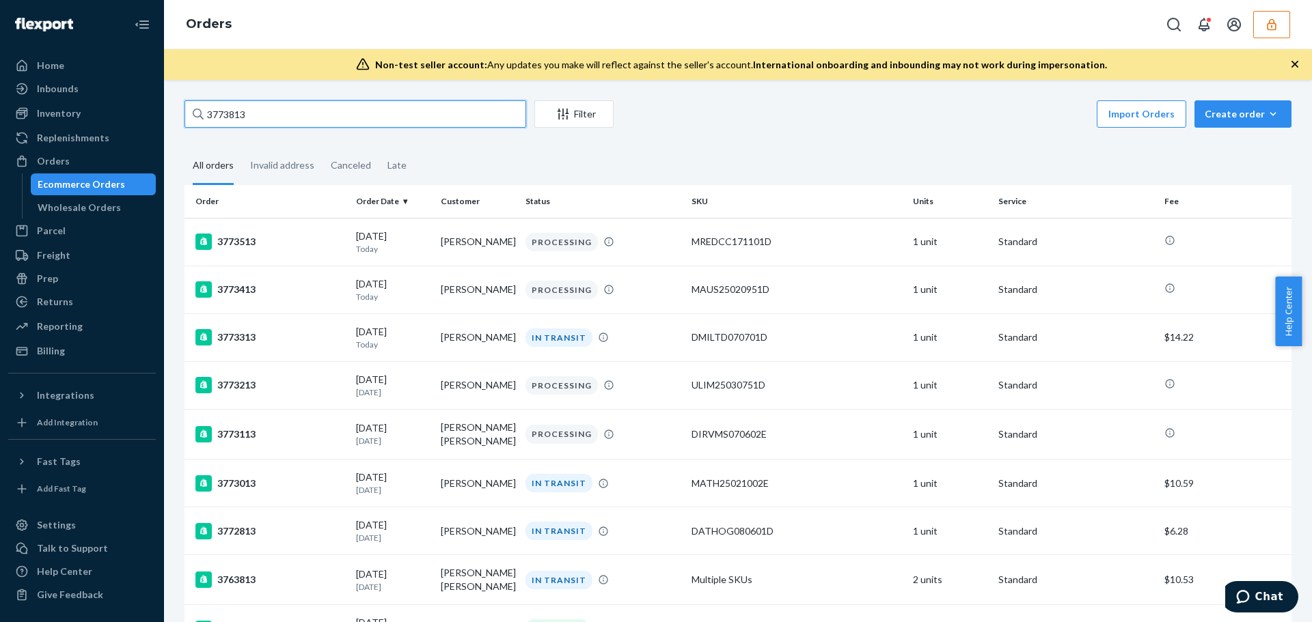
click at [238, 117] on input "3773813" at bounding box center [355, 113] width 342 height 27
paste input "text"
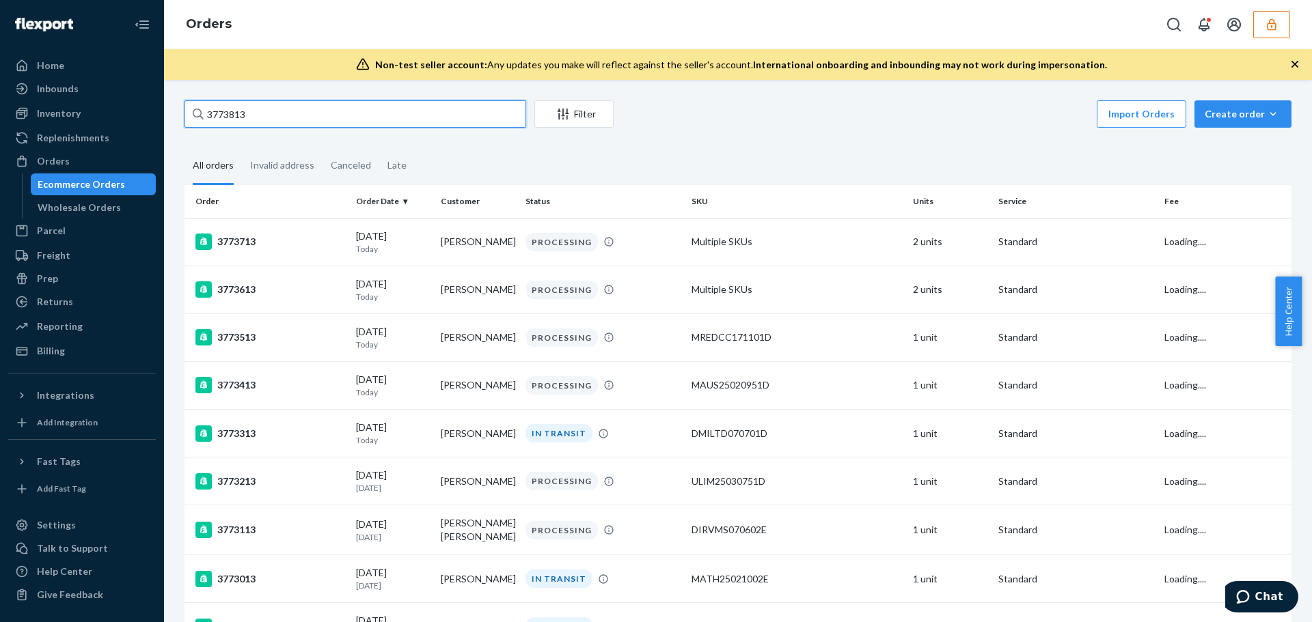
type input "3773813"
click at [504, 166] on fieldset "All orders Invalid address Canceled Late" at bounding box center [737, 167] width 1107 height 38
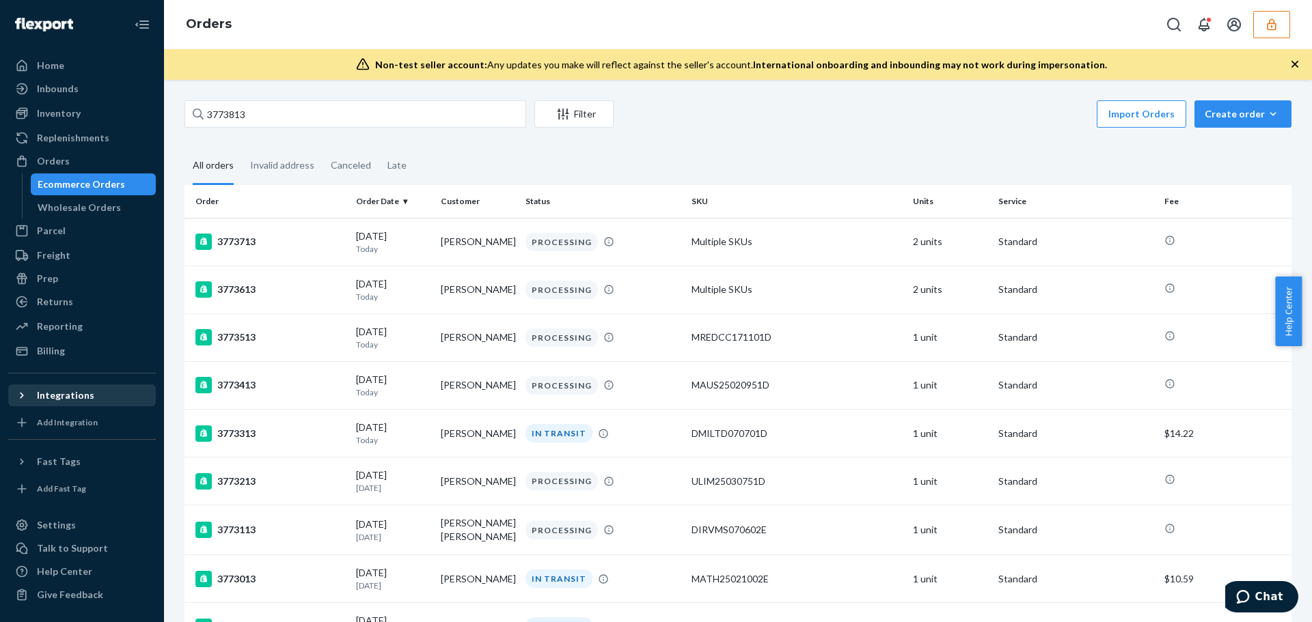
click at [36, 394] on div at bounding box center [26, 396] width 22 height 14
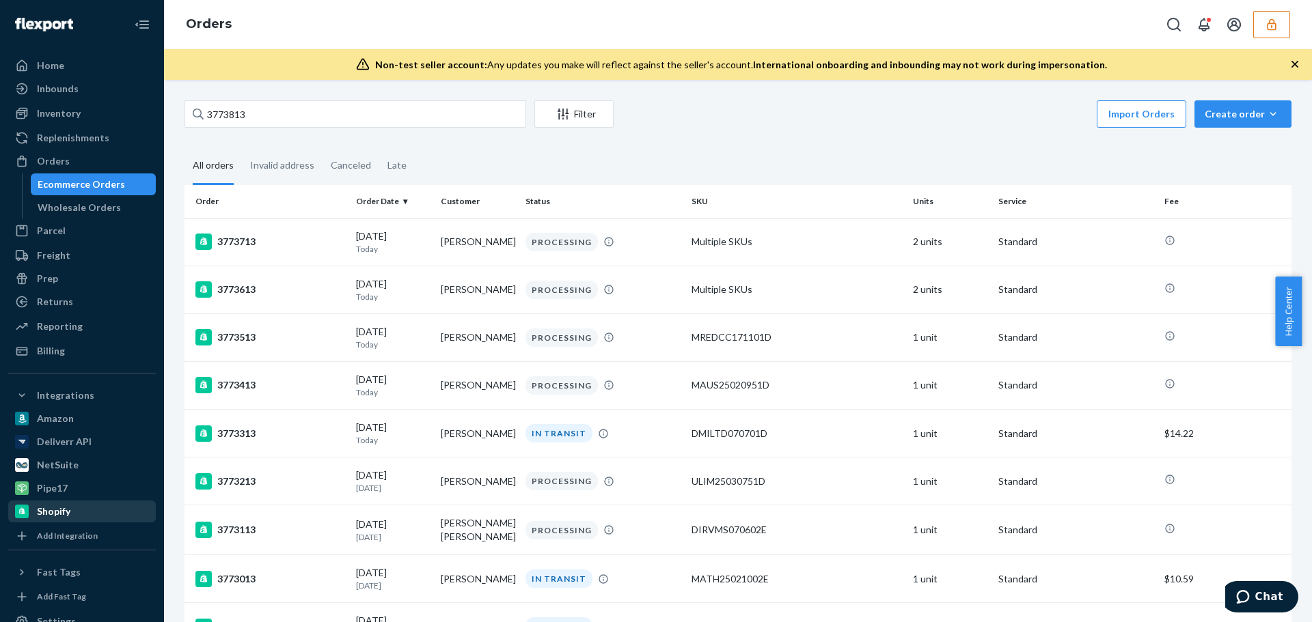
click at [61, 505] on div "Shopify" at bounding box center [82, 511] width 145 height 19
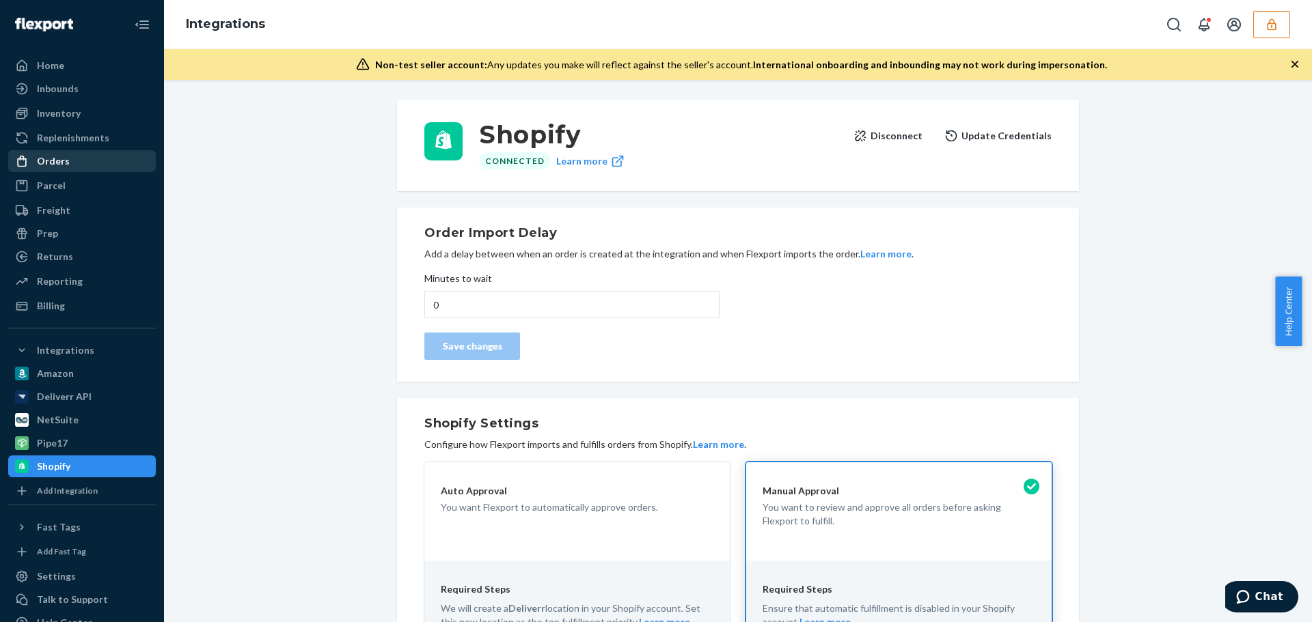
click at [58, 154] on div "Orders" at bounding box center [53, 161] width 33 height 14
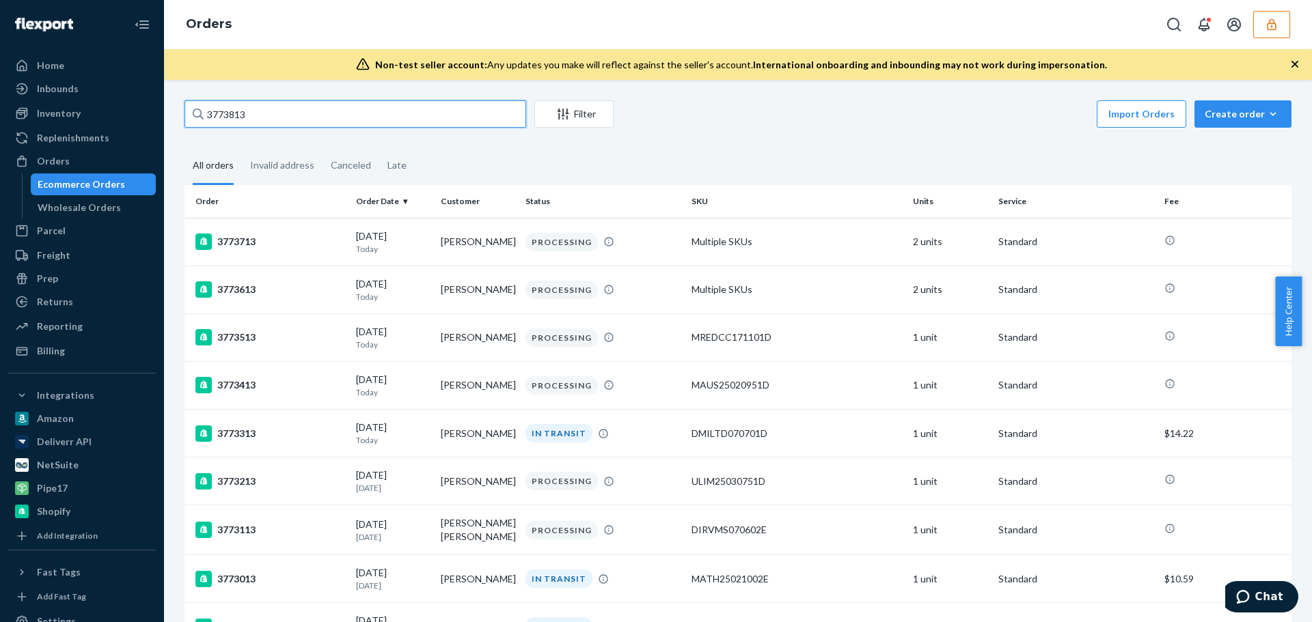
click at [307, 102] on input "3773813" at bounding box center [355, 113] width 342 height 27
click at [238, 118] on input "3773813" at bounding box center [355, 113] width 342 height 27
paste input "0673"
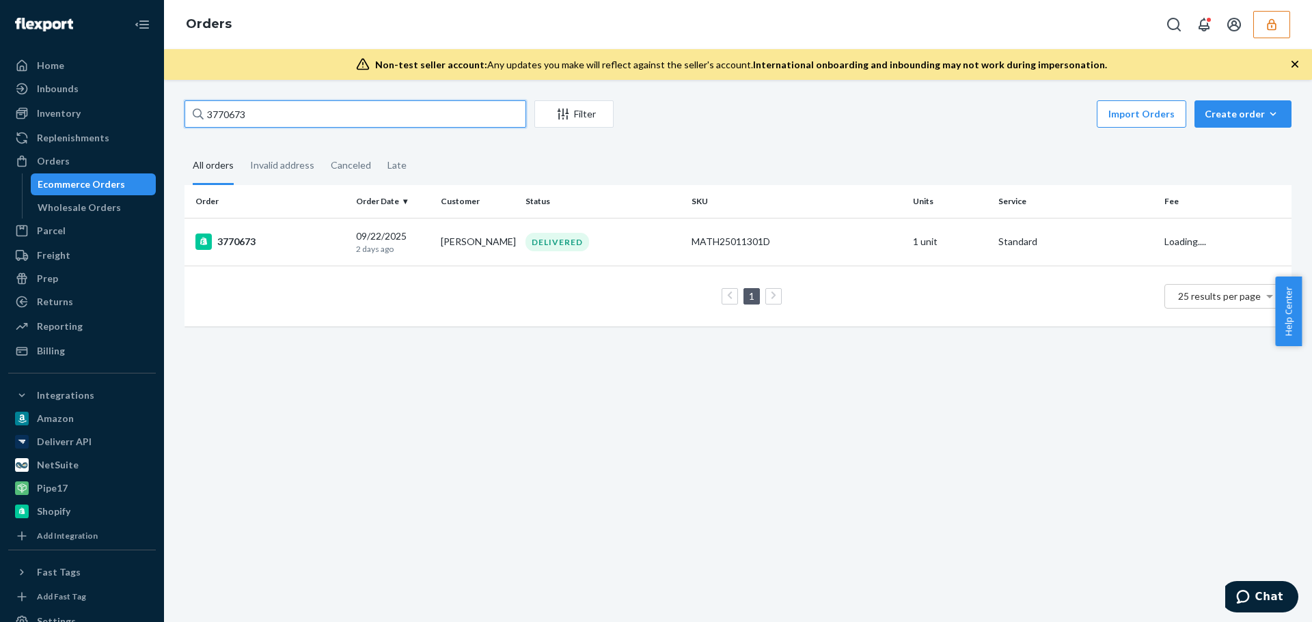
type input "3770673"
click at [311, 254] on td "3770673" at bounding box center [267, 242] width 166 height 48
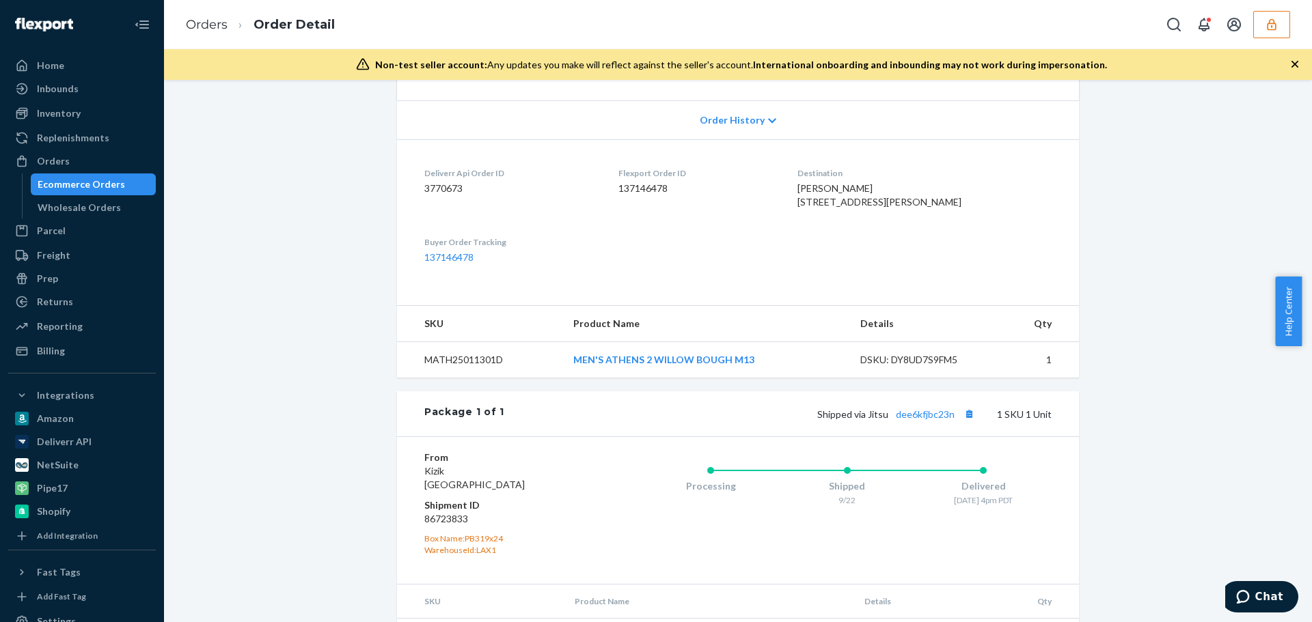
scroll to position [349, 0]
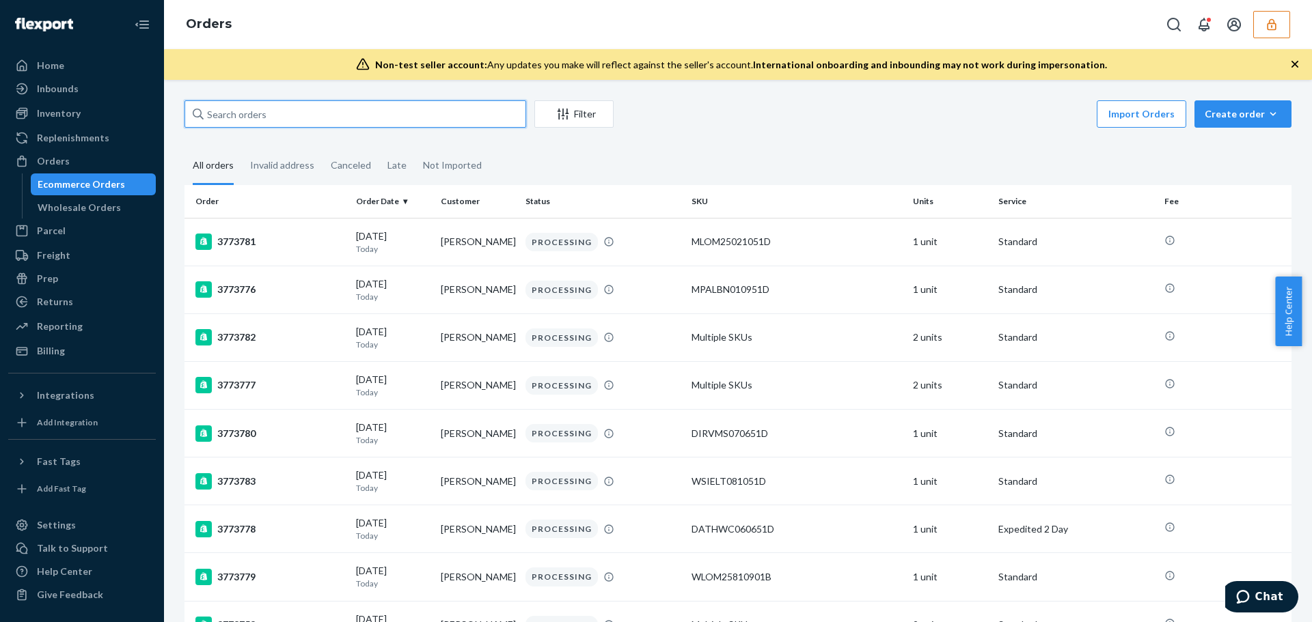
click at [219, 113] on input "text" at bounding box center [355, 113] width 342 height 27
paste input "3765204"
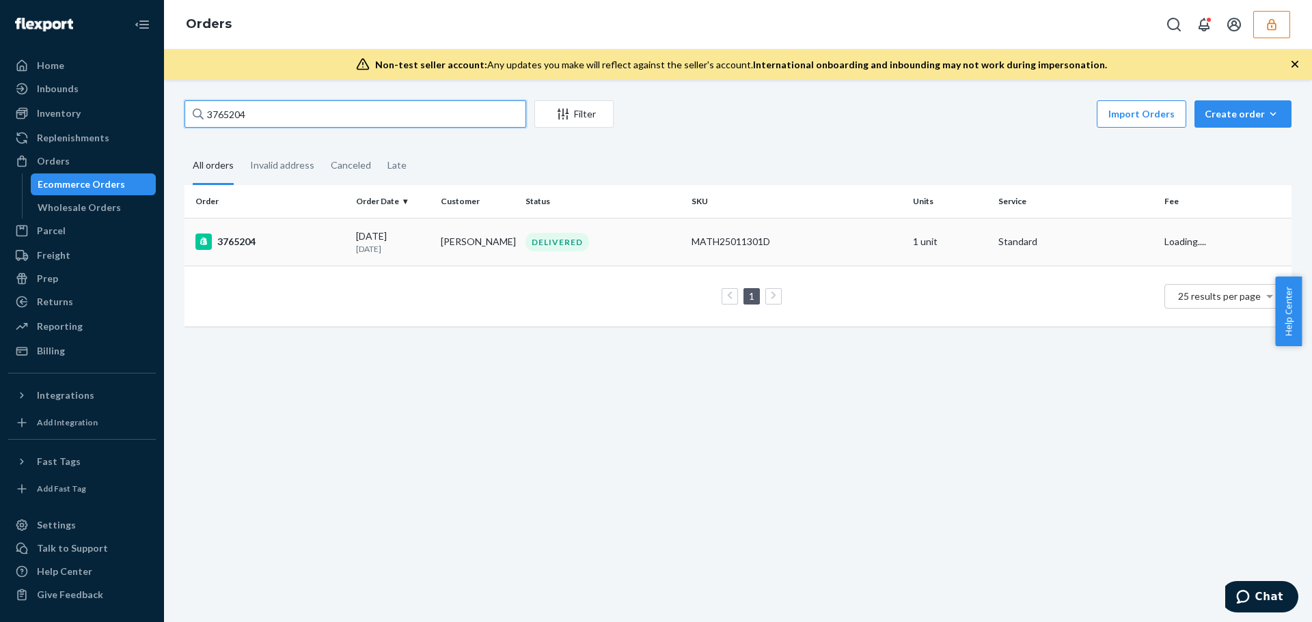
type input "3765204"
click at [281, 249] on div "3765204" at bounding box center [270, 242] width 150 height 16
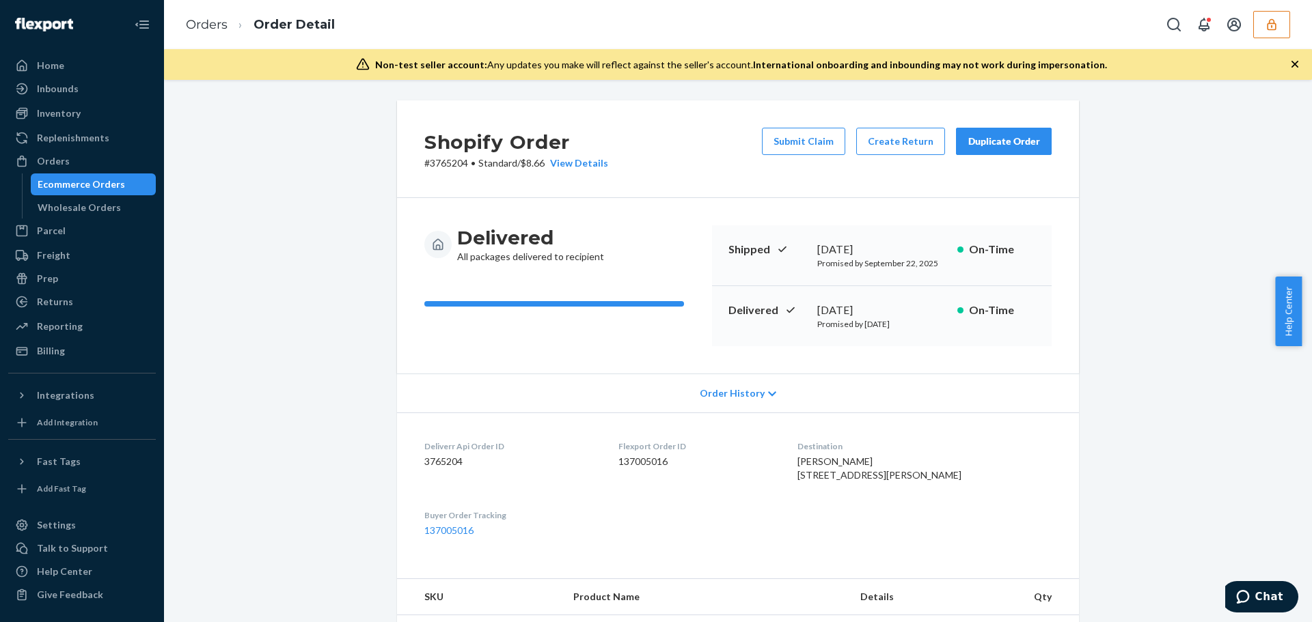
scroll to position [388, 0]
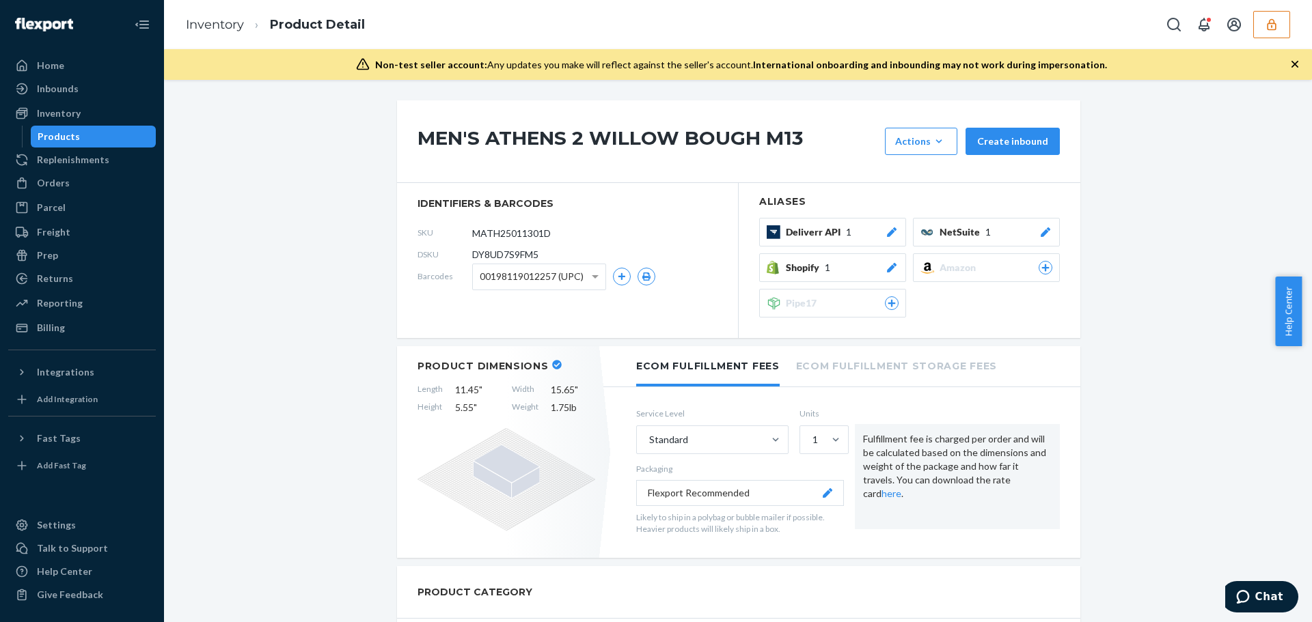
click at [561, 277] on span "00198119012257 (UPC)" at bounding box center [532, 276] width 104 height 23
click at [825, 236] on span "Deliverr API" at bounding box center [816, 232] width 60 height 14
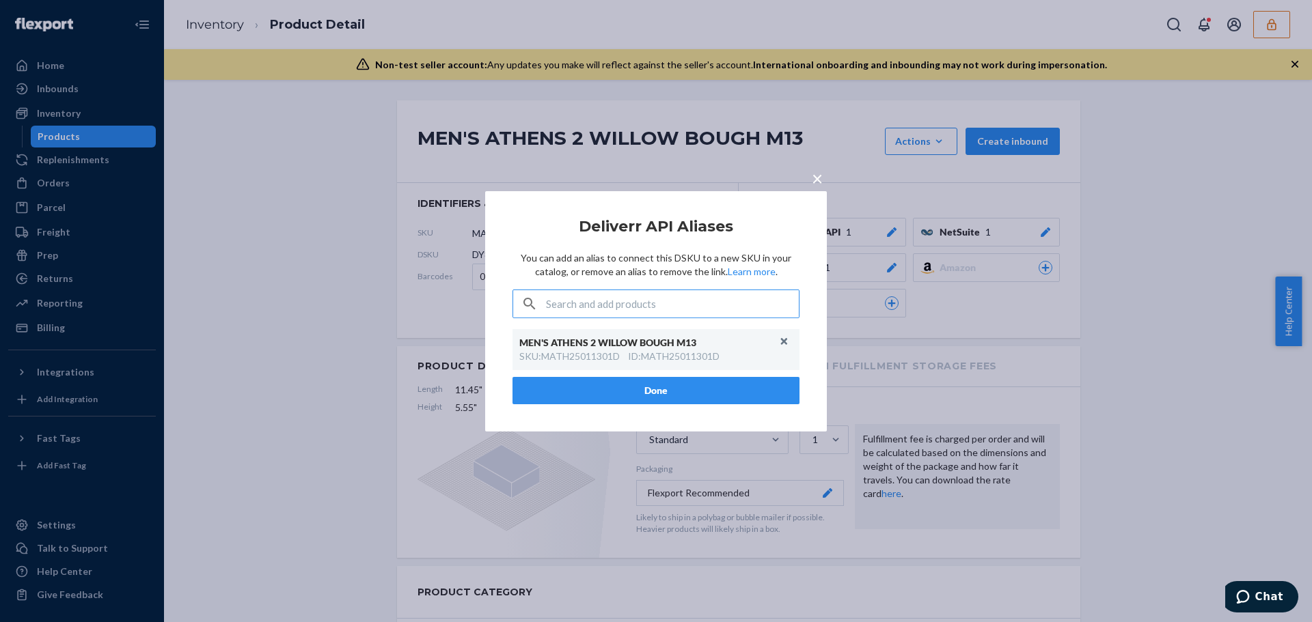
click at [819, 180] on span "×" at bounding box center [817, 177] width 11 height 23
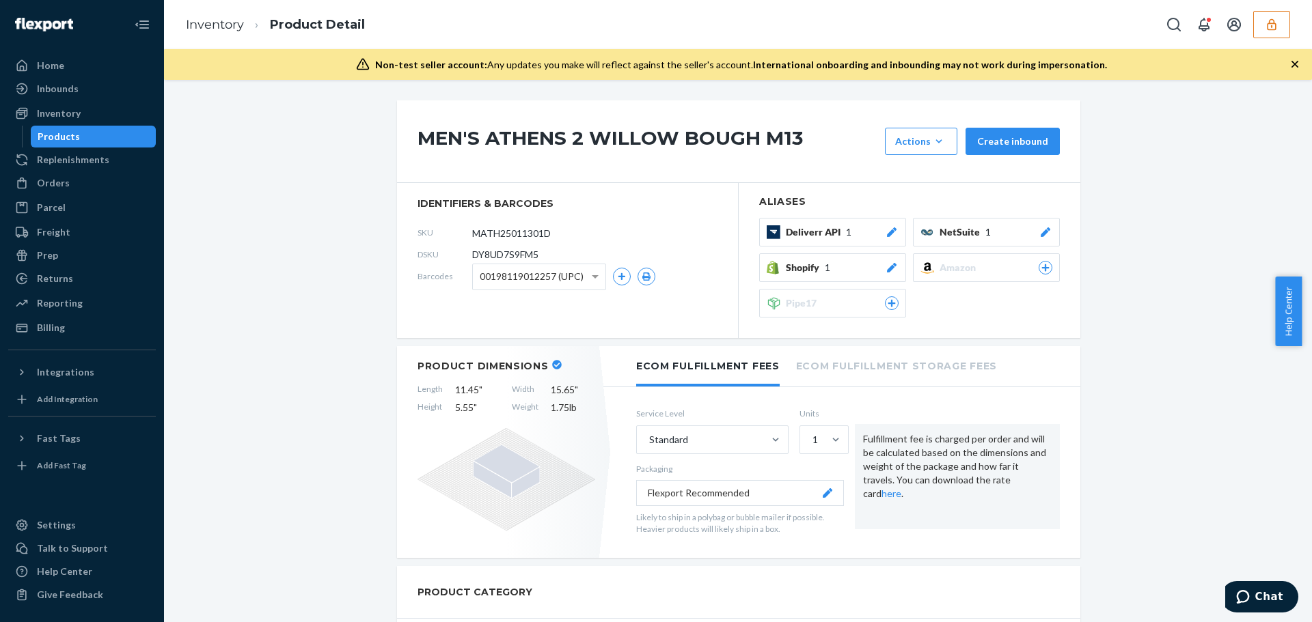
click at [985, 230] on span "1" at bounding box center [987, 232] width 5 height 14
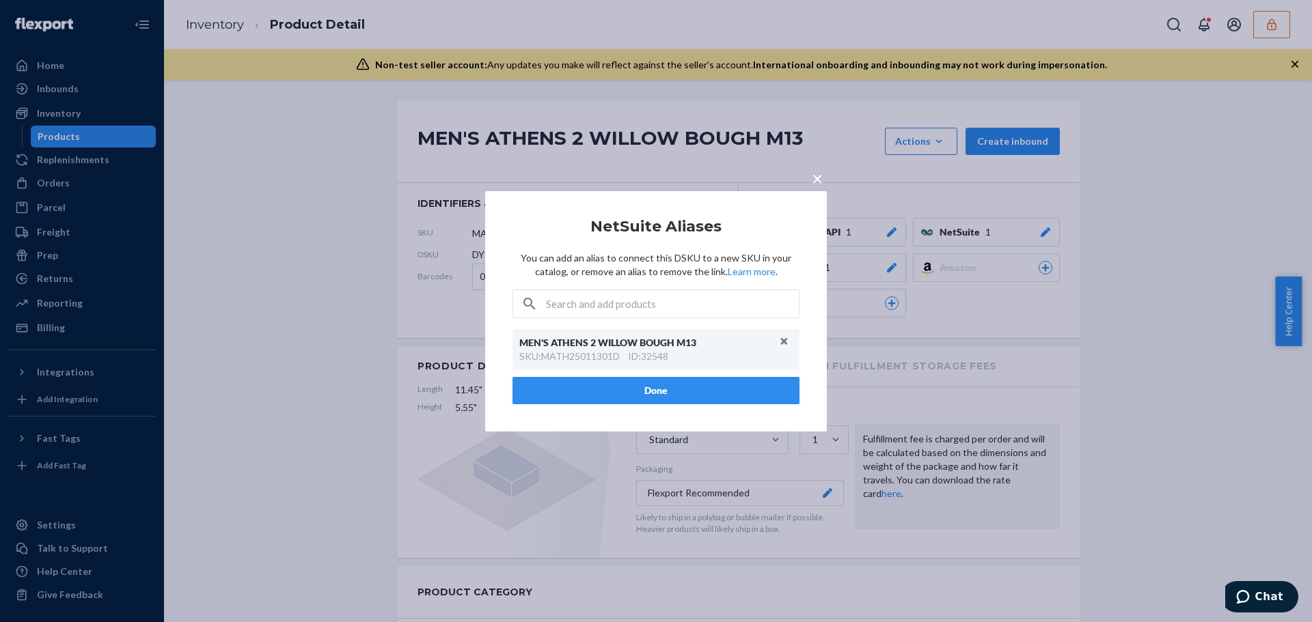
click at [817, 178] on span "×" at bounding box center [817, 177] width 11 height 23
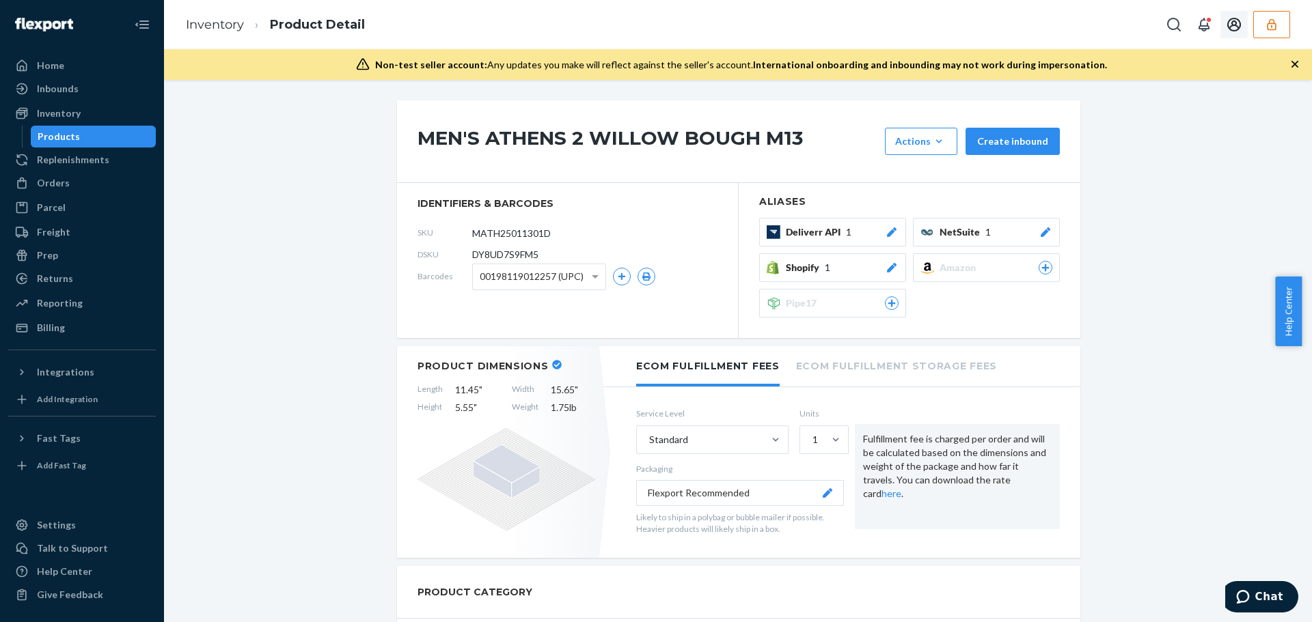
click at [1272, 33] on button "button" at bounding box center [1271, 24] width 37 height 27
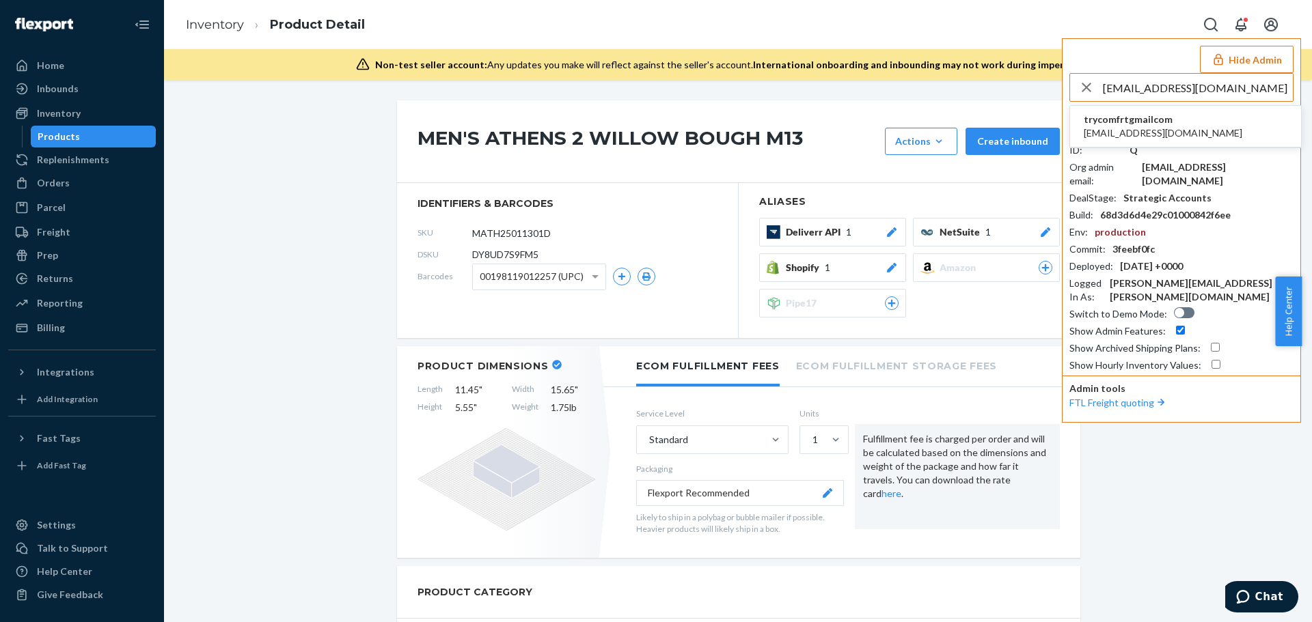
type input "[EMAIL_ADDRESS][DOMAIN_NAME]"
click at [1211, 126] on li "trycomfrtgmailcom [EMAIL_ADDRESS][DOMAIN_NAME]" at bounding box center [1185, 127] width 231 height 42
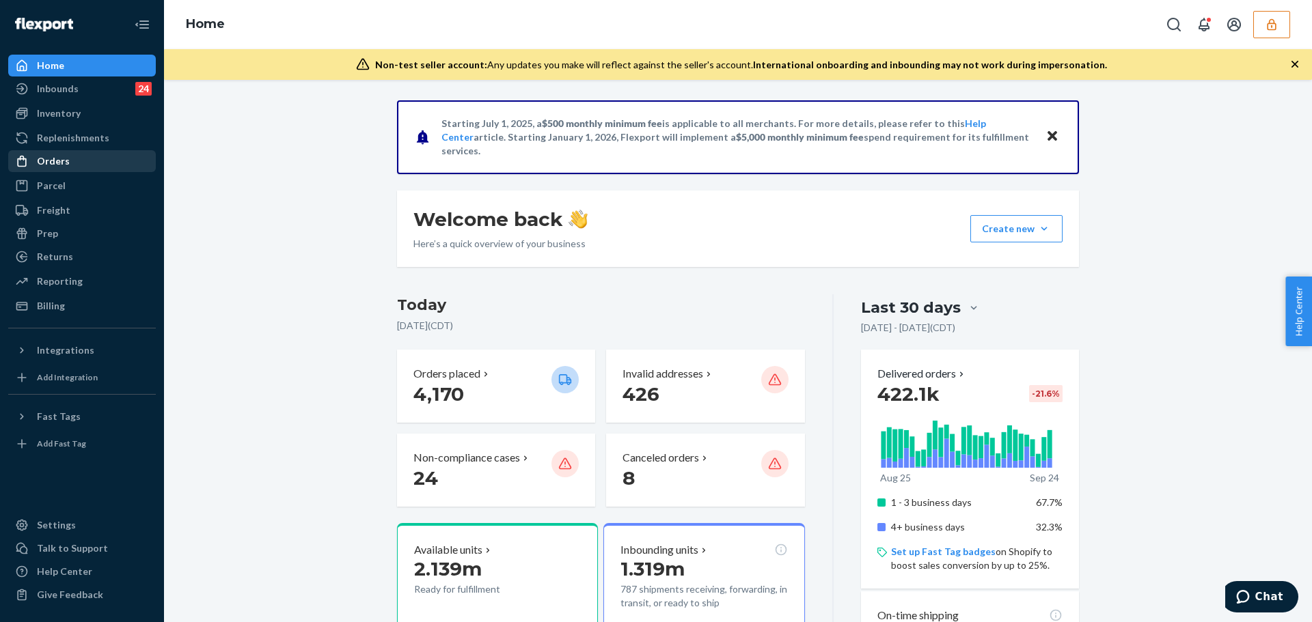
click at [98, 156] on div "Orders" at bounding box center [82, 161] width 145 height 19
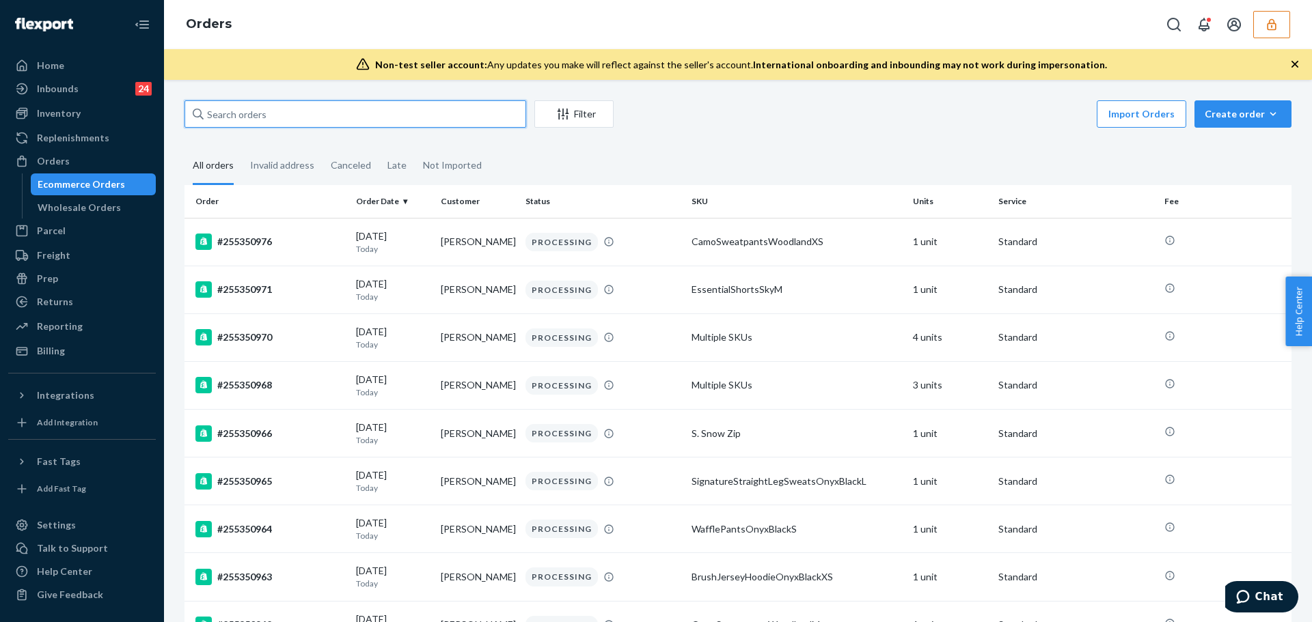
click at [281, 115] on input "text" at bounding box center [355, 113] width 342 height 27
paste input "137173939"
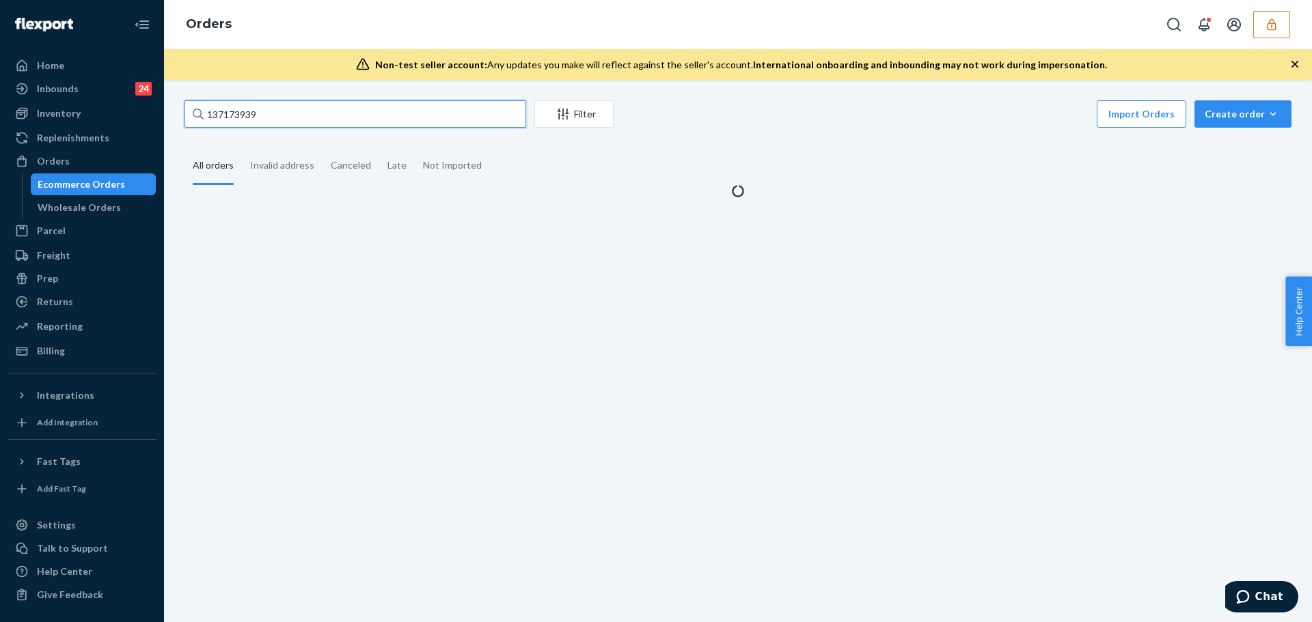
type input "137173939"
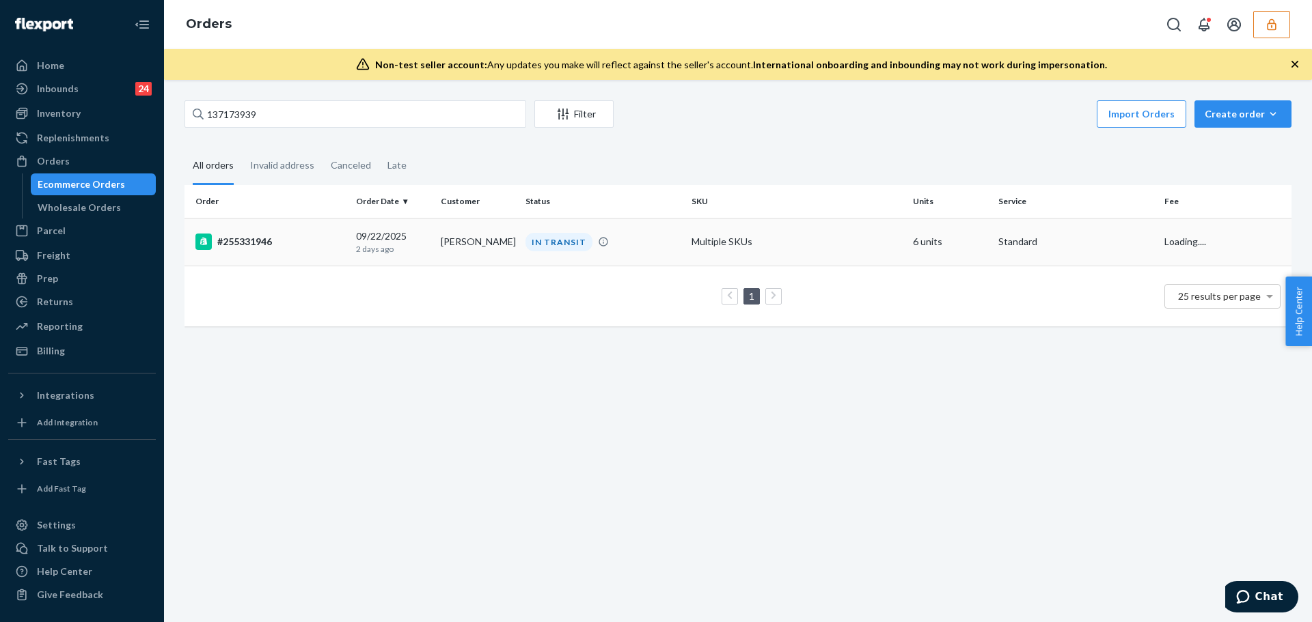
click at [402, 258] on td "[DATE] [DATE]" at bounding box center [393, 242] width 85 height 48
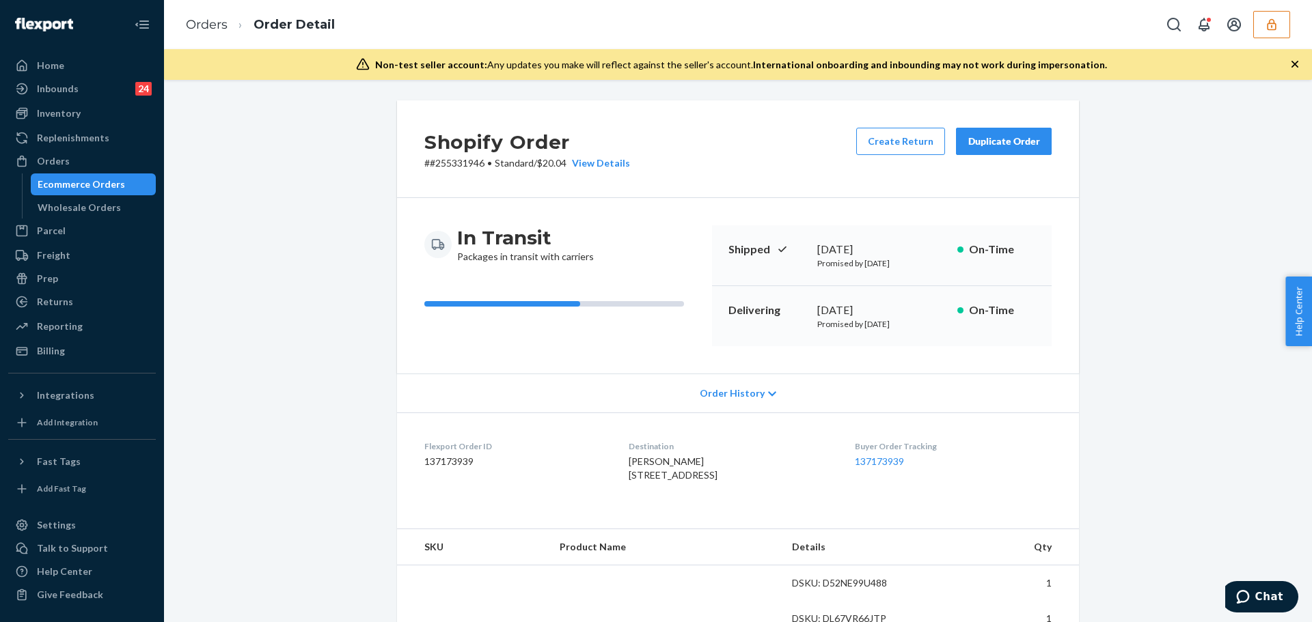
click at [670, 372] on div "In Transit Packages in transit with carriers Shipped [DATE] Promised by [DATE] …" at bounding box center [738, 286] width 682 height 176
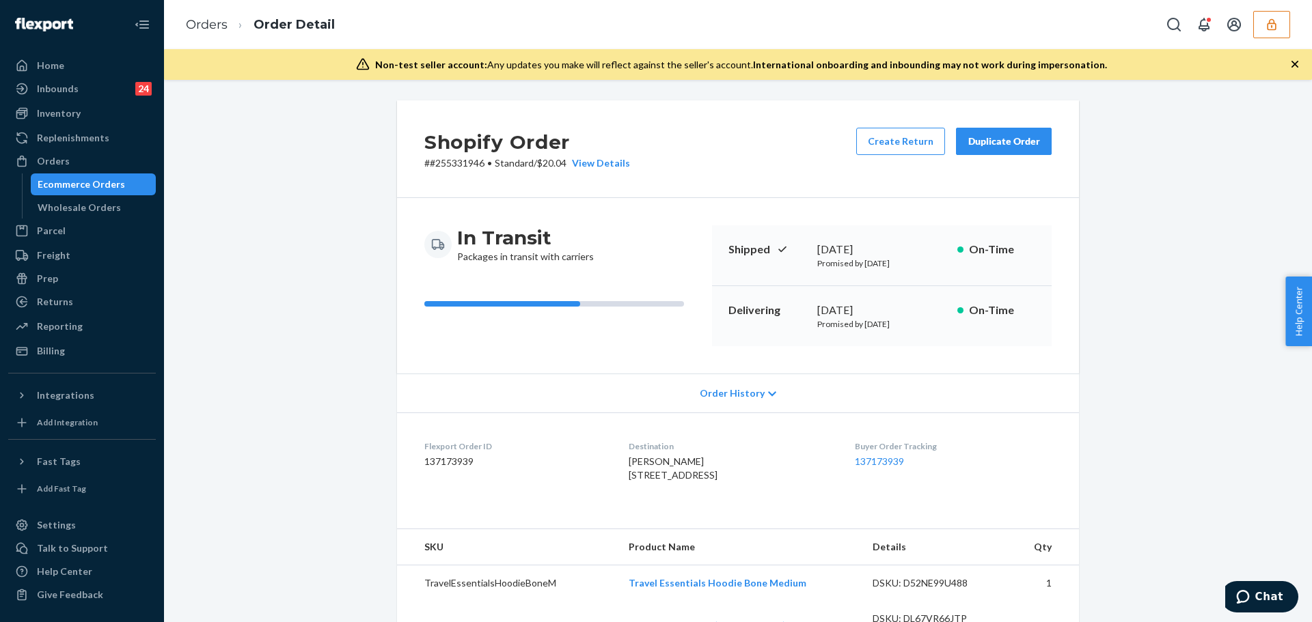
click at [668, 383] on div "Order History" at bounding box center [738, 393] width 682 height 39
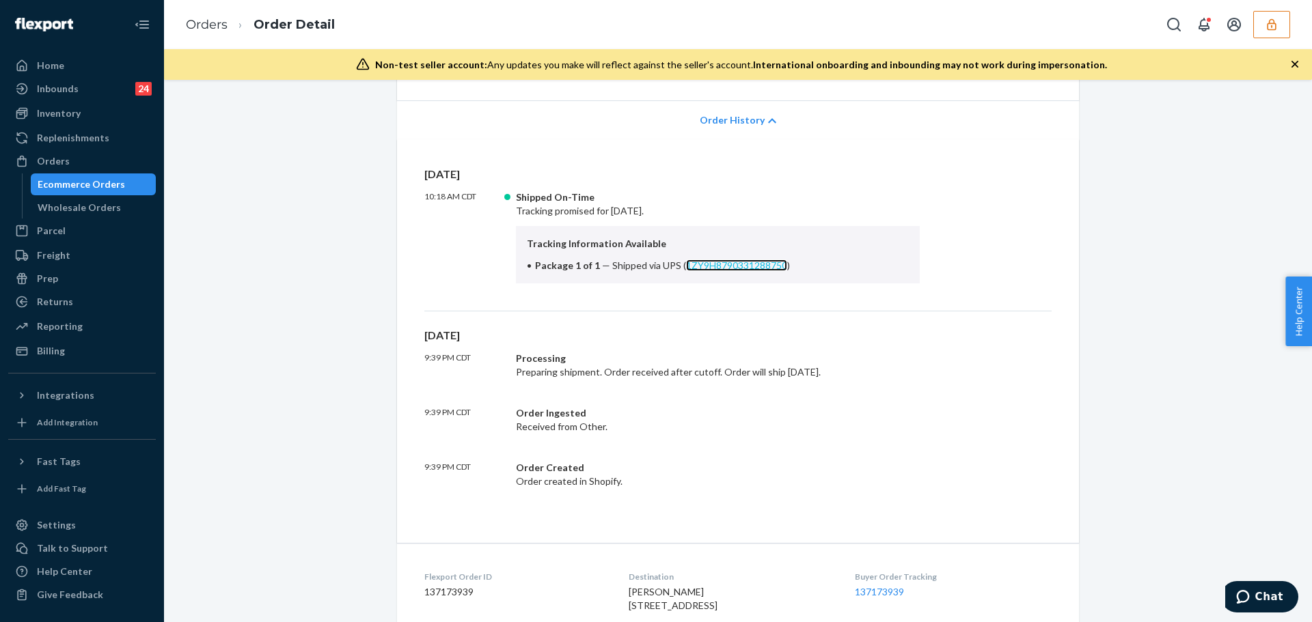
scroll to position [342, 0]
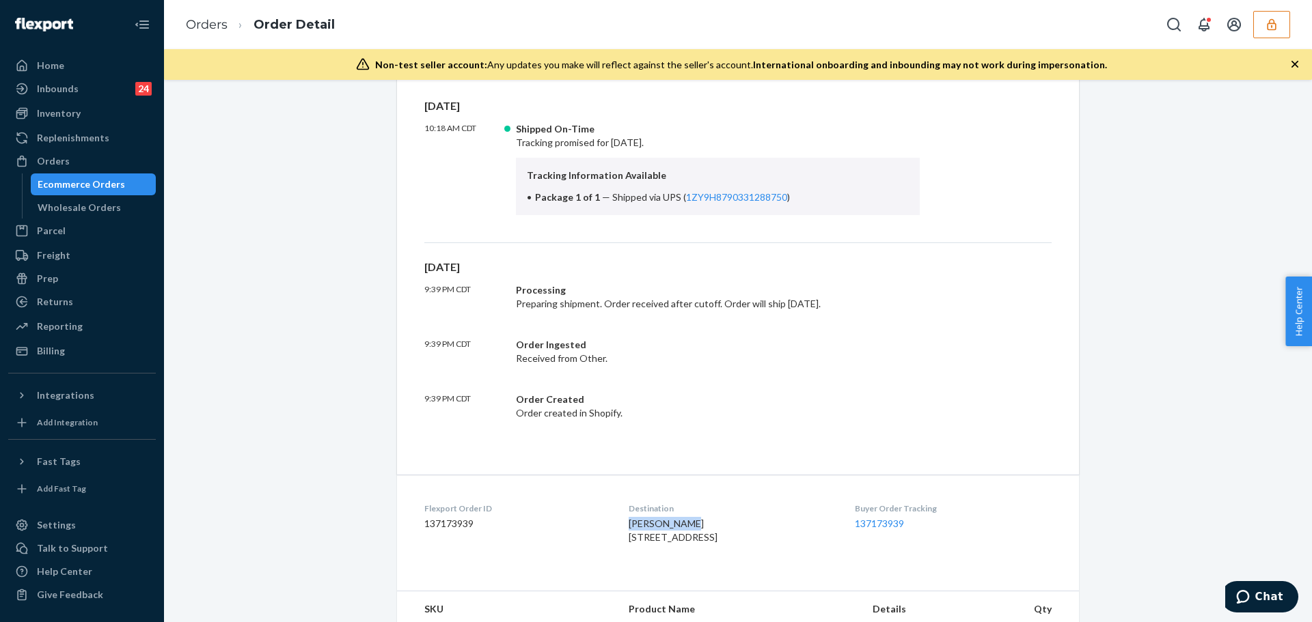
drag, startPoint x: 609, startPoint y: 524, endPoint x: 668, endPoint y: 521, distance: 58.1
click at [668, 521] on dl "Flexport Order ID 137173939 Destination [PERSON_NAME] [STREET_ADDRESS] US Buyer…" at bounding box center [738, 526] width 682 height 102
copy span "[PERSON_NAME]"
click at [629, 523] on span "trent snyder 604 S Poplar Ave Waynesboro, VA 22980-3620 US" at bounding box center [673, 530] width 89 height 25
drag, startPoint x: 611, startPoint y: 522, endPoint x: 667, endPoint y: 518, distance: 56.2
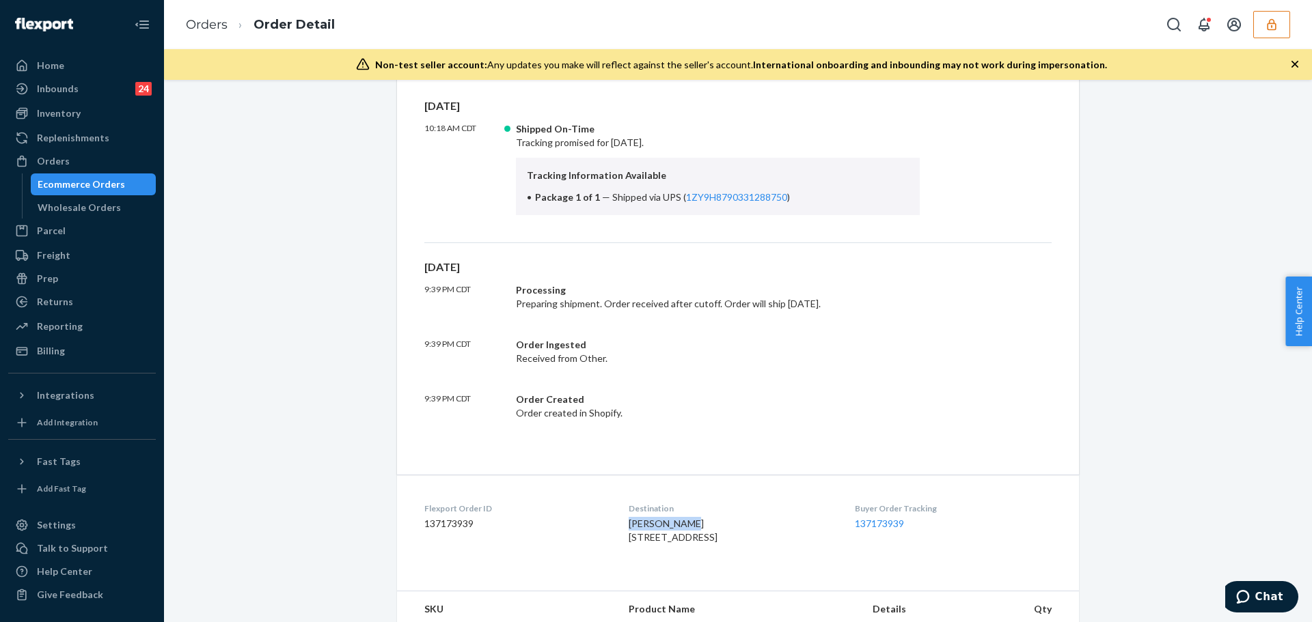
click at [667, 518] on dl "Flexport Order ID 137173939 Destination trent snyder 604 S Poplar Ave Waynesbor…" at bounding box center [738, 526] width 682 height 102
click at [1273, 20] on icon "button" at bounding box center [1272, 25] width 14 height 14
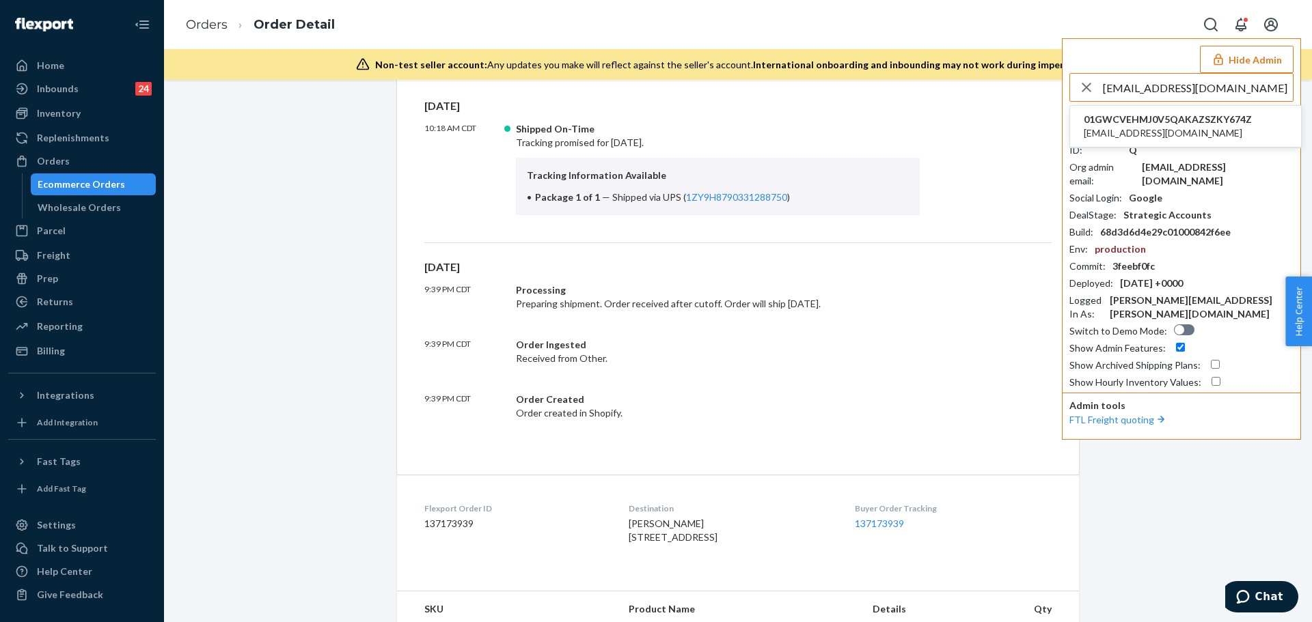
type input "customerservice@naturepetstore.com"
click at [1134, 120] on span "01GWCVEHMJ0V5QAKAZSZKY674Z" at bounding box center [1168, 120] width 168 height 14
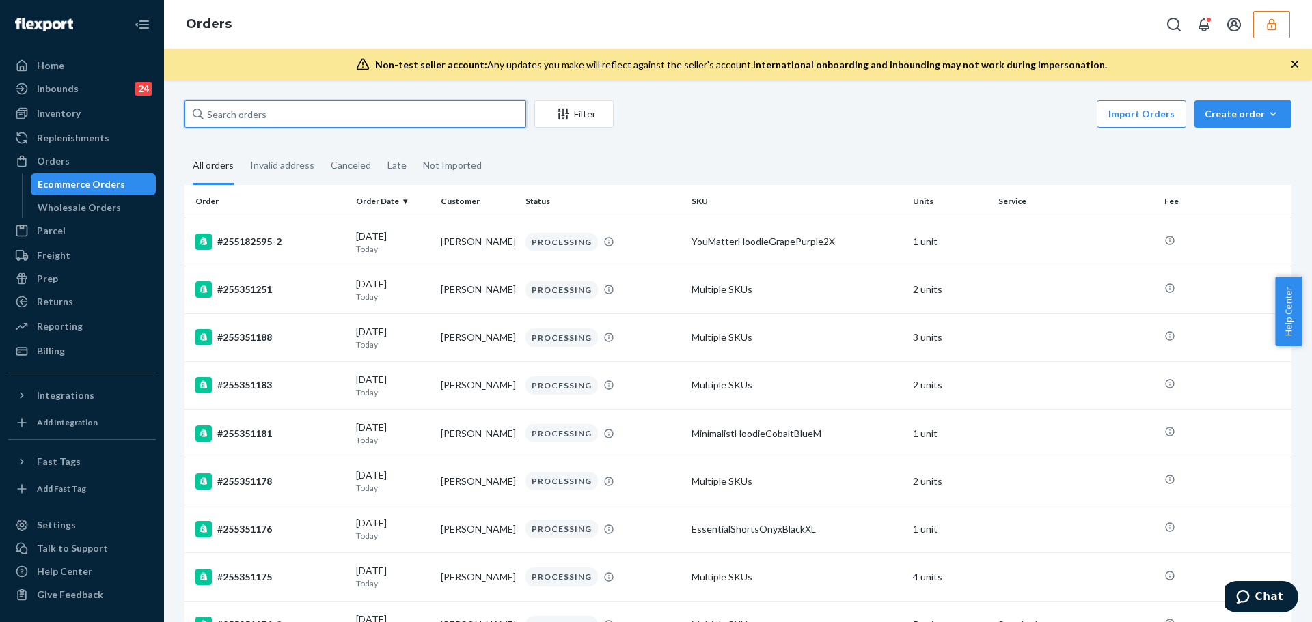
click at [251, 113] on input "text" at bounding box center [355, 113] width 342 height 27
paste input "136317428"
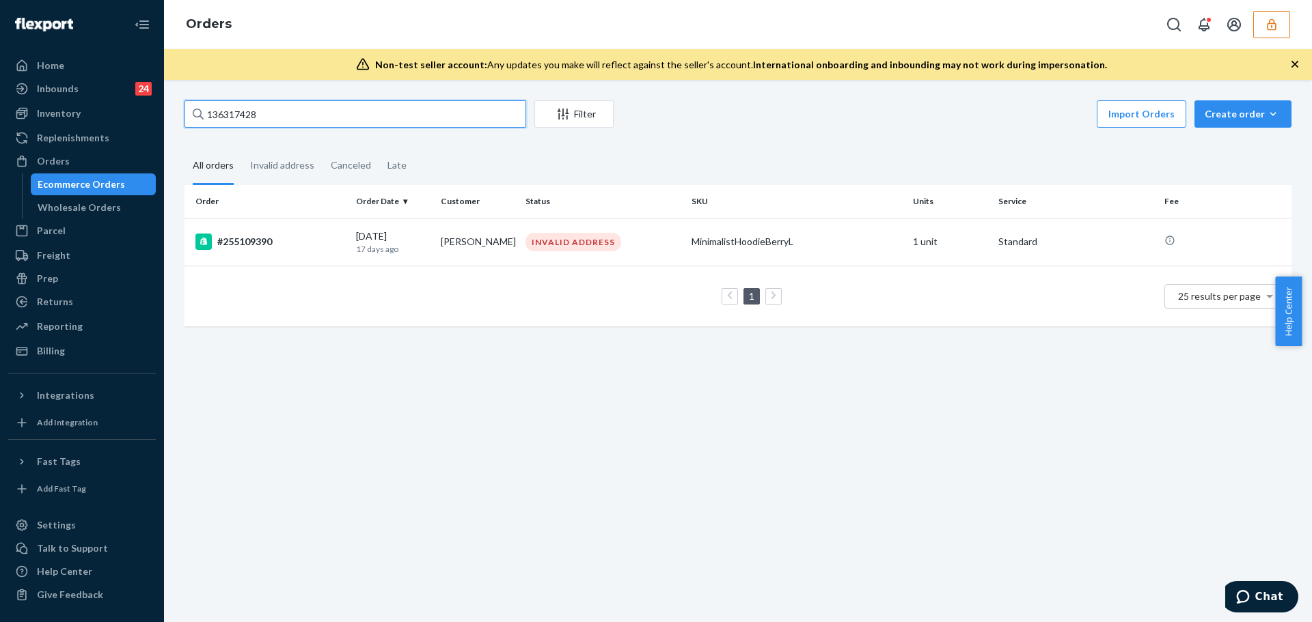
type input "136317428"
click at [493, 255] on td "[PERSON_NAME]" at bounding box center [477, 242] width 85 height 48
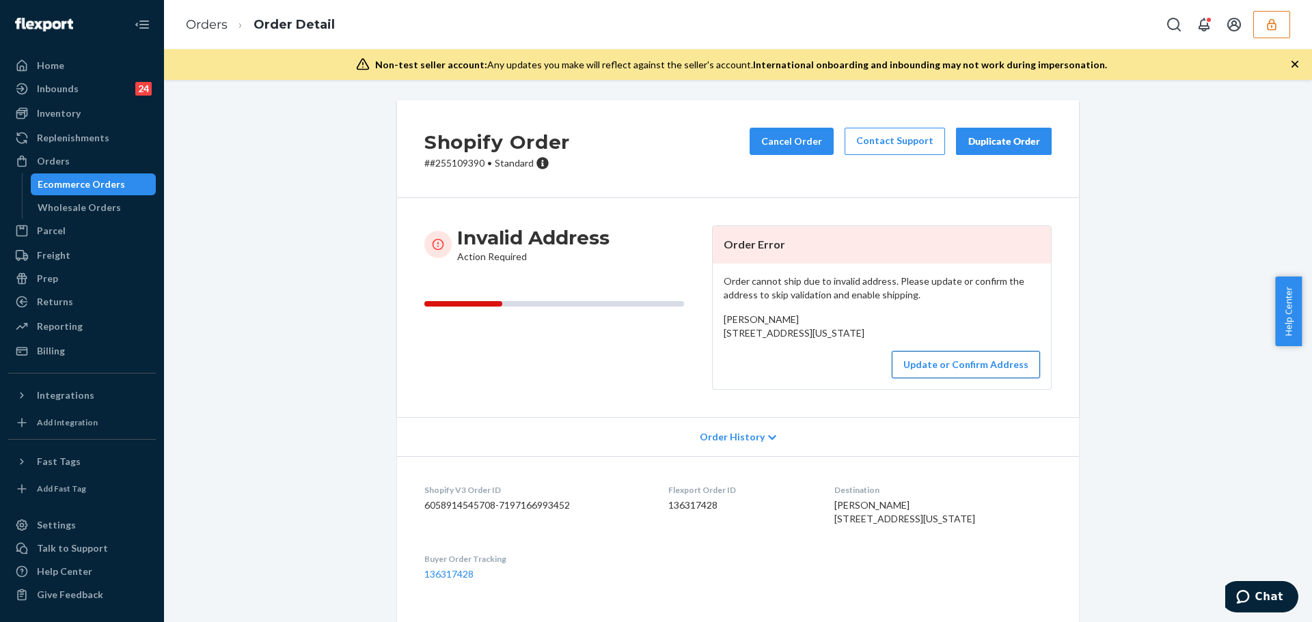
click at [941, 379] on button "Update or Confirm Address" at bounding box center [966, 364] width 148 height 27
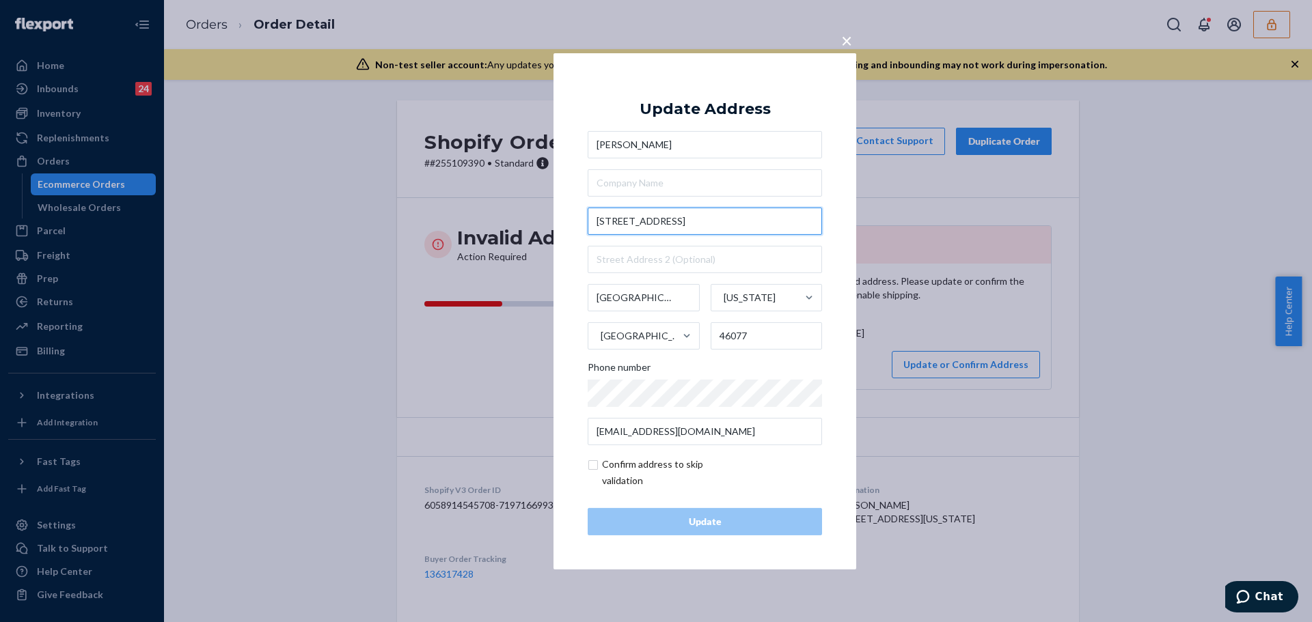
drag, startPoint x: 734, startPoint y: 225, endPoint x: 586, endPoint y: 225, distance: 148.3
click at [586, 225] on div "× Update Address [PERSON_NAME] [STREET_ADDRESS][US_STATE] Phone number [EMAIL_A…" at bounding box center [704, 311] width 303 height 517
paste input "[STREET_ADDRESS]"
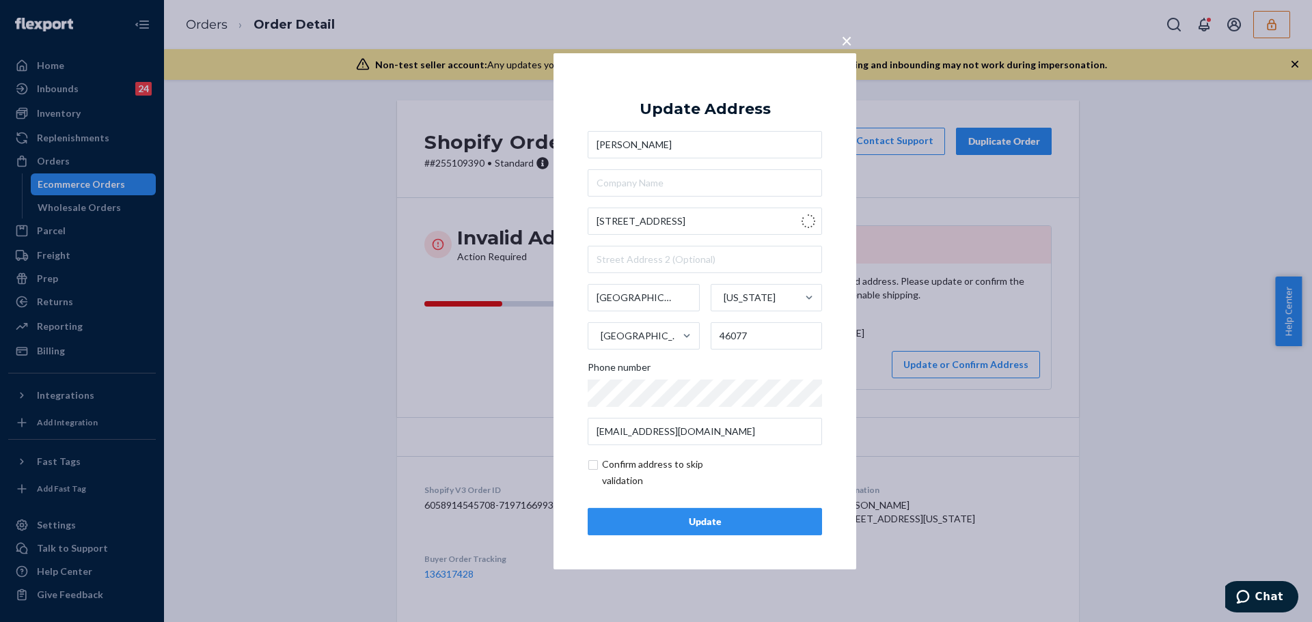
type input "9802 E 200 S"
click at [711, 517] on div "Update" at bounding box center [704, 522] width 211 height 14
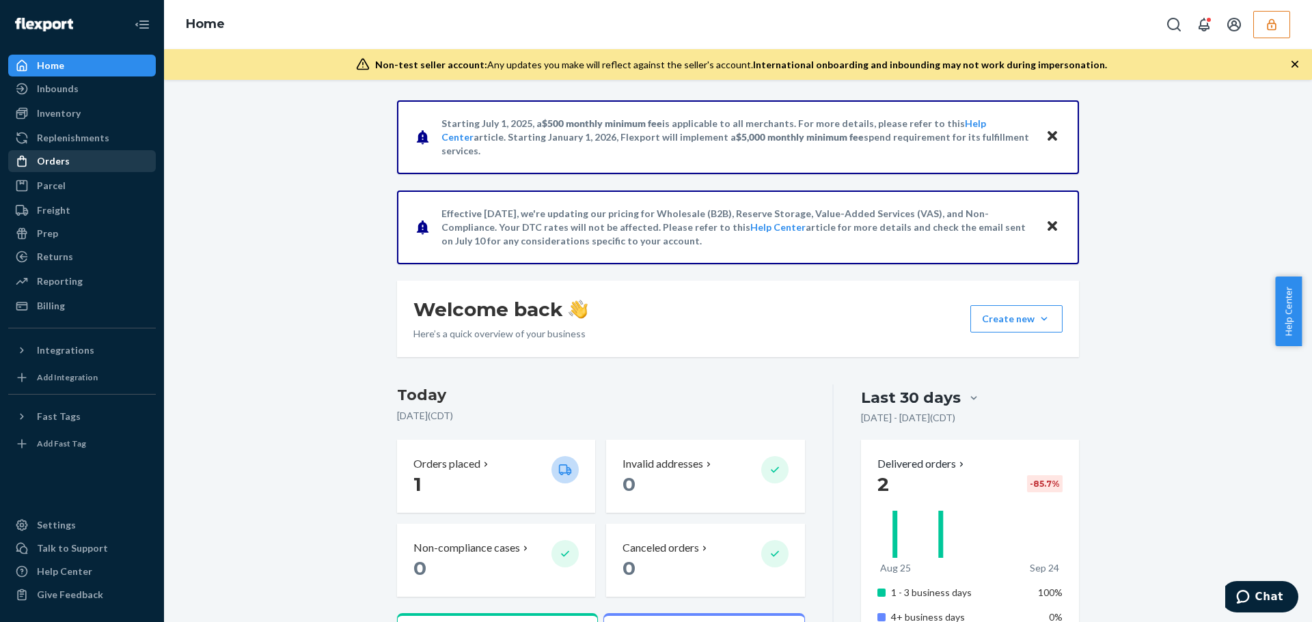
click at [108, 161] on div "Orders" at bounding box center [82, 161] width 145 height 19
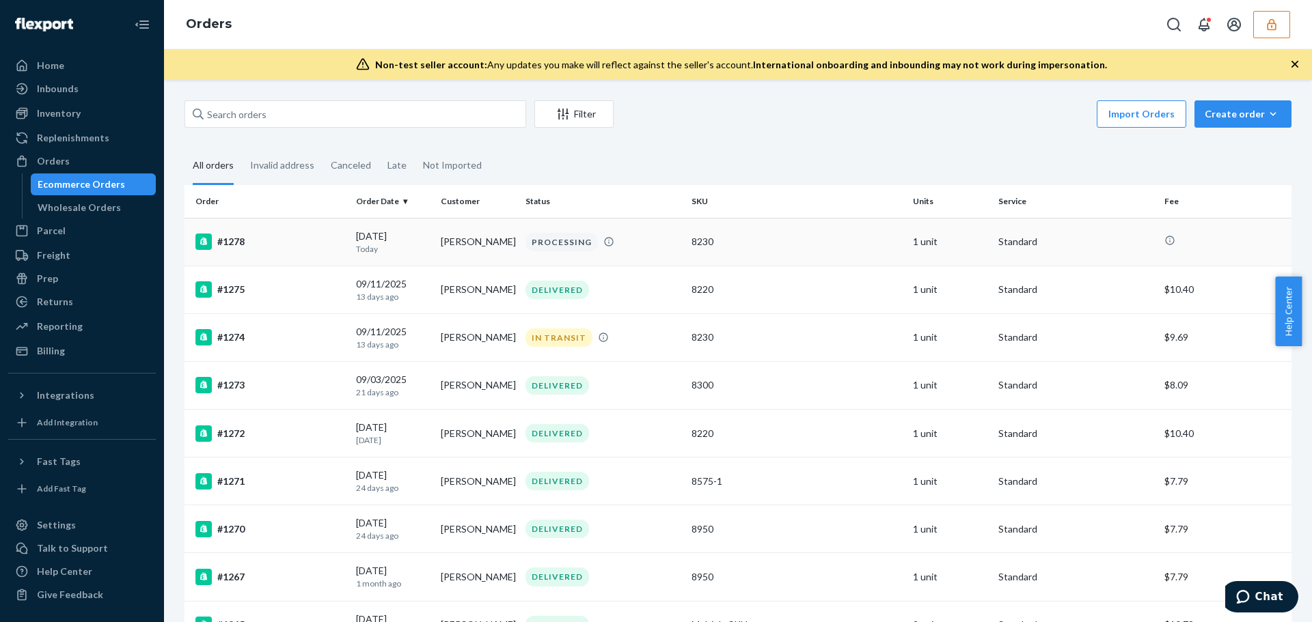
click at [328, 241] on div "#1278" at bounding box center [270, 242] width 150 height 16
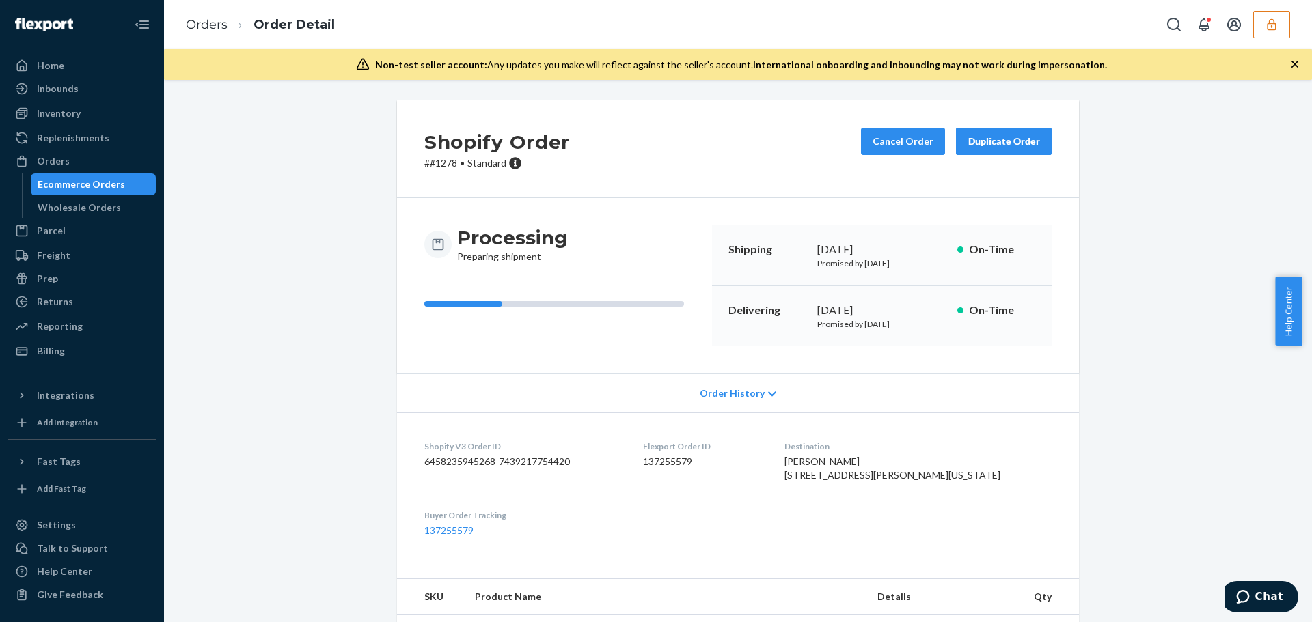
click at [632, 397] on div "Order History" at bounding box center [738, 393] width 682 height 39
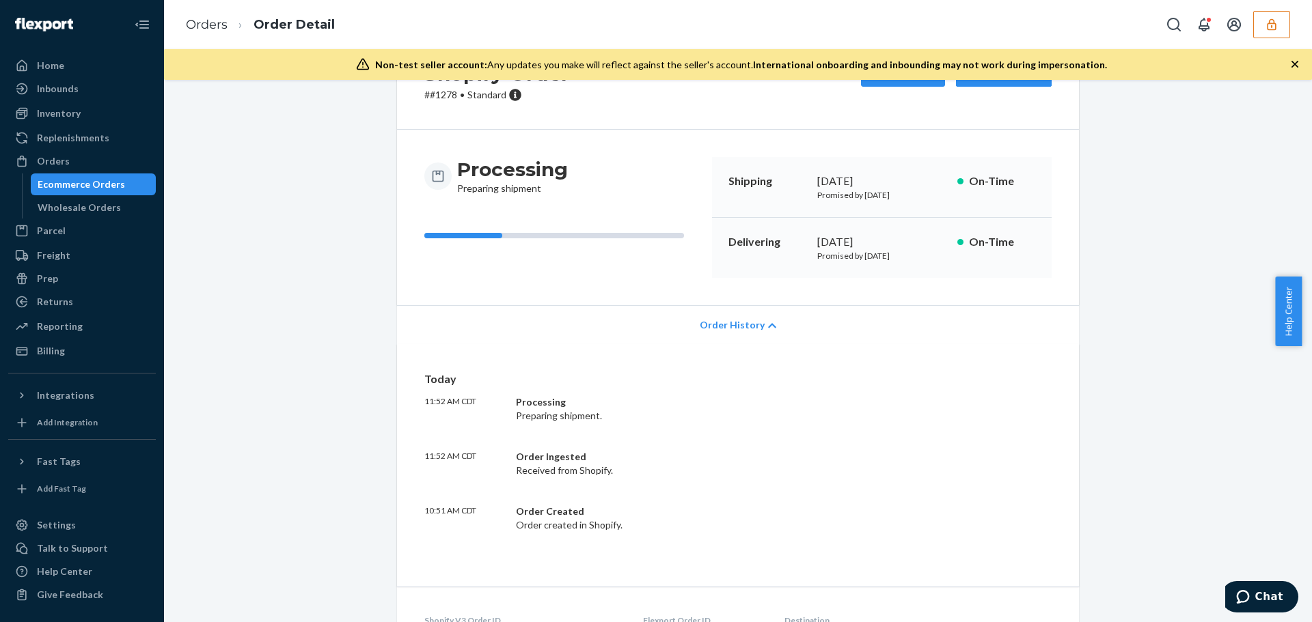
scroll to position [205, 0]
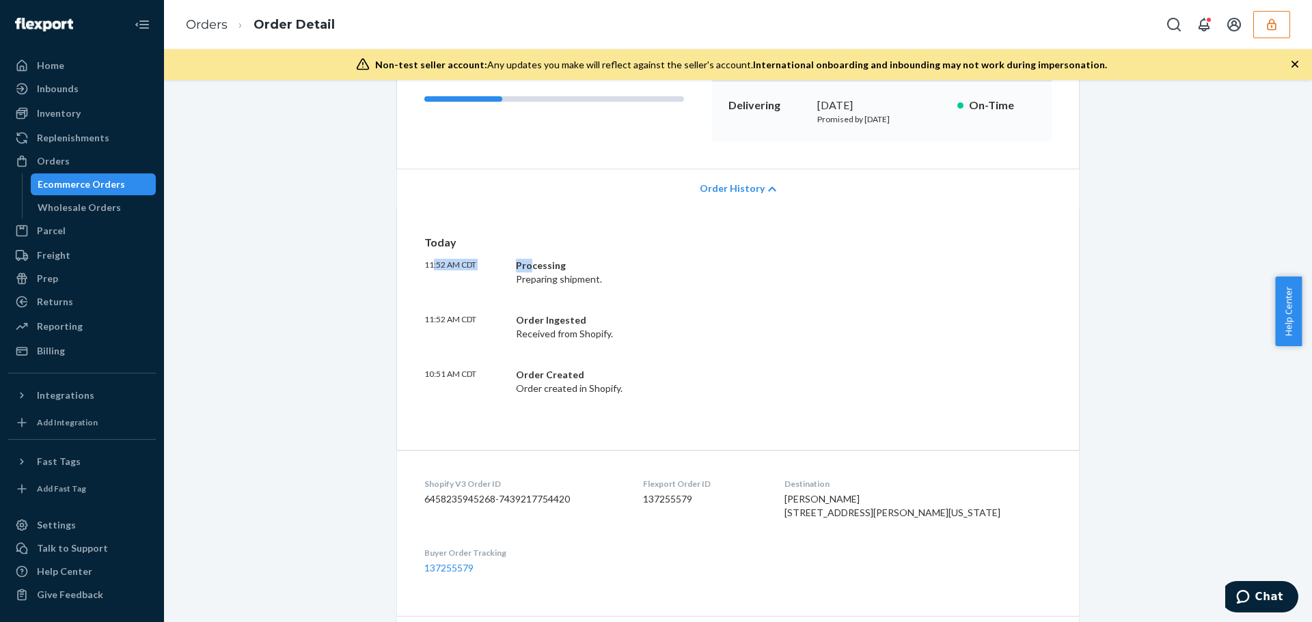
drag, startPoint x: 429, startPoint y: 265, endPoint x: 527, endPoint y: 264, distance: 98.4
click at [527, 264] on div "11:52 AM CDT Processing Preparing shipment." at bounding box center [737, 272] width 627 height 27
click at [534, 272] on div "Processing" at bounding box center [718, 266] width 404 height 14
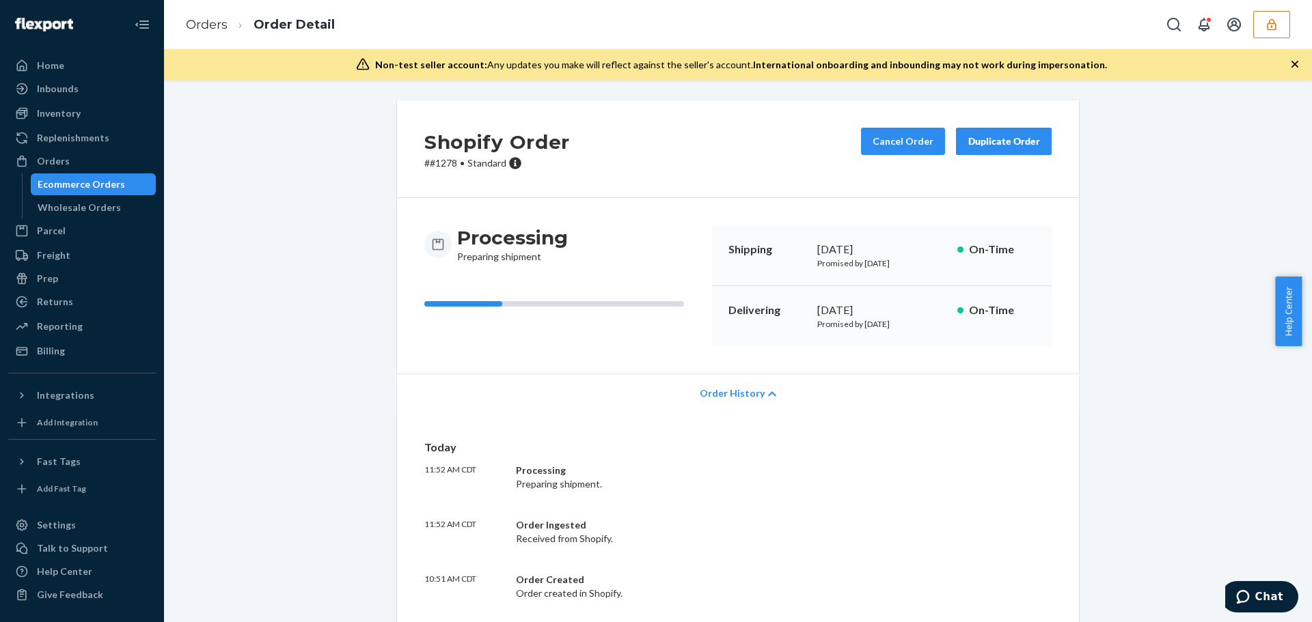
scroll to position [137, 0]
